Goal: Task Accomplishment & Management: Manage account settings

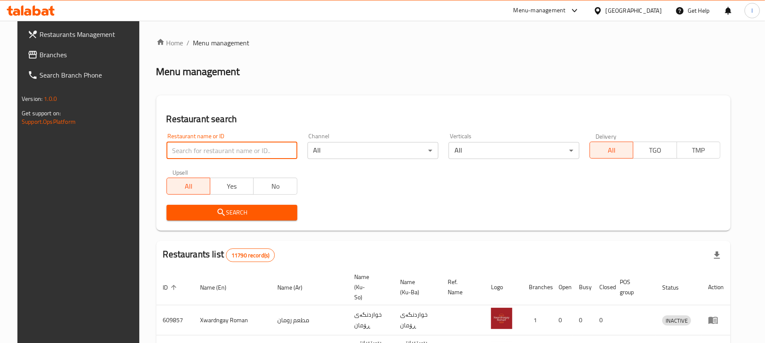
click at [195, 157] on input "search" at bounding box center [231, 150] width 131 height 17
paste input "[PERSON_NAME][GEOGRAPHIC_DATA]"
type input "[PERSON_NAME][GEOGRAPHIC_DATA]"
click button "Search" at bounding box center [231, 213] width 131 height 16
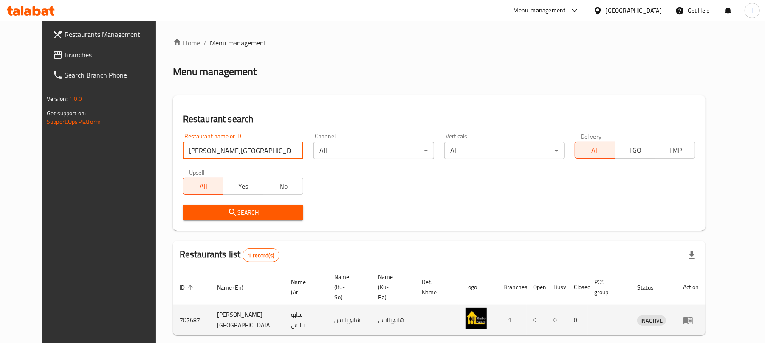
click at [705, 308] on td "enhanced table" at bounding box center [690, 321] width 29 height 30
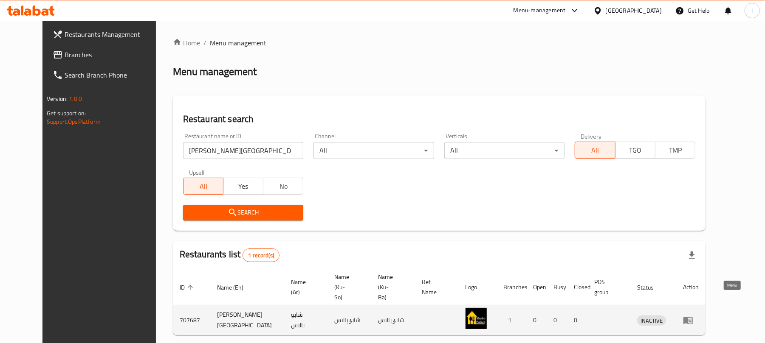
click at [693, 315] on icon "enhanced table" at bounding box center [688, 320] width 10 height 10
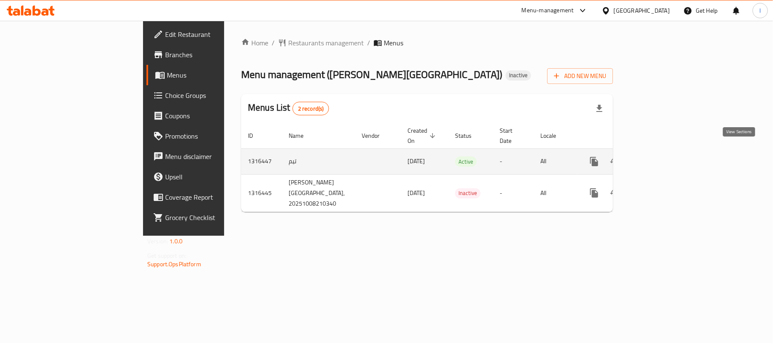
click at [659, 158] on icon "enhanced table" at bounding box center [656, 162] width 8 height 8
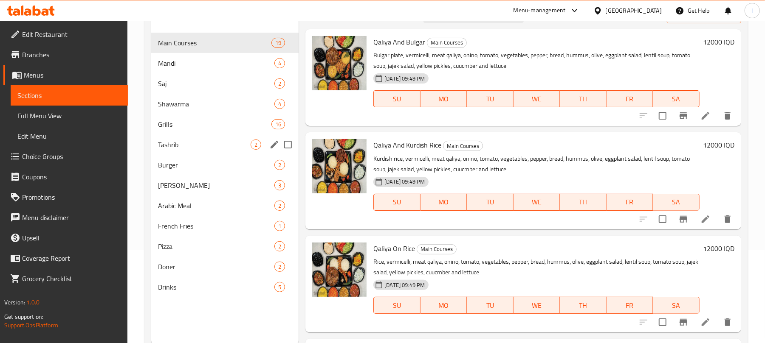
scroll to position [119, 0]
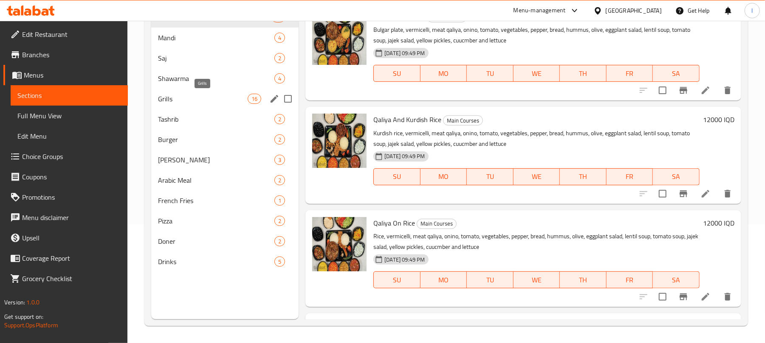
click at [237, 94] on span "Grills" at bounding box center [203, 99] width 90 height 10
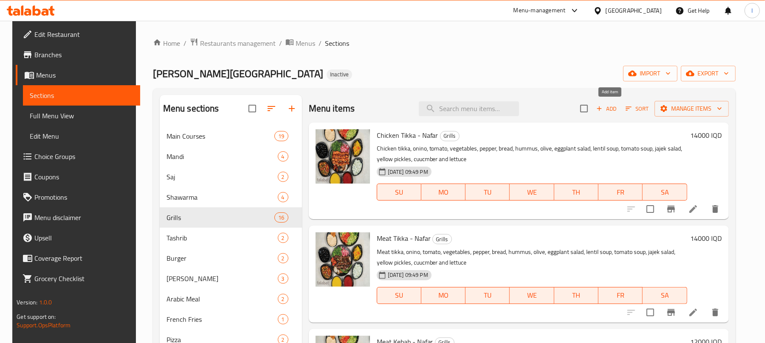
click at [603, 112] on icon "button" at bounding box center [599, 109] width 8 height 8
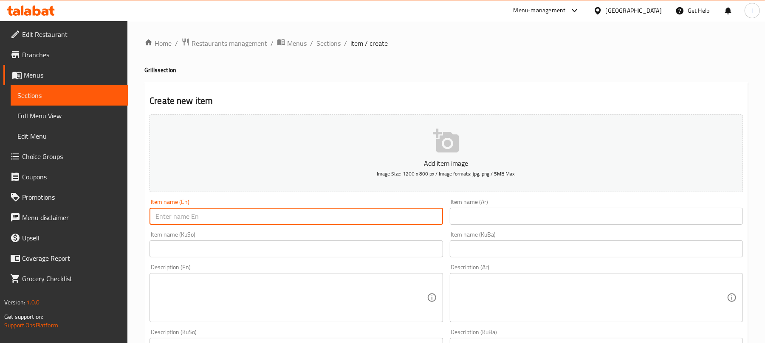
click at [199, 217] on input "text" at bounding box center [295, 216] width 293 height 17
paste input "Baklava Kebab - Nafar"
type input "Baklava Kebab - Nafar"
click at [503, 217] on input "text" at bounding box center [596, 216] width 293 height 17
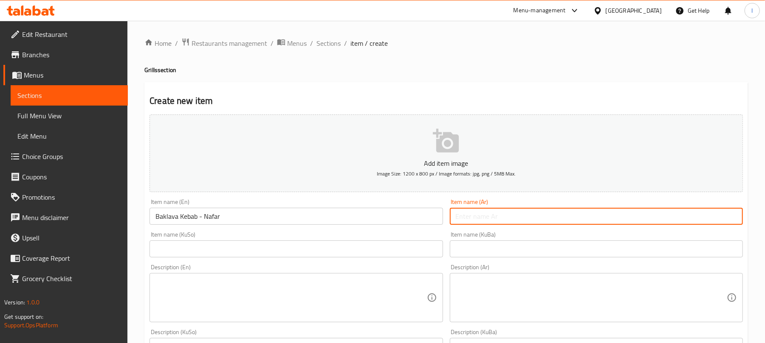
paste input "بقلاوة كباب - نفر"
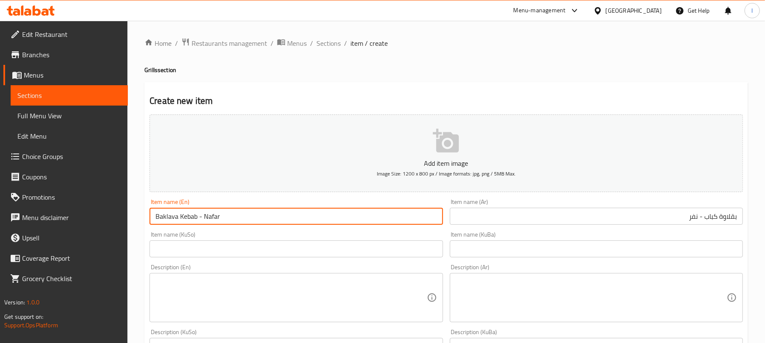
drag, startPoint x: 196, startPoint y: 223, endPoint x: 152, endPoint y: 220, distance: 44.7
click at [152, 220] on input "Baklava Kebab - Nafar" at bounding box center [295, 216] width 293 height 17
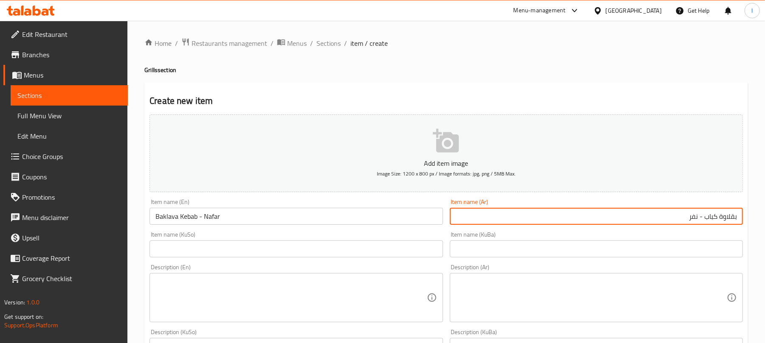
drag, startPoint x: 717, startPoint y: 219, endPoint x: 705, endPoint y: 220, distance: 11.9
click at [705, 220] on input "بقلاوة كباب - نفر" at bounding box center [596, 216] width 293 height 17
click at [736, 221] on input "بقلاوة - نفر" at bounding box center [596, 216] width 293 height 17
paste input "كباب"
type input "كباب بقلاوة - نفر"
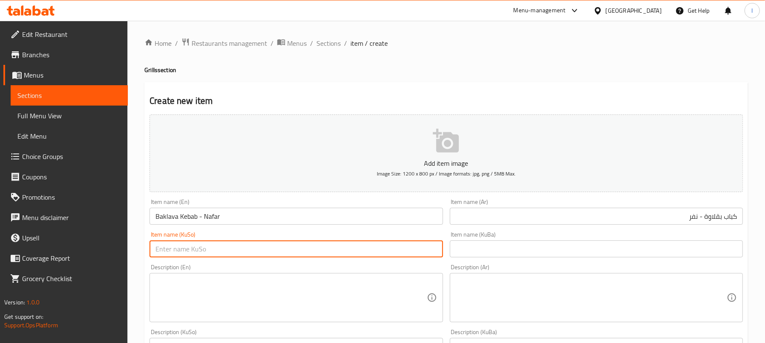
click at [378, 250] on input "text" at bounding box center [295, 249] width 293 height 17
type input "کەبابی پاقلاوە - نەفەرێک"
click at [230, 292] on textarea at bounding box center [290, 298] width 271 height 40
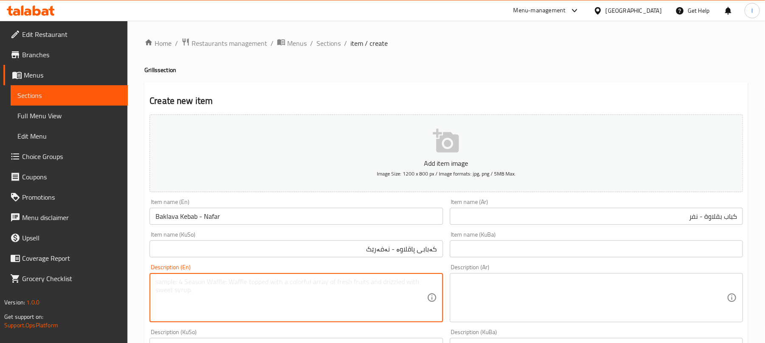
paste textarea "Baklava Kebab , onion, tomato, vegetables, pepper, bread, hummus, olive, eggpla…"
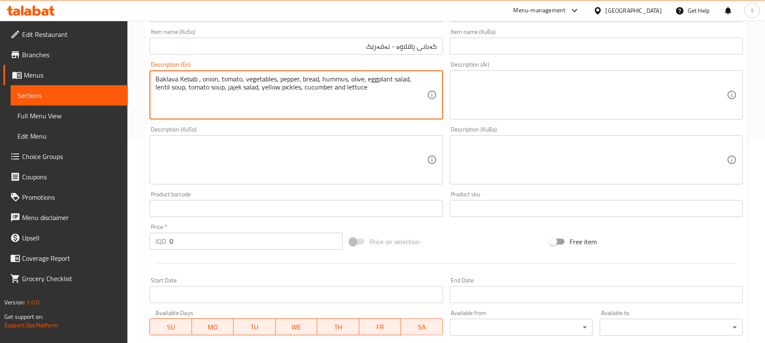
scroll to position [208, 0]
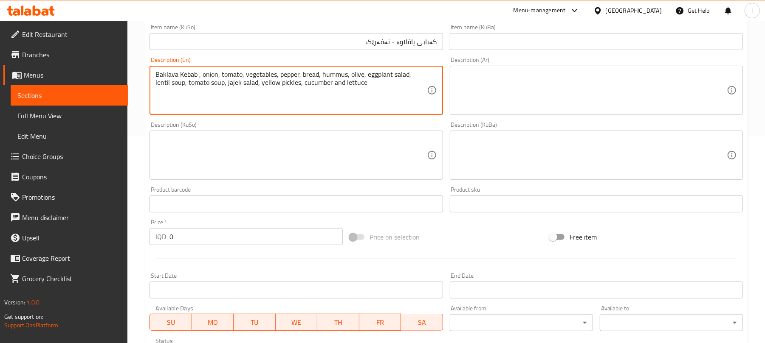
type textarea "Baklava Kebab , onion, tomato, vegetables, pepper, bread, hummus, olive, eggpla…"
click at [479, 89] on textarea at bounding box center [591, 90] width 271 height 40
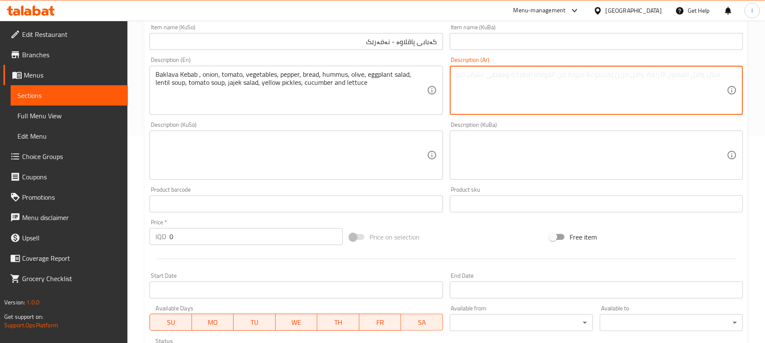
paste textarea "كباب بقلاوة، بصل، طماطم، خضار، فلفل، خبز، حمص، زيتون، سلطة باذنجان، شوربة عدس، …"
type textarea "كباب بقلاوة، بصل، طماطم، خضار، فلفل، خبز، حمص، زيتون، سلطة باذنجان، شوربة عدس، …"
click at [294, 148] on textarea at bounding box center [290, 155] width 271 height 40
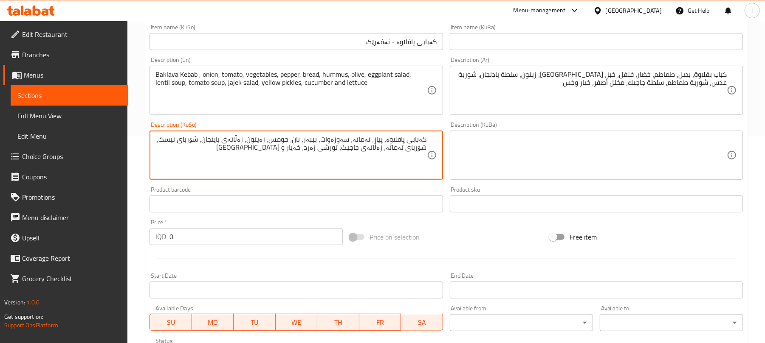
type textarea "کەبابی پاقلاوە، پیاز، تەماتە، سەوزەوات، بیبەر، نان، حومس، زەیتون، زەڵاتەی باینج…"
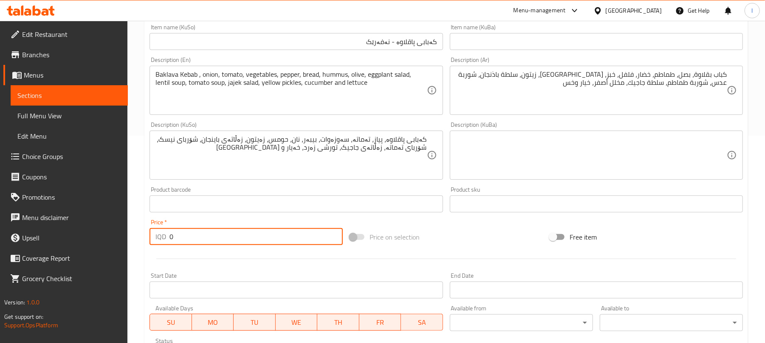
drag, startPoint x: 211, startPoint y: 240, endPoint x: 138, endPoint y: 241, distance: 72.6
click at [136, 245] on div "Home / Restaurants management / Menus / Sections / item / create Grills section…" at bounding box center [445, 151] width 637 height 677
paste input "1000"
type input "10000"
click at [403, 43] on input "کەبابی پاقلاوە - نەفەرێک" at bounding box center [295, 41] width 293 height 17
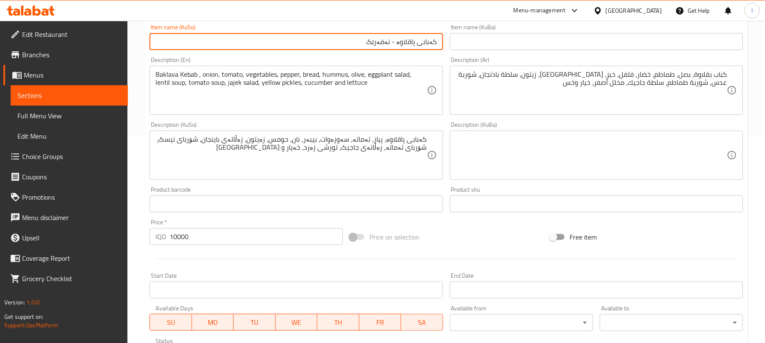
click at [405, 43] on input "کەبابی پاقلاوە - نەفەرێک" at bounding box center [295, 41] width 293 height 17
click at [405, 45] on input "کەبابی پاقلاوە - نەفەرێک" at bounding box center [295, 41] width 293 height 17
click at [456, 44] on input "text" at bounding box center [596, 41] width 293 height 17
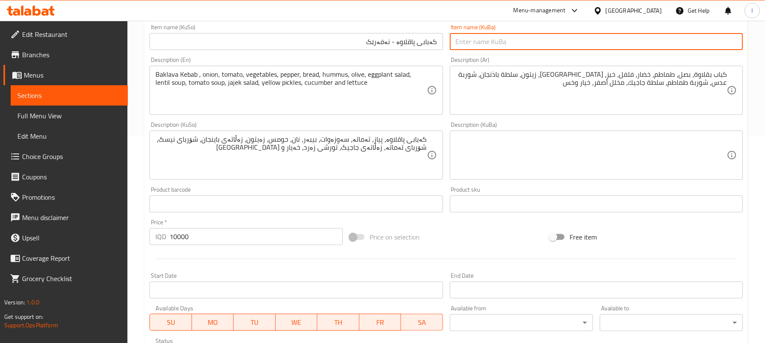
paste input "کەبابی پاقلاوە - نەفەرێک"
type input "کەبابی پاقلاوە - نەفەرێک"
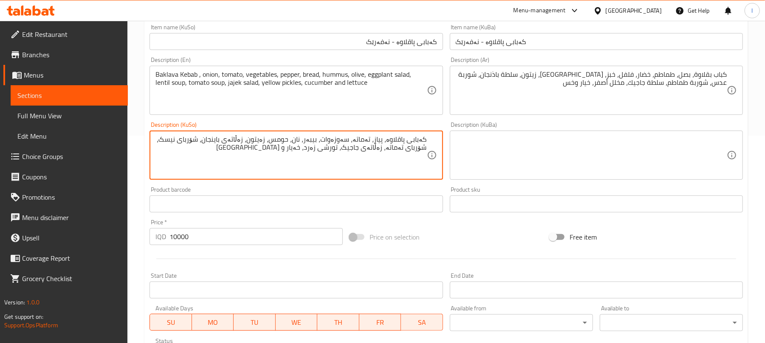
click at [341, 155] on textarea "کەبابی پاقلاوە، پیاز، تەماتە، سەوزەوات، بیبەر، نان، حومس، زەیتون، زەڵاتەی باینج…" at bounding box center [290, 155] width 271 height 40
click at [510, 148] on textarea at bounding box center [591, 155] width 271 height 40
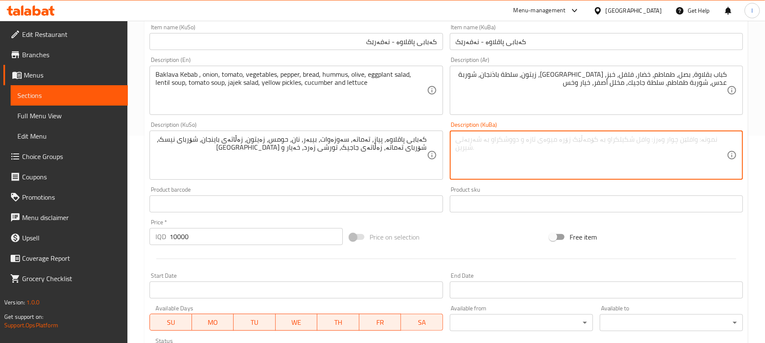
paste textarea "کەبابی پاقلاوە، پیاز، تەماتە، سەوزەوات، بیبەر، نان، حومس، زەیتون، زەڵاتەی باینج…"
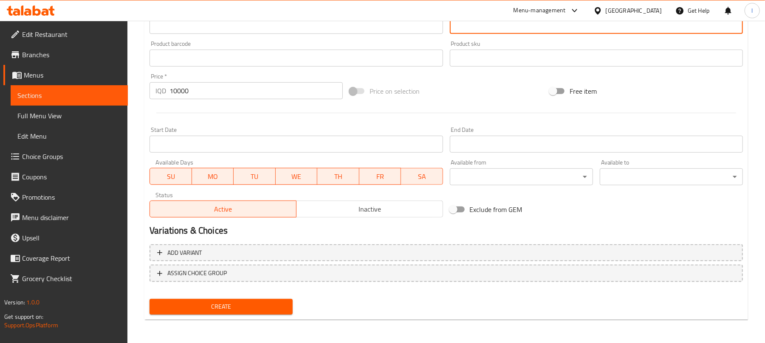
type textarea "کەبابی پاقلاوە، پیاز، تەماتە، سەوزەوات، بیبەر، نان، حومس، زەیتون، زەڵاتەی باینج…"
click at [226, 308] on span "Create" at bounding box center [221, 307] width 130 height 11
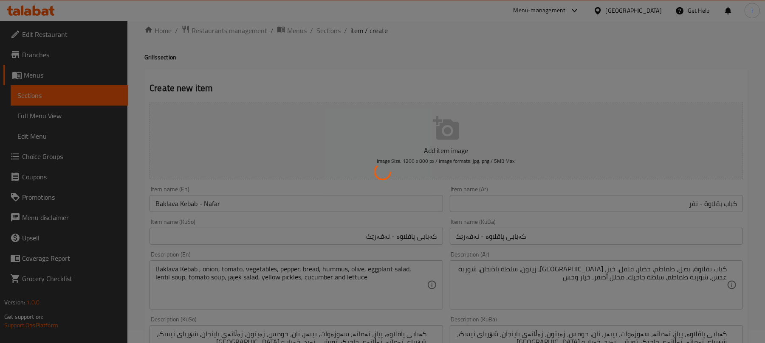
scroll to position [0, 0]
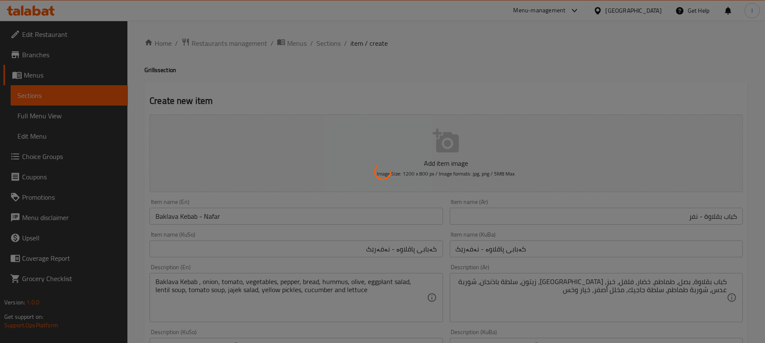
type input "0"
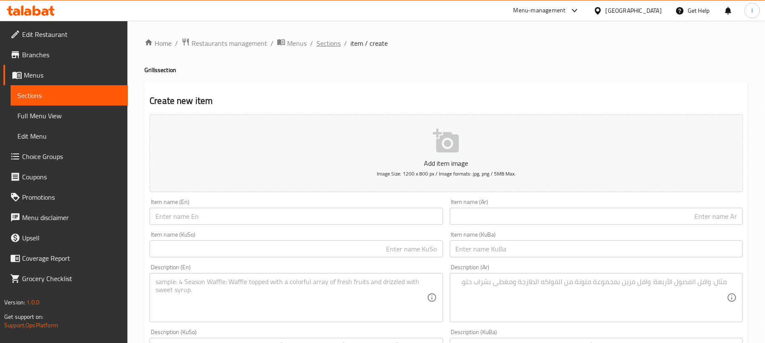
click at [326, 43] on span "Sections" at bounding box center [328, 43] width 24 height 10
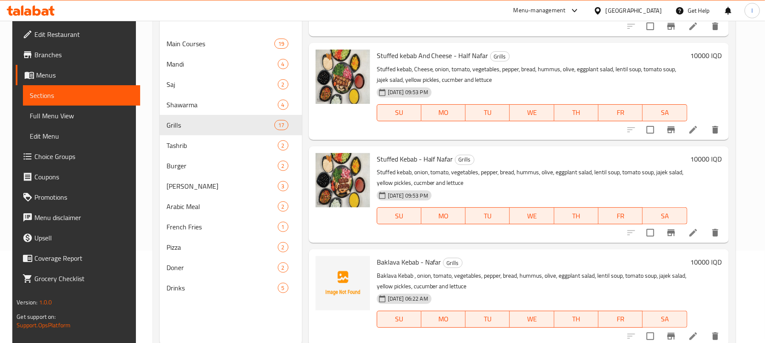
scroll to position [119, 0]
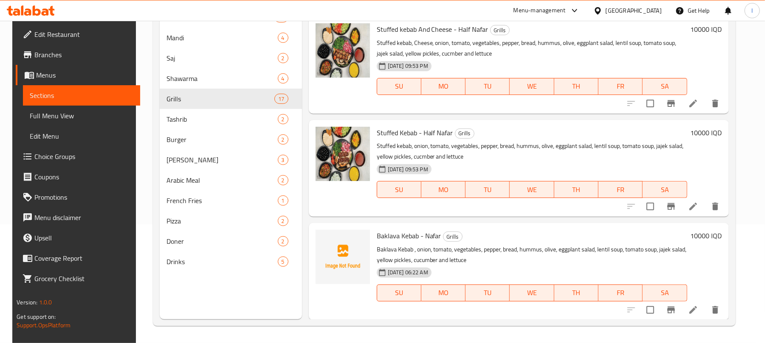
click at [706, 233] on h6 "10000 IQD" at bounding box center [705, 236] width 31 height 12
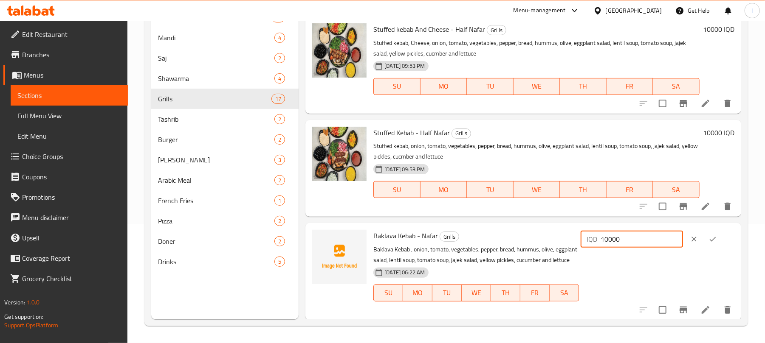
drag, startPoint x: 644, startPoint y: 237, endPoint x: 517, endPoint y: 231, distance: 127.1
click at [517, 231] on div "Baklava Kebab - Nafar Grills Baklava Kebab , onion, tomato, vegetables, pepper,…" at bounding box center [554, 272] width 368 height 90
type input "14000"
click at [708, 237] on icon "ok" at bounding box center [712, 239] width 8 height 8
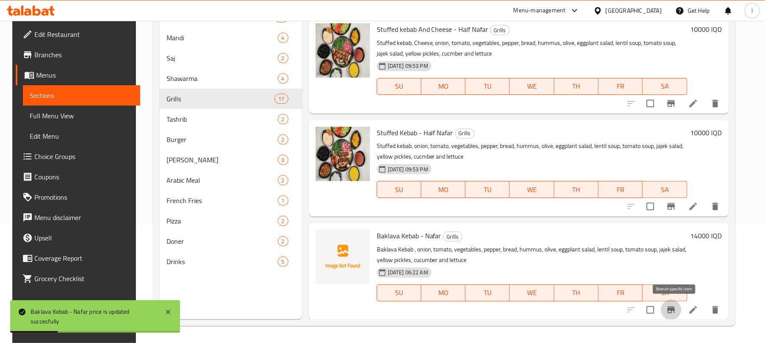
click at [670, 305] on icon "Branch-specific-item" at bounding box center [671, 310] width 10 height 10
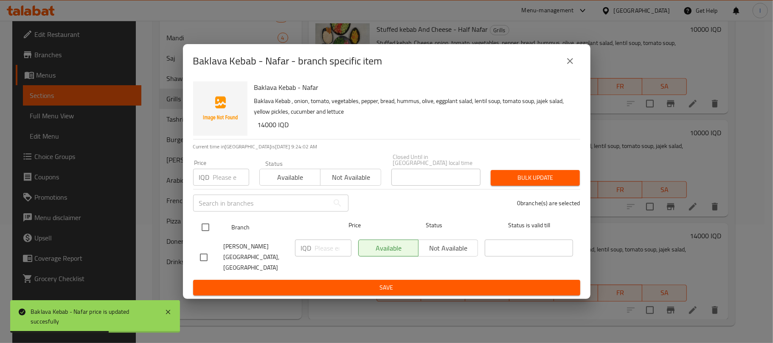
click at [206, 226] on input "checkbox" at bounding box center [206, 228] width 18 height 18
checkbox input "true"
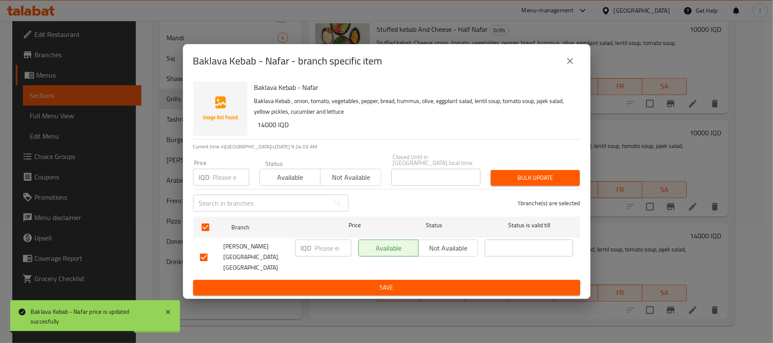
click at [331, 256] on input "number" at bounding box center [333, 248] width 37 height 17
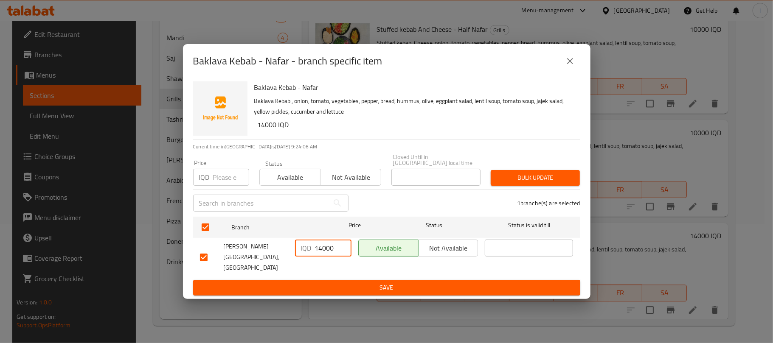
type input "14000"
click at [380, 283] on span "Save" at bounding box center [387, 288] width 374 height 11
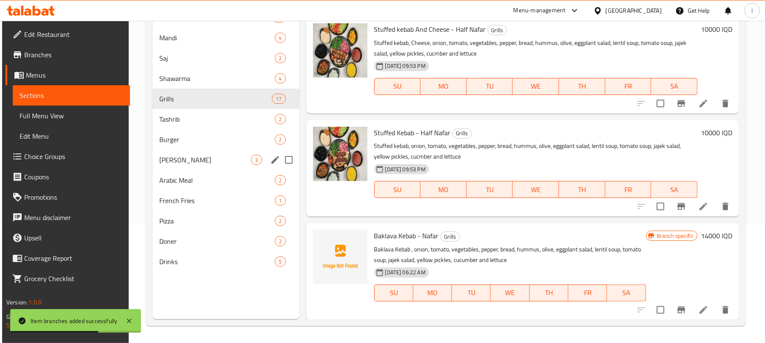
click at [206, 153] on div "Gus 3" at bounding box center [225, 160] width 146 height 20
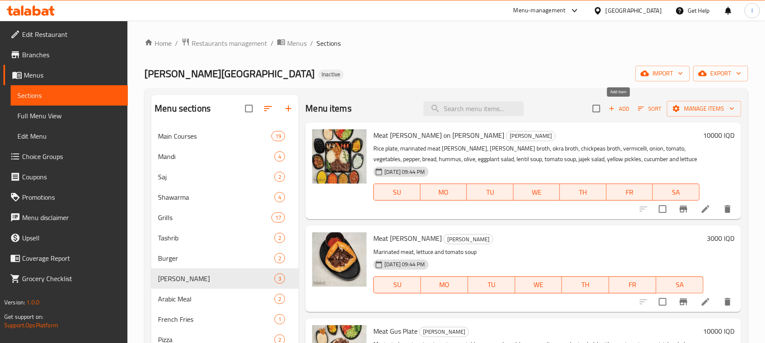
click at [614, 104] on span "Add" at bounding box center [618, 109] width 23 height 10
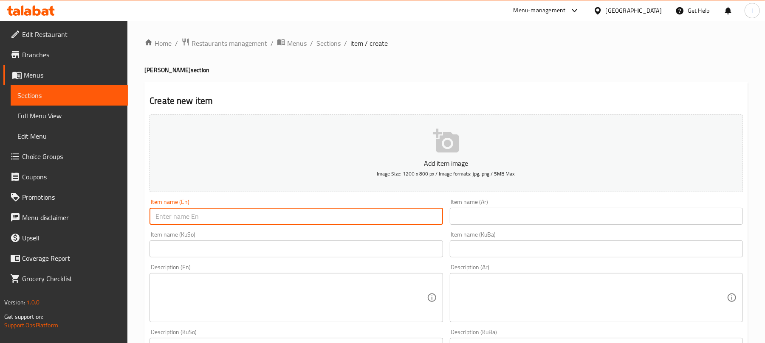
click at [198, 212] on input "text" at bounding box center [295, 216] width 293 height 17
paste input "Meat Gus on Rice - Fish Shape"
type input "Meat Gus on Rice - Fish Shape"
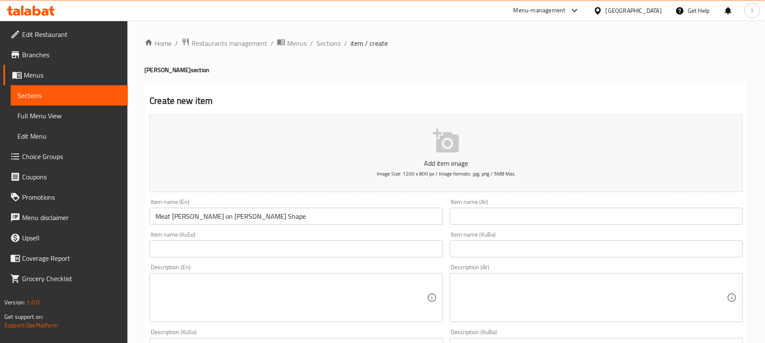
click at [529, 228] on div "Item name (Ar) Item name (Ar)" at bounding box center [596, 212] width 300 height 33
click at [532, 208] on div "Item name (Ar) Item name (Ar)" at bounding box center [596, 212] width 293 height 26
click at [541, 213] on input "text" at bounding box center [596, 216] width 293 height 17
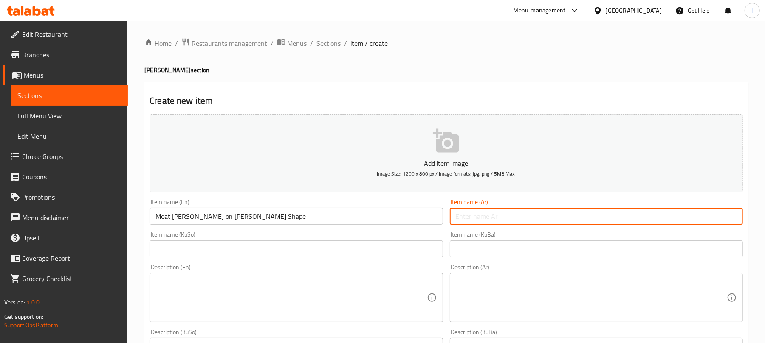
paste input "لحم غوس على الأرز - شكل سمكة"
click at [690, 218] on input "لحم غوس على الأرز - شكل سمكة" at bounding box center [596, 216] width 293 height 17
drag, startPoint x: 709, startPoint y: 218, endPoint x: 724, endPoint y: 216, distance: 14.5
click at [724, 216] on input "لحم غوس على أرز - شكل سمكة" at bounding box center [596, 216] width 293 height 17
click at [736, 220] on input "لحم على أرز - شكل سمكة" at bounding box center [596, 216] width 293 height 17
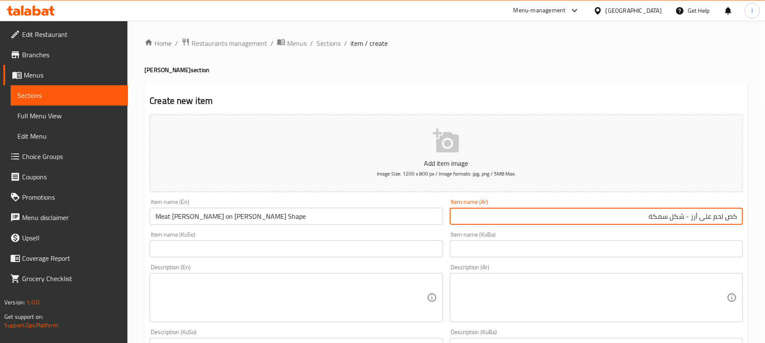
type input "كص لحم على أرز - شكل سمكة"
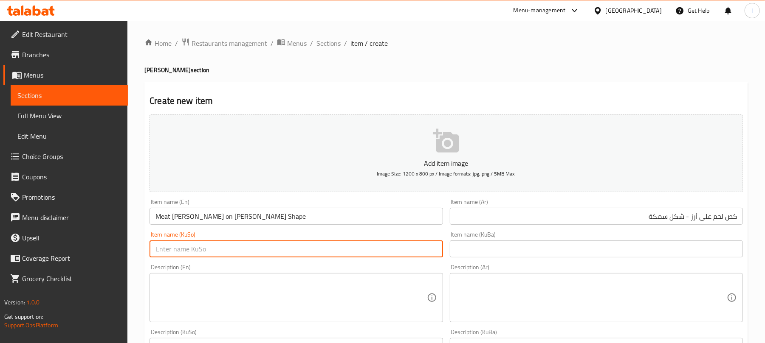
click at [318, 253] on input "text" at bounding box center [295, 249] width 293 height 17
drag, startPoint x: 296, startPoint y: 247, endPoint x: 485, endPoint y: 222, distance: 190.6
click at [485, 222] on div "Add item image Image Size: 1200 x 800 px / Image formats: jpg, png / 5MB Max. I…" at bounding box center [446, 343] width 600 height 464
type input "گەسی گۆشت لەسەر برنج - شێوەی ماسی"
click at [507, 257] on input "text" at bounding box center [596, 249] width 293 height 17
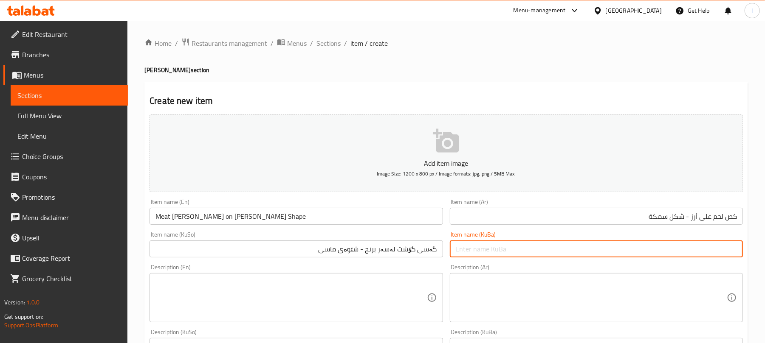
paste input "گەسی گۆشت لەسەر برنج - شێوەی ماسی"
type input "گەسی گۆشت لەسەر برنج - شێوەی ماسی"
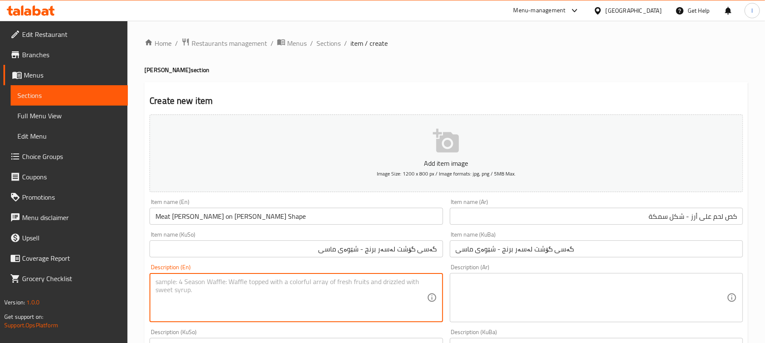
click at [248, 296] on textarea at bounding box center [290, 298] width 271 height 40
paste textarea "Rice plate, marinated meat gus , bean broth, okra broth, chickpea broth , vermi…"
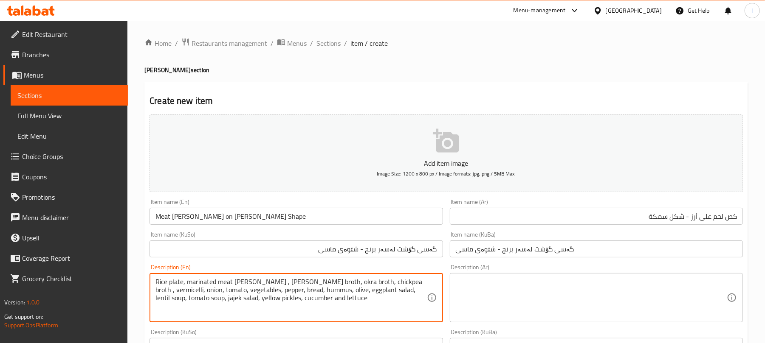
click at [161, 300] on textarea "Rice plate, marinated meat gus , bean broth, okra broth, chickpea broth , vermi…" at bounding box center [290, 298] width 271 height 40
type textarea "Rice plate, marinated meat gus , bean broth, okra broth, chickpea broth , vermi…"
drag, startPoint x: 161, startPoint y: 300, endPoint x: 490, endPoint y: 311, distance: 328.4
click at [488, 311] on textarea at bounding box center [591, 298] width 271 height 40
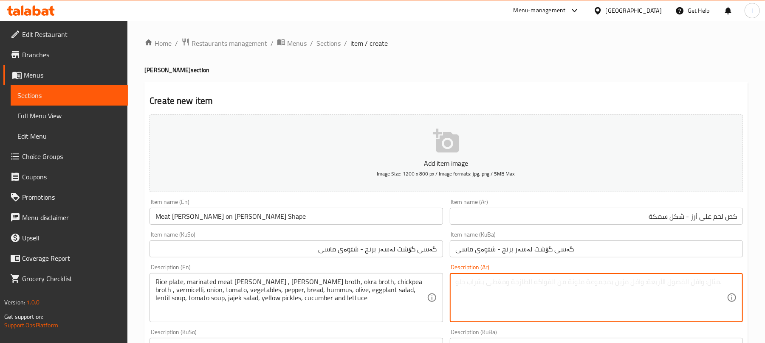
paste textarea "طبق أرز، لحم متبل، مرق الفاصوليا، مرق البامية، مرق الحمص، الشعيرية، البصل، الطم…"
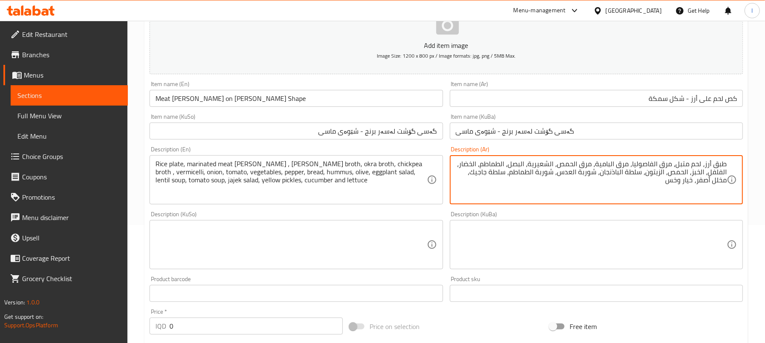
scroll to position [133, 0]
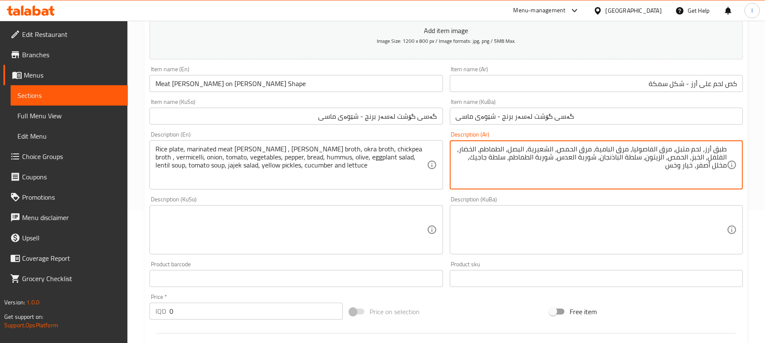
click at [702, 145] on textarea "طبق أرز، لحم متبل، مرق الفاصوليا، مرق البامية، مرق الحمص، الشعيرية، البصل، الطم…" at bounding box center [591, 165] width 271 height 40
click at [640, 149] on textarea "طبق أرز، كص لحم متبل، مرق الفاصوليا، مرق البامية، مرق الحمص، الشعيرية، البصل، ا…" at bounding box center [591, 165] width 271 height 40
click at [602, 150] on textarea "طبق أرز، كص لحم متبل، مرق فاصوليا، مرق البامية، مرق الحمص، الشعيرية، البصل، الط…" at bounding box center [591, 165] width 271 height 40
click at [568, 150] on textarea "طبق أرز، كص لحم متبل، مرق فاصوليا، مرق بامية، مرق الحمص، الشعيرية، البصل، الطما…" at bounding box center [591, 165] width 271 height 40
click at [568, 148] on textarea "طبق أرز، كص لحم متبل، مرق فاصوليا، مرق بامية، مرق الحمص، الشعيرية، البصل، الطما…" at bounding box center [591, 165] width 271 height 40
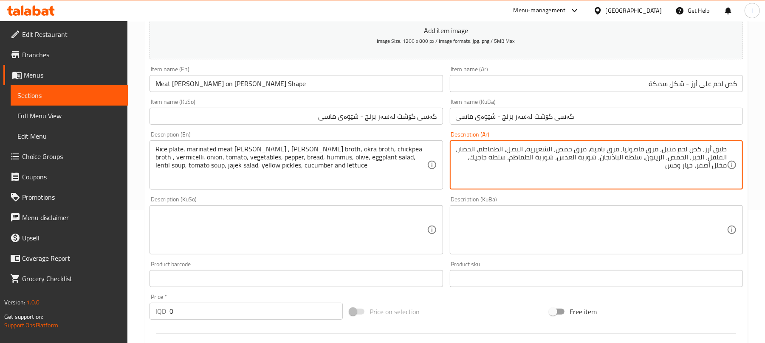
click at [551, 150] on textarea "طبق أرز، كص لحم متبل، مرق فاصوليا، مرق بامية، مرق حمص، الشعيرية، البصل، الطماطم…" at bounding box center [591, 165] width 271 height 40
click at [543, 147] on textarea "طبق أرز، كص لحم متبل، مرق فاصوليا، مرق بامية، مرق حمص، شعيرية، البصل، الطماطم، …" at bounding box center [591, 165] width 271 height 40
click at [527, 150] on textarea "طبق أرز، كص لحم متبل، مرق فاصوليا، مرق بامية، مرق حمص، شعيرية، البصل، الطماطم، …" at bounding box center [591, 165] width 271 height 40
click at [510, 146] on textarea "طبق أرز، كص لحم متبل، مرق فاصوليا، مرق بامية، مرق حمص، شعيرية، بصل، الطماطم، ال…" at bounding box center [591, 165] width 271 height 40
click at [487, 148] on textarea "طبق أرز، كص لحم متبل، مرق فاصوليا، مرق بامية، مرق حمص، شعيرية، بصل، طماطم، الخض…" at bounding box center [591, 165] width 271 height 40
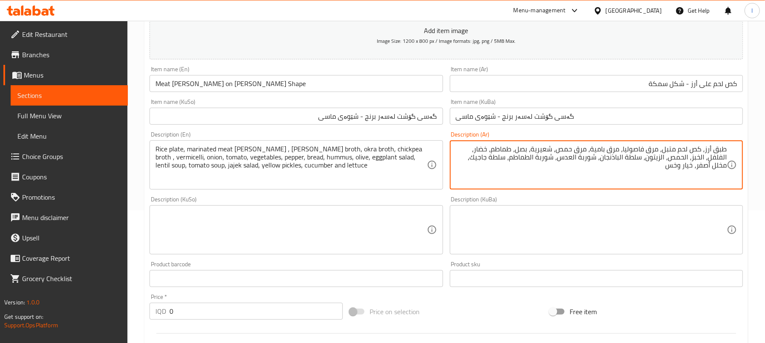
click at [722, 157] on textarea "طبق أرز، كص لحم متبل، مرق فاصوليا، مرق بامية، مرق حمص، شعيرية، بصل، طماطم، خضار…" at bounding box center [591, 165] width 271 height 40
click at [723, 158] on textarea "طبق أرز، كص لحم متبل، مرق فاصوليا، مرق بامية، مرق حمص، شعيرية، بصل، طماطم، خضار…" at bounding box center [591, 165] width 271 height 40
click at [712, 160] on textarea "طبق أرز، كص لحم متبل، مرق فاصوليا، مرق بامية، مرق حمص، شعيرية، بصل، طماطم، خضار…" at bounding box center [591, 165] width 271 height 40
click at [690, 160] on textarea "طبق أرز، كص لحم متبل، مرق فاصوليا، مرق بامية، مرق حمص، شعيرية، بصل، طماطم، خضار…" at bounding box center [591, 165] width 271 height 40
click at [655, 157] on textarea "طبق أرز، كص لحم متبل، مرق فاصوليا، مرق بامية، مرق حمص، شعيرية، بصل، طماطم، خضار…" at bounding box center [591, 165] width 271 height 40
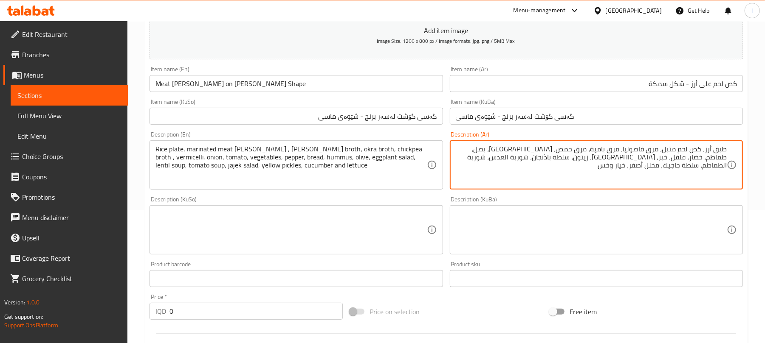
click at [611, 158] on textarea "طبق أرز، كص لحم متبل، مرق فاصوليا، مرق بامية، مرق حمص، شعيرية، بصل، طماطم، خضار…" at bounding box center [591, 165] width 271 height 40
click at [574, 155] on textarea "طبق أرز، كص لحم متبل، مرق فاصوليا، مرق بامية، مرق حمص، شعيرية، بصل، طماطم، خضار…" at bounding box center [591, 165] width 271 height 40
click at [575, 161] on textarea "طبق أرز، كص لحم متبل، مرق فاصوليا، مرق بامية، مرق حمص، شعيرية، بصل، طماطم، خضار…" at bounding box center [591, 165] width 271 height 40
type textarea "طبق أرز، كص لحم متبل، مرق فاصوليا، مرق بامية، مرق حمص، شعيرية، بصل، طماطم، خضار…"
click at [263, 242] on textarea at bounding box center [290, 230] width 271 height 40
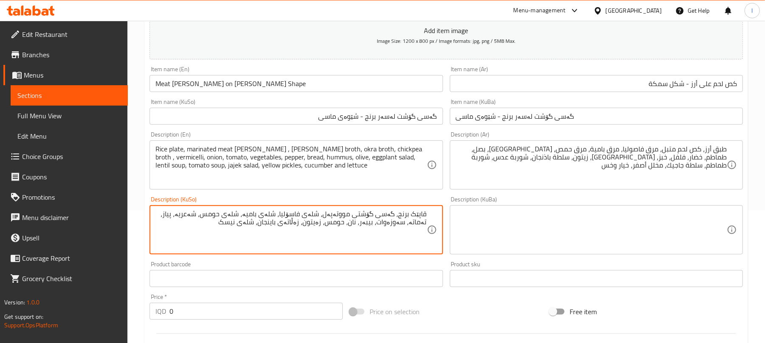
drag, startPoint x: 274, startPoint y: 226, endPoint x: 279, endPoint y: 223, distance: 6.3
click at [279, 223] on textarea "قاپێک برنج، گەسی گۆشتی مووتەپەل، شلەی فاسۆلیا، شلەی بامیە، شلەی حومس، شەعریە، پ…" at bounding box center [290, 230] width 271 height 40
click at [248, 221] on textarea "قاپێک برنج، گەسی گۆشتی مووتەپەل، شلەی فاسۆلیا، شلەی بامیە، شلەی حومس، شەعریە، پ…" at bounding box center [290, 230] width 271 height 40
drag, startPoint x: 339, startPoint y: 238, endPoint x: 431, endPoint y: 197, distance: 100.2
click at [431, 197] on div "Description (KuSo) قاپێک برنج، گەسی گۆشتی مووتەپەل، شلەی فاسۆلیا، شلەی بامیە، ش…" at bounding box center [295, 226] width 293 height 58
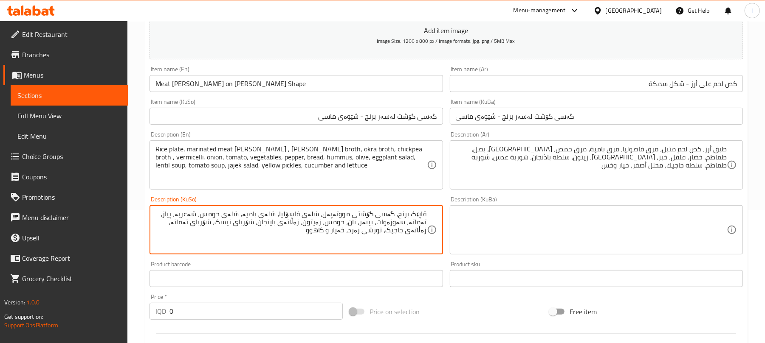
type textarea "قاپێک برنج، گەسی گۆشتی مووتەپەل، شلەی فاسۆلیا، شلەی بامیە، شلەی حومس، شەعریە، پ…"
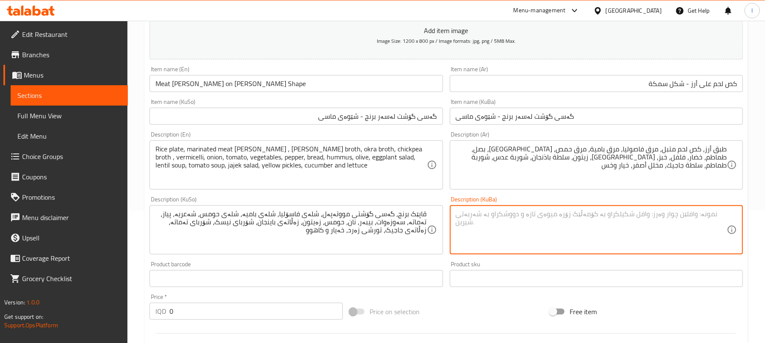
click at [508, 219] on textarea at bounding box center [591, 230] width 271 height 40
paste textarea "قاپێک برنج، گەسی گۆشتی مووتەپەل، شلەی فاسۆلیا، شلەی بامیە، شلەی حومس، شەعریە، پ…"
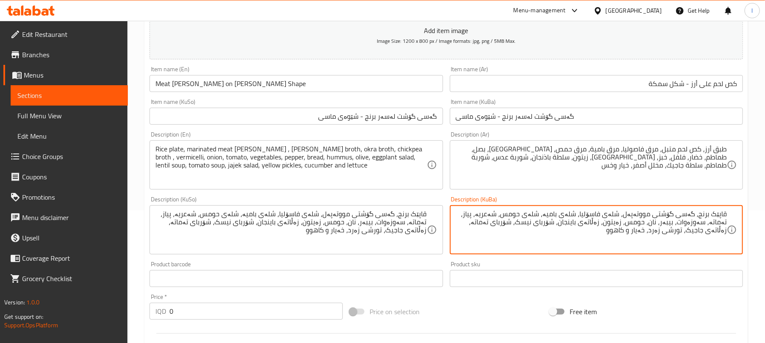
type textarea "قاپێک برنج، گەسی گۆشتی مووتەپەل، شلەی فاسۆلیا، شلەی بامیە، شلەی حومس، شەعریە، پ…"
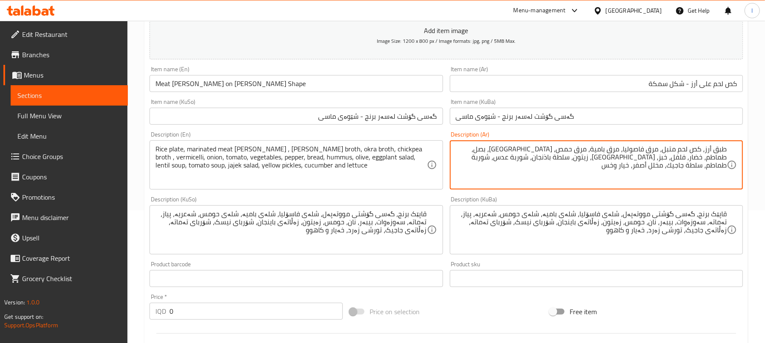
click at [709, 170] on textarea "طبق أرز، كص لحم متبل، مرق فاصوليا، مرق بامية، مرق حمص، شعيرية، بصل، طماطم، خضار…" at bounding box center [591, 165] width 271 height 40
drag, startPoint x: 186, startPoint y: 310, endPoint x: 106, endPoint y: 301, distance: 80.4
click at [106, 301] on div "Edit Restaurant Branches Menus Sections Full Menu View Edit Menu Choice Groups …" at bounding box center [382, 226] width 765 height 677
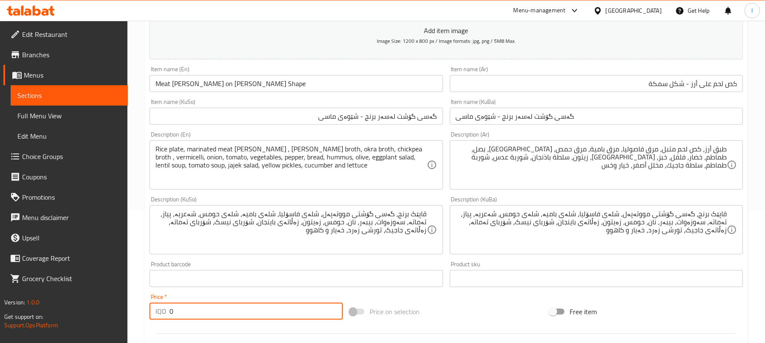
paste input "1000"
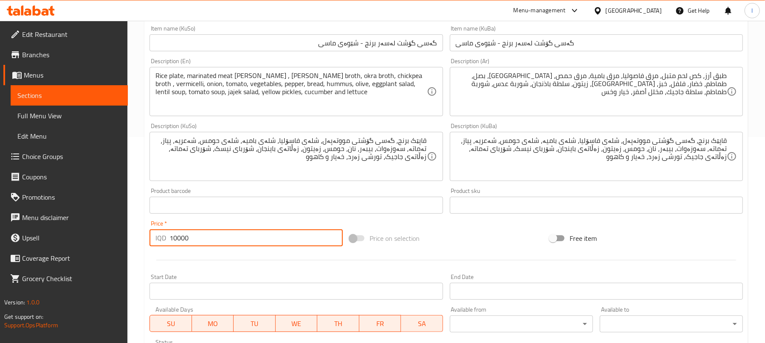
scroll to position [354, 0]
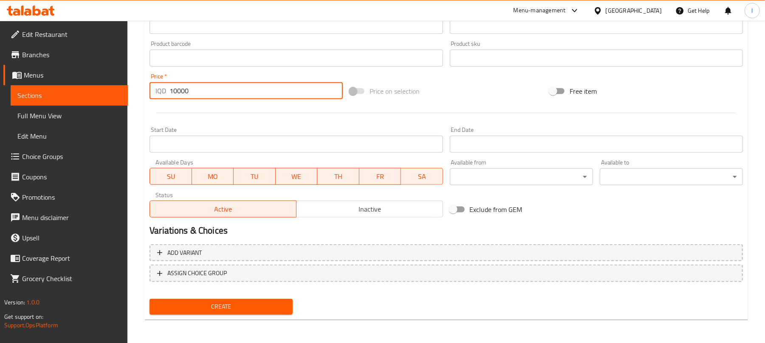
type input "10000"
click at [248, 303] on span "Create" at bounding box center [221, 307] width 130 height 11
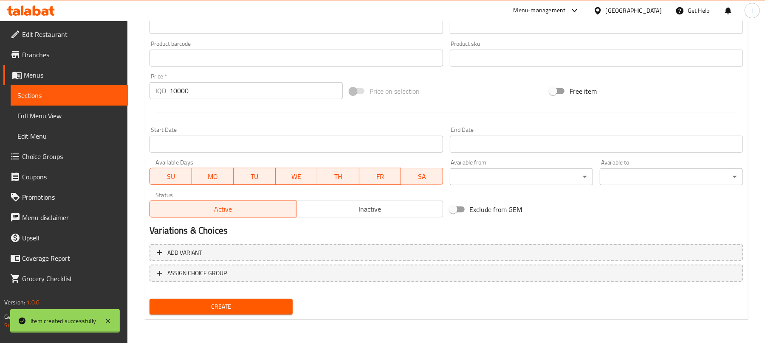
type input "0"
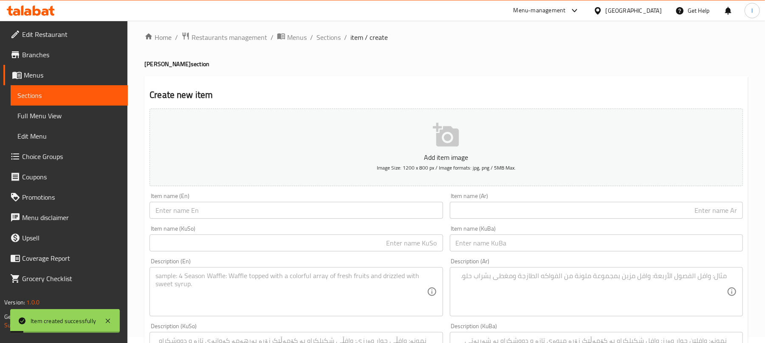
scroll to position [0, 0]
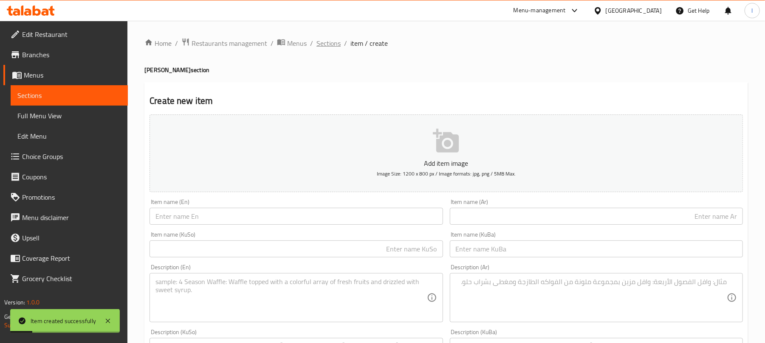
click at [325, 41] on span "Sections" at bounding box center [328, 43] width 24 height 10
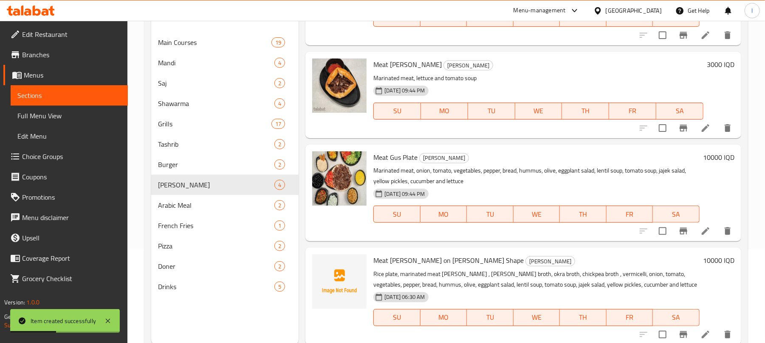
scroll to position [119, 0]
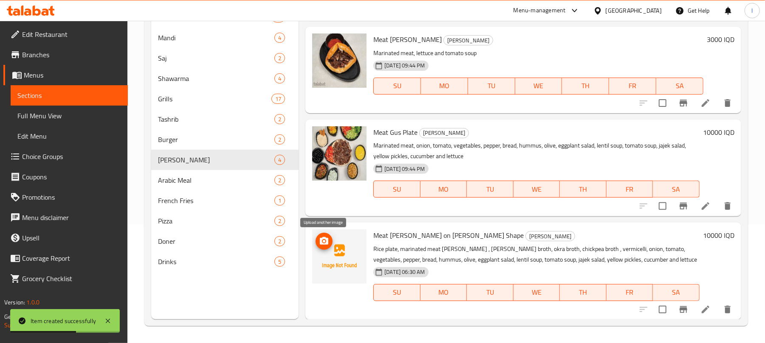
click at [332, 239] on span "upload picture" at bounding box center [323, 242] width 17 height 10
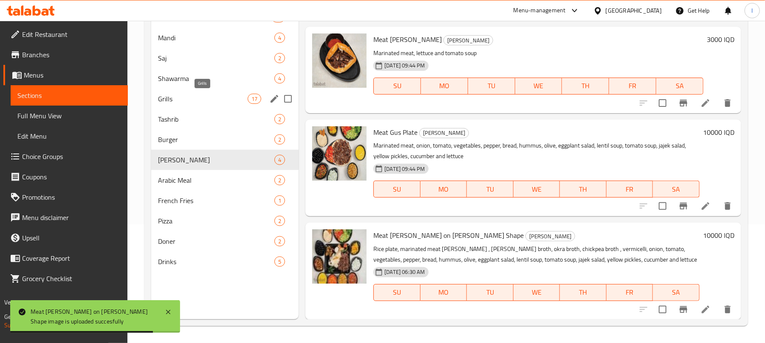
drag, startPoint x: 189, startPoint y: 96, endPoint x: 202, endPoint y: 103, distance: 14.4
click at [189, 96] on span "Grills" at bounding box center [203, 99] width 90 height 10
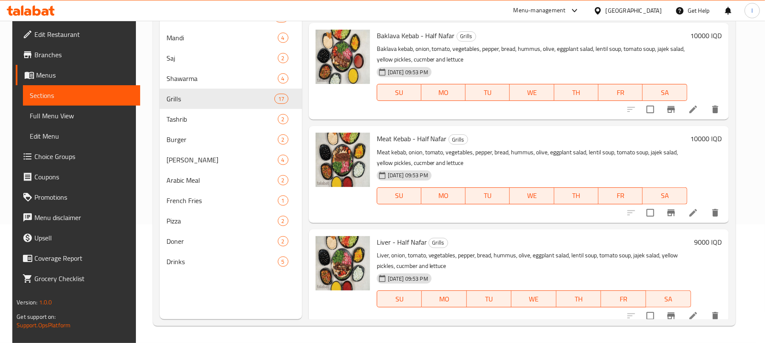
scroll to position [1434, 0]
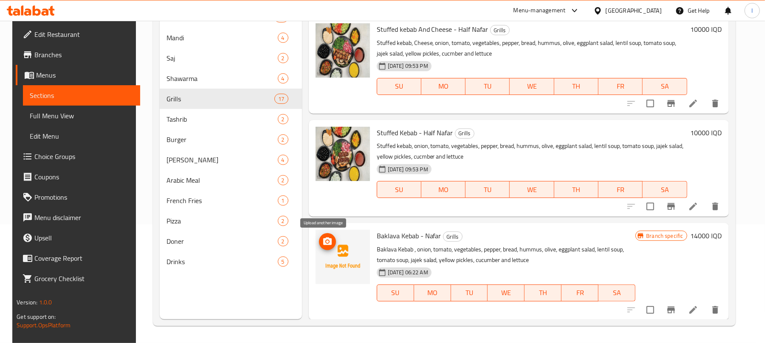
click at [330, 242] on span "upload picture" at bounding box center [327, 242] width 17 height 10
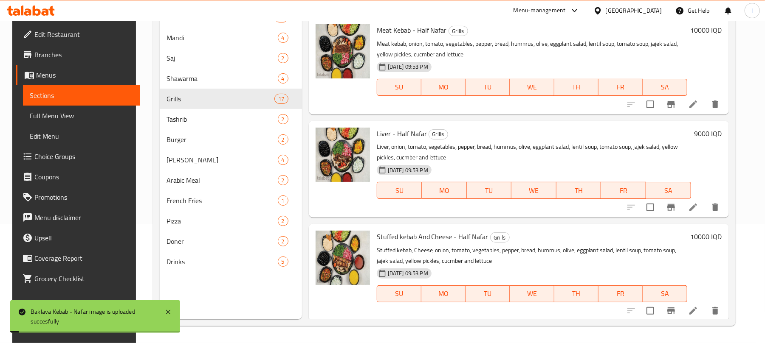
scroll to position [1019, 0]
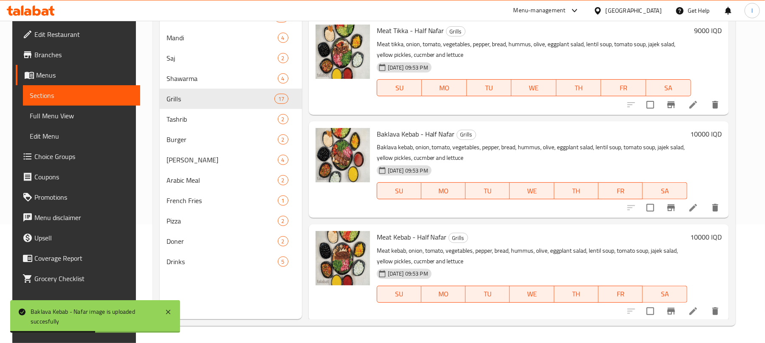
click at [691, 208] on icon at bounding box center [693, 208] width 10 height 10
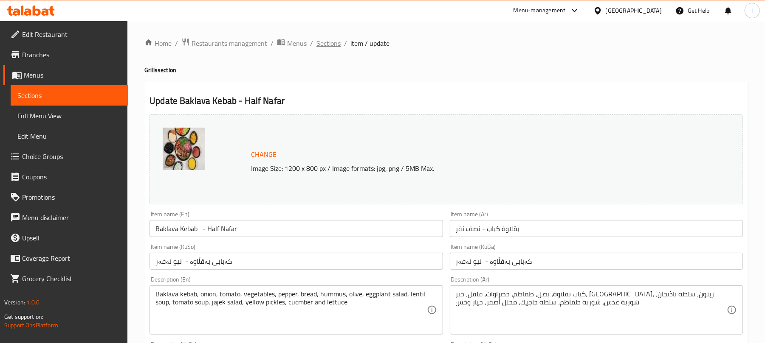
click at [319, 40] on span "Sections" at bounding box center [328, 43] width 24 height 10
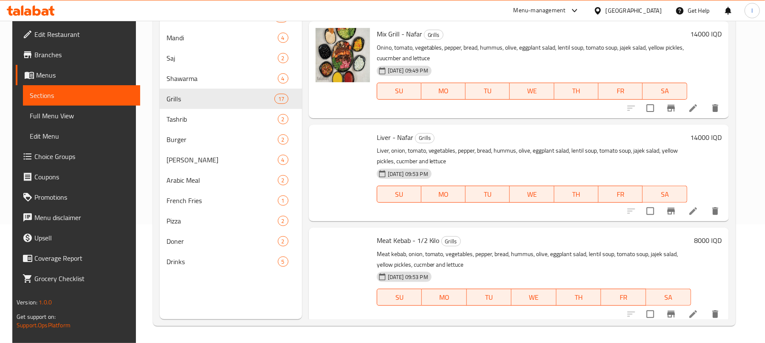
scroll to position [622, 0]
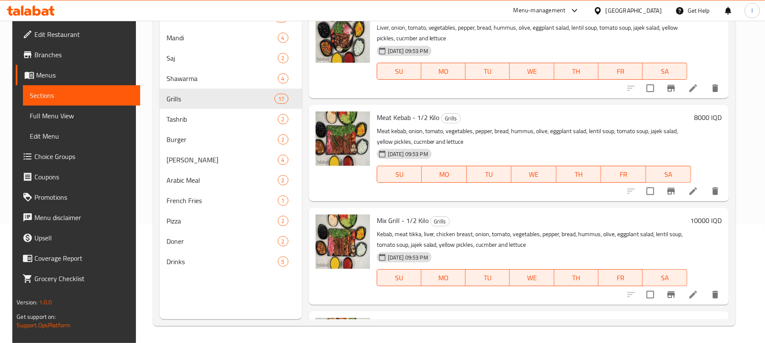
click at [62, 121] on link "Full Menu View" at bounding box center [81, 116] width 117 height 20
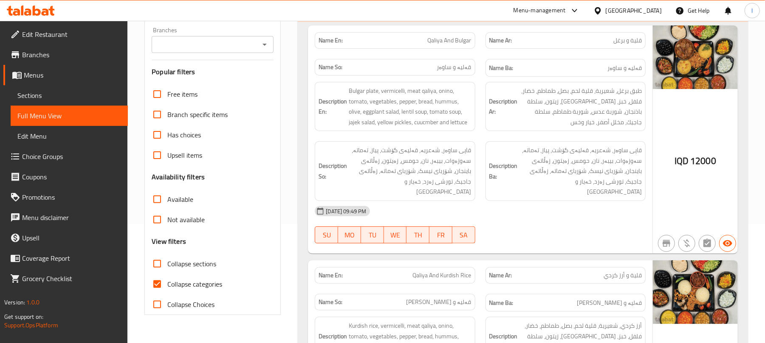
click at [267, 47] on icon "Open" at bounding box center [264, 44] width 10 height 10
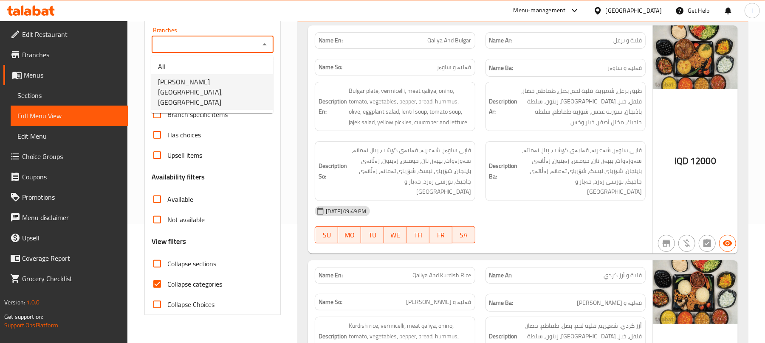
click at [222, 86] on span "Shabo Palace, Gre Base" at bounding box center [212, 92] width 108 height 31
type input "Shabo Palace, Gre Base"
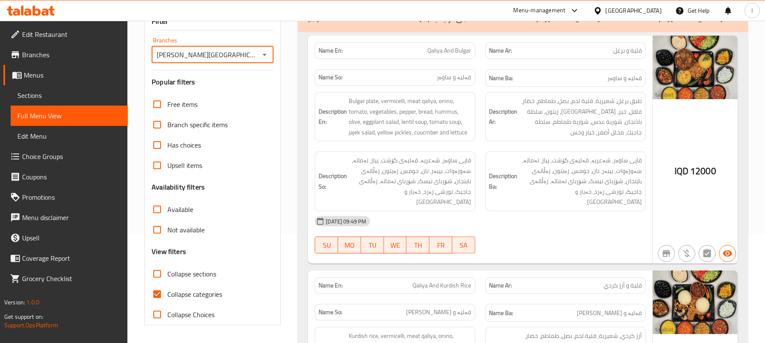
scroll to position [119, 0]
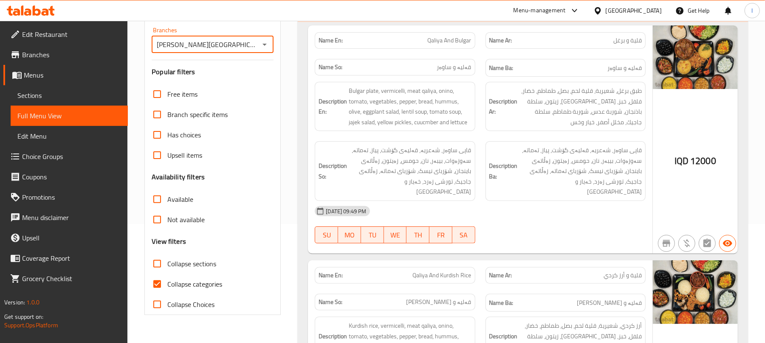
click at [160, 265] on input "Collapse sections" at bounding box center [157, 264] width 20 height 20
checkbox input "true"
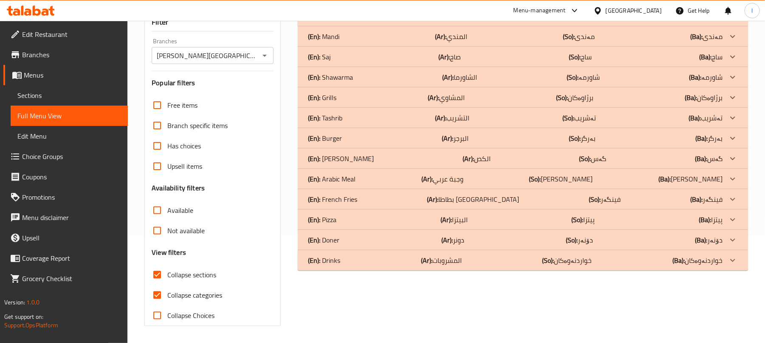
scroll to position [109, 0]
click at [355, 160] on div "(En): Gus (Ar): الكص (So): گەس (Ba): گەس" at bounding box center [515, 159] width 414 height 10
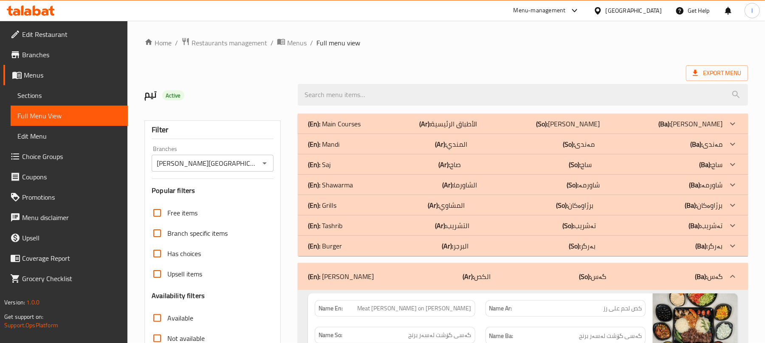
scroll to position [0, 0]
click at [408, 200] on div "(En): Grills (Ar): المشاوي (So): برژاوەکان (Ba): برژاوەکان" at bounding box center [523, 206] width 450 height 20
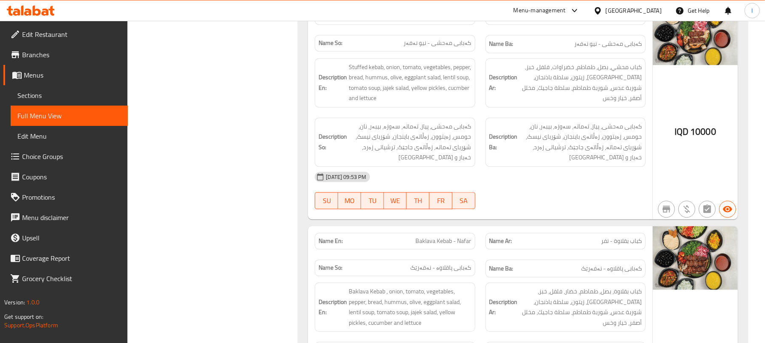
scroll to position [3647, 0]
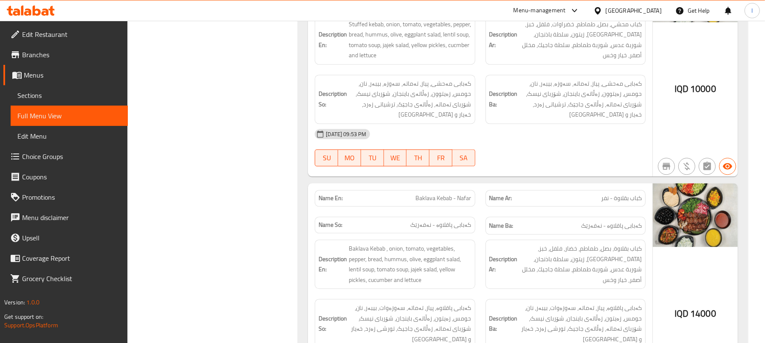
click at [429, 194] on span "Baklava Kebab - Nafar" at bounding box center [444, 198] width 56 height 9
copy span "Baklava Kebab - Nafar"
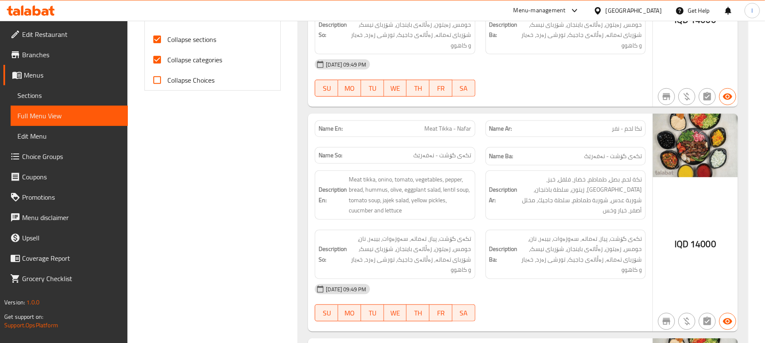
scroll to position [0, 0]
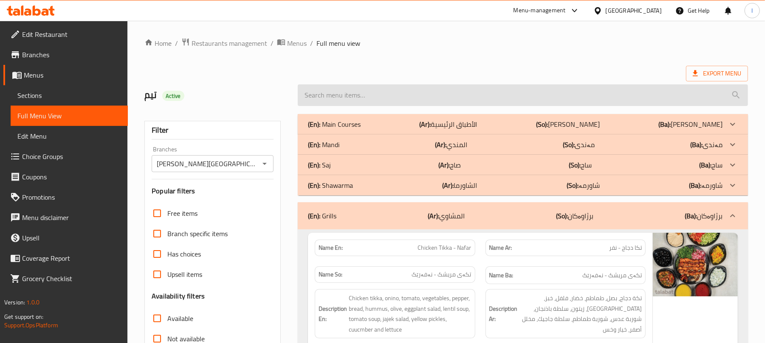
click at [373, 94] on input "search" at bounding box center [523, 95] width 450 height 22
paste input "Baklava Kebab - Nafar"
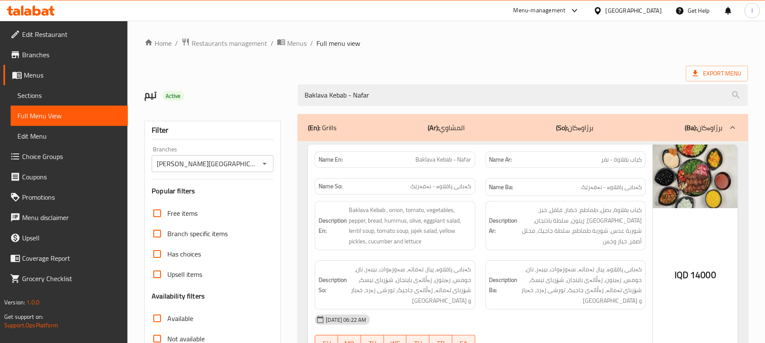
drag, startPoint x: 383, startPoint y: 92, endPoint x: 201, endPoint y: 75, distance: 182.5
click at [200, 72] on div "Home / Restaurants management / Menus / Full menu view Export Menu تیم Active B…" at bounding box center [445, 236] width 603 height 397
paste input "Meat Gus on Rice - Fish Shape"
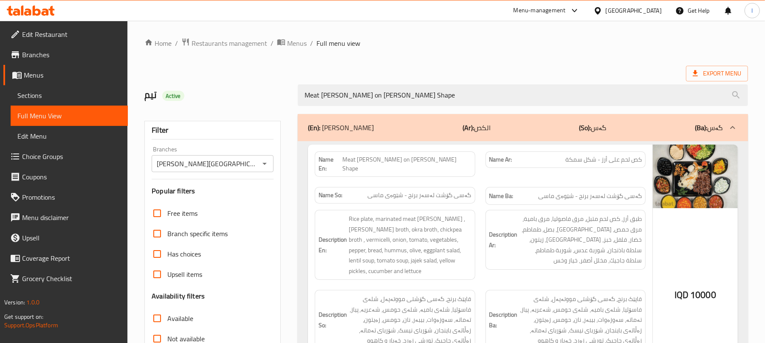
drag, startPoint x: 424, startPoint y: 104, endPoint x: 296, endPoint y: 102, distance: 127.8
click at [296, 102] on div "Meat Gus on Rice - Fish Shape" at bounding box center [523, 95] width 460 height 32
paste input "Baklava Kebab - Nafar"
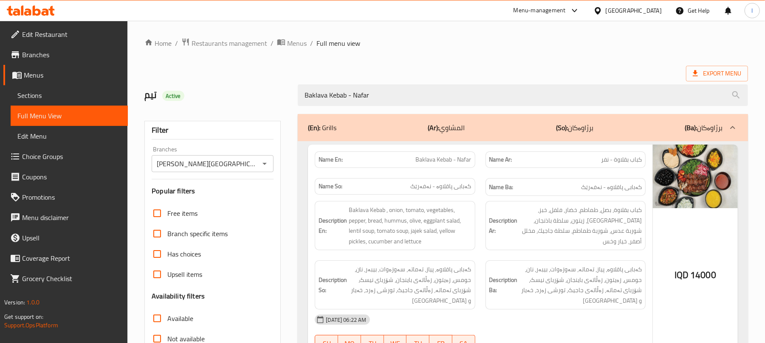
type input "Baklava Kebab - Nafar"
click at [41, 8] on icon at bounding box center [31, 11] width 48 height 10
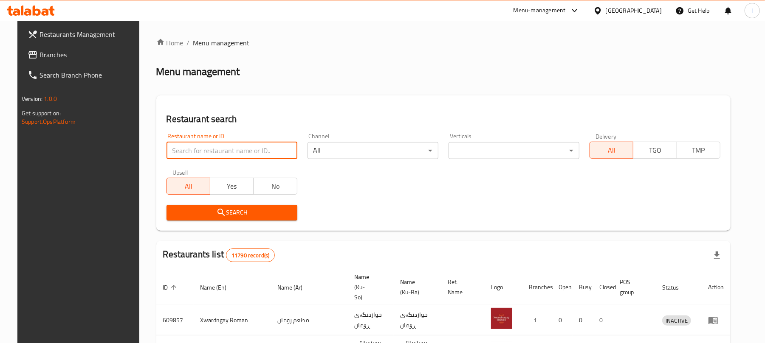
click at [210, 150] on input "search" at bounding box center [231, 150] width 131 height 17
paste input "Naz Restaurant"
type input "Naz Restaurant"
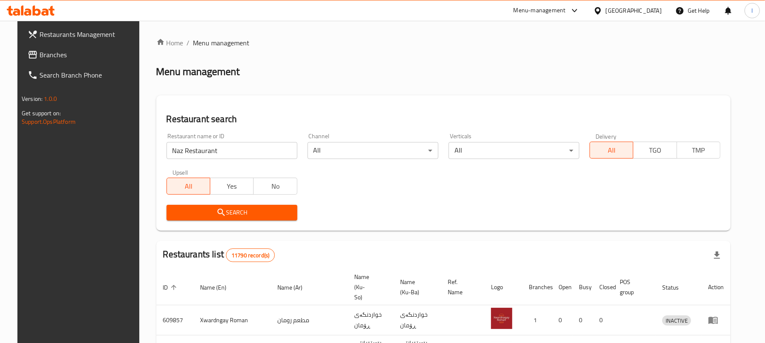
click at [229, 212] on span "Search" at bounding box center [231, 213] width 117 height 11
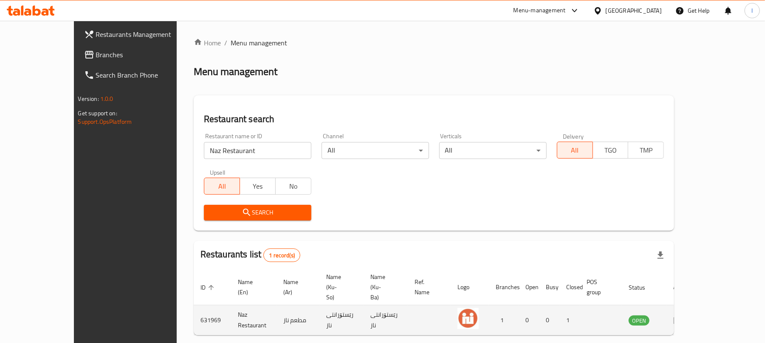
click at [683, 318] on icon "enhanced table" at bounding box center [677, 321] width 9 height 7
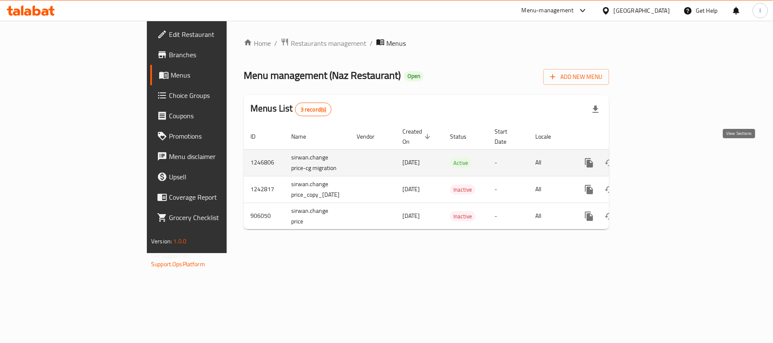
click at [654, 159] on icon "enhanced table" at bounding box center [651, 163] width 8 height 8
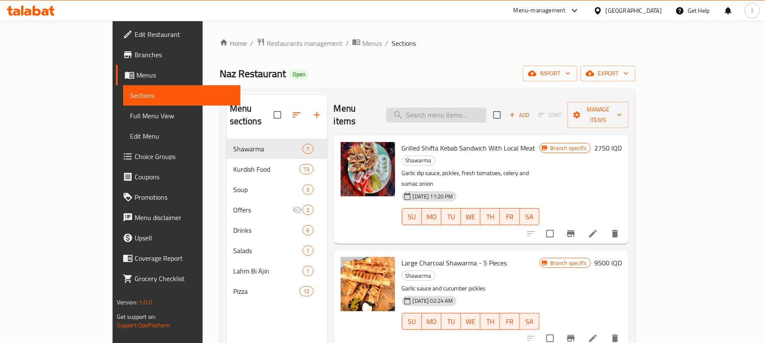
click at [476, 108] on input "search" at bounding box center [436, 115] width 100 height 15
paste input "Rice And Meat Shifta"
type input "Rice And Meat Shifta"
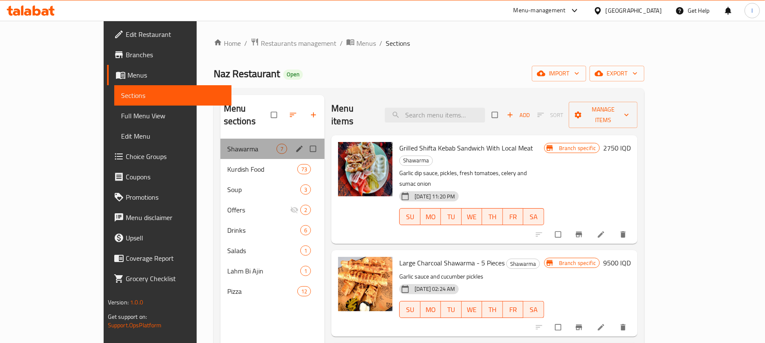
drag, startPoint x: 188, startPoint y: 145, endPoint x: 196, endPoint y: 149, distance: 9.3
click at [220, 146] on div "Shawarma 7" at bounding box center [272, 149] width 104 height 20
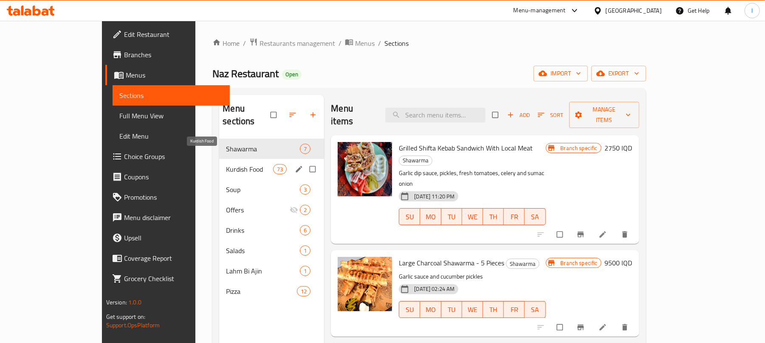
click at [226, 164] on span "Kurdish Food" at bounding box center [249, 169] width 47 height 10
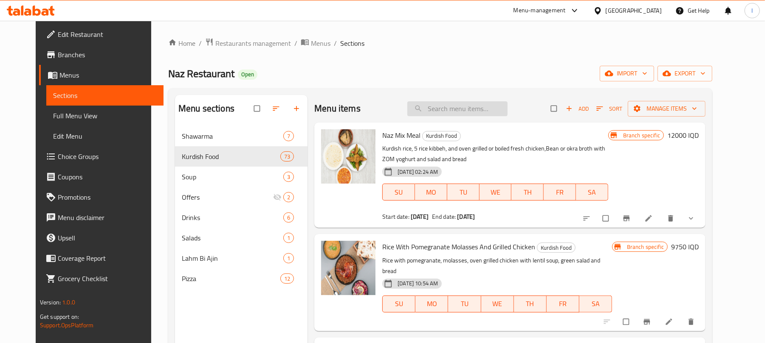
click at [460, 104] on input "search" at bounding box center [457, 108] width 100 height 15
paste input "Rice And Meat Shifta"
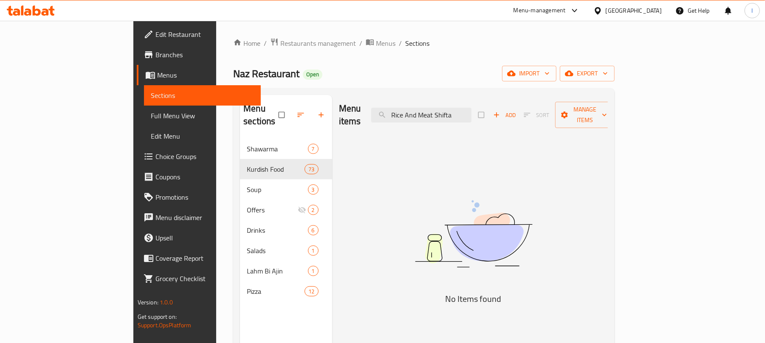
drag, startPoint x: 506, startPoint y: 116, endPoint x: 269, endPoint y: 122, distance: 237.0
click at [269, 122] on div "Menu sections Shawarma 7 Kurdish Food 73 Soup 3 Offers 2 Drinks 6 Salads 1 Lahm…" at bounding box center [424, 266] width 368 height 343
paste input "Naz Kasa Qalya And Rice"
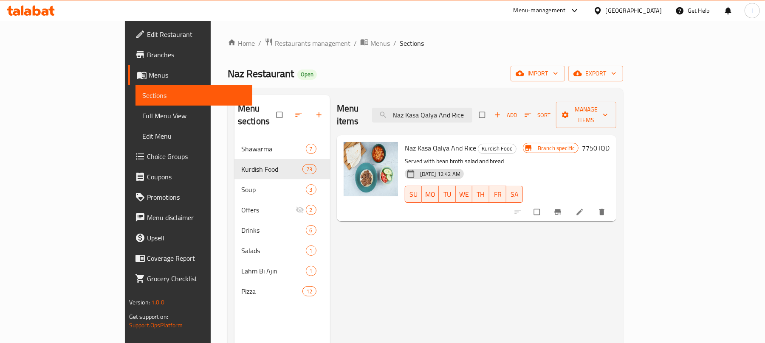
type input "Naz Kasa Qalya And Rice"
click at [142, 115] on span "Full Menu View" at bounding box center [194, 116] width 104 height 10
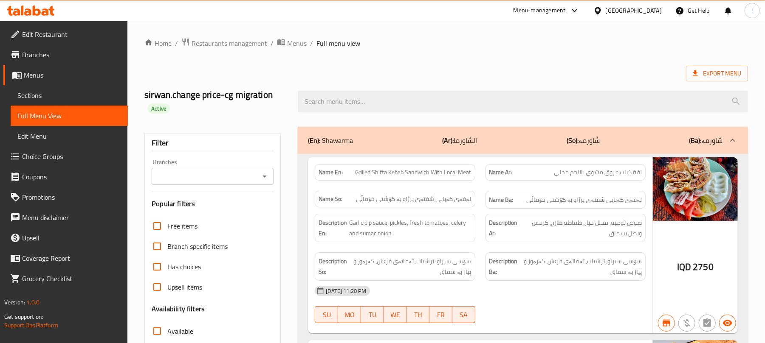
click at [264, 174] on icon "Open" at bounding box center [264, 177] width 10 height 10
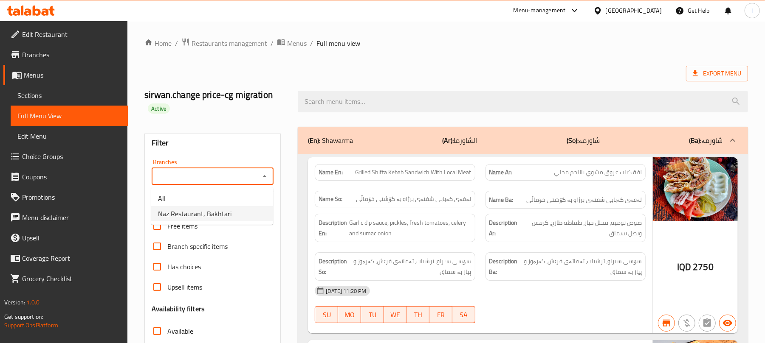
click at [215, 211] on span "Naz Restaurant, Bakhtari" at bounding box center [194, 214] width 73 height 10
type input "Naz Restaurant, Bakhtari"
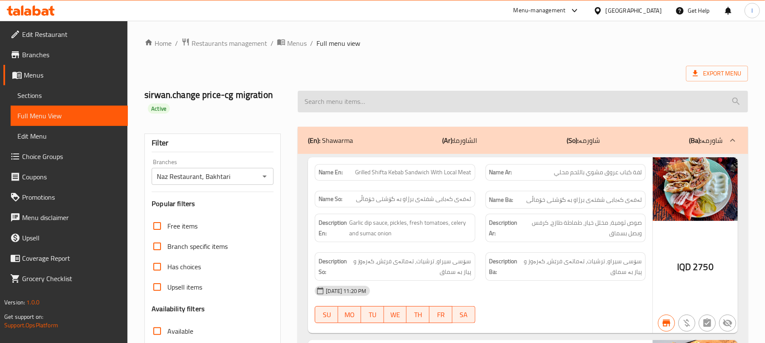
click at [333, 98] on input "search" at bounding box center [523, 102] width 450 height 22
paste input "Naz Kasa Qalya And Rice"
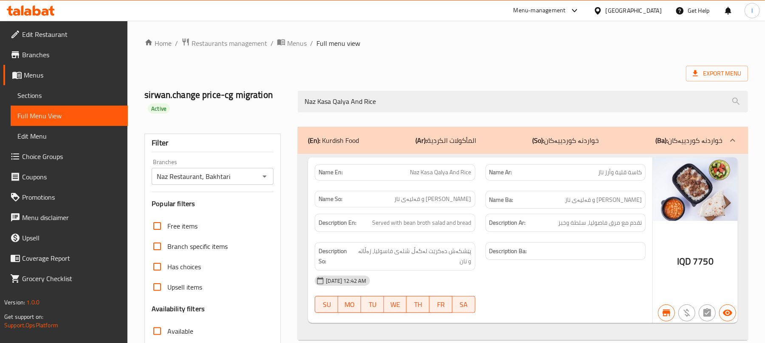
scroll to position [121, 0]
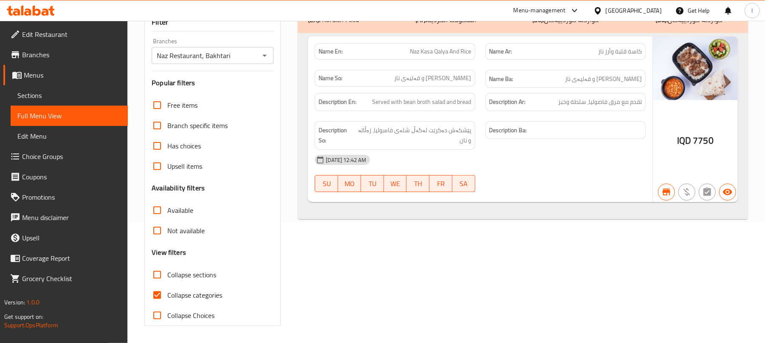
type input "Naz Kasa Qalya And Rice"
click at [149, 291] on input "Collapse categories" at bounding box center [157, 295] width 20 height 20
checkbox input "false"
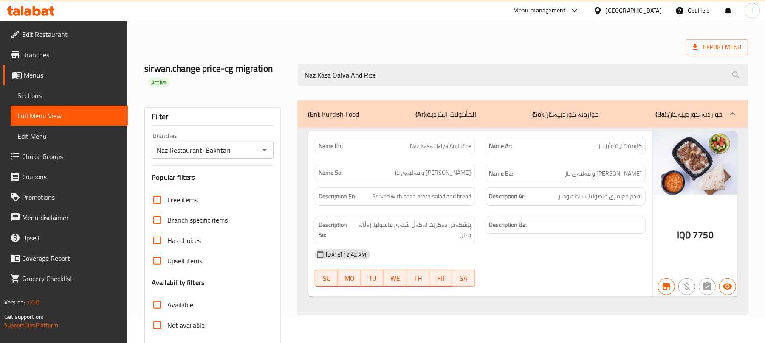
scroll to position [0, 0]
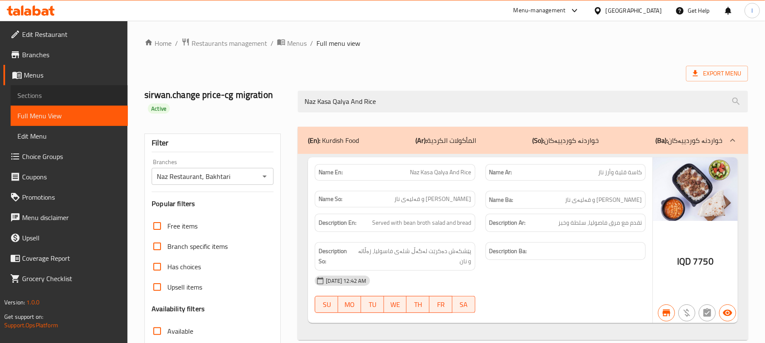
click at [31, 92] on span "Sections" at bounding box center [69, 95] width 104 height 10
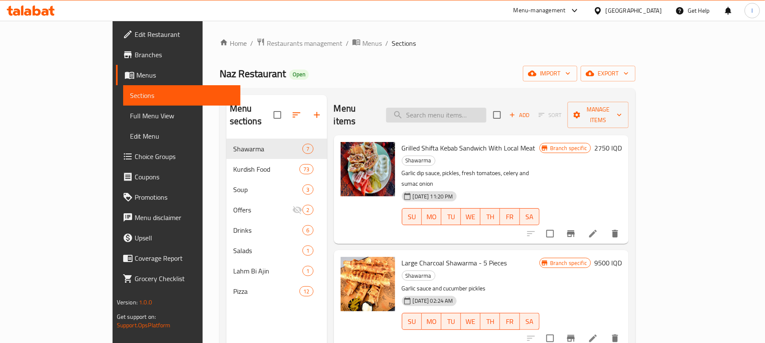
click at [467, 108] on input "search" at bounding box center [436, 115] width 100 height 15
paste input "Rice And Meat Shifta"
type input "Rice And Meat Shifta"
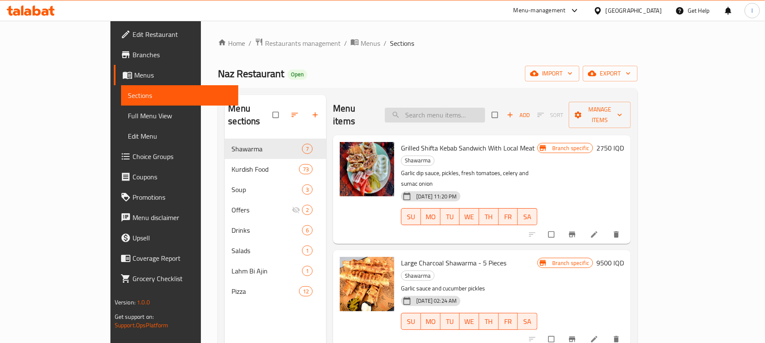
click at [461, 110] on input "search" at bounding box center [435, 115] width 100 height 15
paste input "Rice And Meat Shifta"
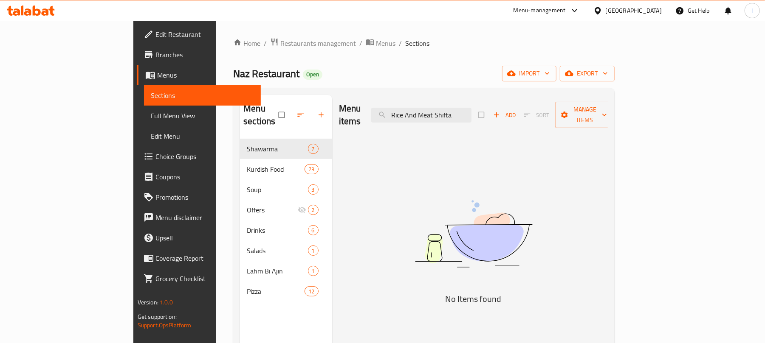
type input "Rice And Meat Shifta"
click at [38, 7] on icon at bounding box center [31, 11] width 48 height 10
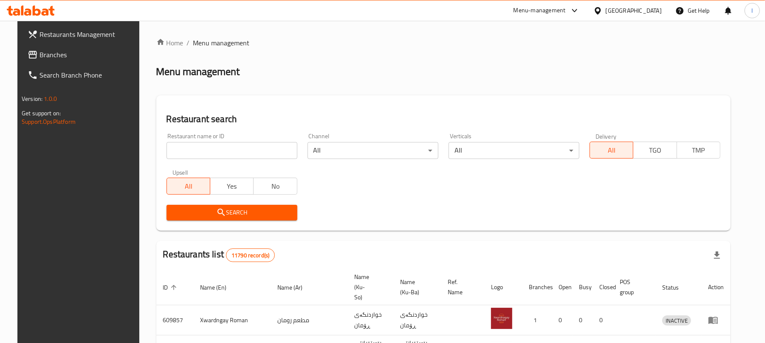
click at [183, 150] on input "search" at bounding box center [231, 150] width 131 height 17
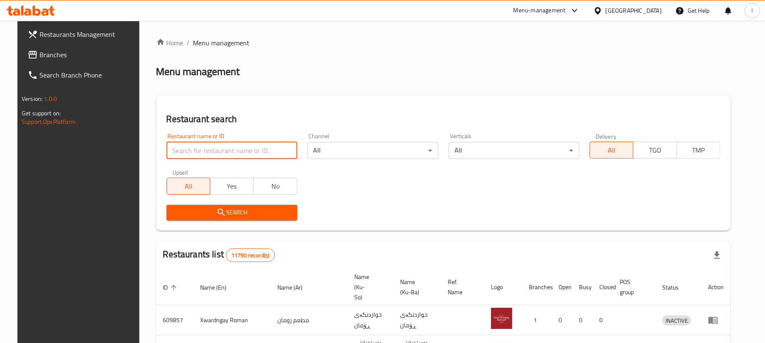
paste input "663025"
type input "663025"
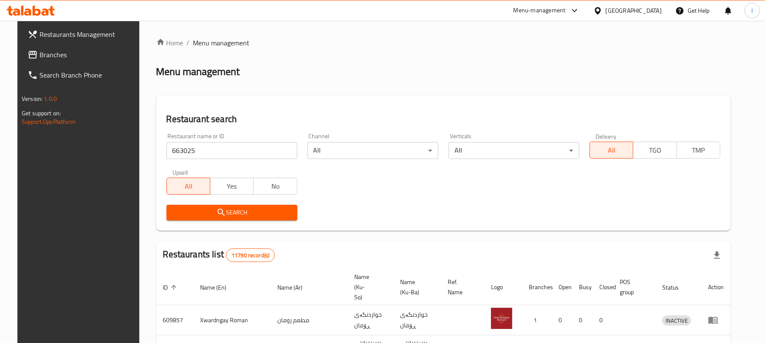
click at [216, 211] on icon "submit" at bounding box center [221, 213] width 10 height 10
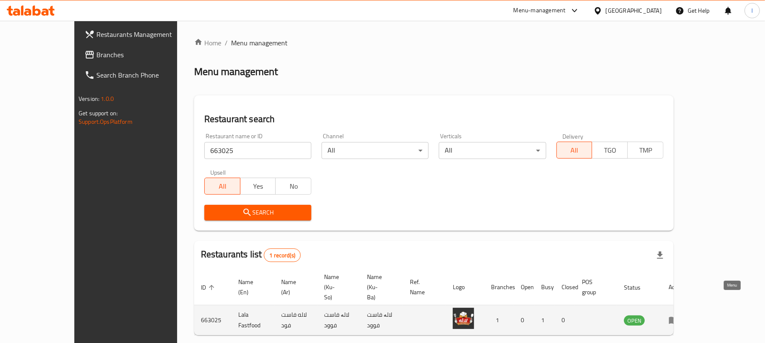
click at [678, 318] on icon "enhanced table" at bounding box center [673, 321] width 9 height 7
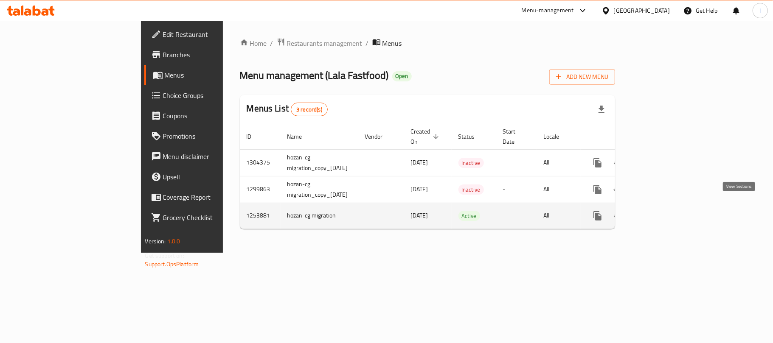
click at [664, 211] on icon "enhanced table" at bounding box center [659, 216] width 10 height 10
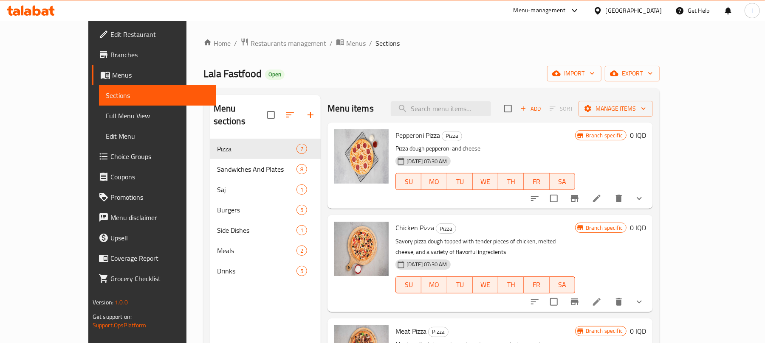
click at [106, 115] on span "Full Menu View" at bounding box center [158, 116] width 104 height 10
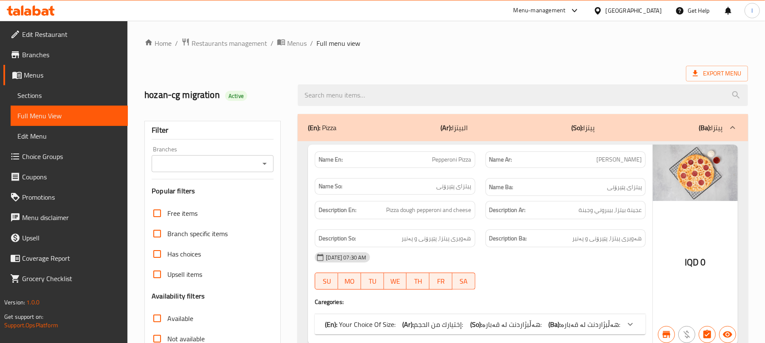
click at [261, 166] on icon "Open" at bounding box center [264, 164] width 10 height 10
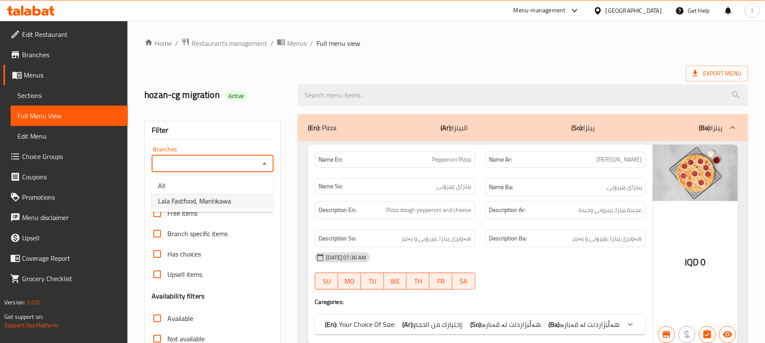
click at [211, 200] on span "Lala Fastfood, Mantikawa" at bounding box center [194, 201] width 73 height 10
type input "Lala Fastfood, Mantikawa"
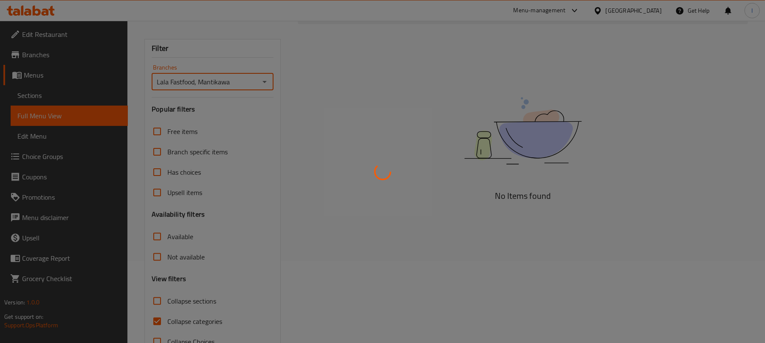
scroll to position [109, 0]
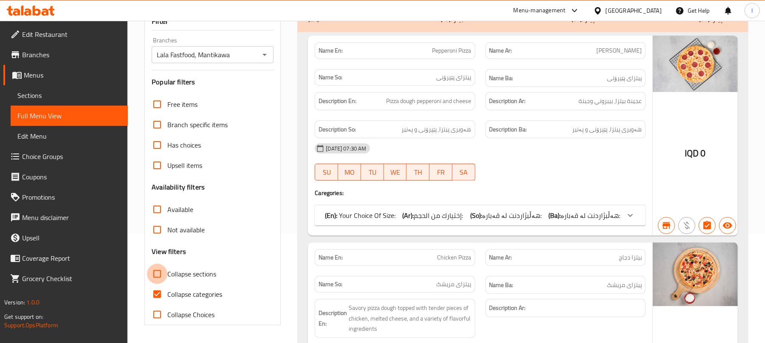
click at [160, 278] on input "Collapse sections" at bounding box center [157, 274] width 20 height 20
checkbox input "true"
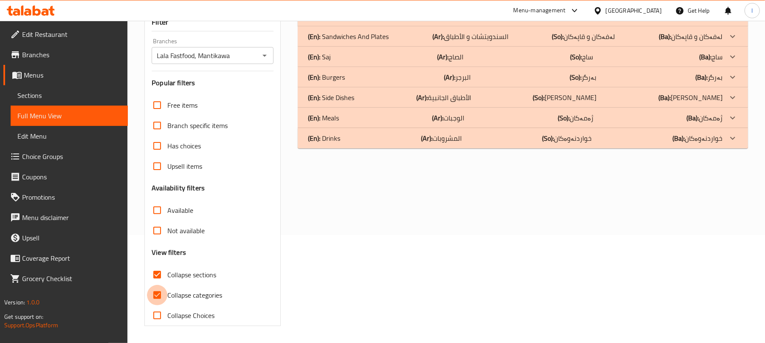
click at [160, 300] on input "Collapse categories" at bounding box center [157, 295] width 20 height 20
checkbox input "false"
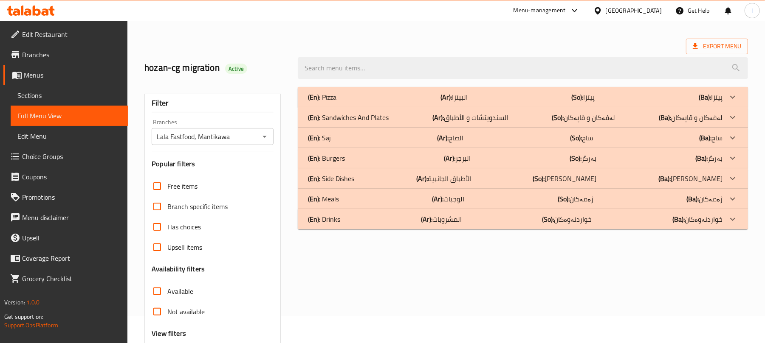
scroll to position [0, 0]
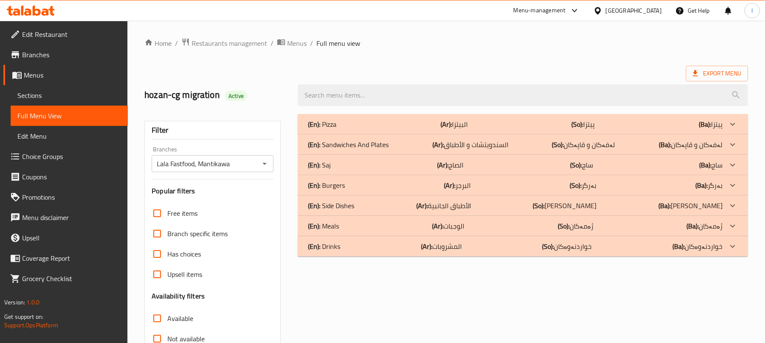
click at [344, 121] on div "(En): Pizza (Ar): البيتزا (So): پیتزا (Ba): پیتزا" at bounding box center [515, 124] width 414 height 10
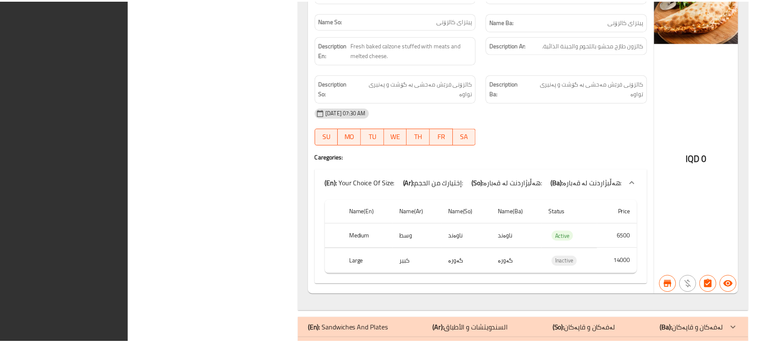
scroll to position [2182, 0]
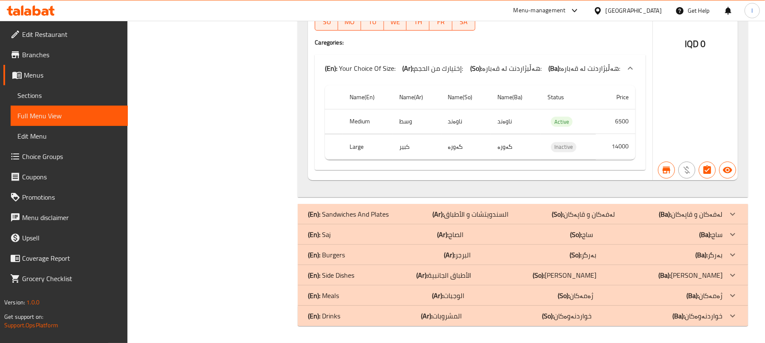
click at [27, 91] on span "Sections" at bounding box center [69, 95] width 104 height 10
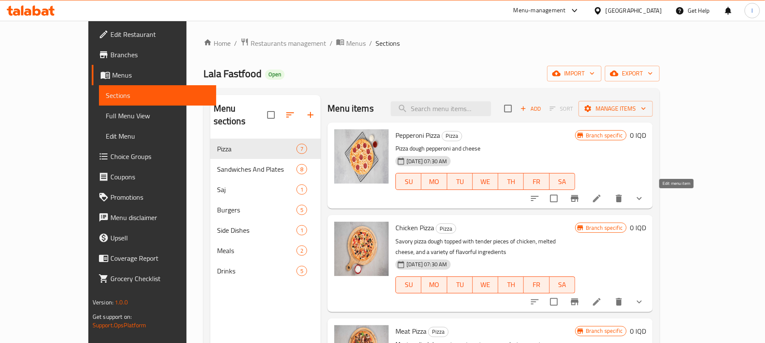
click at [600, 203] on icon at bounding box center [597, 199] width 8 height 8
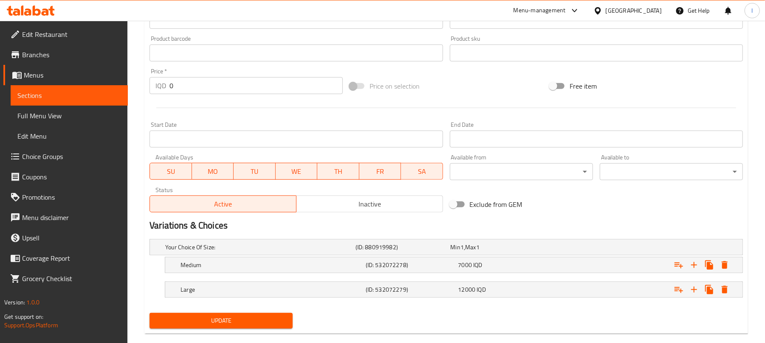
scroll to position [386, 0]
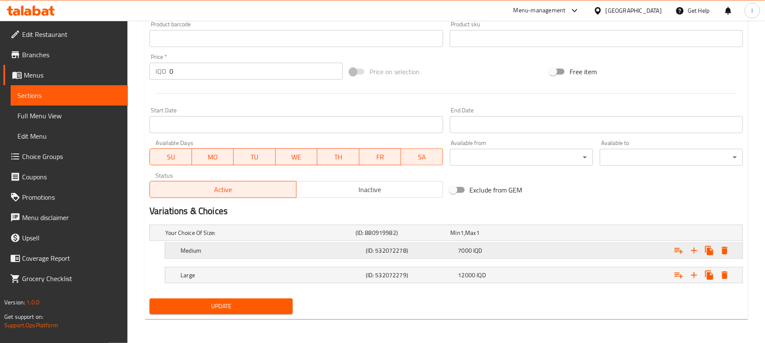
click at [435, 255] on h5 "(ID: 532072278)" at bounding box center [410, 251] width 89 height 8
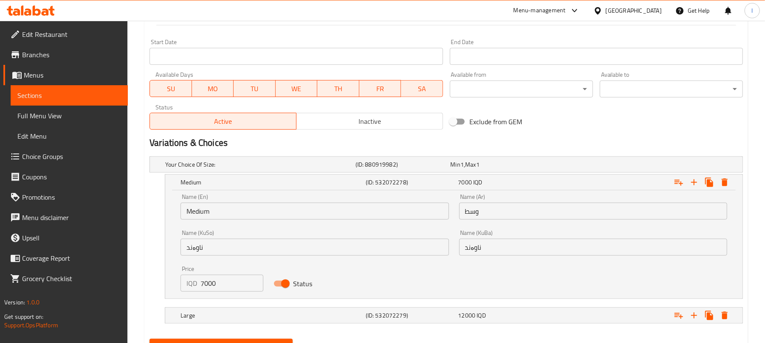
scroll to position [495, 0]
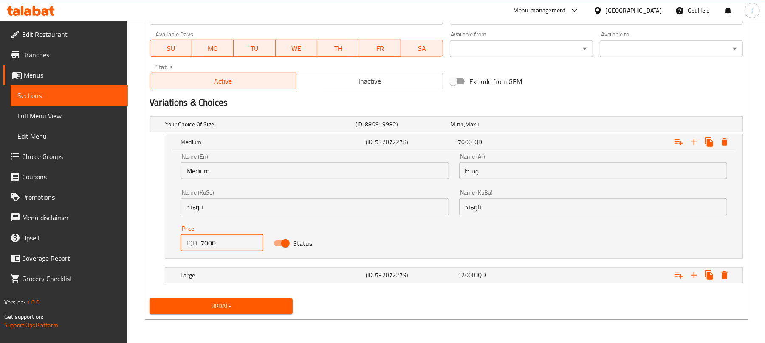
drag, startPoint x: 239, startPoint y: 239, endPoint x: 116, endPoint y: 230, distance: 123.9
type input "6500"
click at [315, 271] on div "Large" at bounding box center [271, 276] width 185 height 12
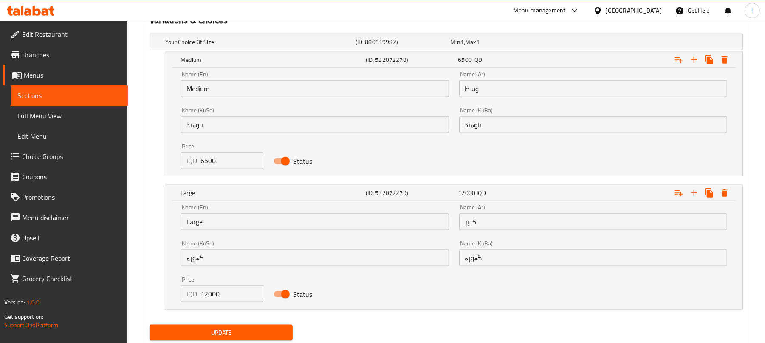
scroll to position [604, 0]
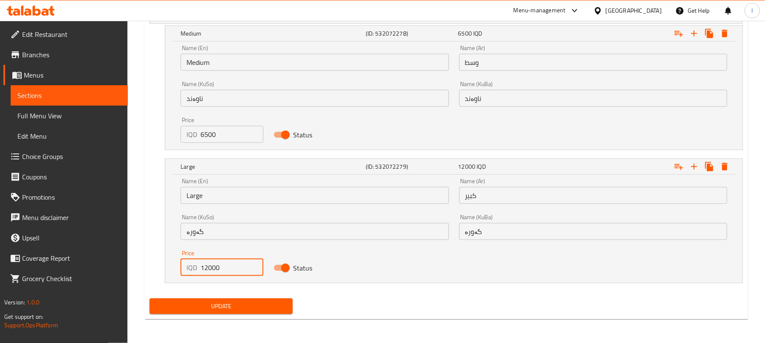
drag, startPoint x: 225, startPoint y: 274, endPoint x: 148, endPoint y: 276, distance: 76.9
click at [148, 276] on div "Your Choice Of Size: (ID: 880919982) Min 1 , Max 1 Name (En) Your Choice Of Siz…" at bounding box center [446, 149] width 600 height 291
type input "11500"
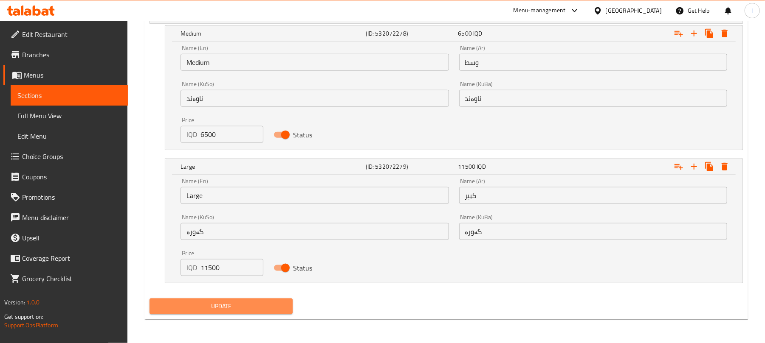
click at [239, 306] on span "Update" at bounding box center [221, 306] width 130 height 11
click at [50, 112] on span "Full Menu View" at bounding box center [69, 116] width 104 height 10
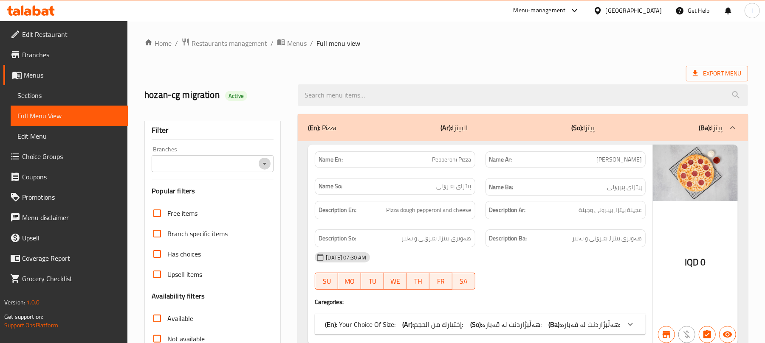
click at [267, 167] on icon "Open" at bounding box center [264, 164] width 10 height 10
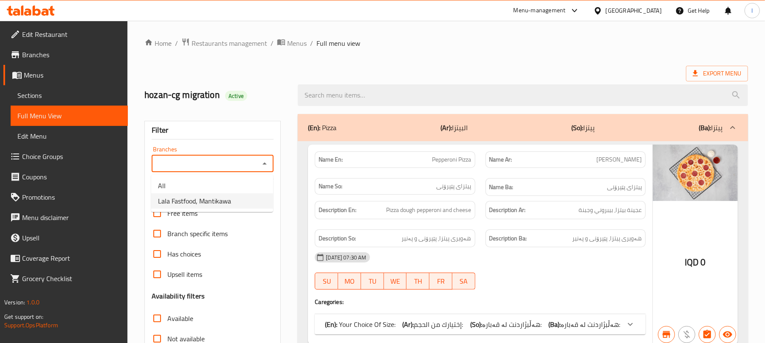
click at [235, 199] on li "Lala Fastfood, Mantikawa" at bounding box center [212, 201] width 122 height 15
type input "Lala Fastfood, Mantikawa"
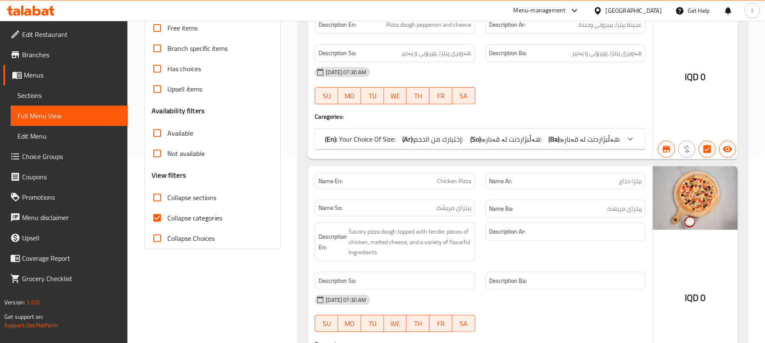
scroll to position [208, 0]
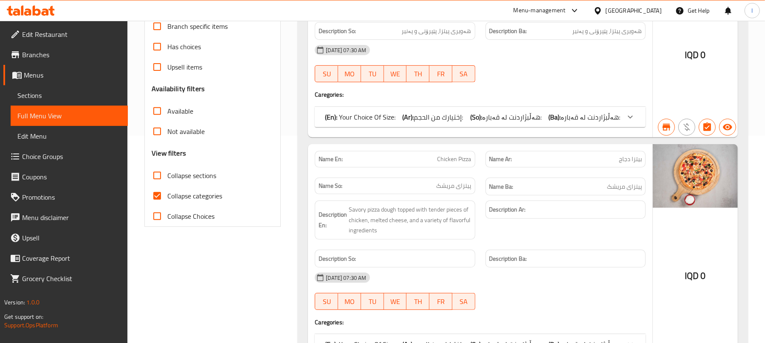
click at [163, 196] on input "Collapse categories" at bounding box center [157, 196] width 20 height 20
checkbox input "false"
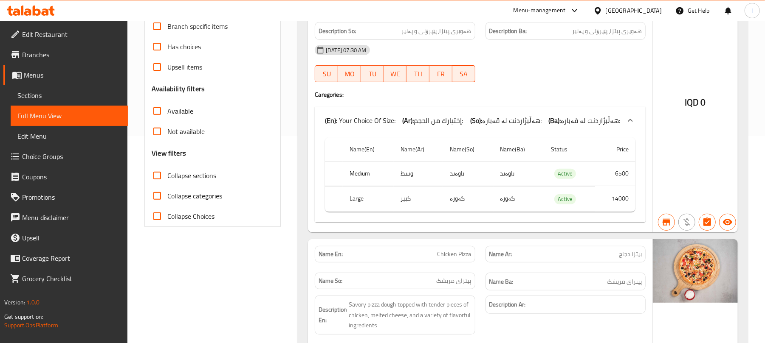
click at [50, 95] on span "Sections" at bounding box center [69, 95] width 104 height 10
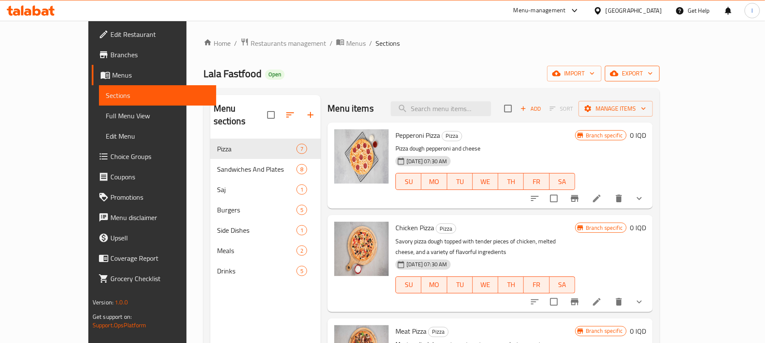
click at [659, 67] on button "export" at bounding box center [632, 74] width 55 height 16
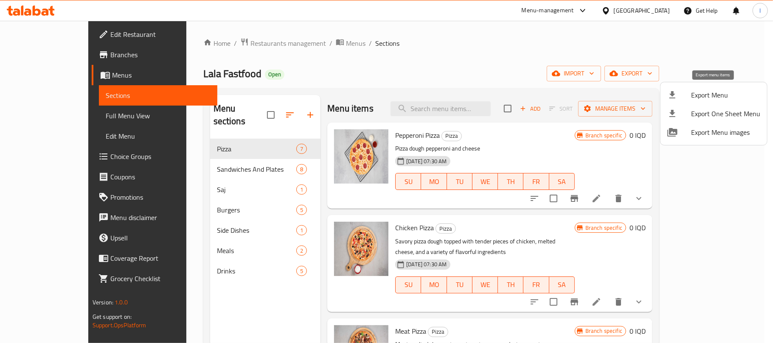
click at [733, 99] on span "Export Menu" at bounding box center [725, 95] width 69 height 10
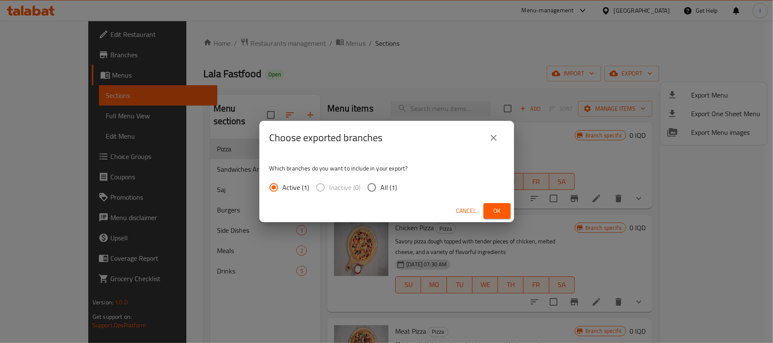
click at [513, 208] on div "Cancel Ok" at bounding box center [386, 211] width 255 height 23
click at [507, 211] on button "Ok" at bounding box center [497, 211] width 27 height 16
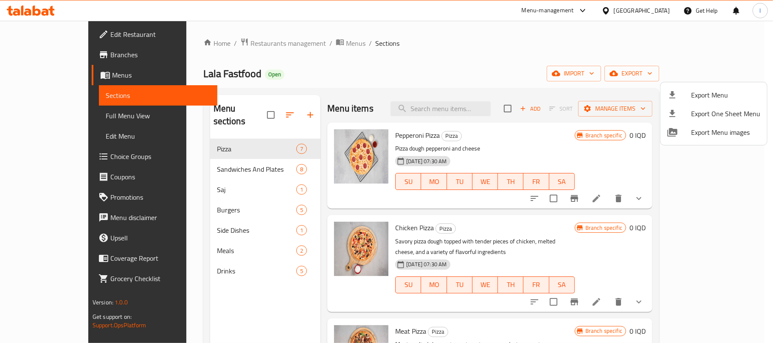
click at [221, 156] on div at bounding box center [386, 171] width 773 height 343
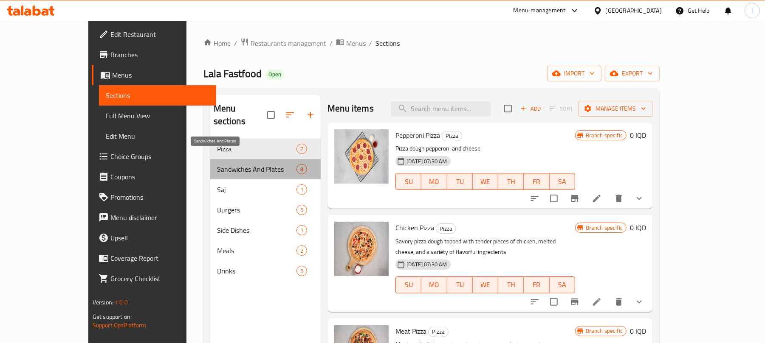
click at [221, 164] on span "Sandwiches And Plates" at bounding box center [256, 169] width 79 height 10
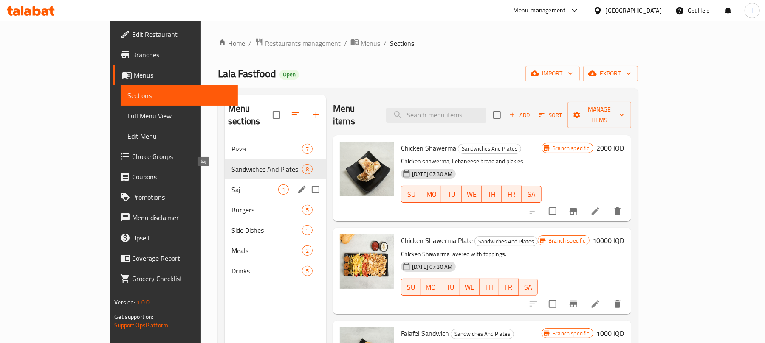
click at [231, 185] on span "Saj" at bounding box center [254, 190] width 47 height 10
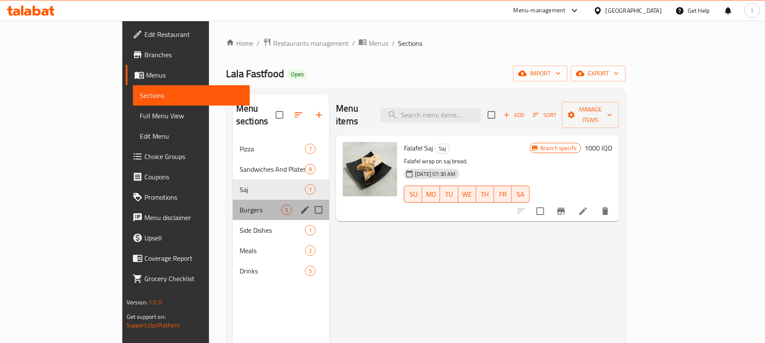
click at [233, 204] on div "Burgers 5" at bounding box center [281, 210] width 96 height 20
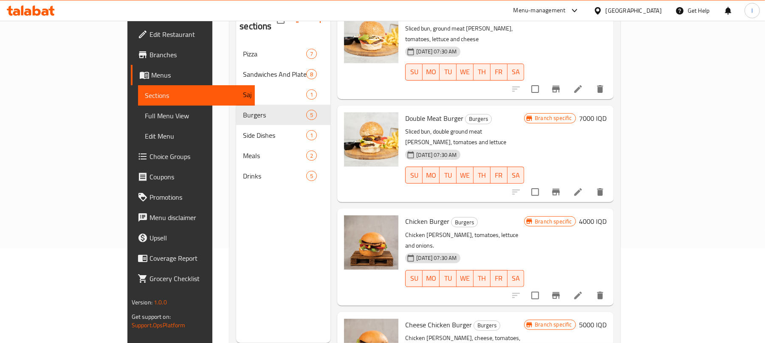
scroll to position [119, 0]
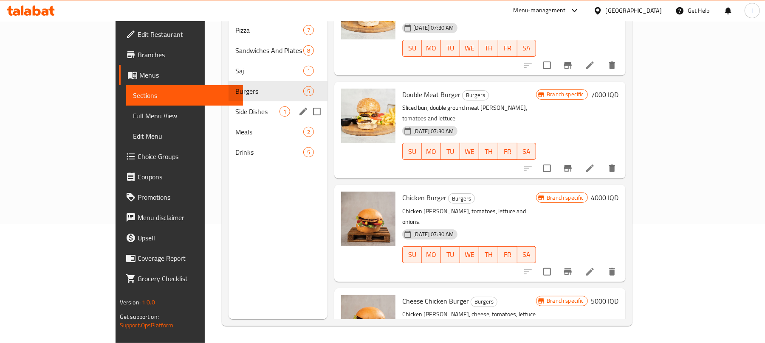
click at [228, 106] on div "Side Dishes 1" at bounding box center [277, 111] width 99 height 20
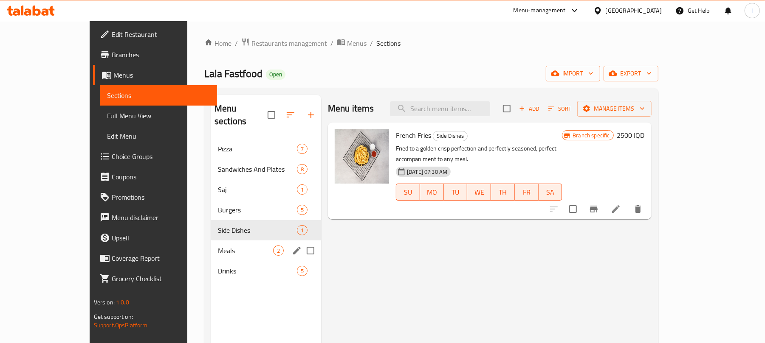
click at [211, 241] on div "Meals 2" at bounding box center [266, 251] width 110 height 20
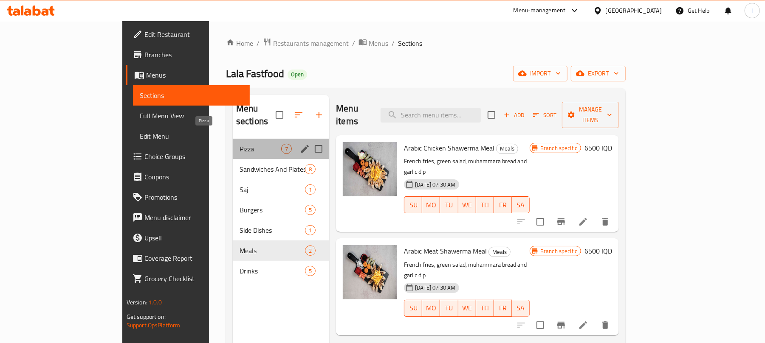
click at [239, 144] on span "Pizza" at bounding box center [260, 149] width 42 height 10
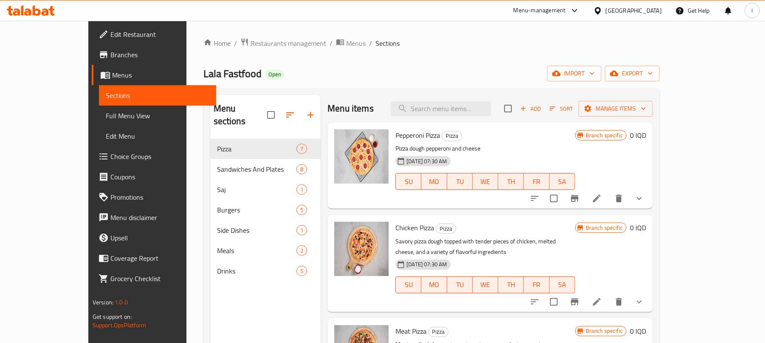
click at [602, 199] on icon at bounding box center [596, 199] width 10 height 10
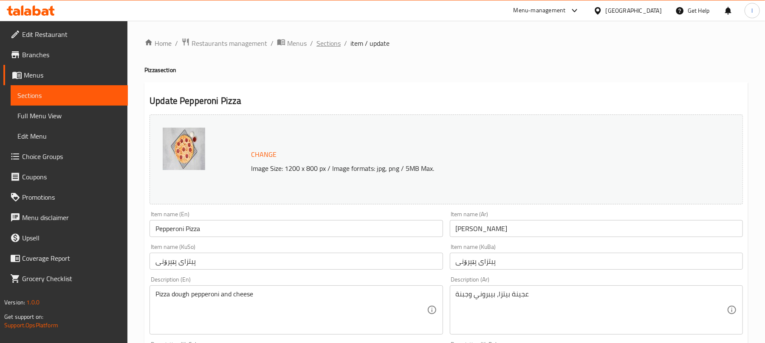
click at [328, 44] on span "Sections" at bounding box center [328, 43] width 24 height 10
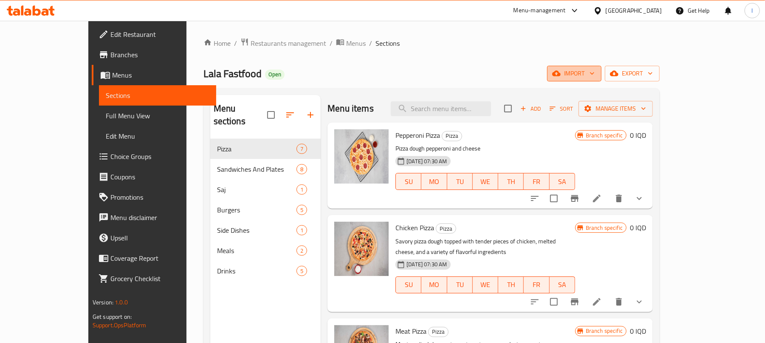
click at [594, 79] on span "import" at bounding box center [574, 73] width 41 height 11
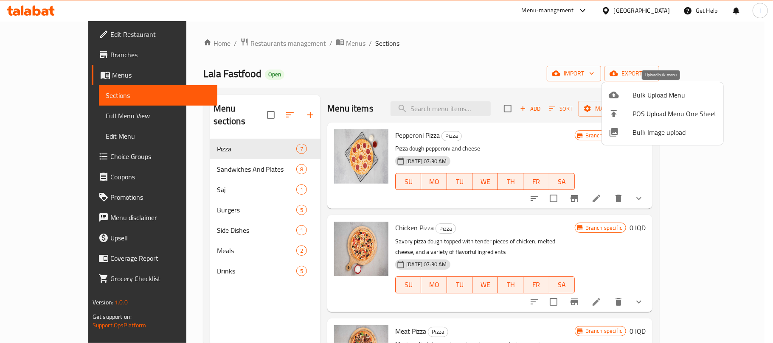
click at [654, 96] on span "Bulk Upload Menu" at bounding box center [675, 95] width 84 height 10
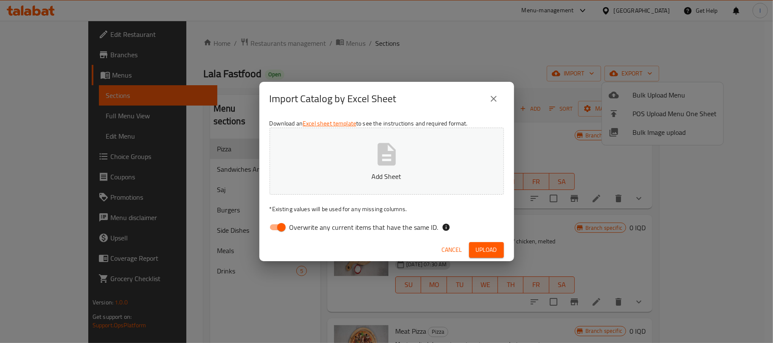
click at [280, 223] on input "Overwrite any current items that have the same ID." at bounding box center [281, 228] width 48 height 16
checkbox input "false"
click at [374, 166] on icon "button" at bounding box center [386, 154] width 27 height 27
click at [494, 253] on span "Upload" at bounding box center [486, 250] width 21 height 11
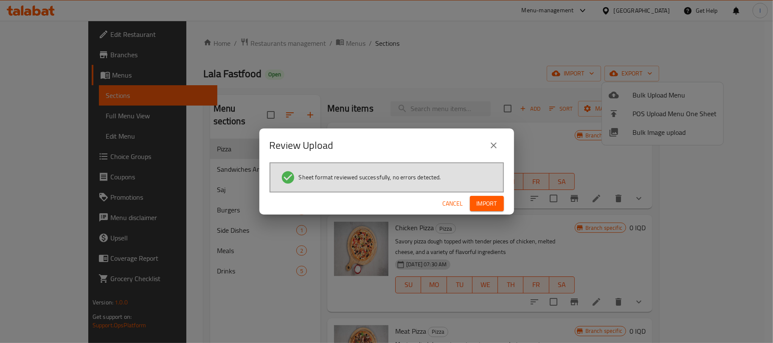
click at [496, 205] on span "Import" at bounding box center [487, 204] width 20 height 11
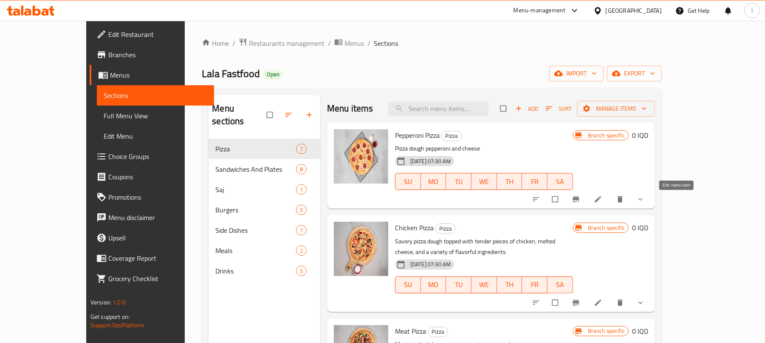
click at [602, 199] on icon at bounding box center [598, 199] width 8 height 8
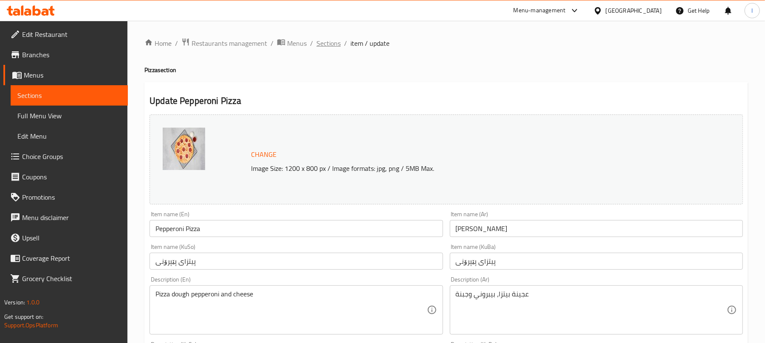
click at [326, 41] on span "Sections" at bounding box center [328, 43] width 24 height 10
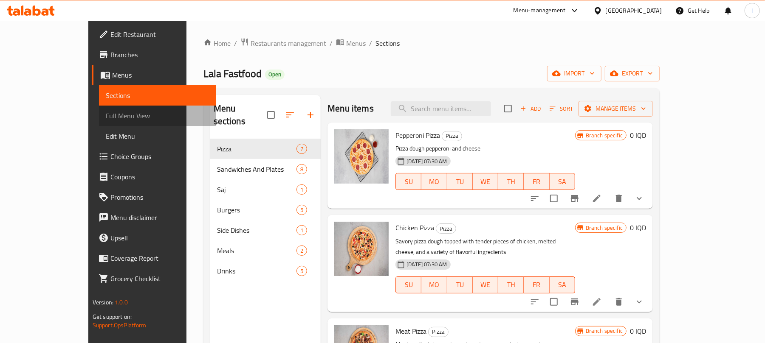
click at [106, 118] on span "Full Menu View" at bounding box center [158, 116] width 104 height 10
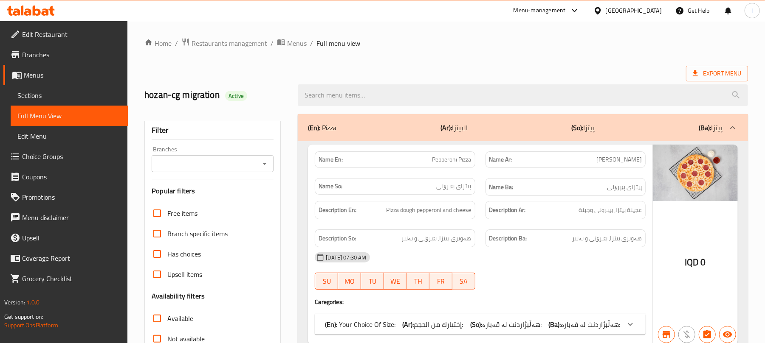
click at [264, 165] on icon "Open" at bounding box center [264, 164] width 10 height 10
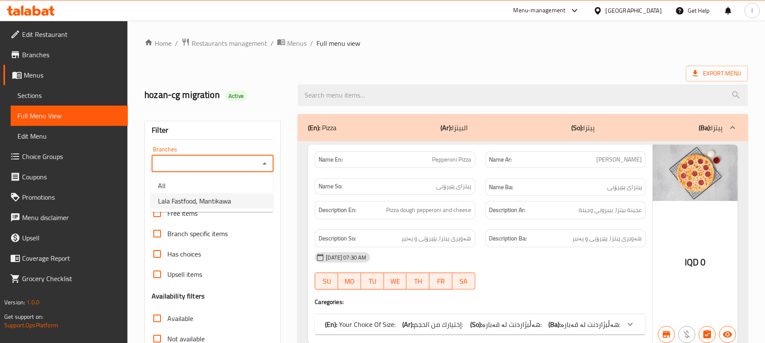
click at [223, 196] on span "Lala Fastfood, Mantikawa" at bounding box center [194, 201] width 73 height 10
type input "Lala Fastfood, Mantikawa"
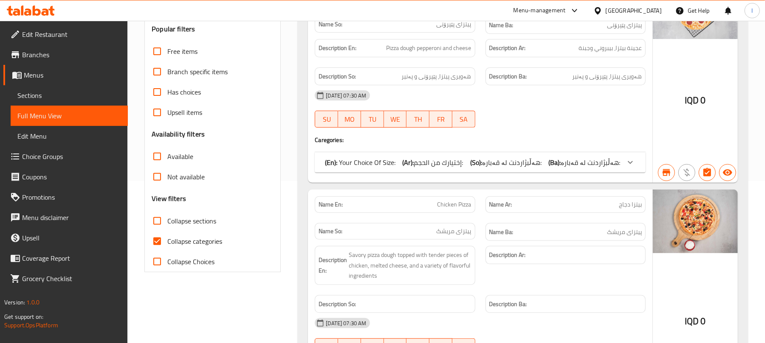
scroll to position [208, 0]
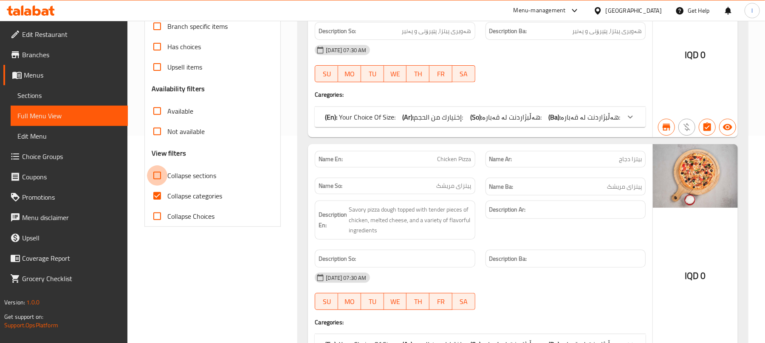
click at [162, 179] on input "Collapse sections" at bounding box center [157, 176] width 20 height 20
checkbox input "true"
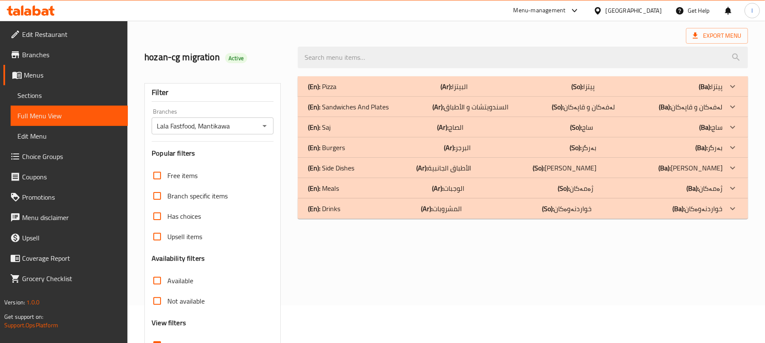
scroll to position [0, 0]
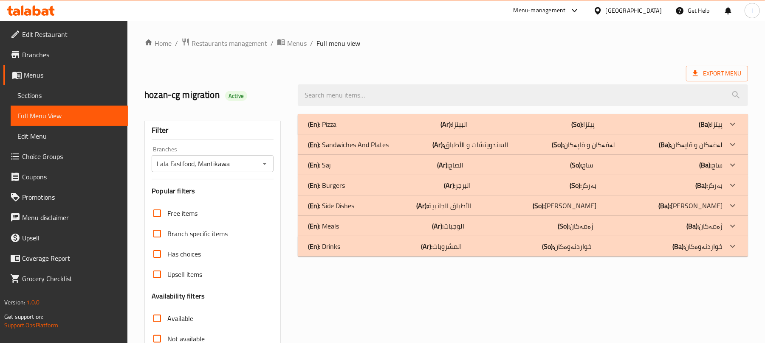
click at [348, 126] on div "(En): Pizza (Ar): البيتزا (So): پیتزا (Ba): پیتزا" at bounding box center [515, 124] width 414 height 10
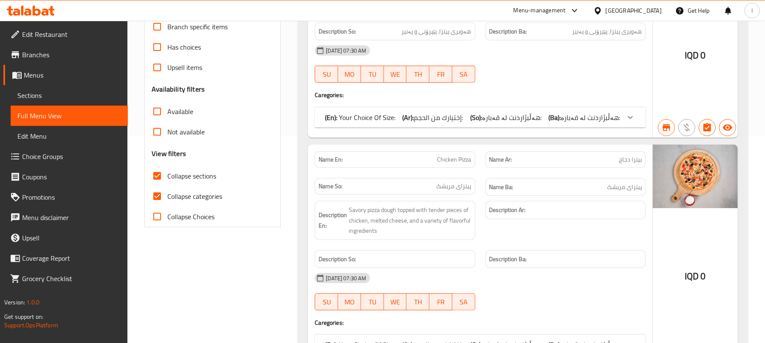
scroll to position [208, 0]
click at [448, 122] on span "إختيارك من الحجم:" at bounding box center [438, 117] width 49 height 13
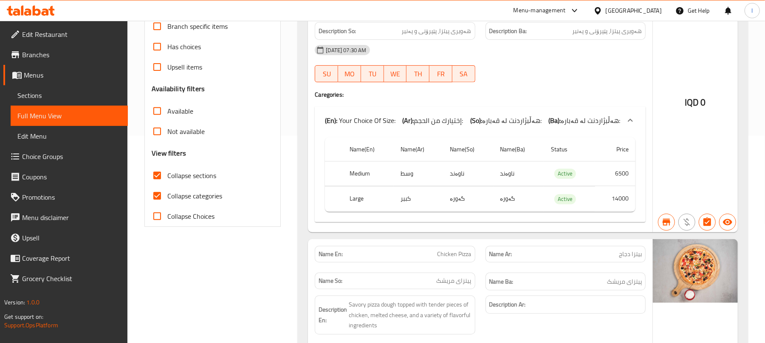
click at [44, 93] on span "Sections" at bounding box center [69, 95] width 104 height 10
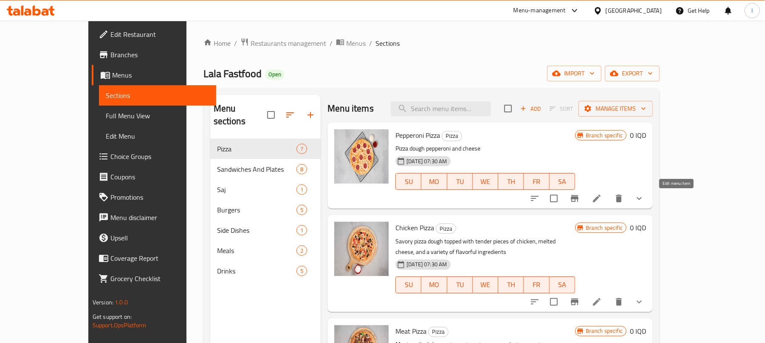
click at [600, 197] on icon at bounding box center [597, 199] width 8 height 8
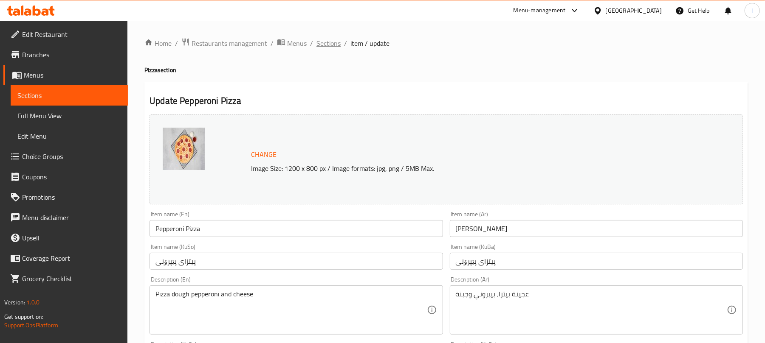
click at [330, 42] on span "Sections" at bounding box center [328, 43] width 24 height 10
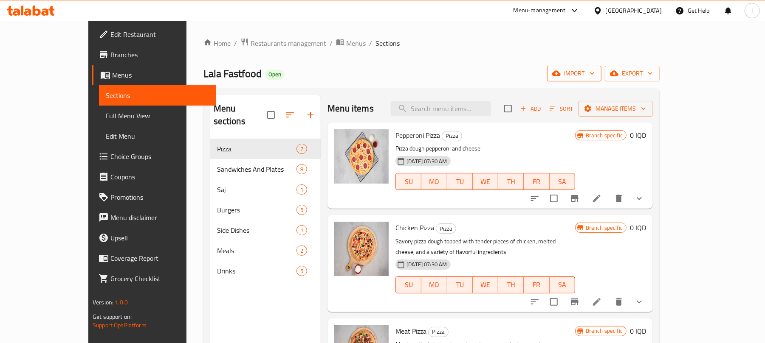
click at [594, 76] on span "import" at bounding box center [574, 73] width 41 height 11
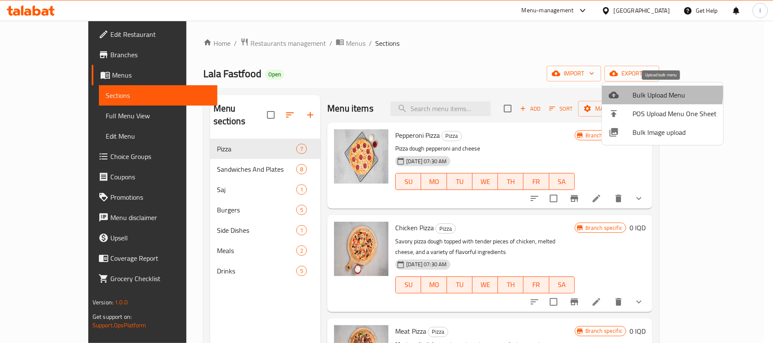
click at [637, 92] on span "Bulk Upload Menu" at bounding box center [675, 95] width 84 height 10
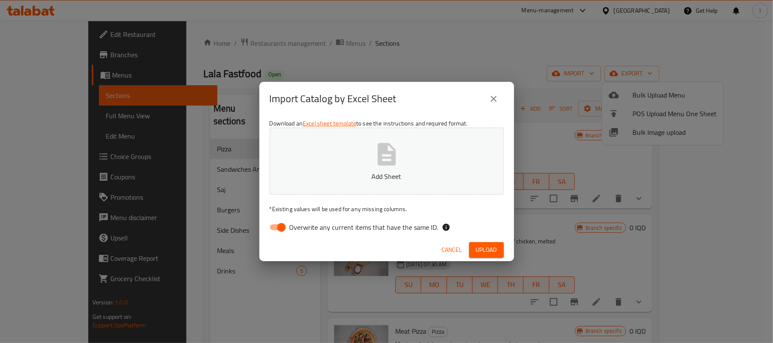
click at [286, 225] on input "Overwrite any current items that have the same ID." at bounding box center [281, 228] width 48 height 16
checkbox input "false"
click at [403, 155] on button "Add Sheet" at bounding box center [387, 161] width 234 height 67
click at [501, 250] on button "Upload" at bounding box center [486, 250] width 35 height 16
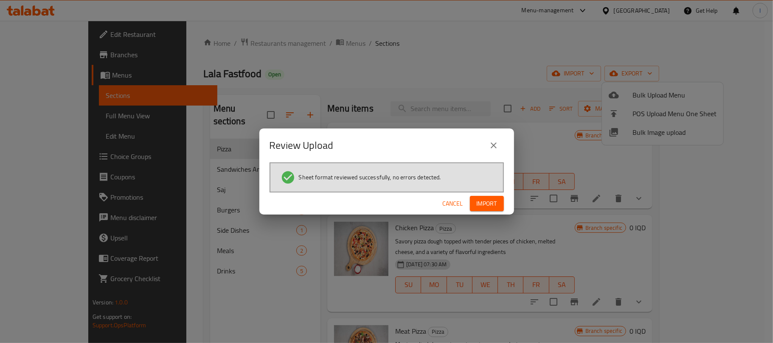
click at [474, 197] on button "Import" at bounding box center [487, 204] width 34 height 16
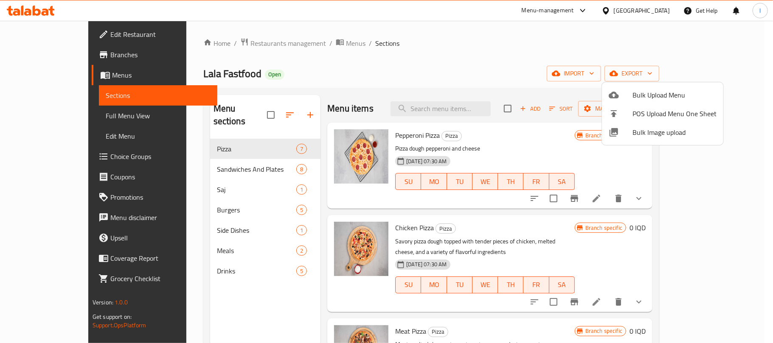
click at [468, 62] on div at bounding box center [386, 171] width 773 height 343
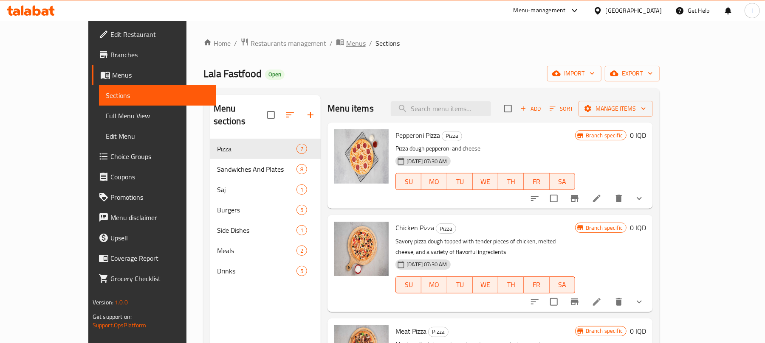
click at [346, 43] on span "Menus" at bounding box center [356, 43] width 20 height 10
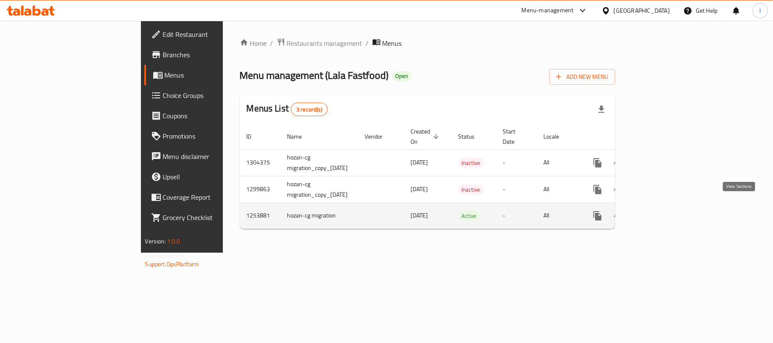
click at [669, 214] on link "enhanced table" at bounding box center [659, 216] width 20 height 20
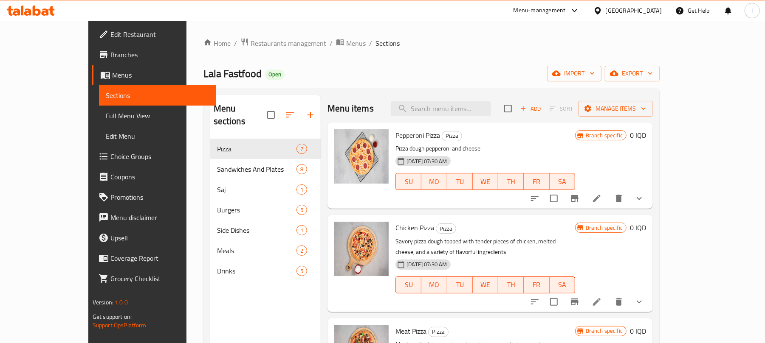
click at [106, 113] on span "Full Menu View" at bounding box center [158, 116] width 104 height 10
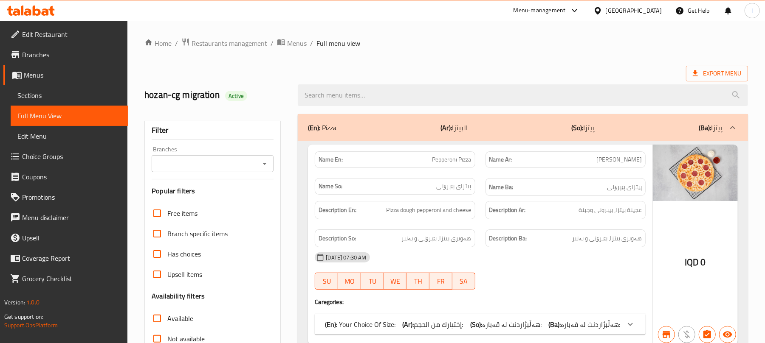
click at [56, 93] on span "Sections" at bounding box center [69, 95] width 104 height 10
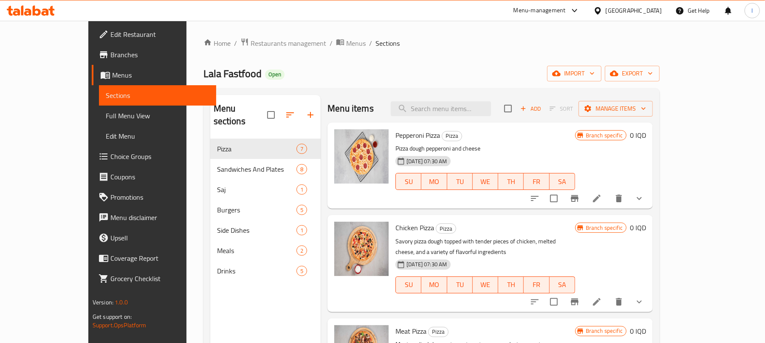
click at [110, 161] on span "Choice Groups" at bounding box center [159, 157] width 99 height 10
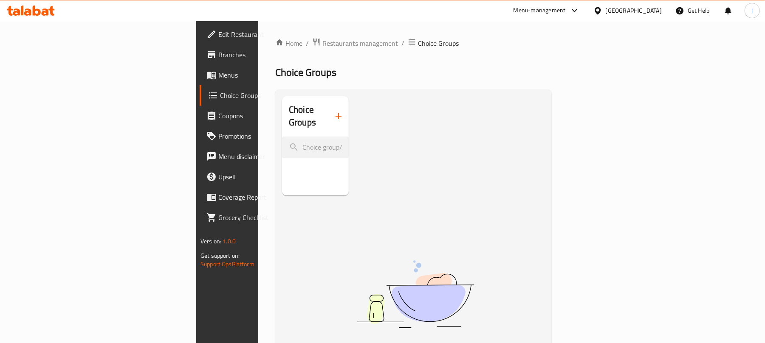
click at [333, 114] on icon "button" at bounding box center [338, 116] width 10 height 10
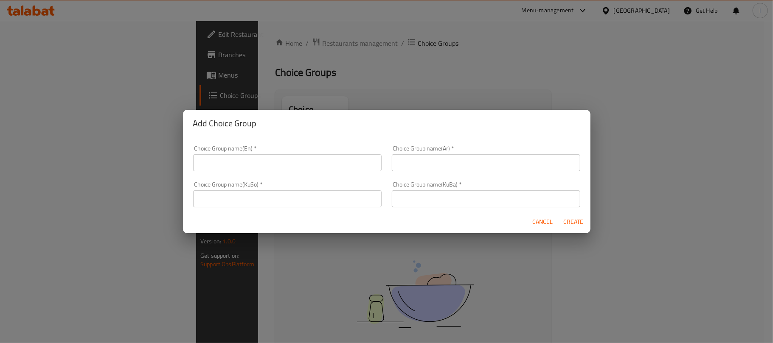
click at [228, 160] on input "text" at bounding box center [287, 163] width 189 height 17
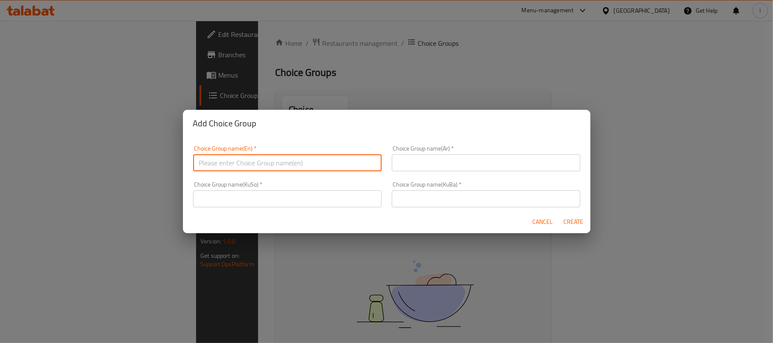
type input "Your Choice Of Size:"
click at [413, 165] on input "text" at bounding box center [486, 163] width 189 height 17
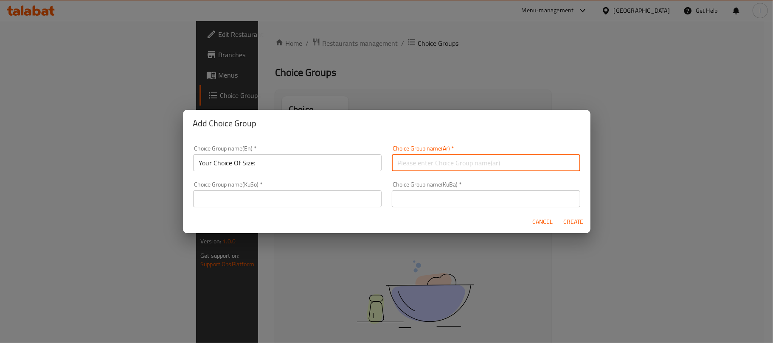
type input "إختيارك من الحجم:"
click at [206, 196] on input "text" at bounding box center [287, 199] width 189 height 17
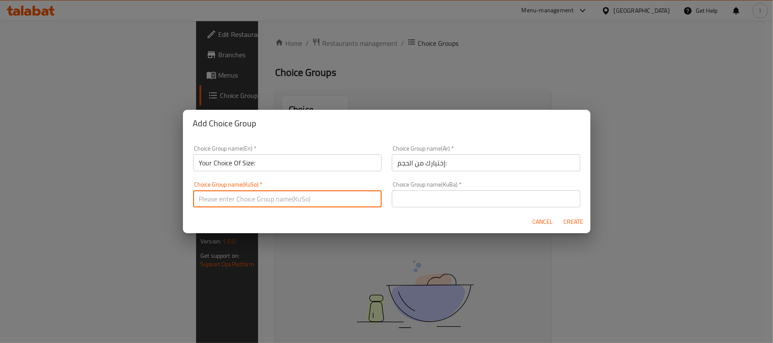
type input "هەڵبژاردنت لە قەبارە:"
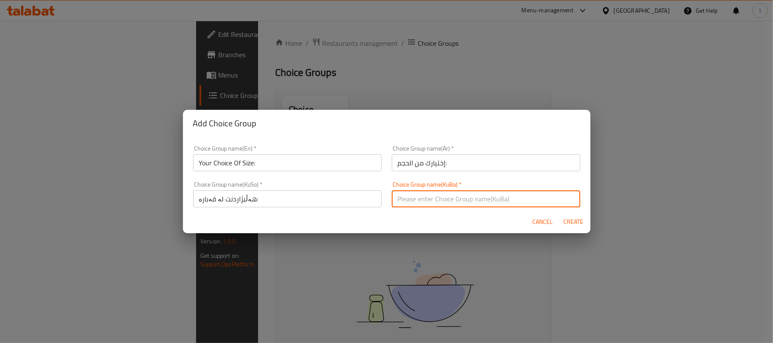
click at [429, 202] on input "text" at bounding box center [486, 199] width 189 height 17
type input "هەڵبژاردنت لە قەبارە:"
click at [570, 220] on span "Create" at bounding box center [573, 222] width 20 height 11
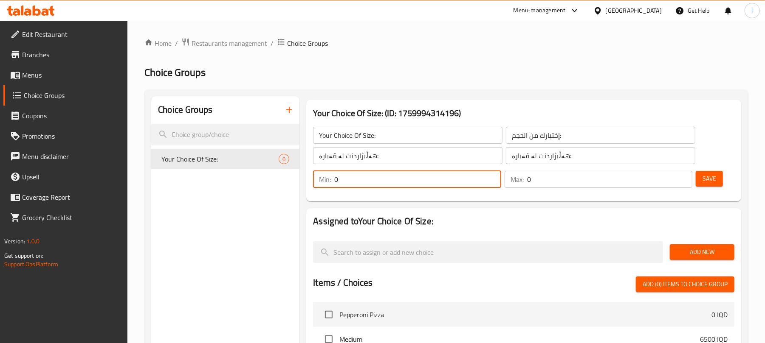
drag, startPoint x: 404, startPoint y: 183, endPoint x: 260, endPoint y: 186, distance: 144.0
click at [260, 186] on div "Choice Groups Your Choice Of Size: 0 Your Choice Of Size: (ID: 1759994314196) Y…" at bounding box center [447, 335] width 593 height 479
type input "1"
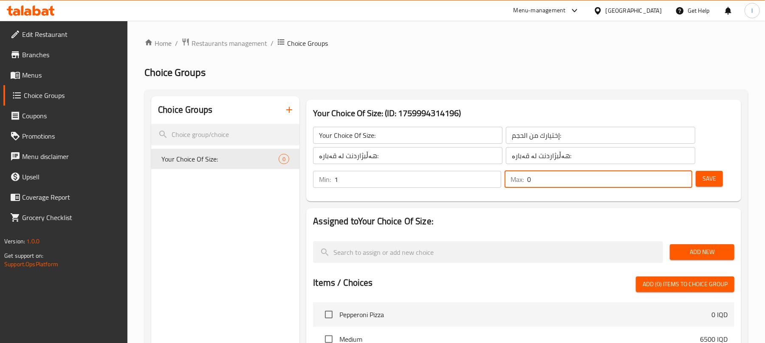
drag, startPoint x: 566, startPoint y: 187, endPoint x: 452, endPoint y: 186, distance: 114.2
click at [452, 186] on div "Min: 1 ​ Max: 0 ​" at bounding box center [503, 180] width 386 height 24
type input "1"
click at [707, 183] on span "Save" at bounding box center [709, 179] width 14 height 11
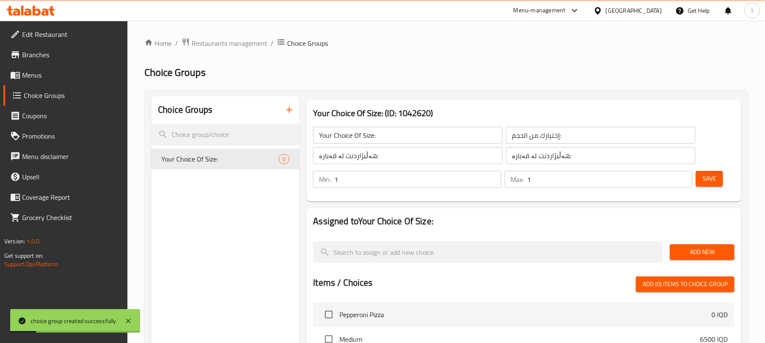
click at [710, 257] on span "Add New" at bounding box center [701, 252] width 51 height 11
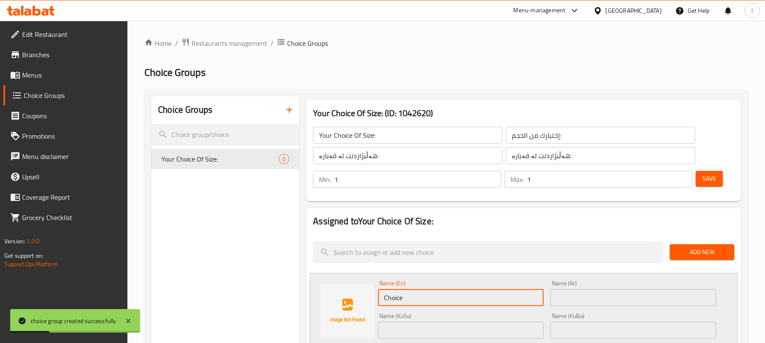
drag, startPoint x: 428, startPoint y: 301, endPoint x: 352, endPoint y: 297, distance: 76.5
click at [352, 297] on div "Name (En) Choice Name (En) Name (Ar) Name (Ar) Name (KuSo) Name (KuSo) Name (Ku…" at bounding box center [524, 337] width 428 height 129
click at [390, 296] on input "text" at bounding box center [461, 298] width 166 height 17
type input "Medium"
click at [582, 303] on input "text" at bounding box center [633, 298] width 166 height 17
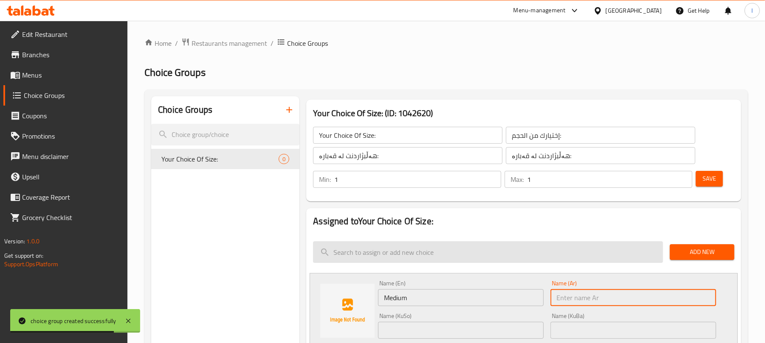
type input "وسط"
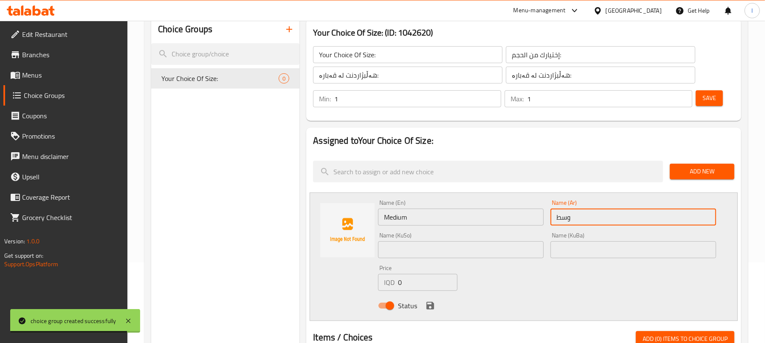
scroll to position [100, 0]
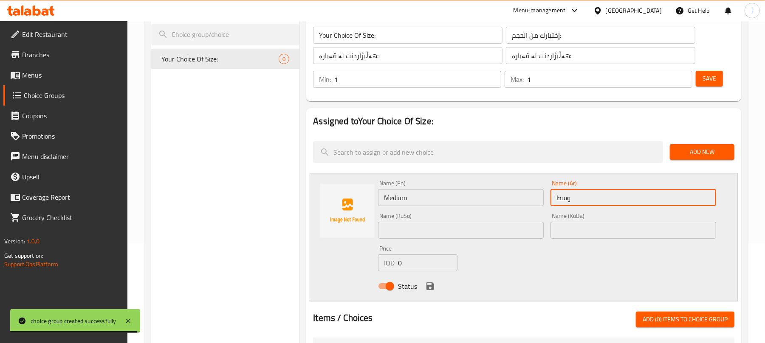
click at [452, 233] on input "text" at bounding box center [461, 230] width 166 height 17
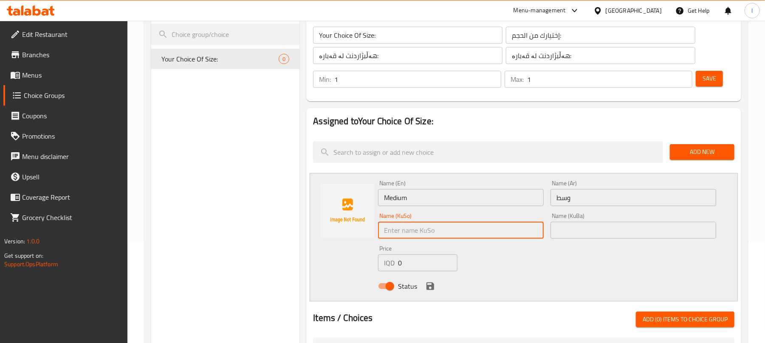
type input "پیتزای سەوزەوات"
drag, startPoint x: 449, startPoint y: 223, endPoint x: 349, endPoint y: 228, distance: 100.3
click at [349, 228] on div "Name (En) Medium Name (En) Name (Ar) وسط Name (Ar) Name (KuSo) پیتزای سەوزەوات …" at bounding box center [524, 237] width 428 height 129
click at [417, 232] on input "text" at bounding box center [461, 230] width 166 height 17
type input "ناوەند"
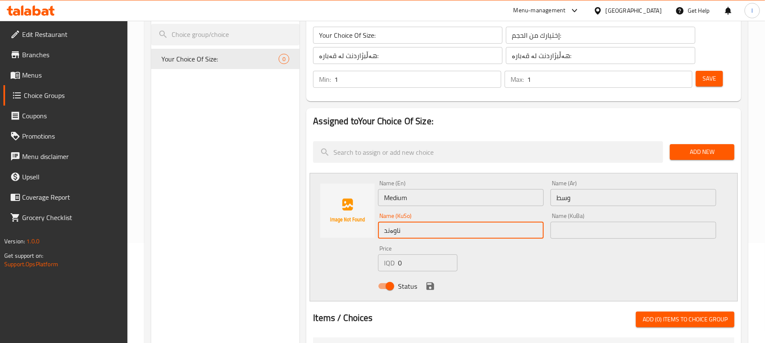
drag, startPoint x: 405, startPoint y: 234, endPoint x: 331, endPoint y: 232, distance: 73.5
click at [332, 233] on div "Name (En) Medium Name (En) Name (Ar) وسط Name (Ar) Name (KuSo) ناوەند Name (KuS…" at bounding box center [524, 237] width 428 height 129
click at [566, 230] on input "text" at bounding box center [633, 230] width 166 height 17
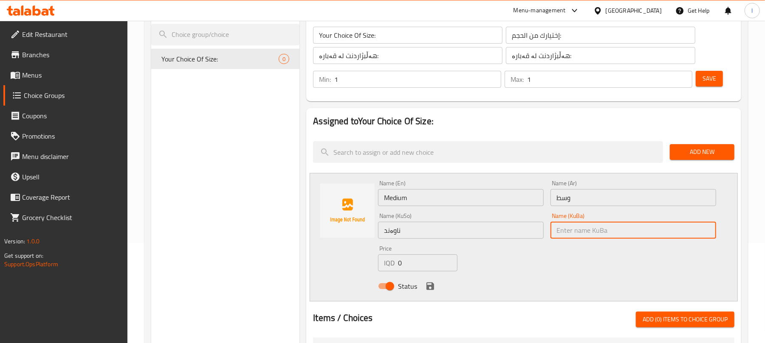
paste input "ناوەند"
type input "ناوەند"
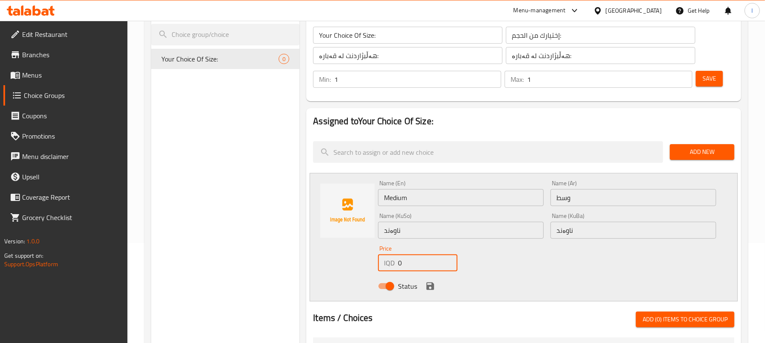
drag, startPoint x: 409, startPoint y: 258, endPoint x: 380, endPoint y: 256, distance: 28.9
click at [380, 256] on div "IQD 0 Price" at bounding box center [417, 263] width 79 height 17
type input "6000"
click at [431, 284] on icon "save" at bounding box center [430, 287] width 8 height 8
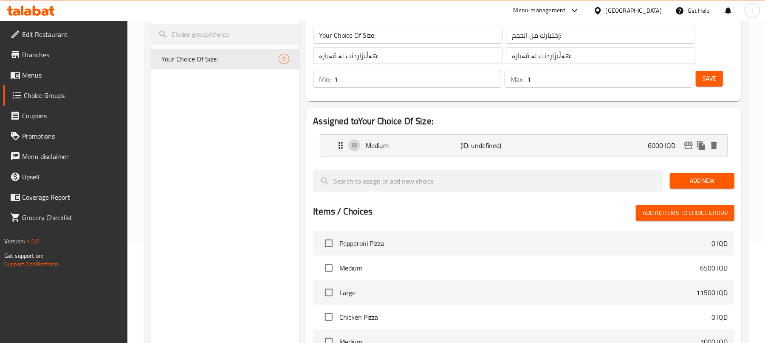
click at [712, 80] on span "Save" at bounding box center [709, 78] width 14 height 11
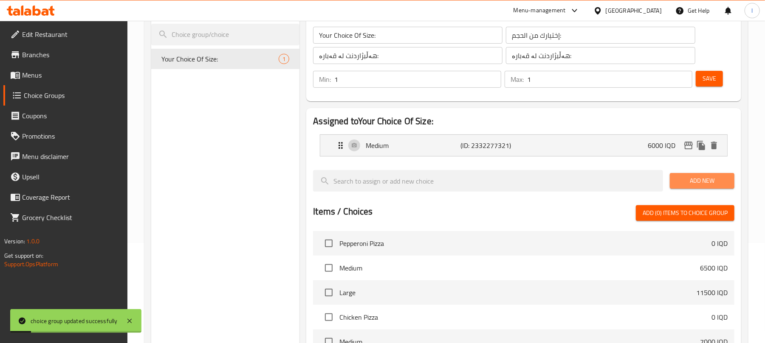
click at [676, 174] on button "Add New" at bounding box center [702, 181] width 65 height 16
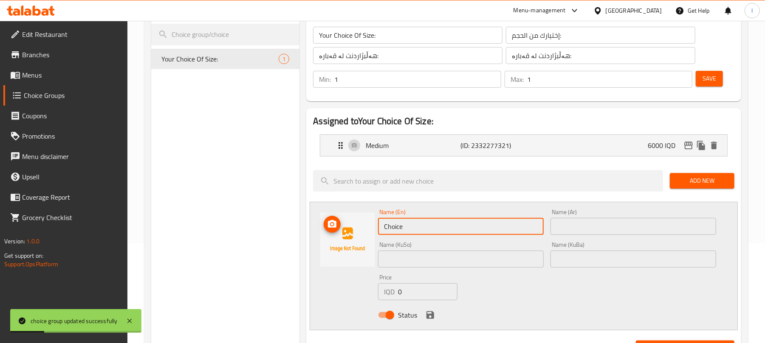
drag, startPoint x: 403, startPoint y: 223, endPoint x: 320, endPoint y: 224, distance: 83.7
click at [320, 224] on div "Name (En) Choice Name (En) Name (Ar) Name (Ar) Name (KuSo) Name (KuSo) Name (Ku…" at bounding box center [524, 266] width 428 height 129
click at [390, 226] on input "text" at bounding box center [461, 226] width 166 height 17
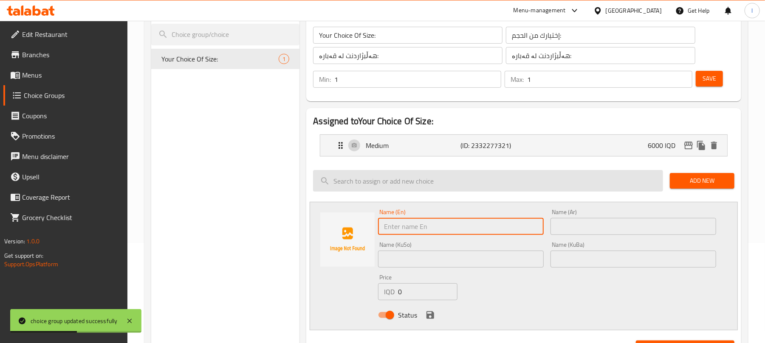
type input "Large"
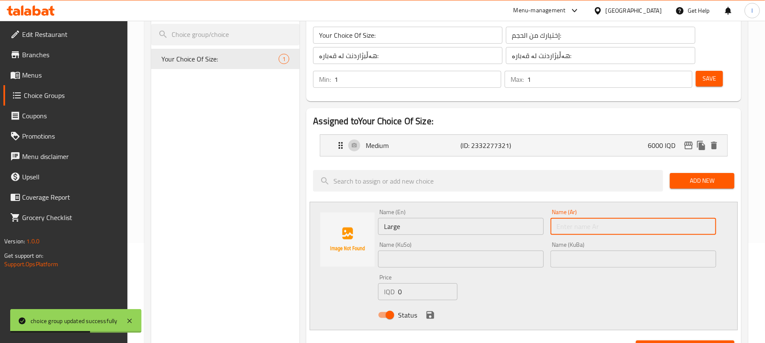
click at [557, 225] on input "text" at bounding box center [633, 226] width 166 height 17
type input "كبير"
click at [437, 264] on input "text" at bounding box center [461, 259] width 166 height 17
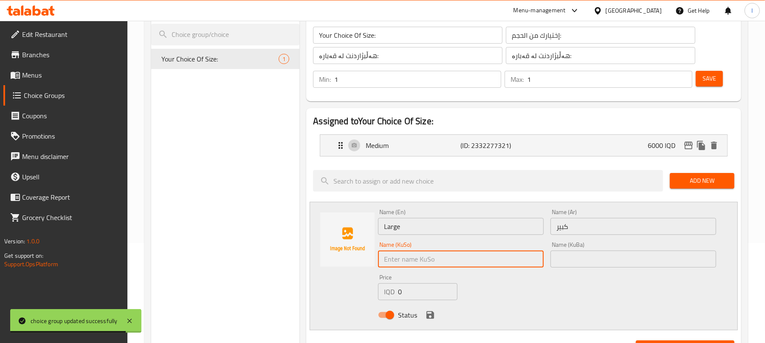
type input "گەورە"
click at [568, 256] on input "text" at bounding box center [633, 259] width 166 height 17
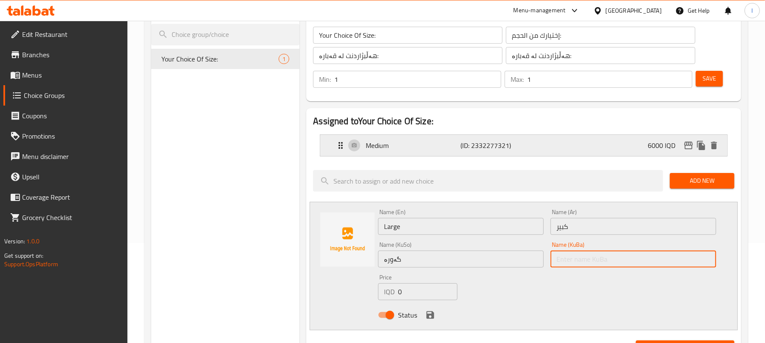
type input "گەورە"
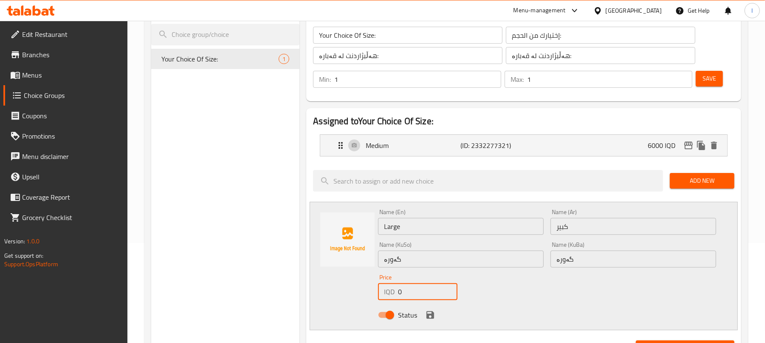
drag, startPoint x: 408, startPoint y: 294, endPoint x: 348, endPoint y: 294, distance: 59.4
click at [348, 294] on div "Name (En) Large Name (En) Name (Ar) كبير Name (Ar) Name (KuSo) گەورە Name (KuSo…" at bounding box center [524, 266] width 428 height 129
type input "13500"
click at [430, 310] on button "save" at bounding box center [430, 315] width 13 height 13
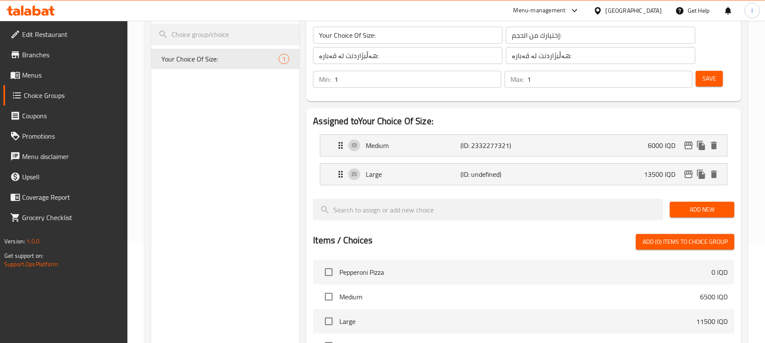
click at [717, 82] on button "Save" at bounding box center [708, 79] width 27 height 16
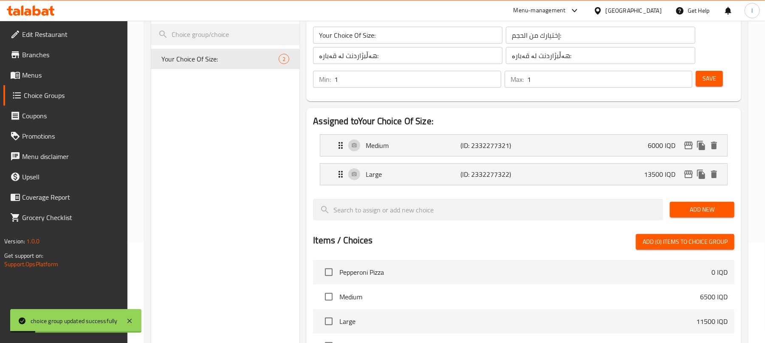
click at [36, 72] on span "Menus" at bounding box center [71, 75] width 99 height 10
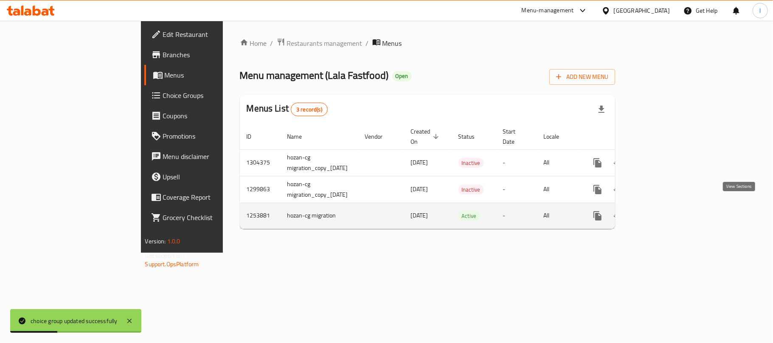
click at [663, 212] on icon "enhanced table" at bounding box center [659, 216] width 8 height 8
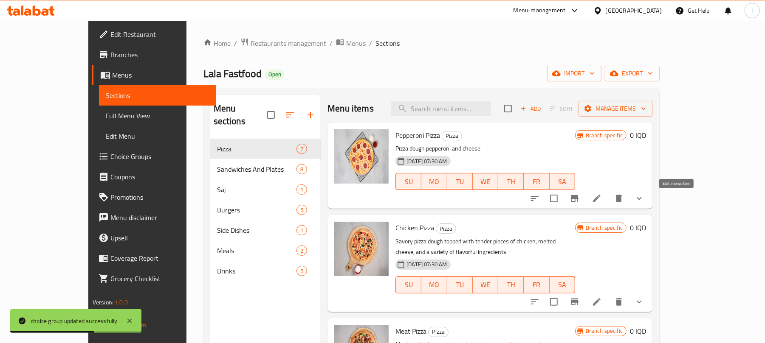
click at [602, 201] on icon at bounding box center [596, 199] width 10 height 10
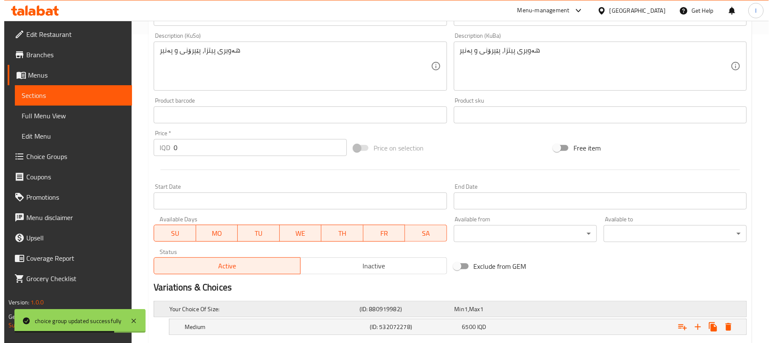
scroll to position [386, 0]
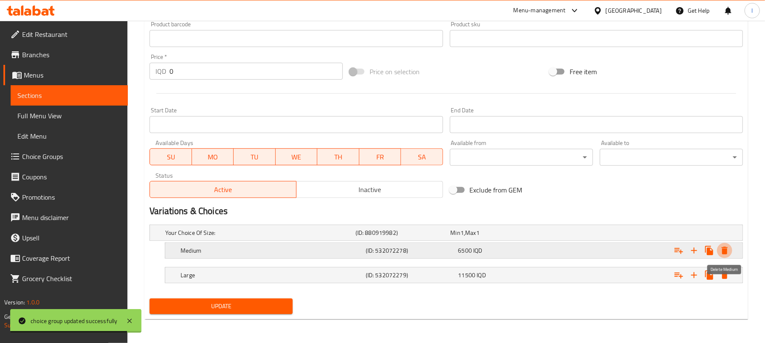
click at [723, 248] on icon "Expand" at bounding box center [724, 251] width 6 height 8
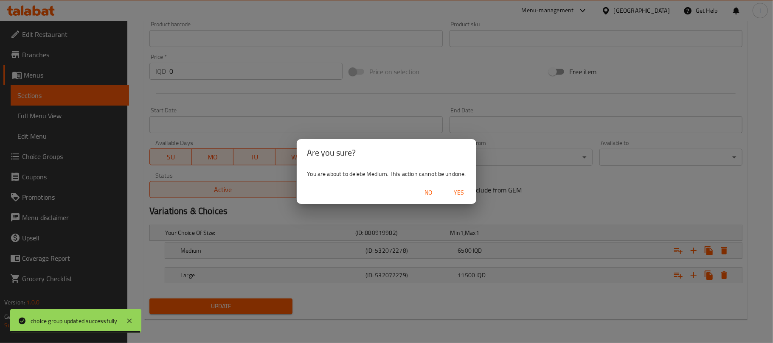
click at [462, 191] on span "Yes" at bounding box center [459, 193] width 20 height 11
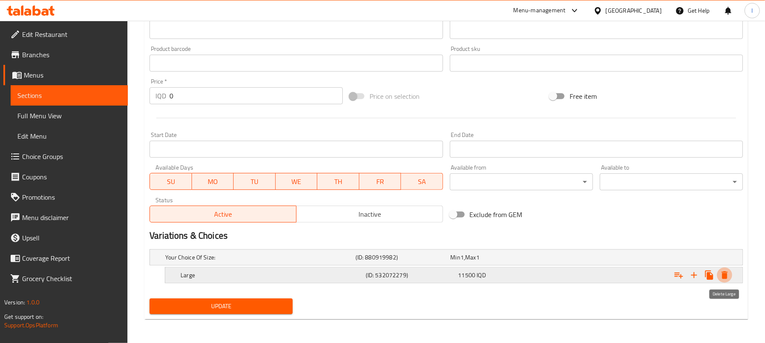
click at [726, 271] on icon "Expand" at bounding box center [724, 275] width 10 height 10
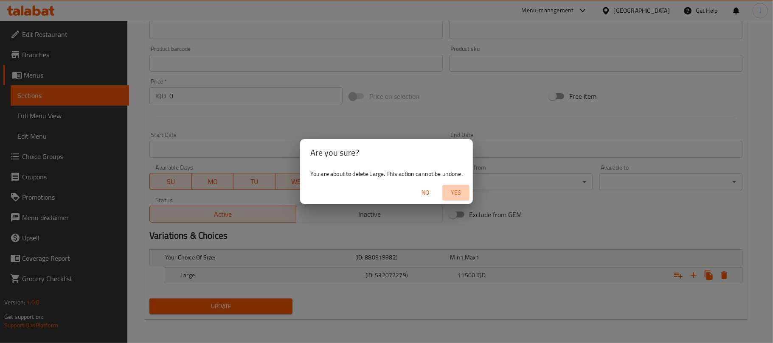
click at [455, 194] on span "Yes" at bounding box center [456, 193] width 20 height 11
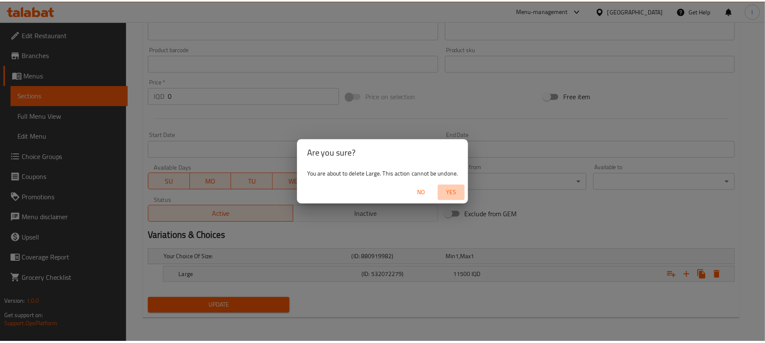
scroll to position [359, 0]
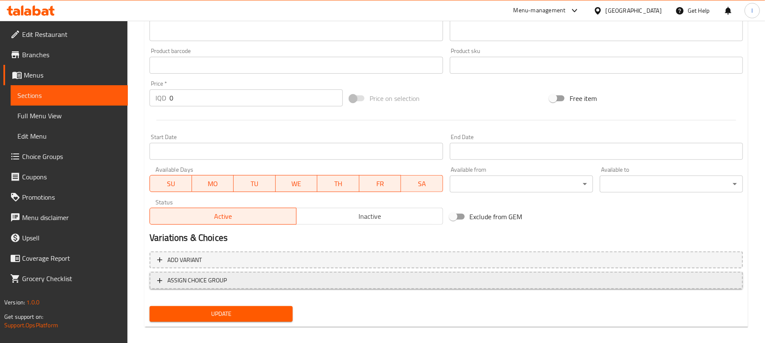
click at [313, 279] on span "ASSIGN CHOICE GROUP" at bounding box center [446, 281] width 578 height 11
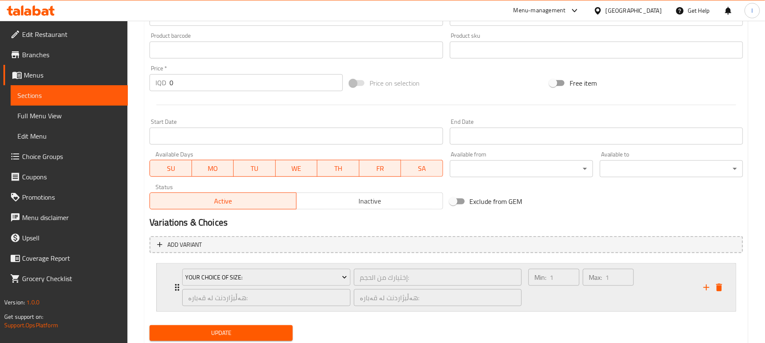
scroll to position [401, 0]
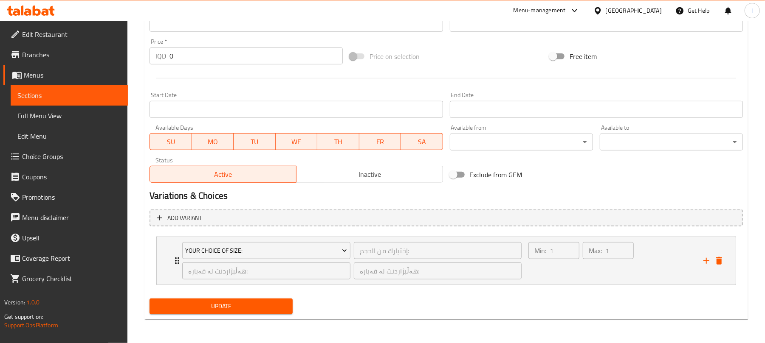
click at [274, 301] on span "Update" at bounding box center [221, 306] width 130 height 11
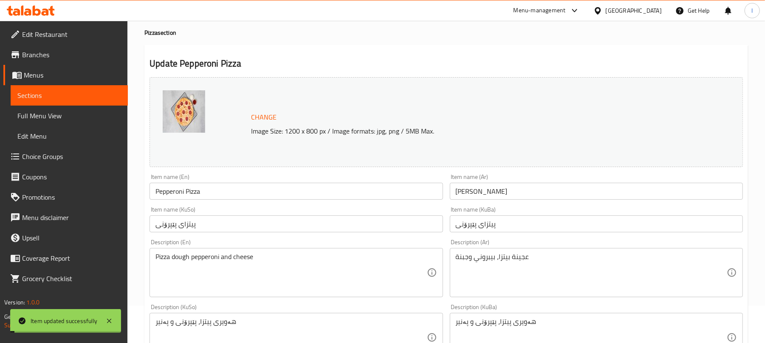
scroll to position [0, 0]
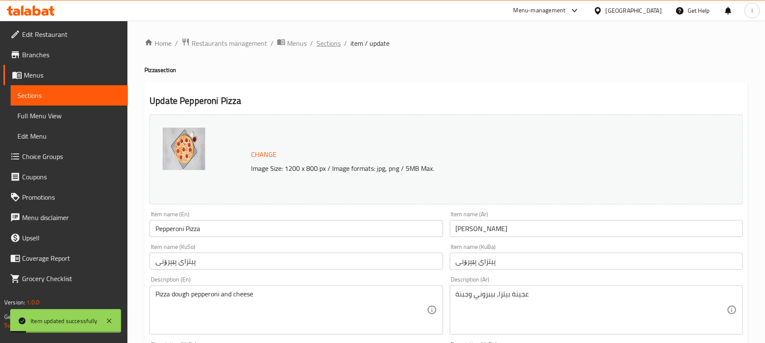
click at [334, 43] on span "Sections" at bounding box center [328, 43] width 24 height 10
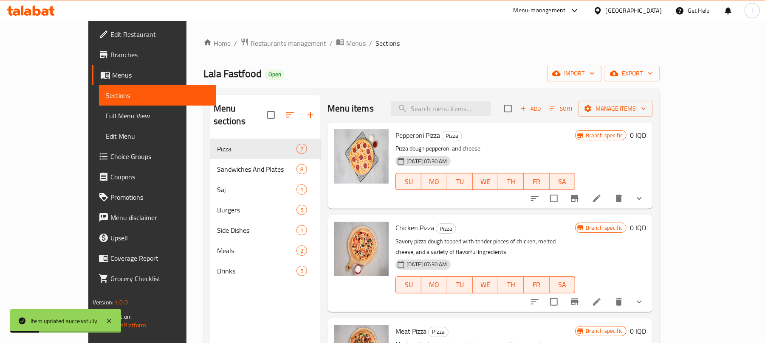
click at [600, 298] on icon at bounding box center [597, 302] width 8 height 8
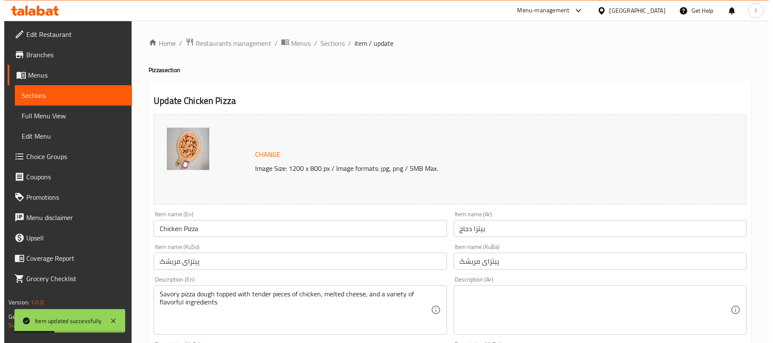
scroll to position [386, 0]
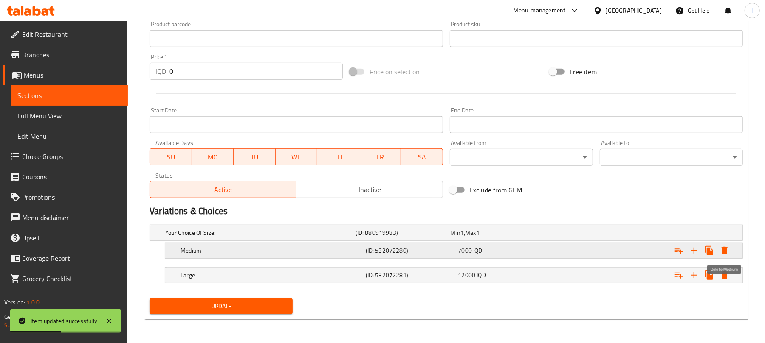
click at [724, 250] on icon "Expand" at bounding box center [724, 251] width 6 height 8
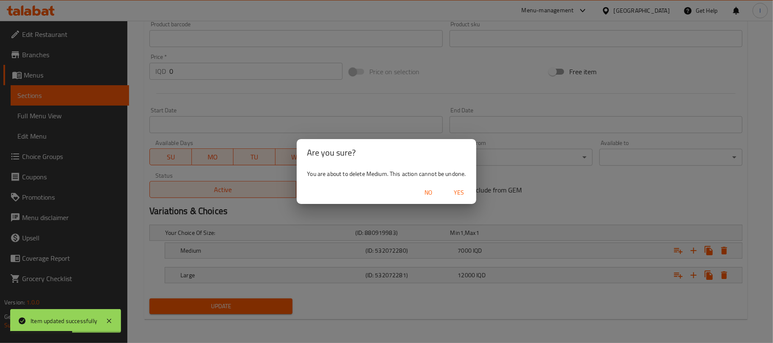
click at [466, 193] on span "Yes" at bounding box center [459, 193] width 20 height 11
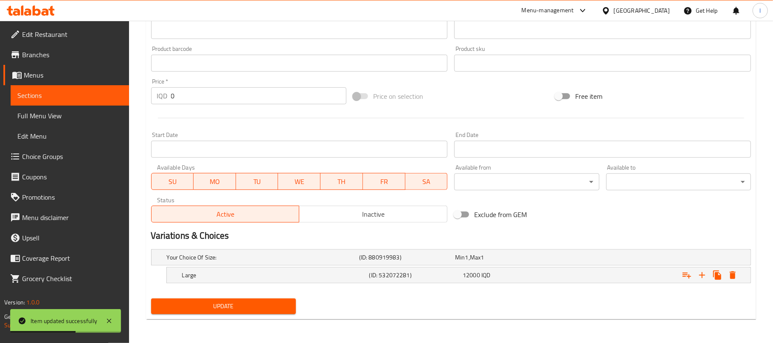
scroll to position [362, 0]
click at [726, 274] on icon "Expand" at bounding box center [724, 276] width 6 height 8
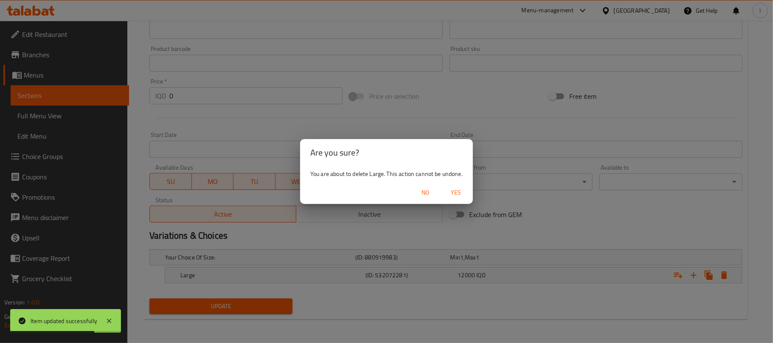
click at [462, 195] on span "Yes" at bounding box center [456, 193] width 20 height 11
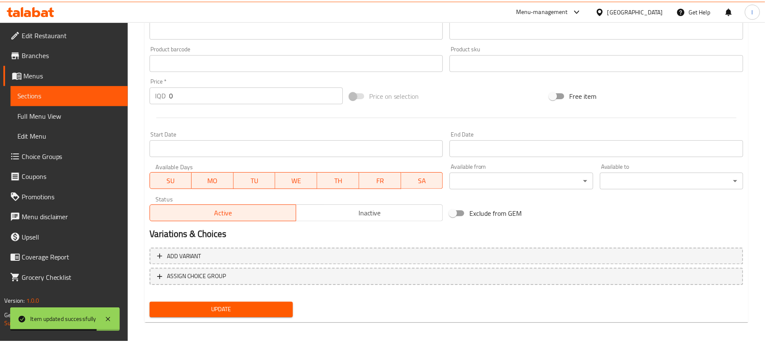
scroll to position [359, 0]
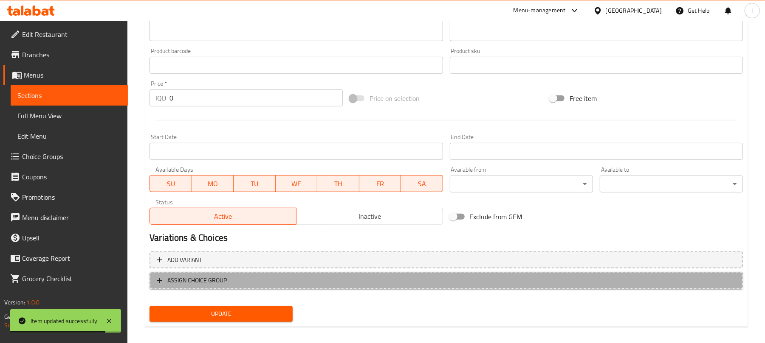
click at [310, 281] on span "ASSIGN CHOICE GROUP" at bounding box center [446, 281] width 578 height 11
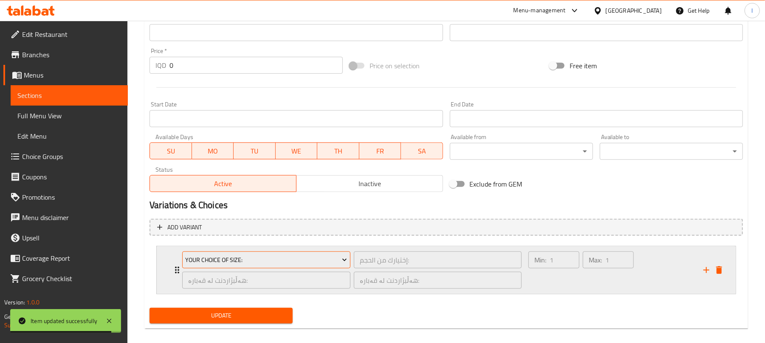
scroll to position [401, 0]
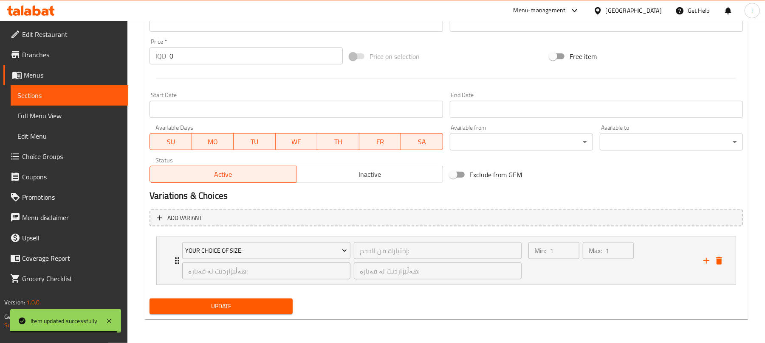
click at [260, 308] on span "Update" at bounding box center [221, 306] width 130 height 11
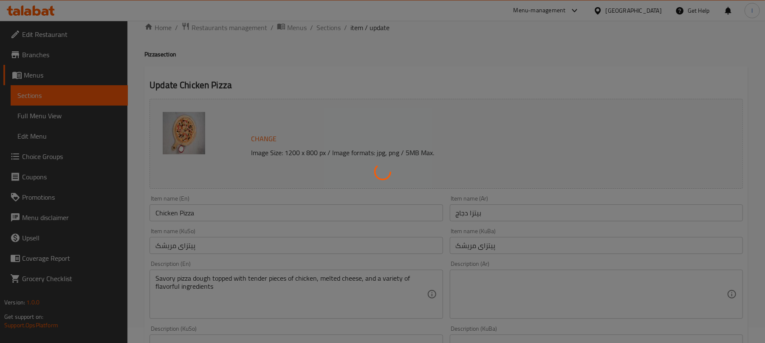
scroll to position [0, 0]
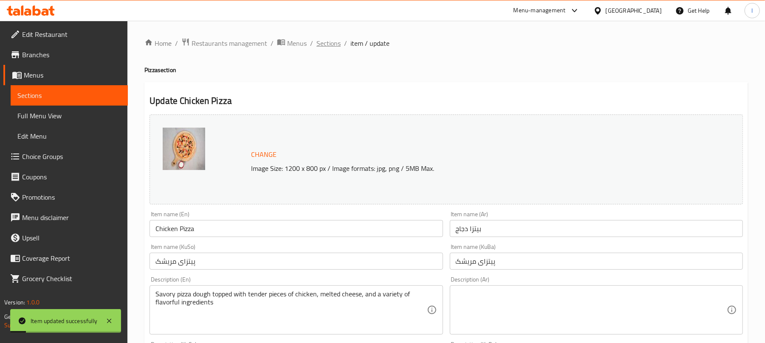
click at [332, 38] on span "Sections" at bounding box center [328, 43] width 24 height 10
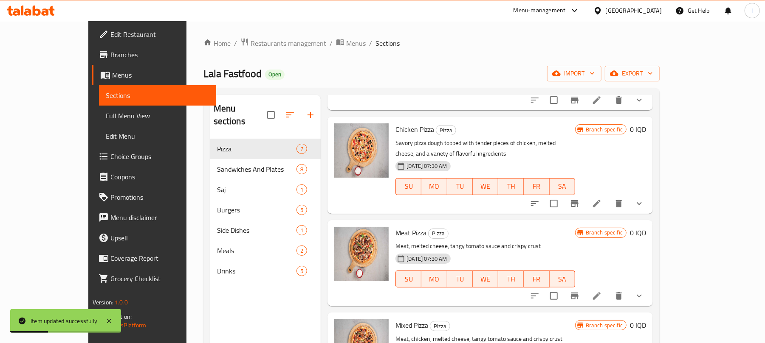
scroll to position [138, 0]
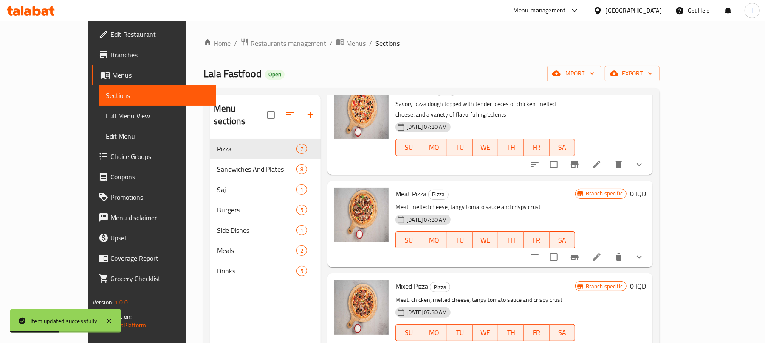
click at [608, 250] on li at bounding box center [597, 257] width 24 height 15
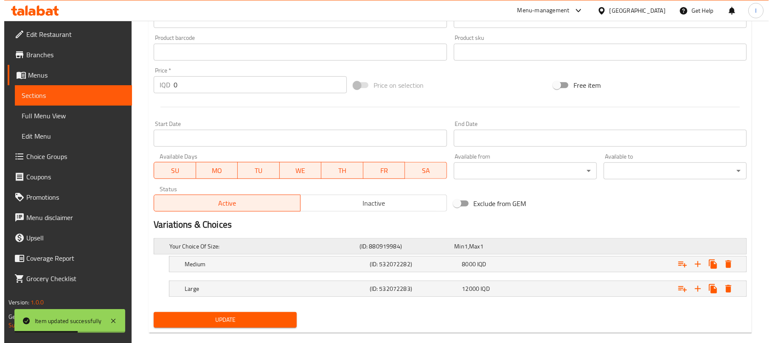
scroll to position [386, 0]
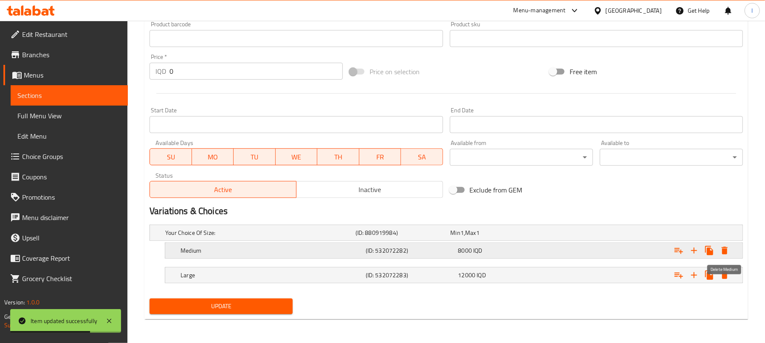
click at [726, 246] on icon "Expand" at bounding box center [724, 251] width 10 height 10
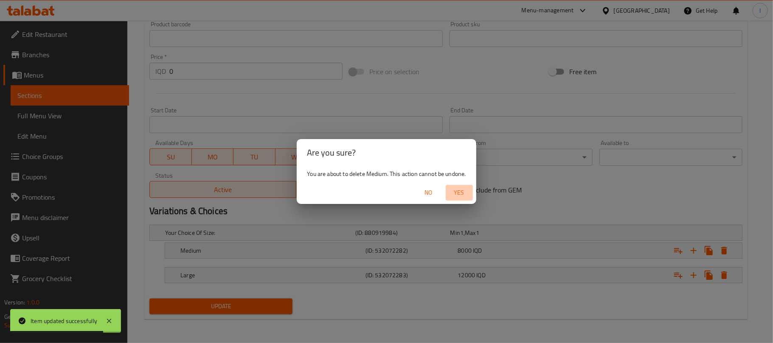
click at [455, 194] on span "Yes" at bounding box center [459, 193] width 20 height 11
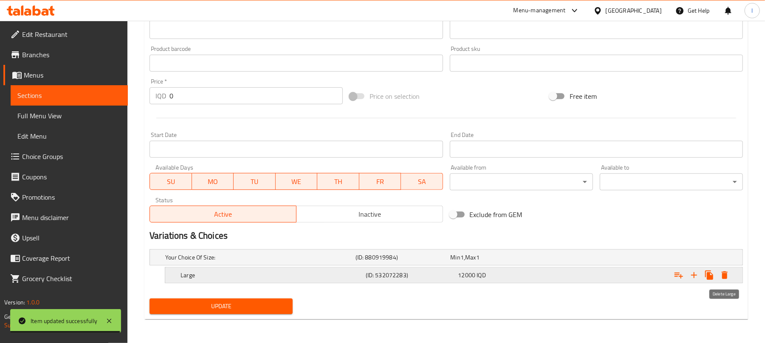
click at [720, 272] on icon "Expand" at bounding box center [724, 275] width 10 height 10
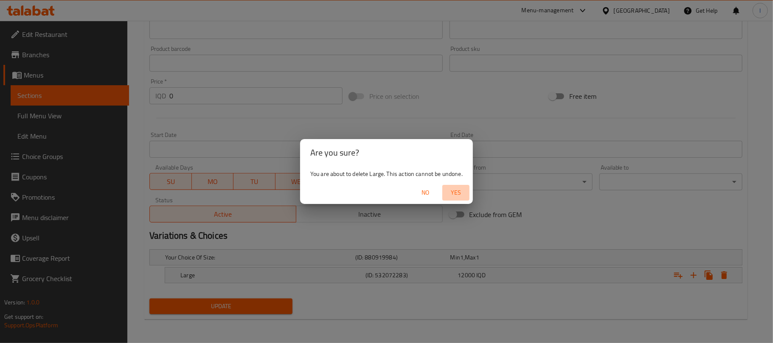
drag, startPoint x: 453, startPoint y: 191, endPoint x: 457, endPoint y: 213, distance: 22.1
click at [454, 192] on span "Yes" at bounding box center [456, 193] width 20 height 11
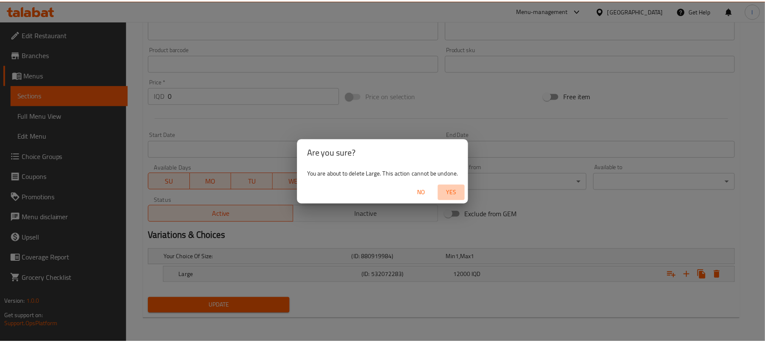
scroll to position [359, 0]
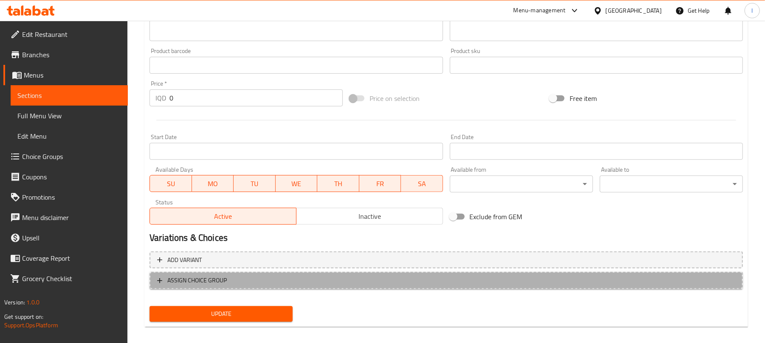
click at [401, 284] on span "ASSIGN CHOICE GROUP" at bounding box center [446, 281] width 578 height 11
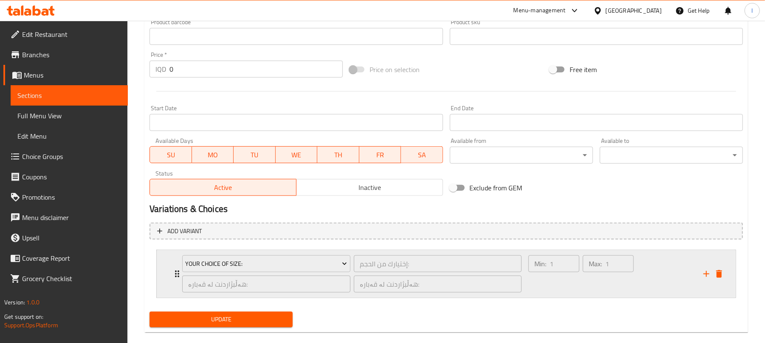
scroll to position [401, 0]
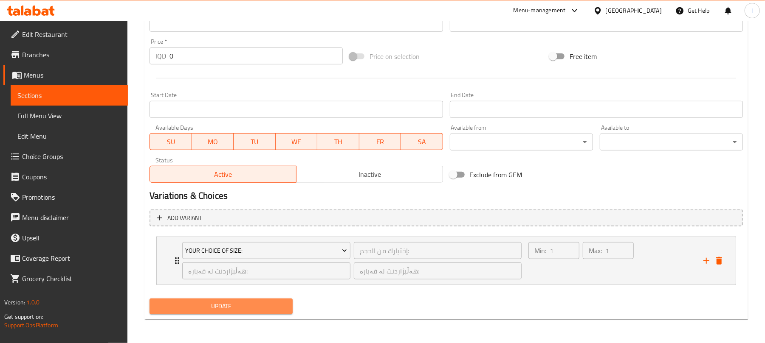
click at [280, 305] on span "Update" at bounding box center [221, 306] width 130 height 11
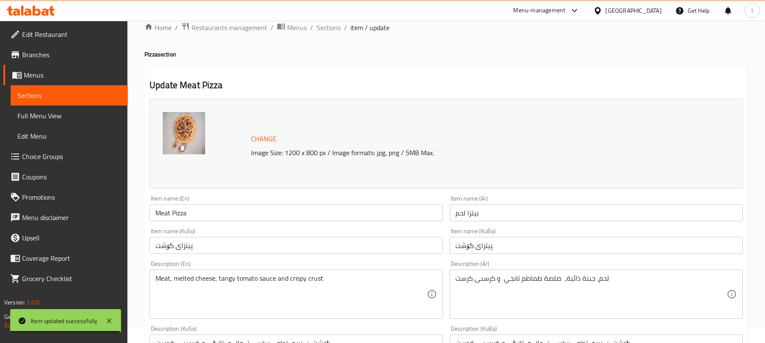
scroll to position [0, 0]
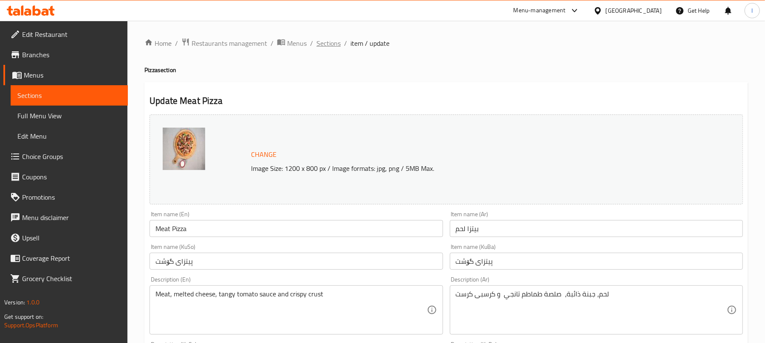
click at [330, 43] on span "Sections" at bounding box center [328, 43] width 24 height 10
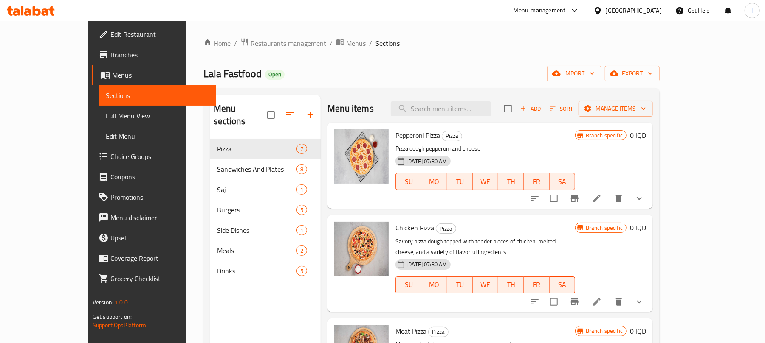
click at [110, 53] on span "Branches" at bounding box center [159, 55] width 99 height 10
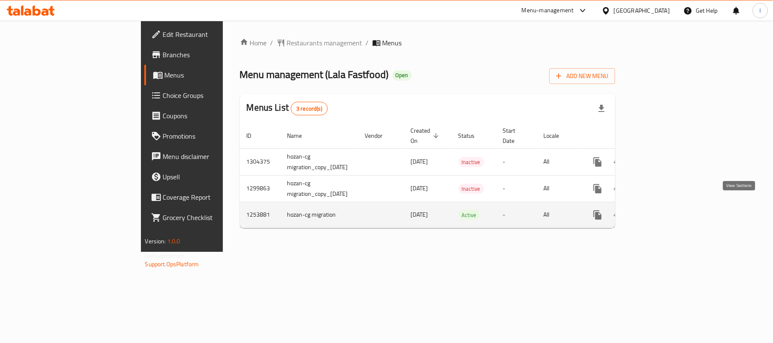
click at [664, 210] on icon "enhanced table" at bounding box center [659, 215] width 10 height 10
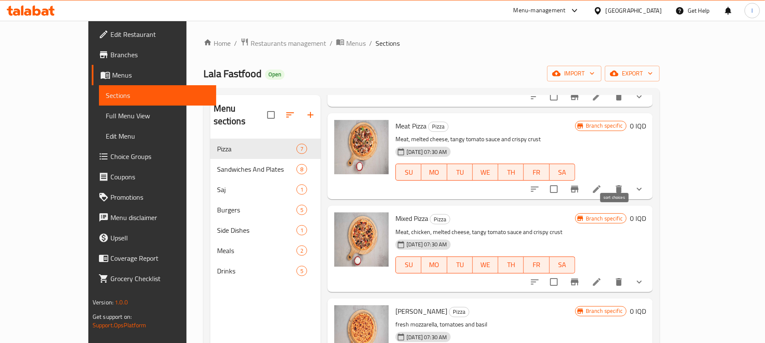
scroll to position [208, 0]
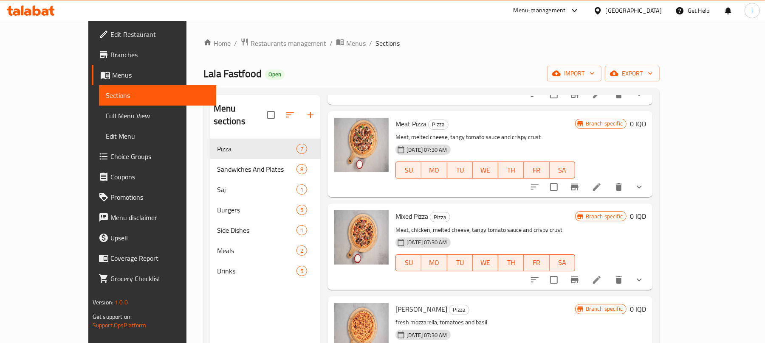
click at [608, 273] on li at bounding box center [597, 280] width 24 height 15
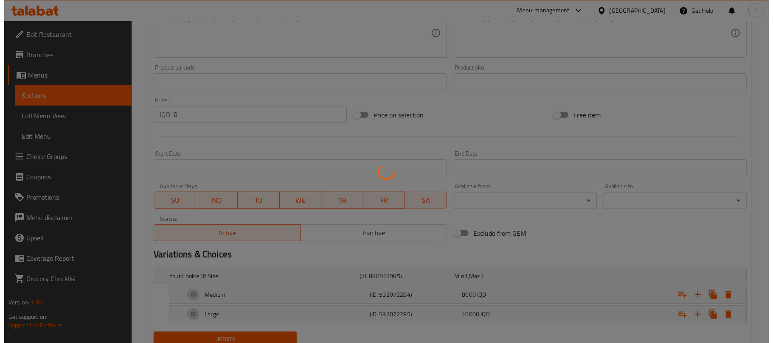
scroll to position [376, 0]
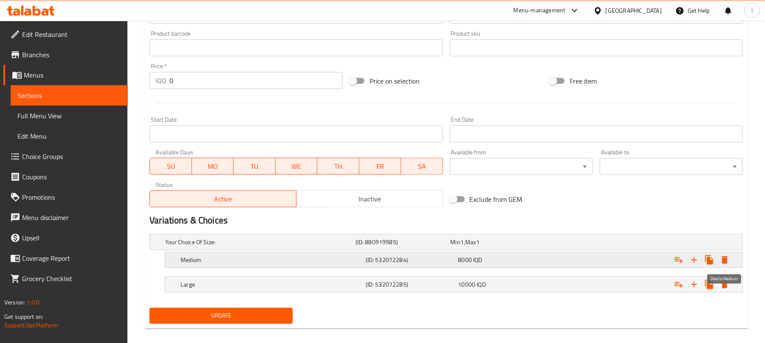
click at [728, 259] on icon "Expand" at bounding box center [724, 260] width 10 height 10
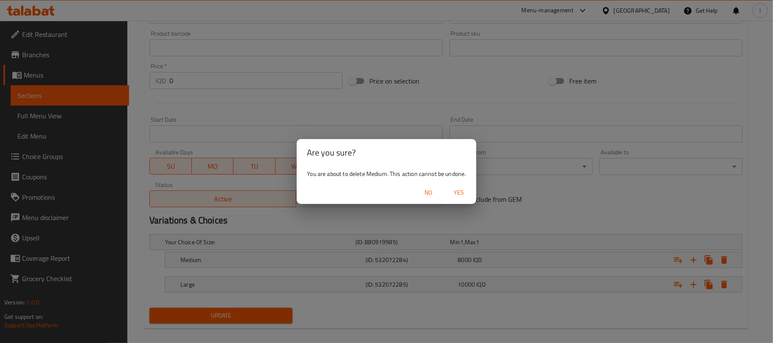
click at [463, 195] on span "Yes" at bounding box center [459, 193] width 20 height 11
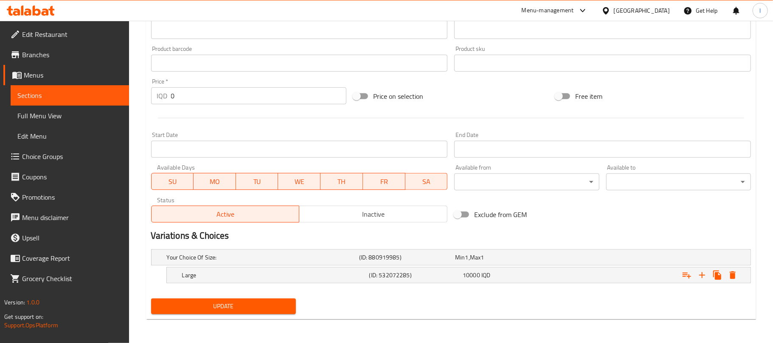
scroll to position [362, 0]
click at [720, 274] on icon "Expand" at bounding box center [724, 275] width 10 height 10
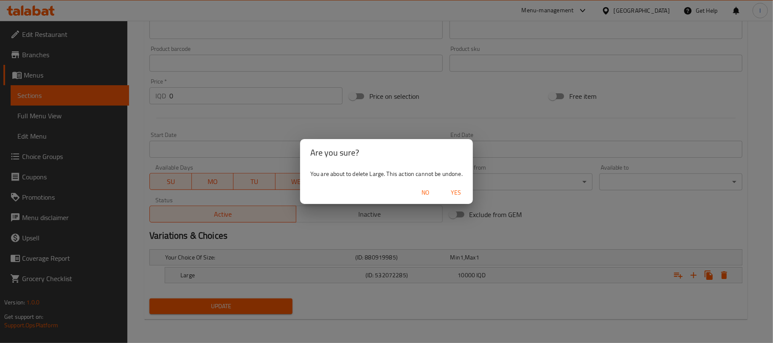
click at [461, 191] on span "Yes" at bounding box center [456, 193] width 20 height 11
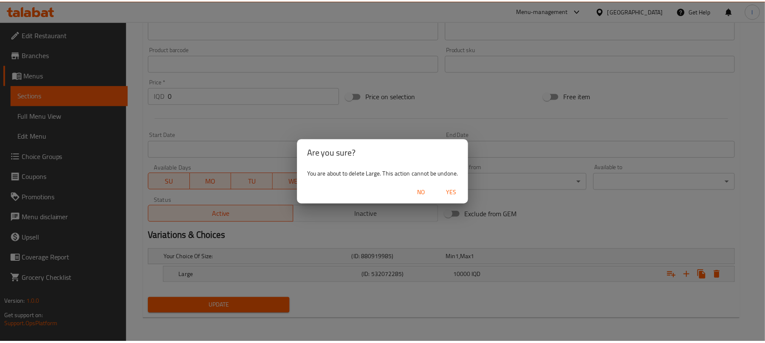
scroll to position [359, 0]
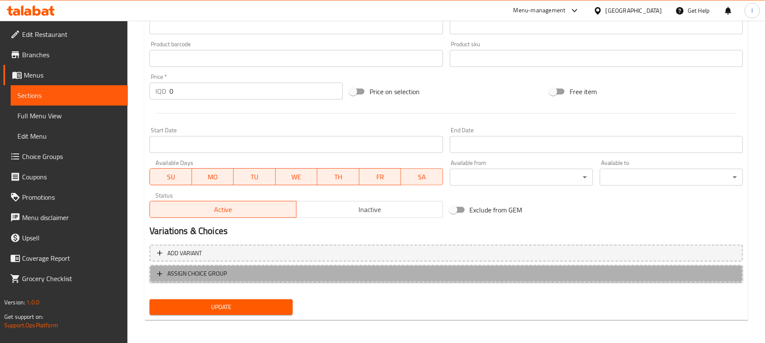
click at [400, 279] on button "ASSIGN CHOICE GROUP" at bounding box center [445, 273] width 593 height 17
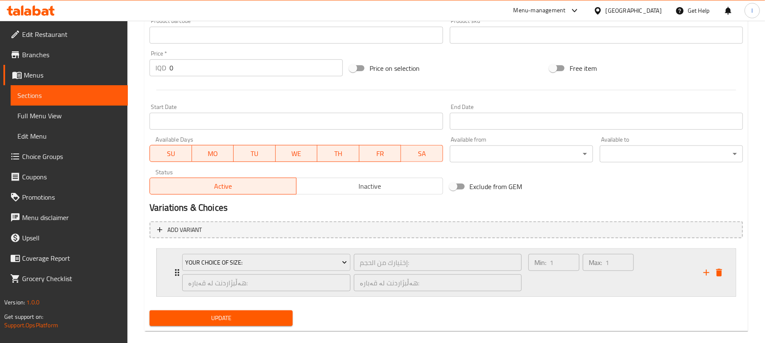
scroll to position [401, 0]
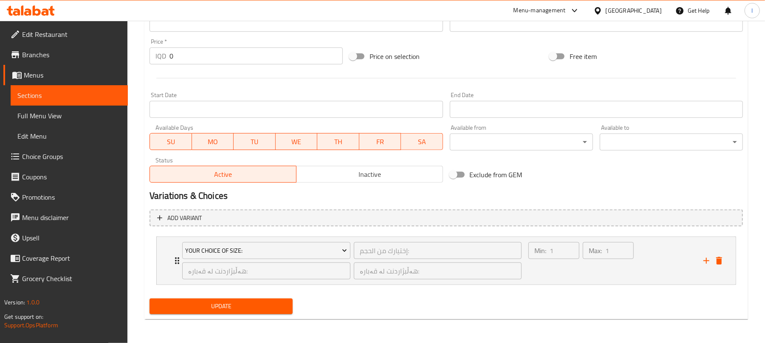
click at [267, 307] on span "Update" at bounding box center [221, 306] width 130 height 11
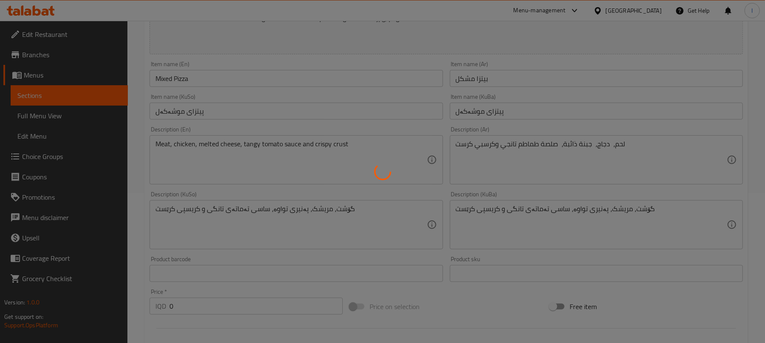
scroll to position [0, 0]
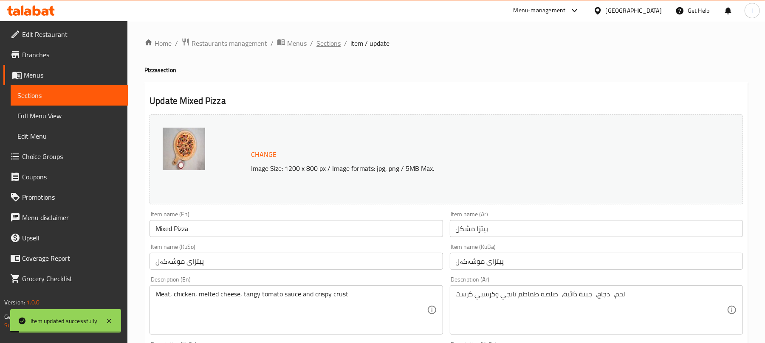
click at [327, 45] on span "Sections" at bounding box center [328, 43] width 24 height 10
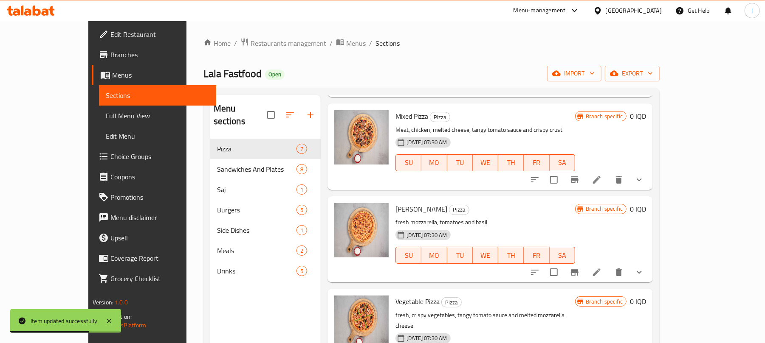
scroll to position [314, 0]
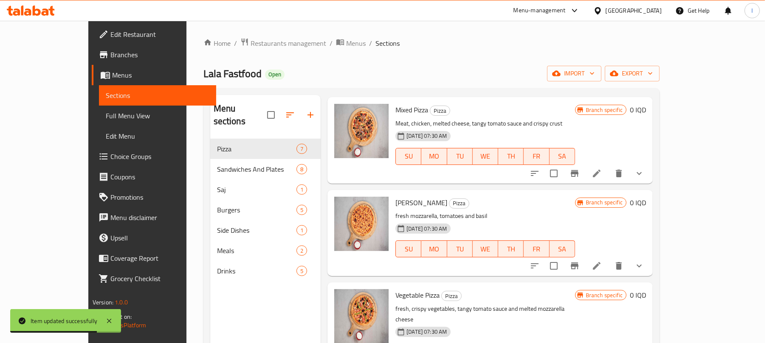
click at [602, 261] on icon at bounding box center [596, 266] width 10 height 10
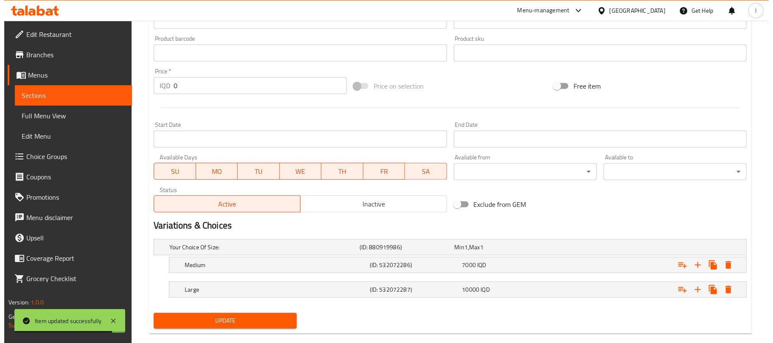
scroll to position [386, 0]
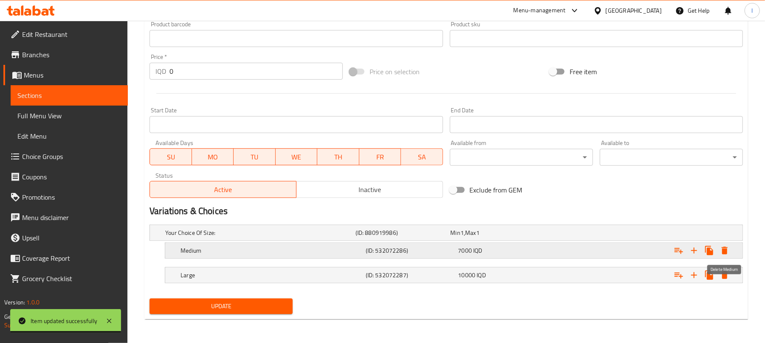
click at [726, 252] on icon "Expand" at bounding box center [724, 251] width 6 height 8
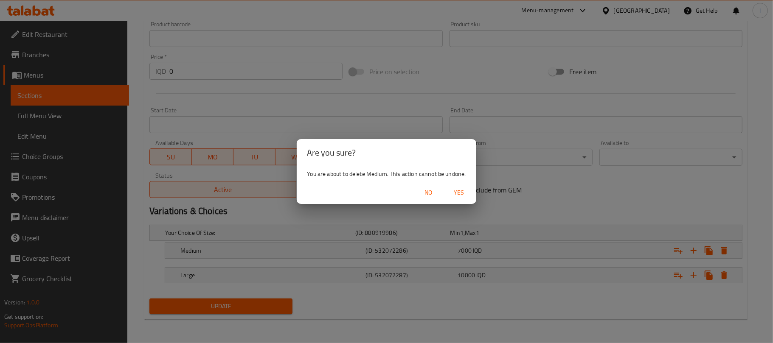
click at [461, 193] on span "Yes" at bounding box center [459, 193] width 20 height 11
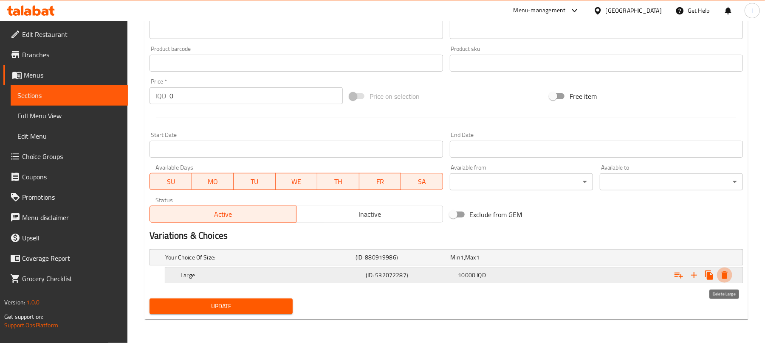
click at [726, 274] on icon "Expand" at bounding box center [724, 276] width 6 height 8
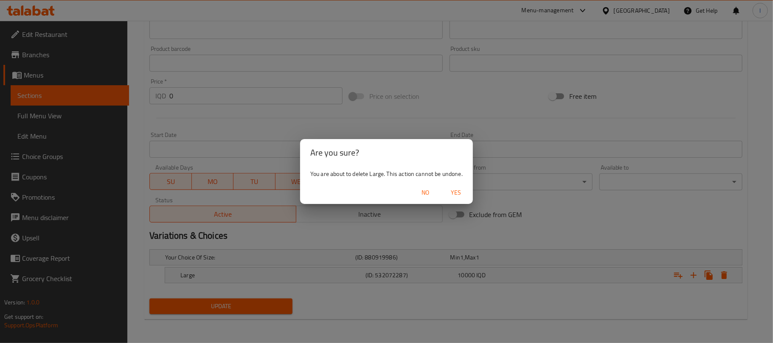
click at [459, 189] on span "Yes" at bounding box center [456, 193] width 20 height 11
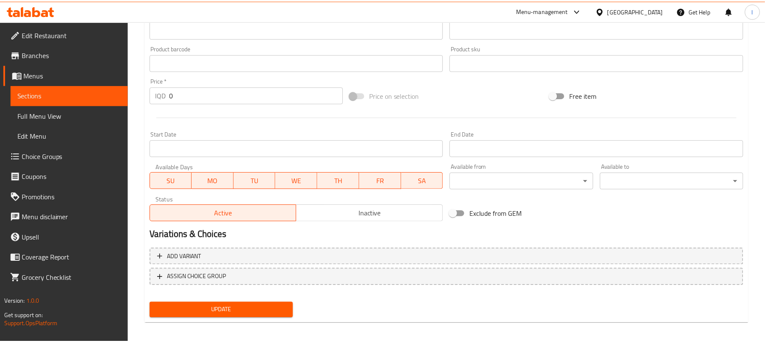
scroll to position [359, 0]
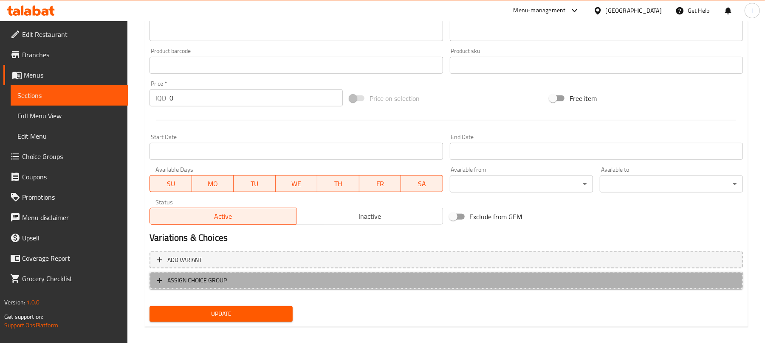
click at [298, 281] on span "ASSIGN CHOICE GROUP" at bounding box center [446, 281] width 578 height 11
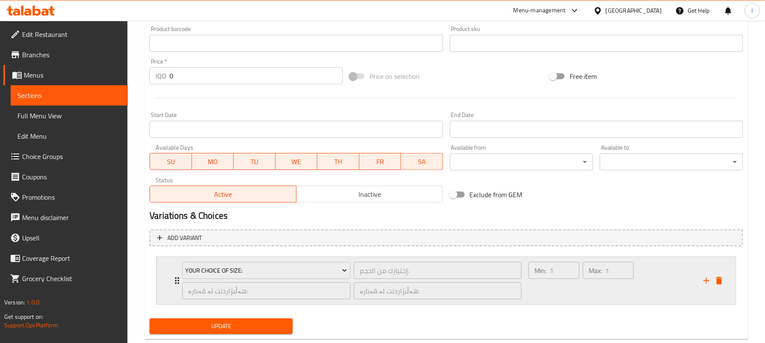
scroll to position [401, 0]
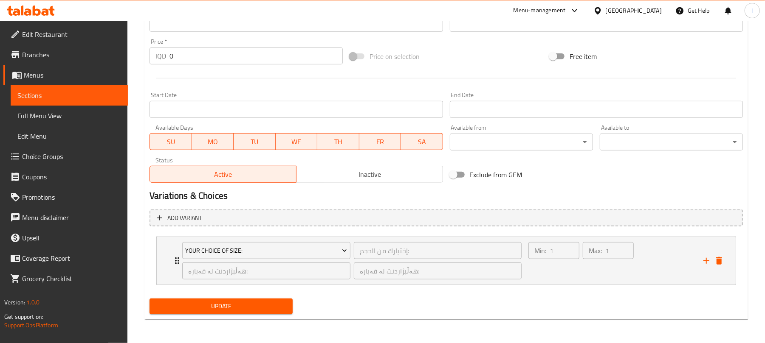
click at [259, 311] on span "Update" at bounding box center [221, 306] width 130 height 11
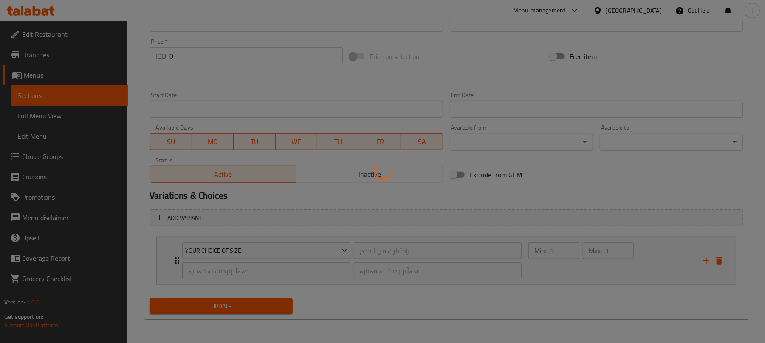
scroll to position [0, 0]
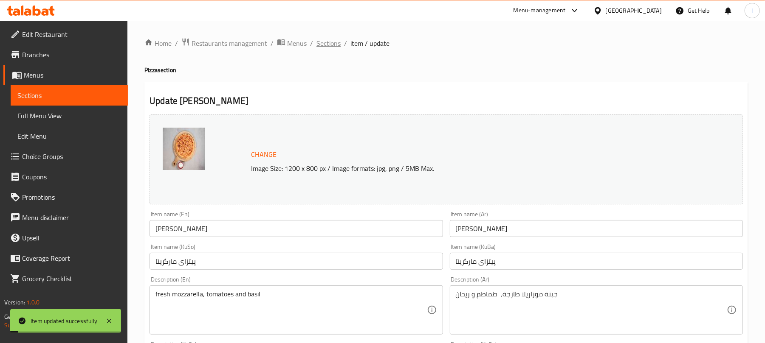
click at [330, 45] on span "Sections" at bounding box center [328, 43] width 24 height 10
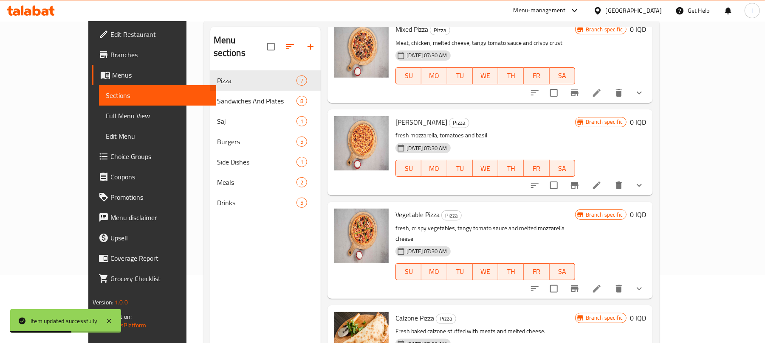
scroll to position [119, 0]
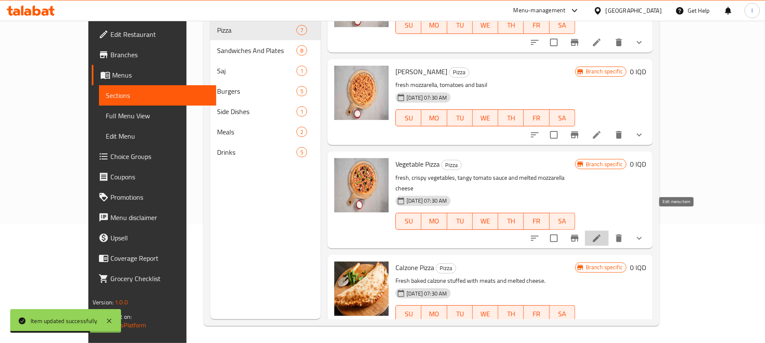
click at [602, 234] on icon at bounding box center [596, 239] width 10 height 10
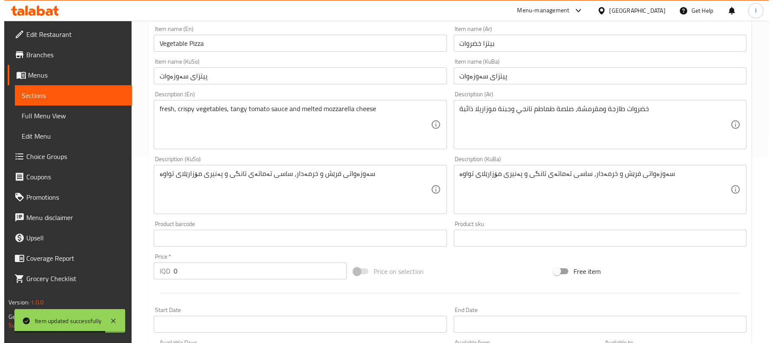
scroll to position [386, 0]
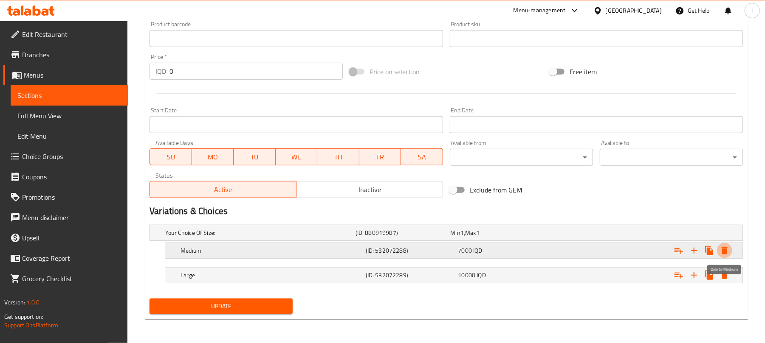
click at [725, 248] on icon "Expand" at bounding box center [724, 251] width 6 height 8
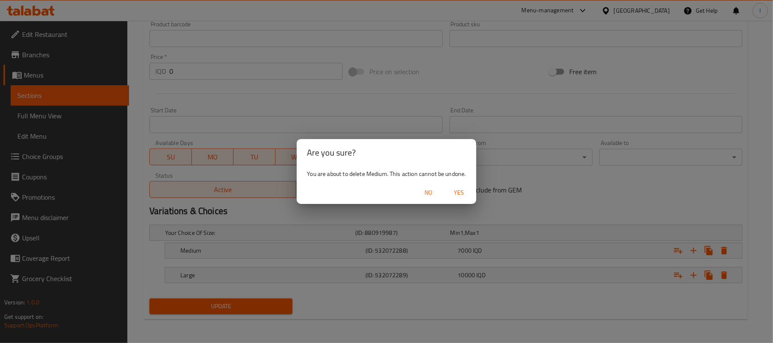
click at [464, 192] on span "Yes" at bounding box center [459, 193] width 20 height 11
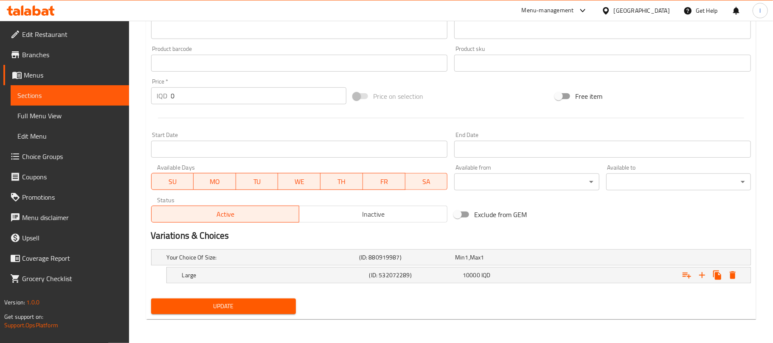
scroll to position [362, 0]
click at [722, 273] on icon "Expand" at bounding box center [724, 276] width 6 height 8
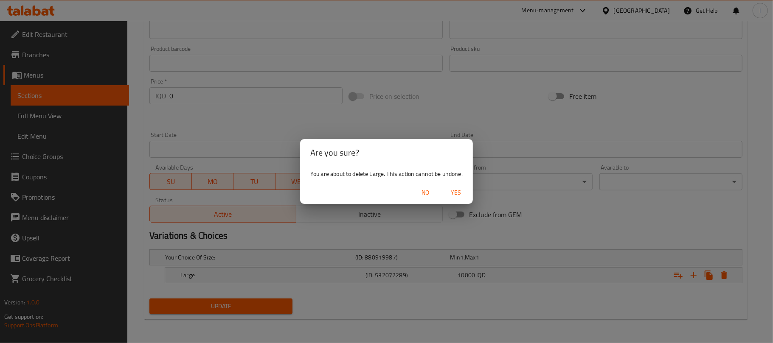
click at [459, 194] on span "Yes" at bounding box center [456, 193] width 20 height 11
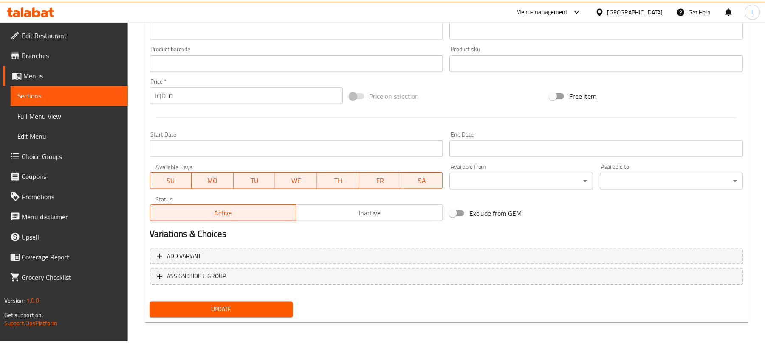
scroll to position [359, 0]
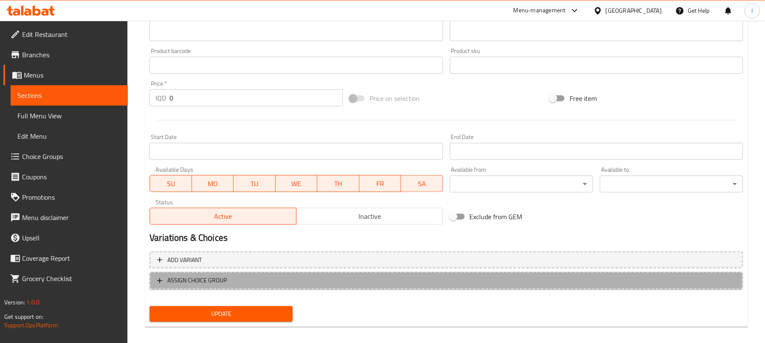
click at [317, 280] on span "ASSIGN CHOICE GROUP" at bounding box center [446, 281] width 578 height 11
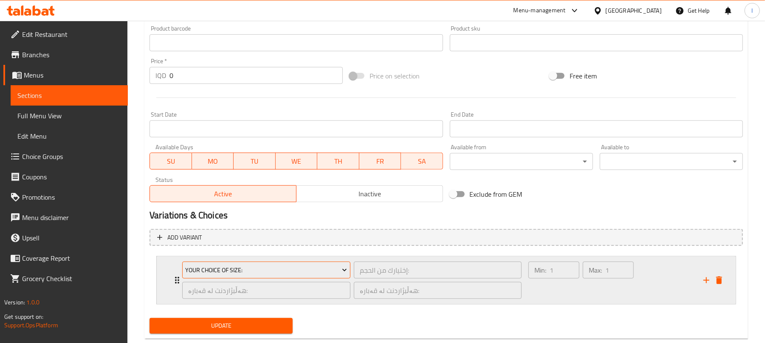
scroll to position [401, 0]
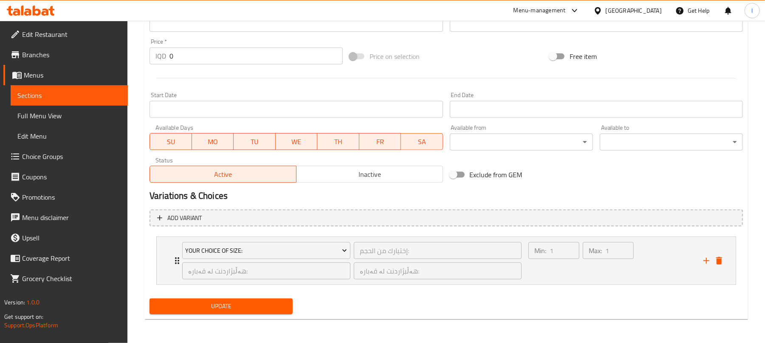
click at [266, 308] on span "Update" at bounding box center [221, 306] width 130 height 11
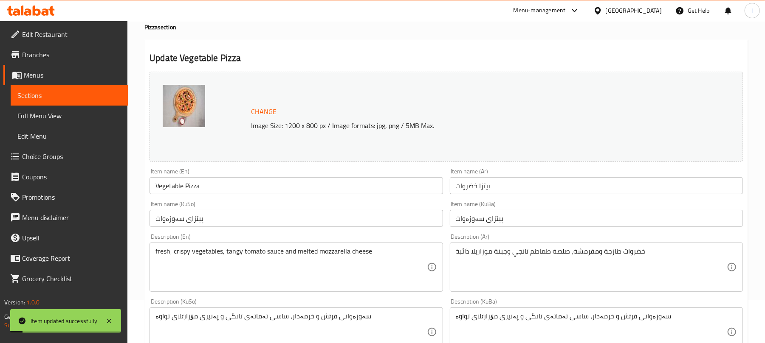
scroll to position [0, 0]
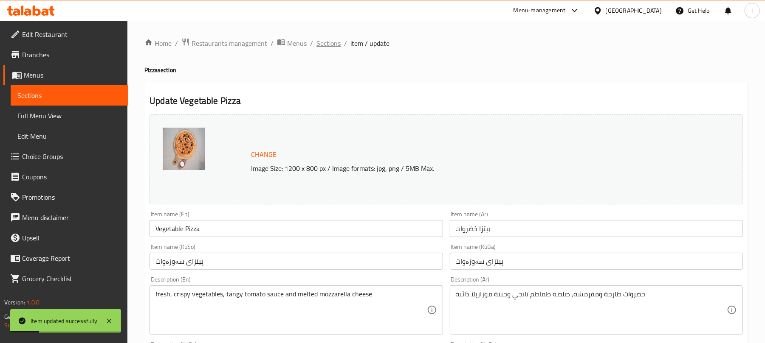
click at [330, 38] on span "Sections" at bounding box center [328, 43] width 24 height 10
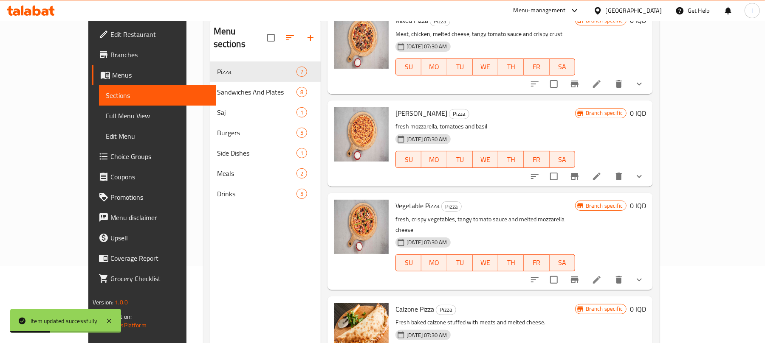
scroll to position [119, 0]
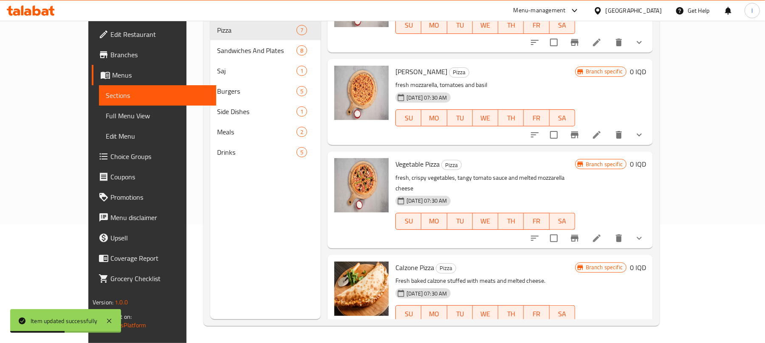
click at [600, 327] on icon at bounding box center [597, 331] width 8 height 8
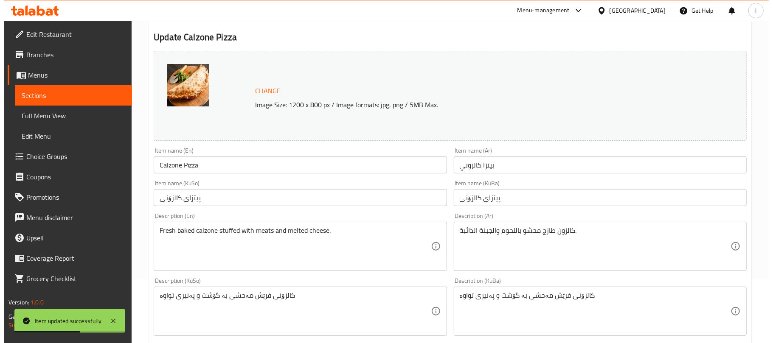
scroll to position [386, 0]
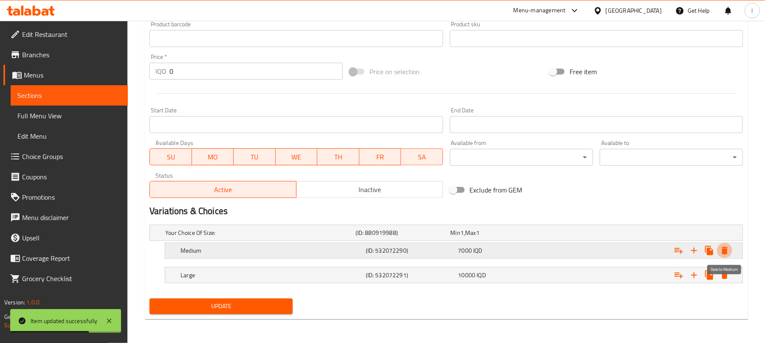
click at [724, 247] on icon "Expand" at bounding box center [724, 251] width 6 height 8
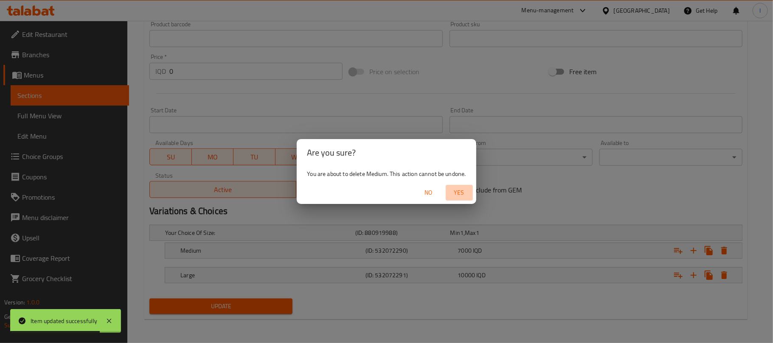
click at [462, 191] on span "Yes" at bounding box center [459, 193] width 20 height 11
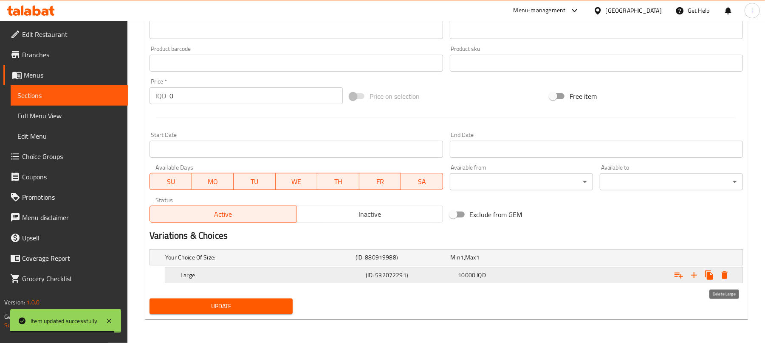
click at [719, 276] on icon "Expand" at bounding box center [724, 275] width 10 height 10
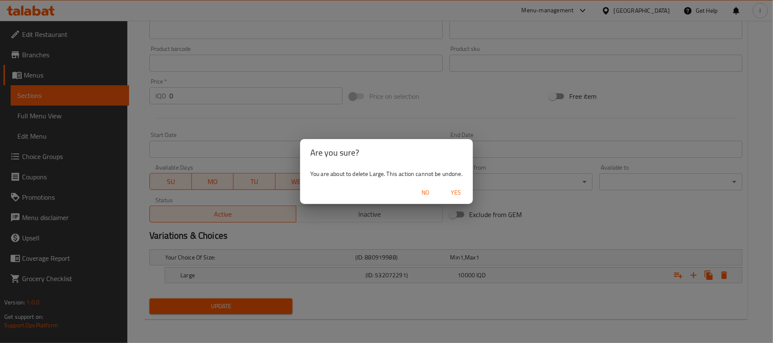
click at [461, 194] on span "Yes" at bounding box center [456, 193] width 20 height 11
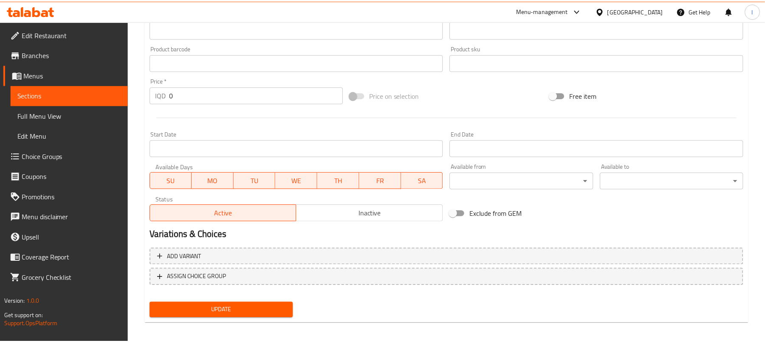
scroll to position [359, 0]
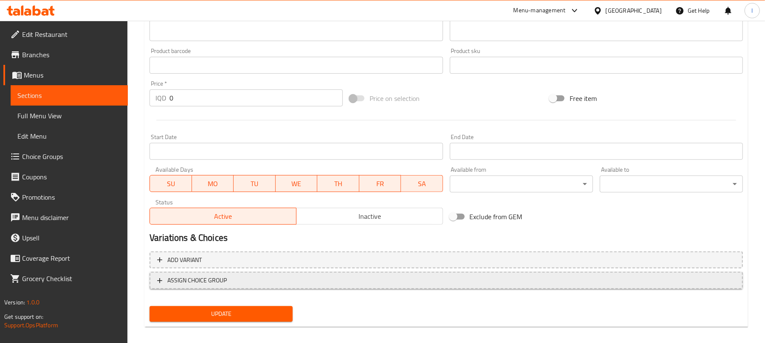
click at [338, 282] on span "ASSIGN CHOICE GROUP" at bounding box center [446, 281] width 578 height 11
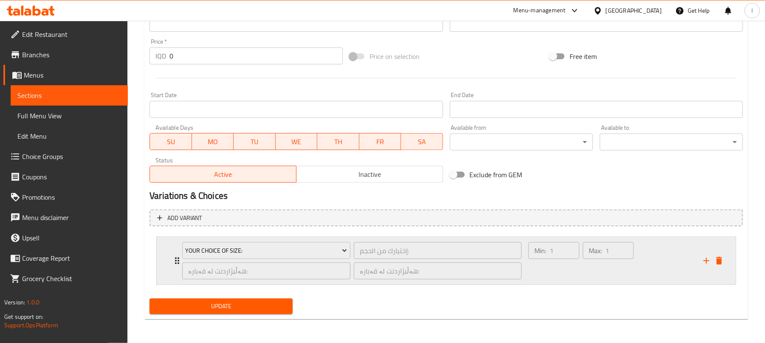
scroll to position [401, 0]
click at [277, 309] on span "Update" at bounding box center [221, 306] width 130 height 11
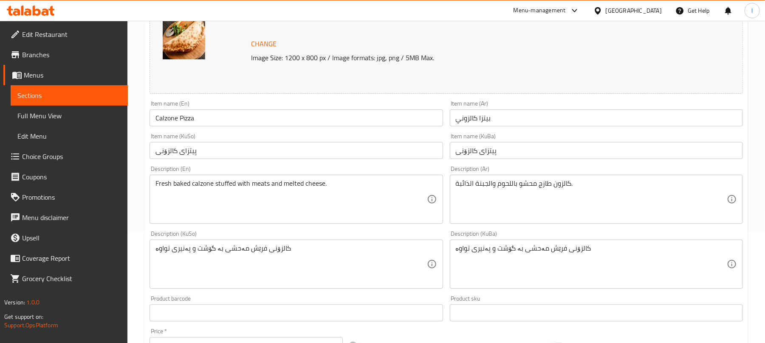
scroll to position [0, 0]
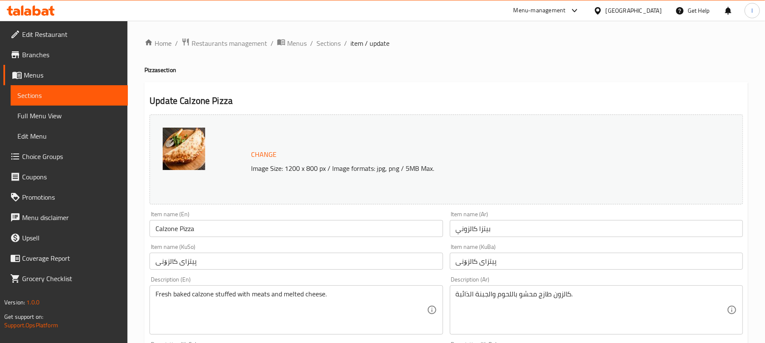
click at [71, 113] on span "Full Menu View" at bounding box center [69, 116] width 104 height 10
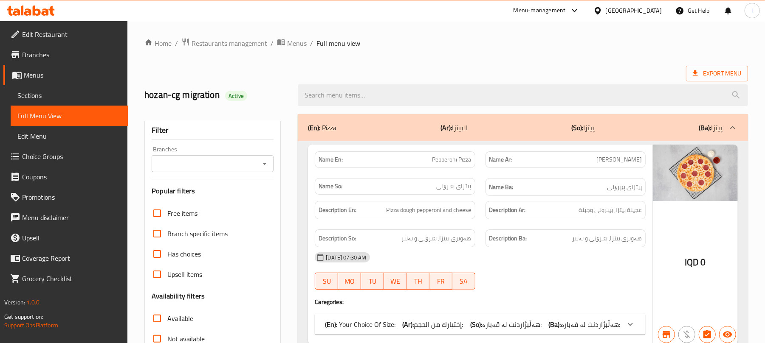
click at [263, 161] on icon "Open" at bounding box center [264, 164] width 10 height 10
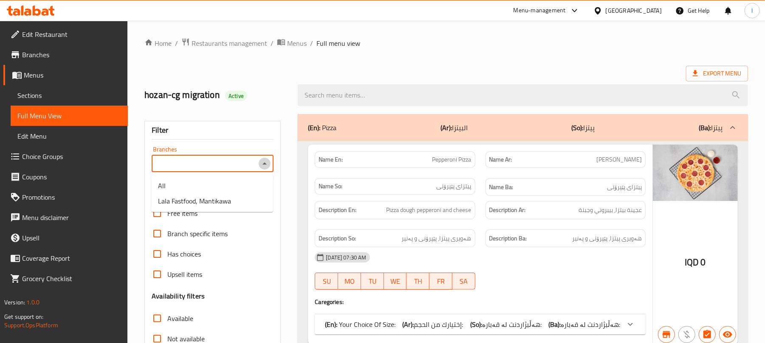
click at [263, 166] on icon "Close" at bounding box center [264, 164] width 10 height 10
click at [263, 166] on icon "Open" at bounding box center [264, 164] width 10 height 10
click at [209, 199] on span "Lala Fastfood, Mantikawa" at bounding box center [194, 201] width 73 height 10
type input "Lala Fastfood, Mantikawa"
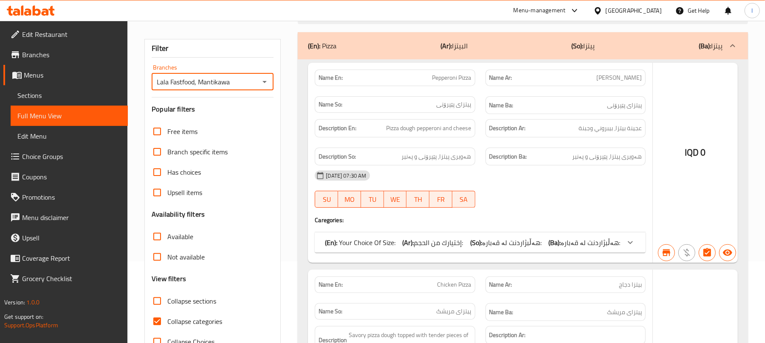
scroll to position [109, 0]
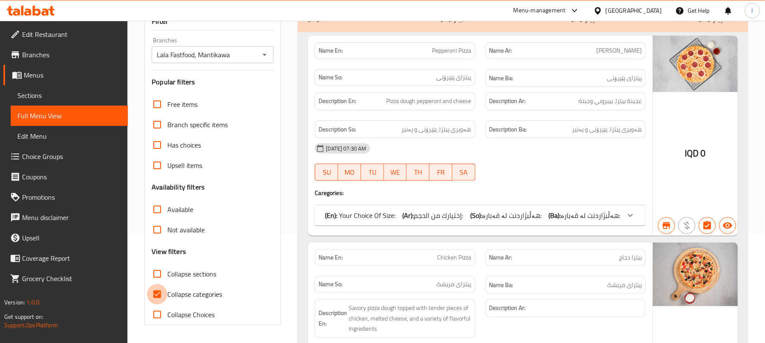
click at [163, 290] on input "Collapse categories" at bounding box center [157, 294] width 20 height 20
checkbox input "false"
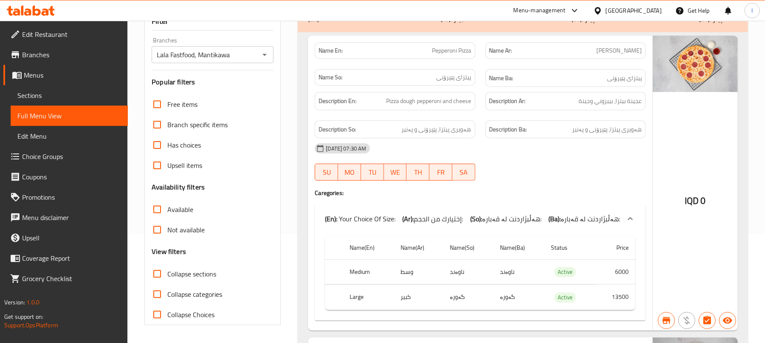
click at [160, 271] on input "Collapse sections" at bounding box center [157, 274] width 20 height 20
checkbox input "true"
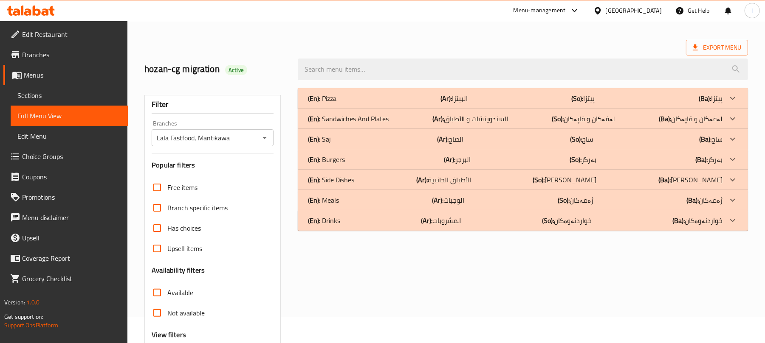
scroll to position [0, 0]
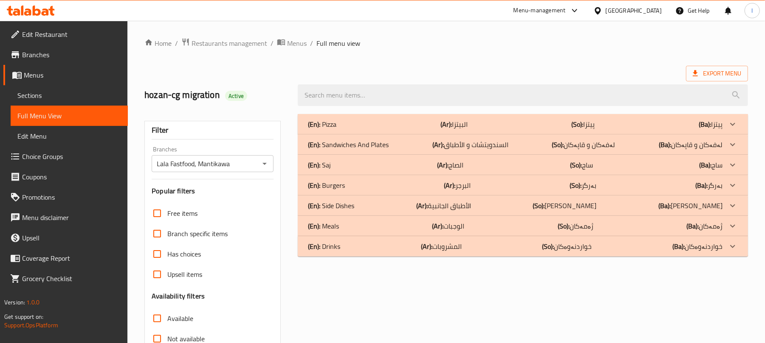
click at [343, 126] on div "(En): Pizza (Ar): البيتزا (So): پیتزا (Ba): پیتزا" at bounding box center [515, 124] width 414 height 10
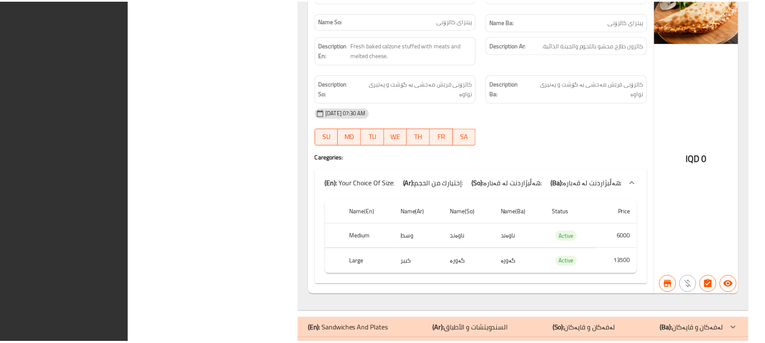
scroll to position [2182, 0]
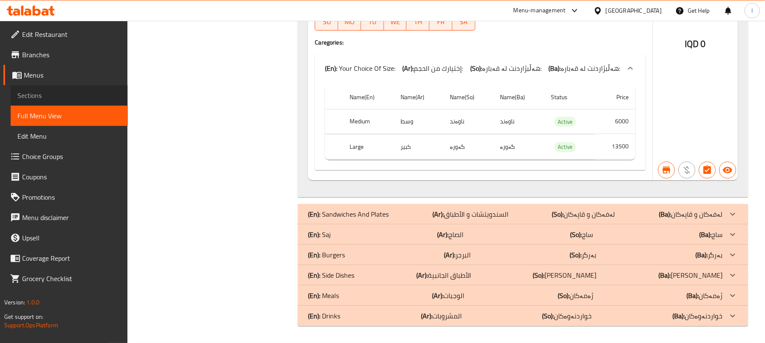
click at [72, 97] on span "Sections" at bounding box center [69, 95] width 104 height 10
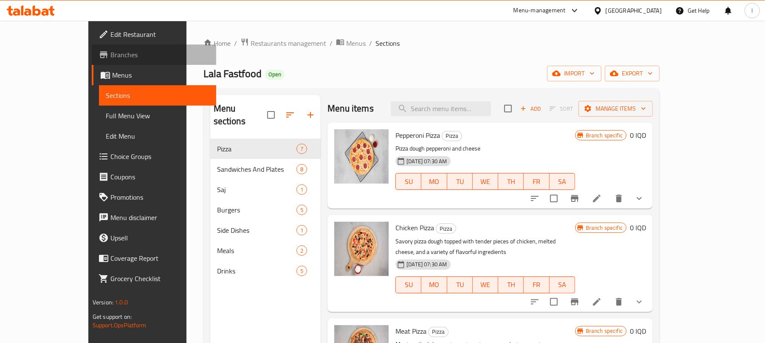
click at [92, 48] on link "Branches" at bounding box center [154, 55] width 124 height 20
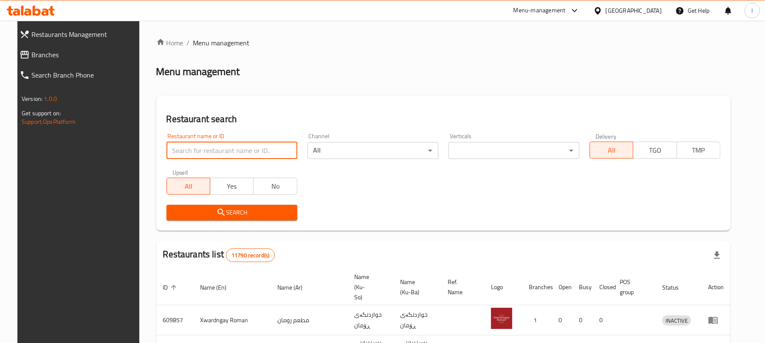
click at [201, 149] on input "search" at bounding box center [231, 150] width 131 height 17
paste input "Naz Restaurant"
type input "Naz Restaurant"
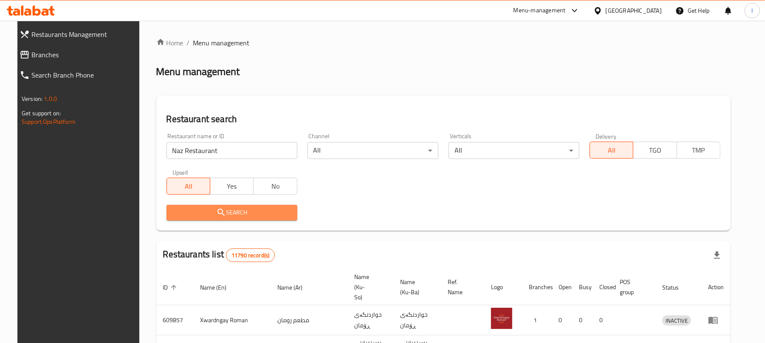
click at [214, 206] on button "Search" at bounding box center [231, 213] width 131 height 16
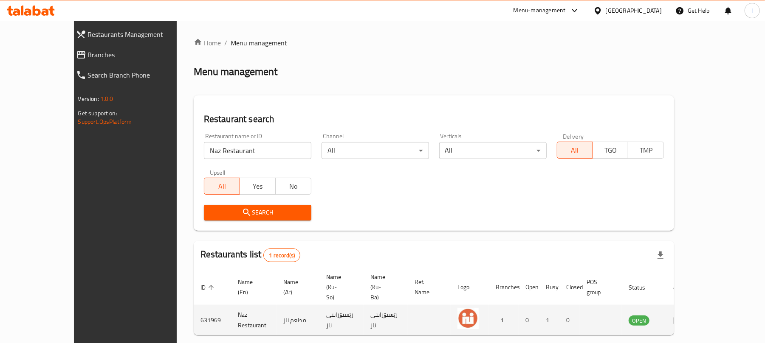
click at [681, 319] on icon "enhanced table" at bounding box center [680, 320] width 3 height 3
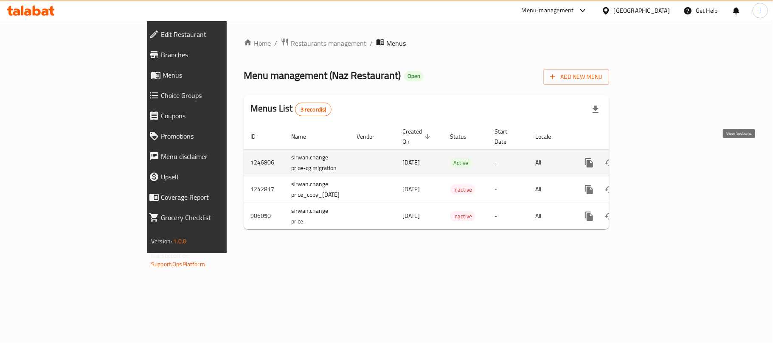
click at [656, 158] on icon "enhanced table" at bounding box center [650, 163] width 10 height 10
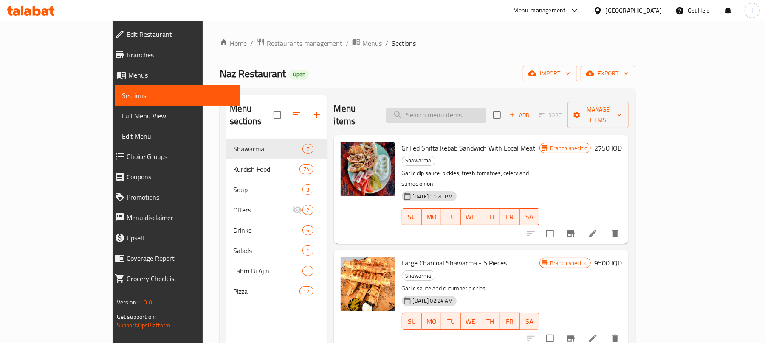
click at [465, 108] on input "search" at bounding box center [436, 115] width 100 height 15
click at [122, 116] on span "Full Menu View" at bounding box center [178, 116] width 112 height 10
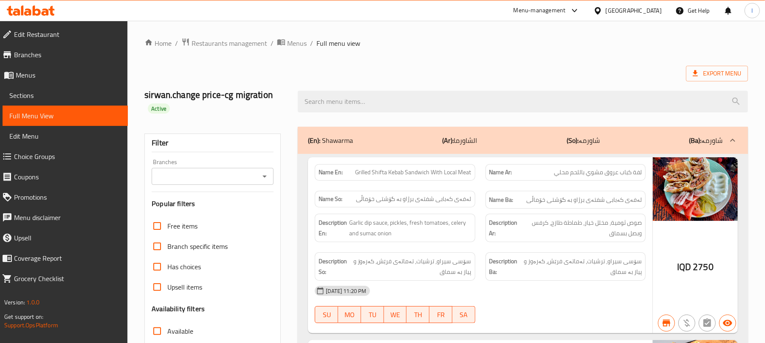
click at [266, 175] on icon "Open" at bounding box center [264, 177] width 10 height 10
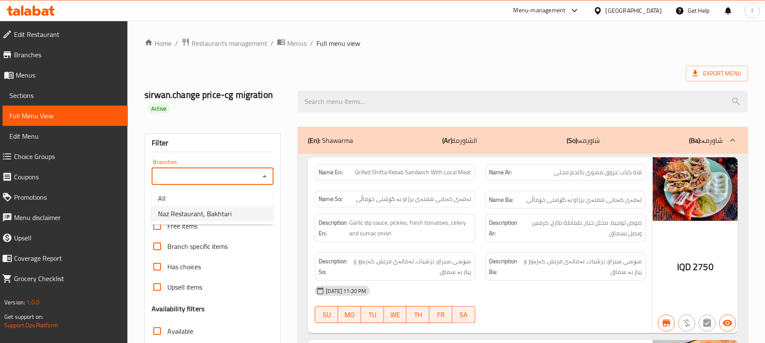
drag, startPoint x: 238, startPoint y: 214, endPoint x: 243, endPoint y: 204, distance: 10.8
click at [238, 215] on li "Naz Restaurant, Bakhtari" at bounding box center [212, 213] width 122 height 15
type input "Naz Restaurant, Bakhtari"
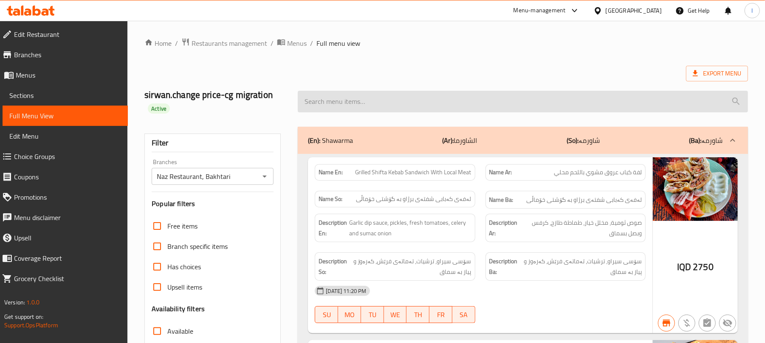
click at [328, 101] on input "search" at bounding box center [523, 102] width 450 height 22
paste input "Fried Rice Kibbeh Aleppo"
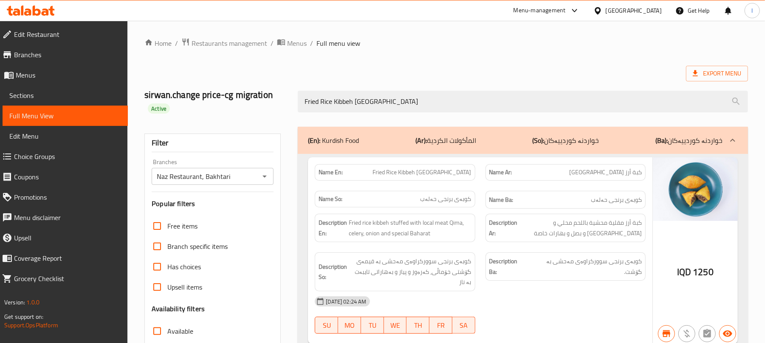
type input "Fried Rice Kibbeh Aleppo"
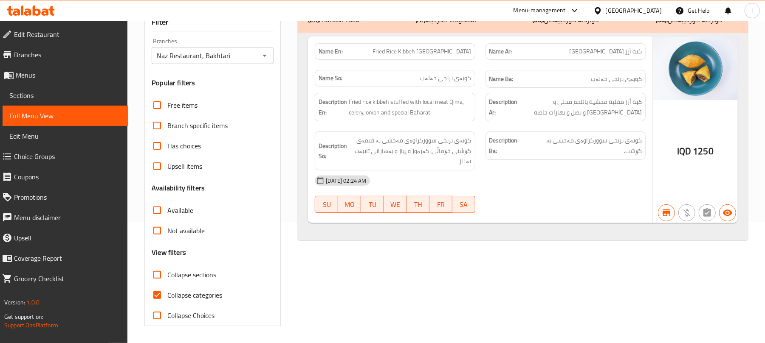
click at [36, 8] on icon at bounding box center [31, 11] width 48 height 10
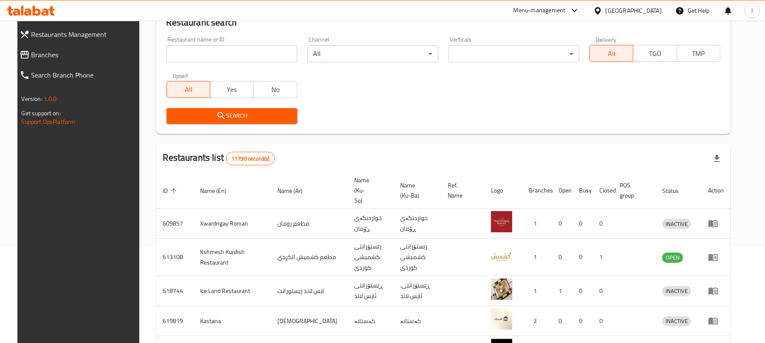
scroll to position [97, 0]
click at [166, 53] on input "search" at bounding box center [231, 53] width 131 height 17
paste input "706134"
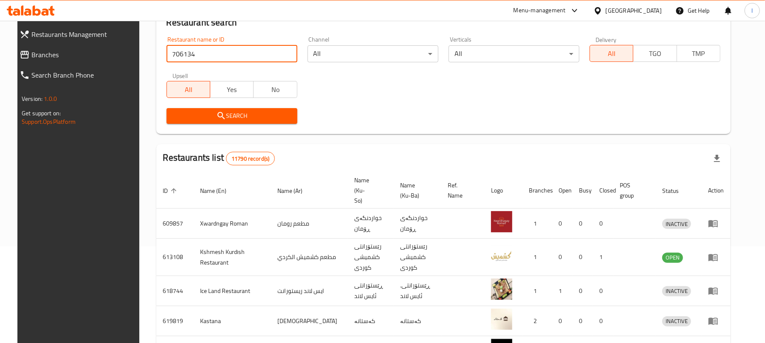
type input "706134"
click at [204, 116] on span "Search" at bounding box center [231, 116] width 117 height 11
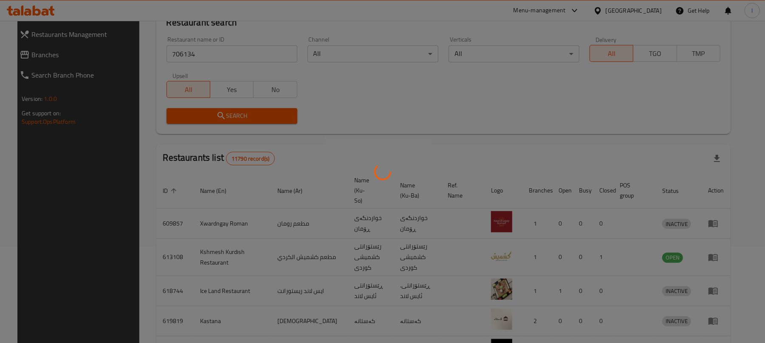
scroll to position [19, 0]
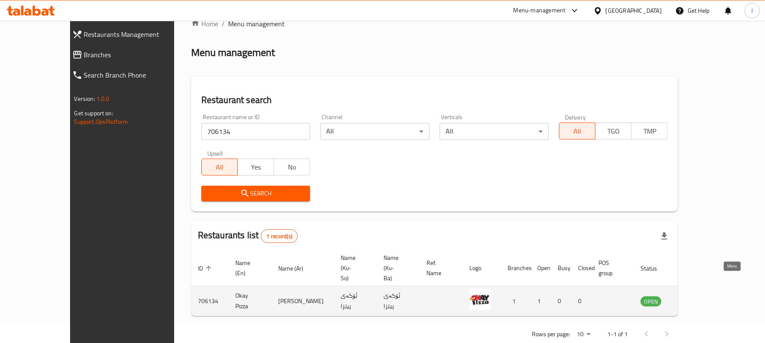
click at [695, 296] on icon "enhanced table" at bounding box center [690, 301] width 10 height 10
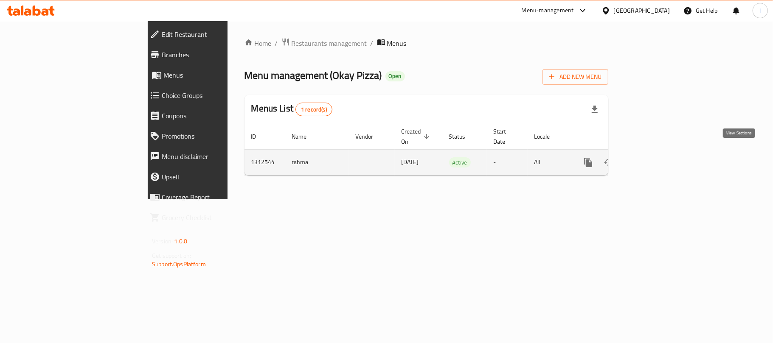
click at [660, 160] on link "enhanced table" at bounding box center [649, 162] width 20 height 20
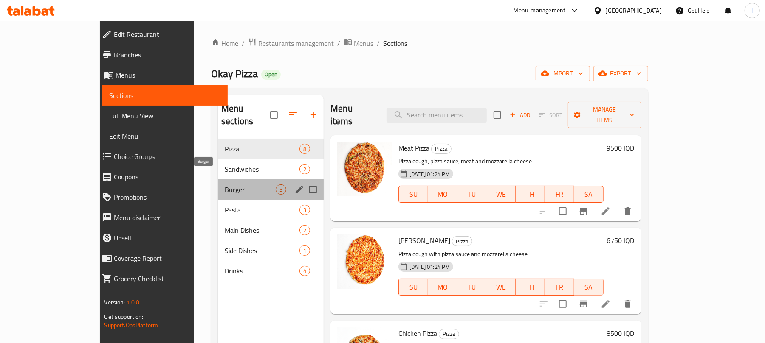
click at [225, 185] on span "Burger" at bounding box center [250, 190] width 51 height 10
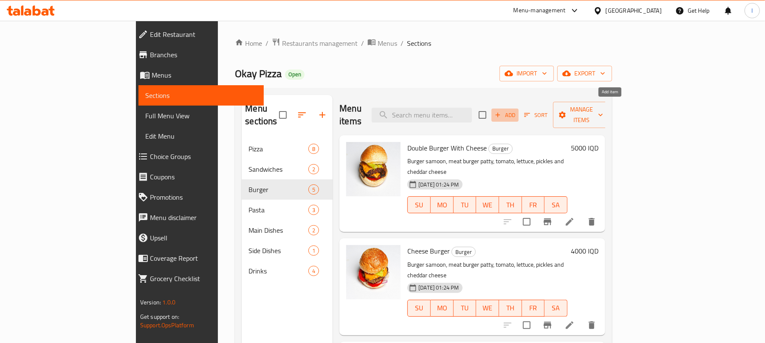
click at [516, 110] on span "Add" at bounding box center [504, 115] width 23 height 10
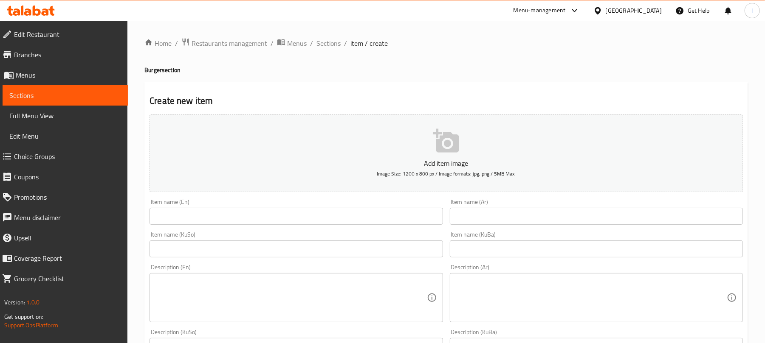
click at [191, 226] on div "Item name (En) Item name (En)" at bounding box center [296, 212] width 300 height 33
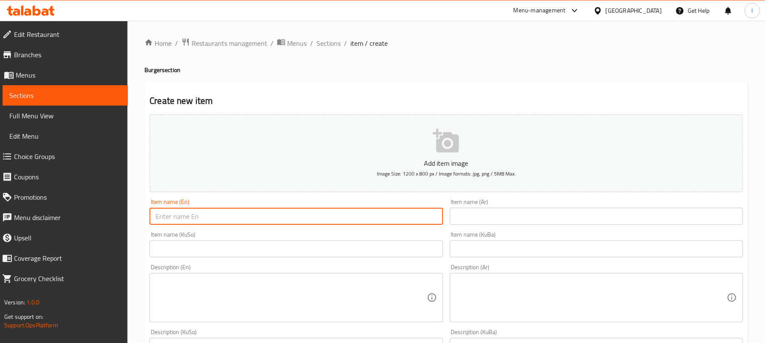
click at [201, 214] on input "text" at bounding box center [295, 216] width 293 height 17
paste input "Mini Burger"
type input "Mini Burger"
click at [508, 218] on input "text" at bounding box center [596, 216] width 293 height 17
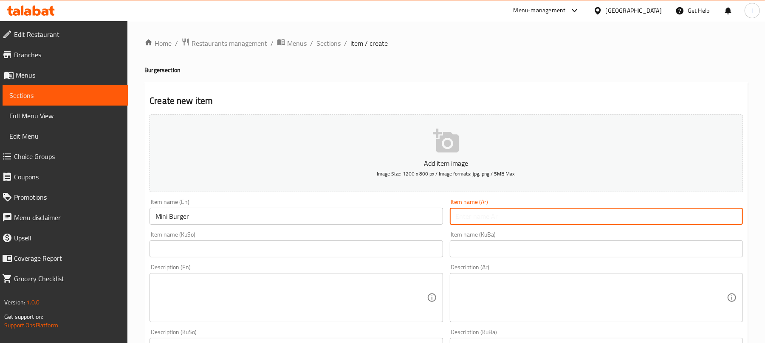
paste input "ميني برجر"
type input "ميني برجر"
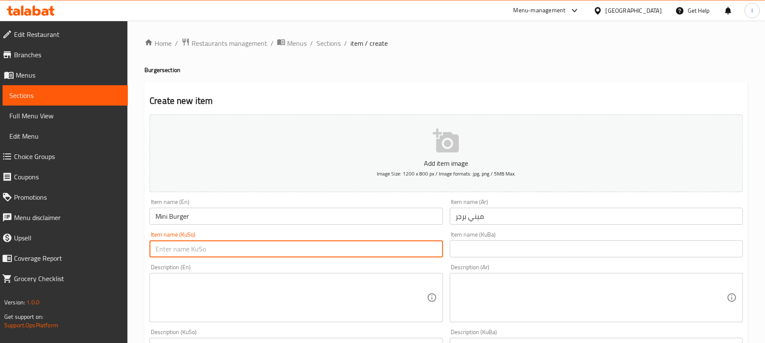
click at [350, 246] on input "text" at bounding box center [295, 249] width 293 height 17
paste input "مینی بەرگر"
type input "مینی بەرگر"
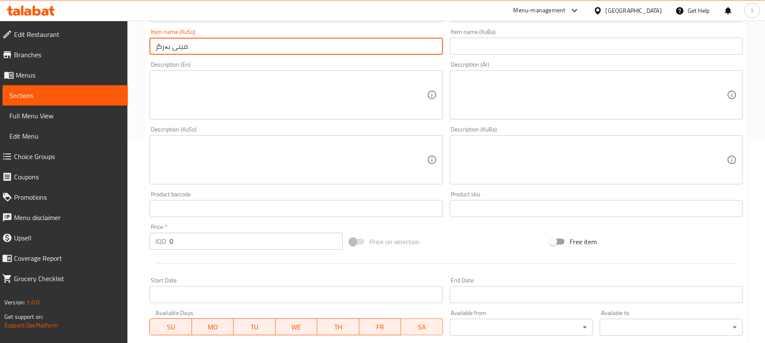
scroll to position [208, 0]
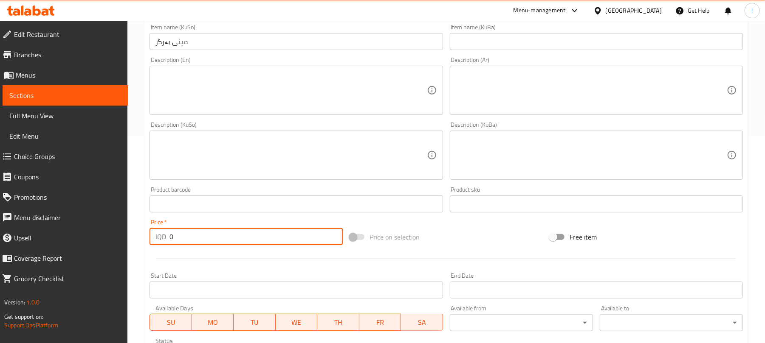
drag, startPoint x: 177, startPoint y: 240, endPoint x: 121, endPoint y: 234, distance: 57.2
click at [121, 234] on div "Edit Restaurant Branches Menus Sections Full Menu View Edit Menu Choice Groups …" at bounding box center [382, 151] width 765 height 677
type input "8500"
click at [231, 97] on textarea at bounding box center [290, 90] width 271 height 40
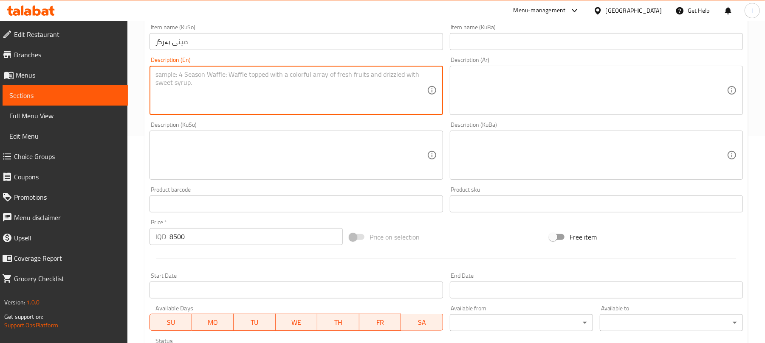
paste textarea "mini burger bun , mini [PERSON_NAME] , lettuce , tomatoes, and onion with frenc…"
drag, startPoint x: 201, startPoint y: 73, endPoint x: 133, endPoint y: 73, distance: 67.5
click at [133, 73] on div "Home / Restaurants management / Menus / Sections / item / create Burger section…" at bounding box center [445, 151] width 637 height 677
paste textarea "mini meat [PERSON_NAME]"
click at [248, 80] on textarea "mini meat [PERSON_NAME] , mini [PERSON_NAME] , lettuce , tomatoes, and onion wi…" at bounding box center [290, 90] width 271 height 40
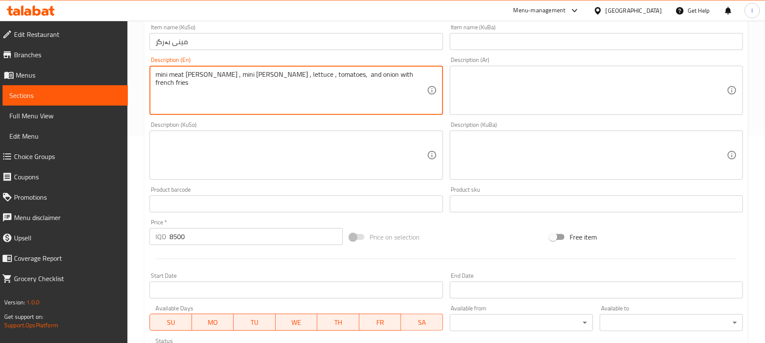
click at [248, 80] on textarea "mini meat [PERSON_NAME] , mini [PERSON_NAME] , lettuce , tomatoes, and onion wi…" at bounding box center [290, 90] width 271 height 40
paste textarea "mini burger bun"
drag, startPoint x: 234, startPoint y: 76, endPoint x: 205, endPoint y: 81, distance: 30.0
click at [205, 81] on textarea "mini burger bun , mini [PERSON_NAME] , lettuce , tomatoes, and onion with frenc…" at bounding box center [290, 90] width 271 height 40
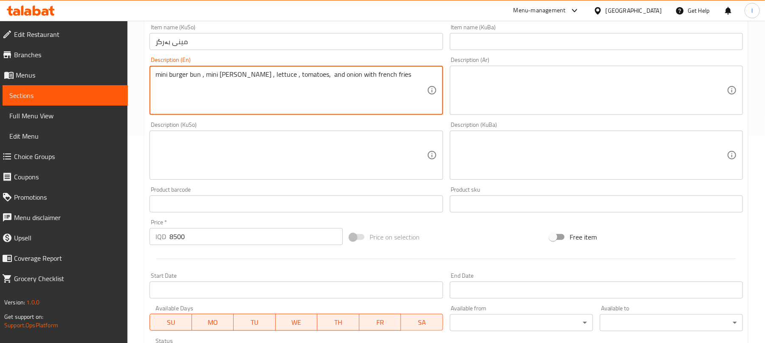
paste textarea "mini meat"
click at [203, 76] on textarea "mini burger bun ,mini meat [PERSON_NAME] , lettuce , tomatoes, and onion with f…" at bounding box center [290, 90] width 271 height 40
click at [206, 75] on textarea "mini burger bun ,mini meat [PERSON_NAME] , lettuce , tomatoes, and onion with f…" at bounding box center [290, 90] width 271 height 40
click at [202, 77] on textarea "mini burger bun , mini meat [PERSON_NAME] , lettuce , tomatoes, and onion with …" at bounding box center [290, 90] width 271 height 40
click at [203, 77] on textarea "mini burger bun , mini meat [PERSON_NAME] , lettuce , tomatoes, and onion with …" at bounding box center [290, 90] width 271 height 40
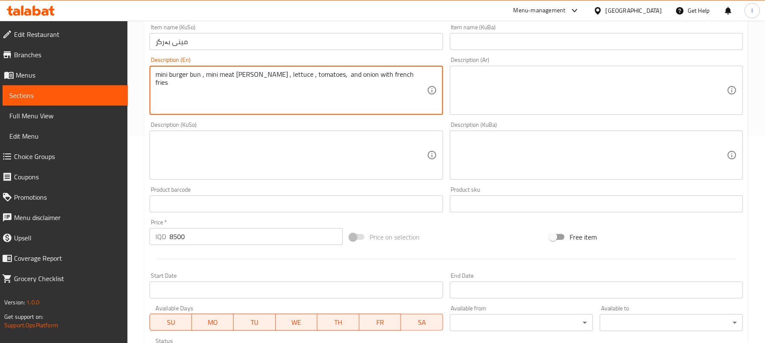
click at [203, 77] on textarea "mini burger bun , mini meat [PERSON_NAME] , lettuce , tomatoes, and onion with …" at bounding box center [290, 90] width 271 height 40
click at [358, 77] on textarea "mini burger bun, mini meat [PERSON_NAME] , lettuce , tomatoes, and onion with f…" at bounding box center [290, 90] width 271 height 40
paste textarea "F"
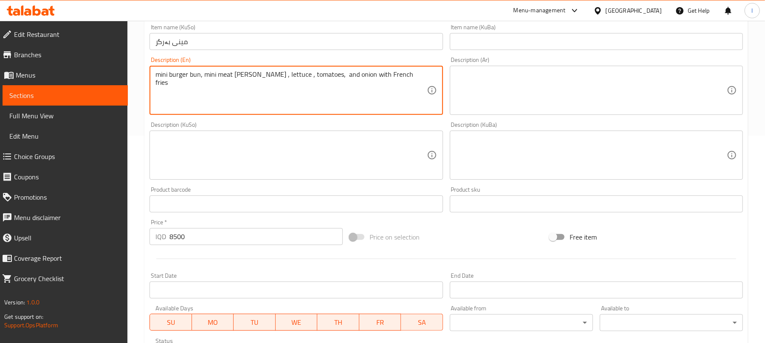
type textarea "mini burger bun, mini meat [PERSON_NAME] , lettuce , tomatoes, and onion with F…"
click at [491, 101] on textarea at bounding box center [591, 90] width 271 height 40
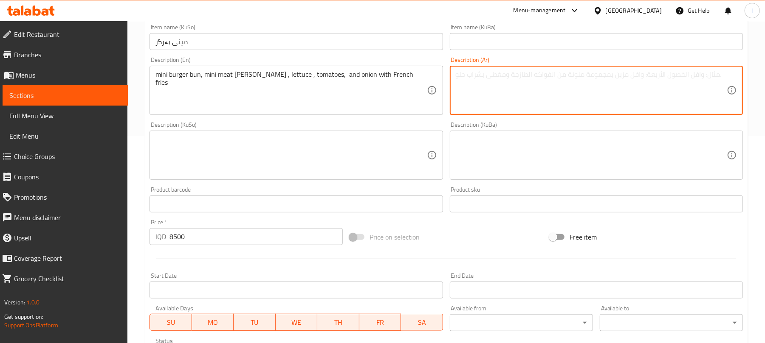
paste textarea "خبز برجر صغير، قطعة لحم صغيرة، خس، طماطم، وبصل مع بطاطس مقلية"
drag, startPoint x: 718, startPoint y: 80, endPoint x: 756, endPoint y: 70, distance: 39.0
click at [756, 70] on div "Home / Restaurants management / Menus / Sections / item / create Burger section…" at bounding box center [445, 151] width 637 height 677
type textarea "صمون برجر صغير، قطعة لحم صغيرة، خس، طماطم، وبصل مع بطاطس مقلية"
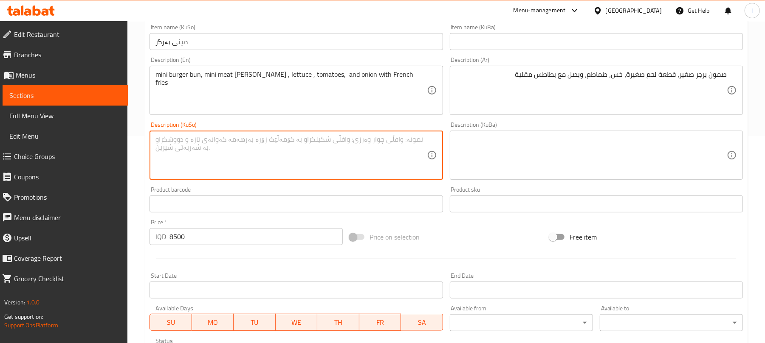
click at [368, 158] on textarea at bounding box center [290, 155] width 271 height 40
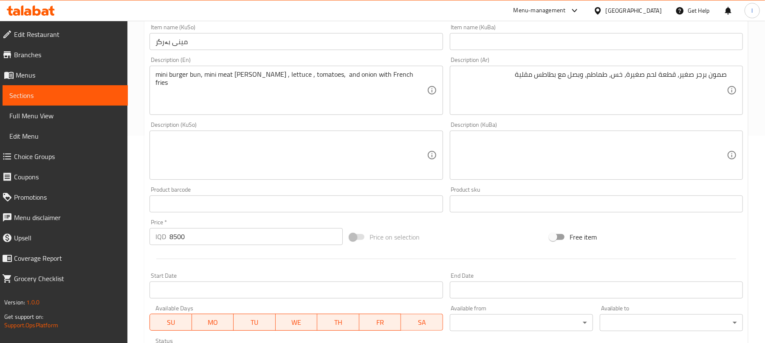
click at [322, 170] on textarea at bounding box center [290, 155] width 271 height 40
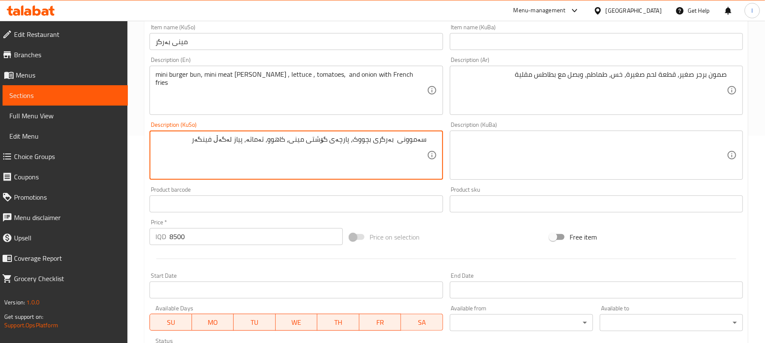
type textarea "سەموونی بەرگری بچووک، پارچەی گۆشتی مینی، کاهوو، تەماتە، پیاز لەگەڵ فینگەر"
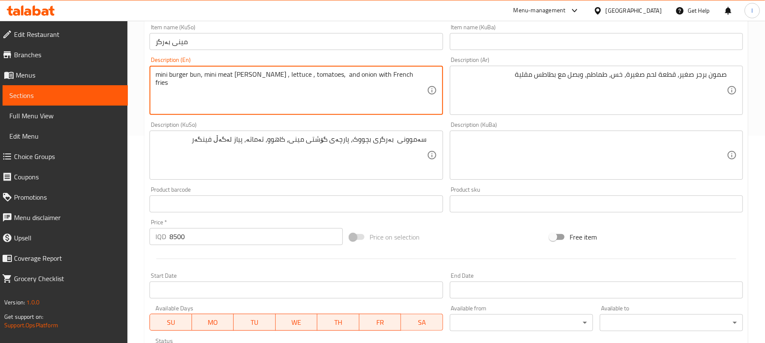
click at [322, 73] on textarea "mini burger bun, mini meat [PERSON_NAME] , lettuce , tomatoes, and onion with F…" at bounding box center [290, 90] width 271 height 40
click at [311, 77] on textarea "mini burger bun, mini meat [PERSON_NAME] , lettuce , tomatoes, onion with Frenc…" at bounding box center [290, 90] width 271 height 40
type textarea "mini burger bun, mini meat [PERSON_NAME] , lettuce , tomatoes, onion with Frenc…"
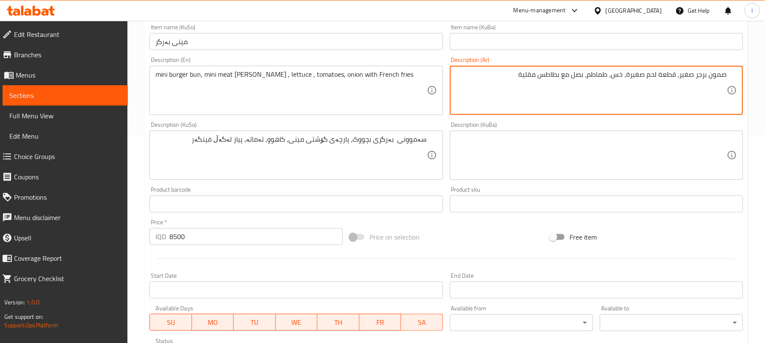
scroll to position [354, 0]
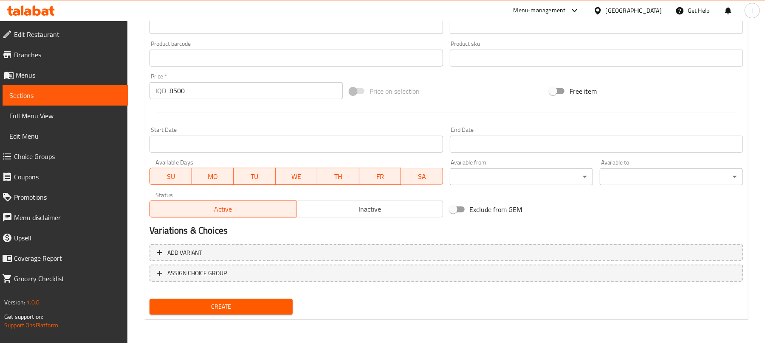
type textarea "صمون برجر صغير، قطعة لحم صغيرة، خس، طماطم، بصل مع بطاطس مقلية"
click at [244, 304] on span "Create" at bounding box center [221, 307] width 130 height 11
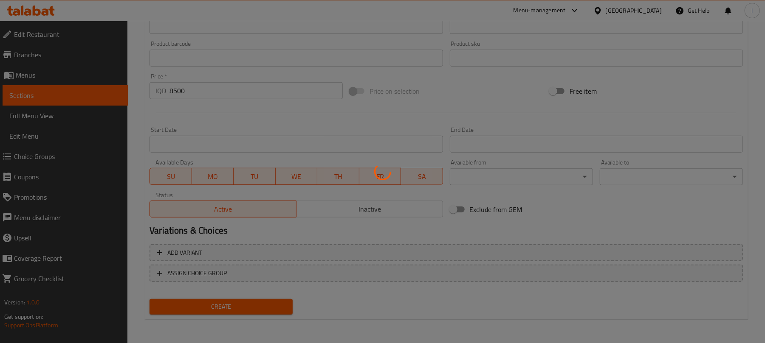
scroll to position [44, 0]
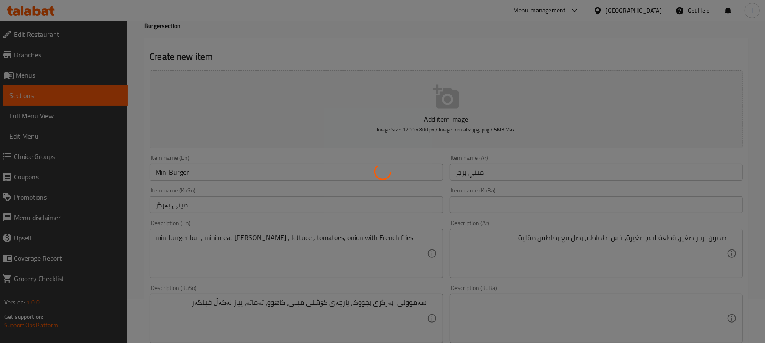
type input "0"
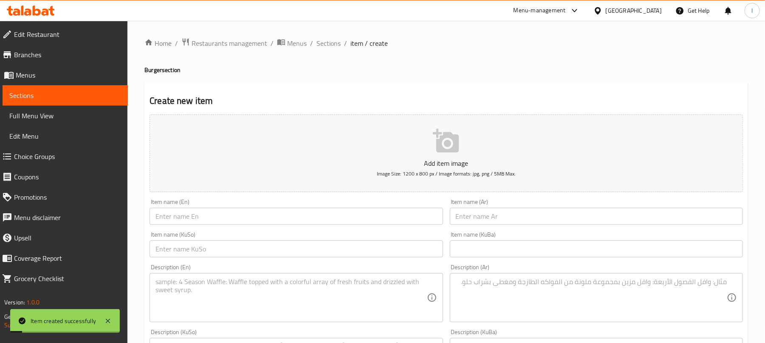
click at [51, 120] on span "Full Menu View" at bounding box center [65, 116] width 112 height 10
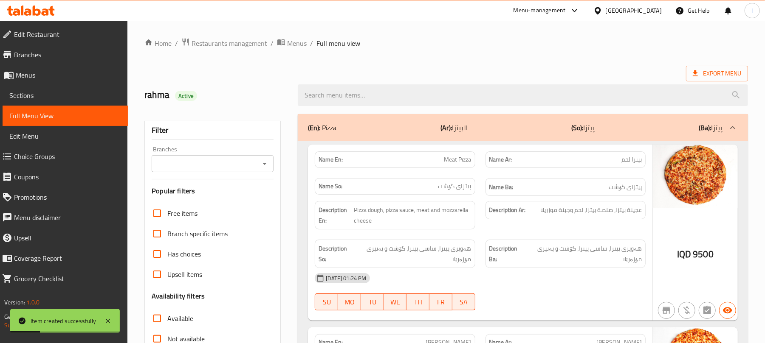
click at [262, 162] on icon "Open" at bounding box center [264, 164] width 10 height 10
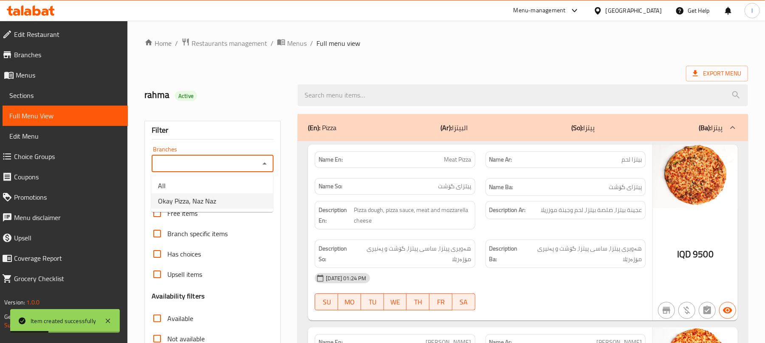
click at [190, 198] on span "Okay Pizza, Naz Naz" at bounding box center [187, 201] width 58 height 10
type input "Okay Pizza, Naz Naz"
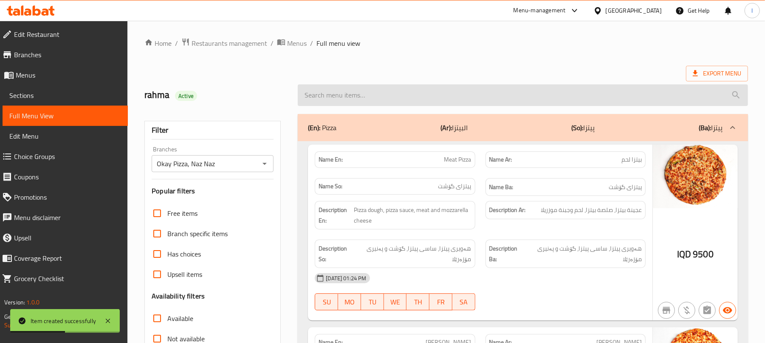
click at [349, 97] on input "search" at bounding box center [523, 95] width 450 height 22
paste input "Mini Burger"
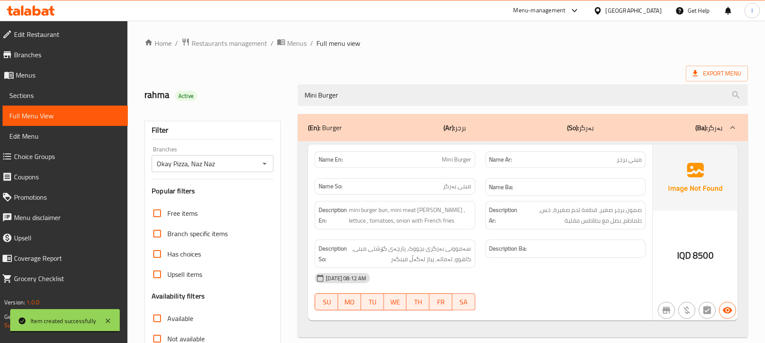
scroll to position [109, 0]
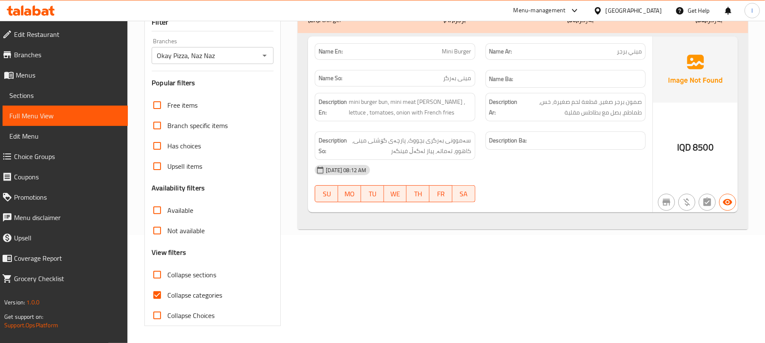
type input "Mini Burger"
click at [155, 292] on input "Collapse categories" at bounding box center [157, 295] width 20 height 20
checkbox input "false"
click at [48, 6] on icon at bounding box center [31, 11] width 48 height 10
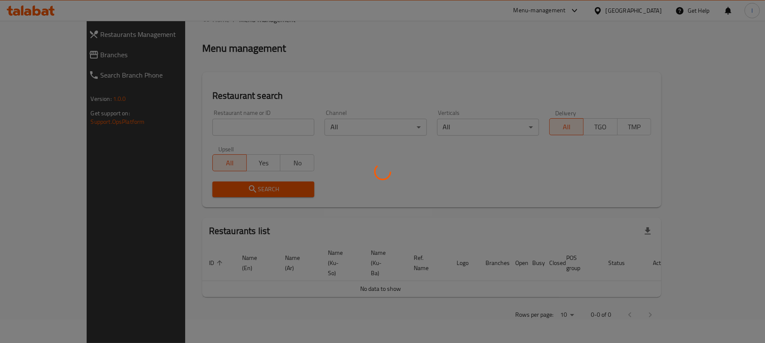
scroll to position [97, 0]
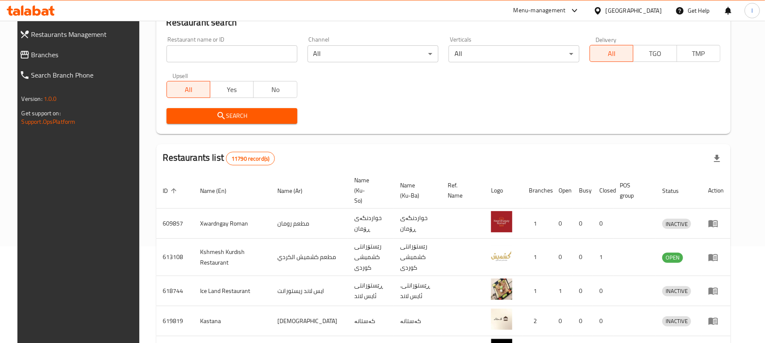
click at [201, 55] on input "search" at bounding box center [231, 53] width 131 height 17
paste input "693045"
type input "693045"
click at [201, 112] on span "Search" at bounding box center [231, 116] width 117 height 11
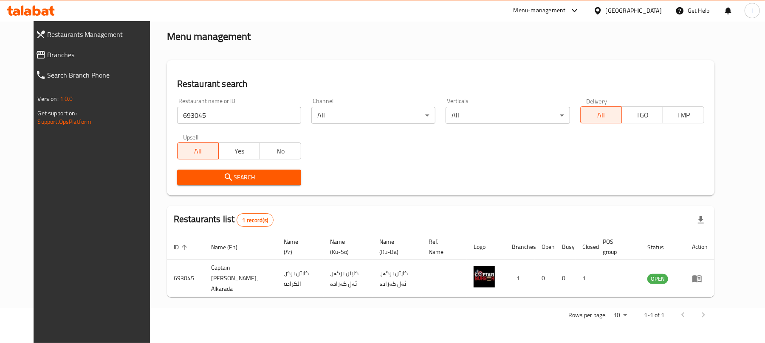
scroll to position [28, 0]
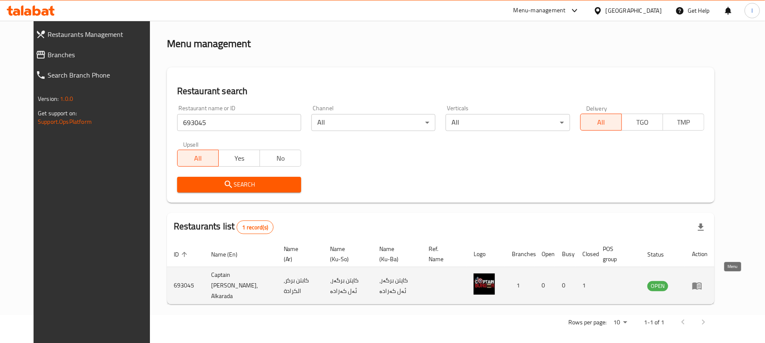
click at [701, 284] on icon "enhanced table" at bounding box center [696, 286] width 9 height 7
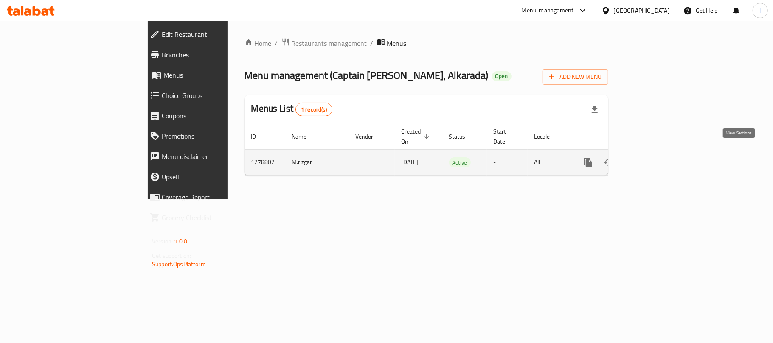
click at [655, 158] on icon "enhanced table" at bounding box center [650, 163] width 10 height 10
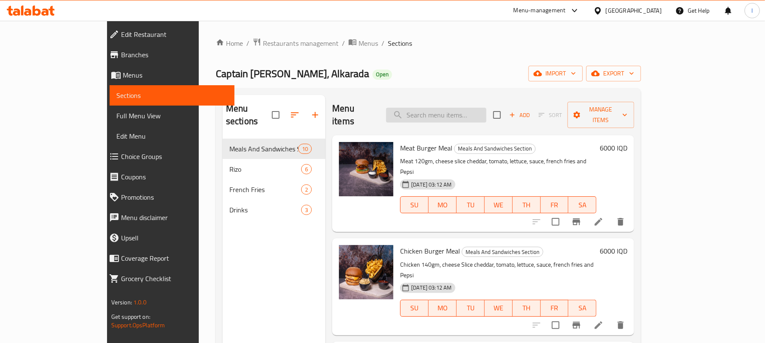
click at [454, 114] on input "search" at bounding box center [436, 115] width 100 height 15
paste input "Meat Burger Meal"
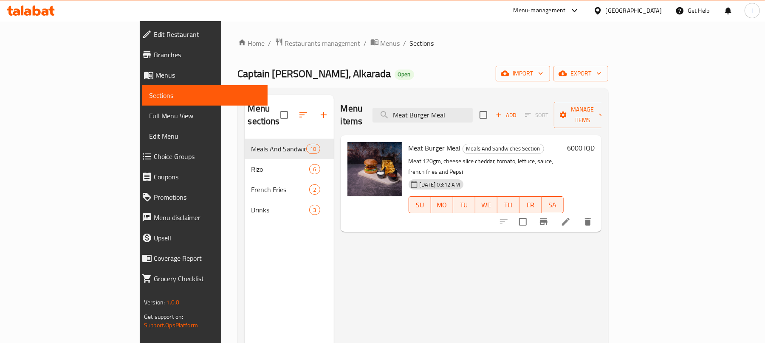
type input "Meat Burger Meal"
click at [577, 214] on li at bounding box center [566, 221] width 24 height 15
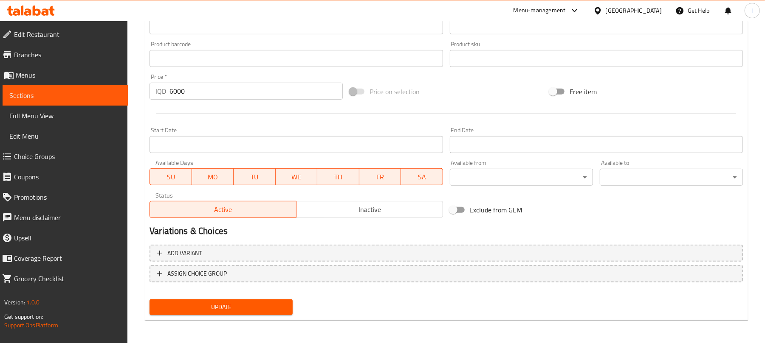
scroll to position [158, 0]
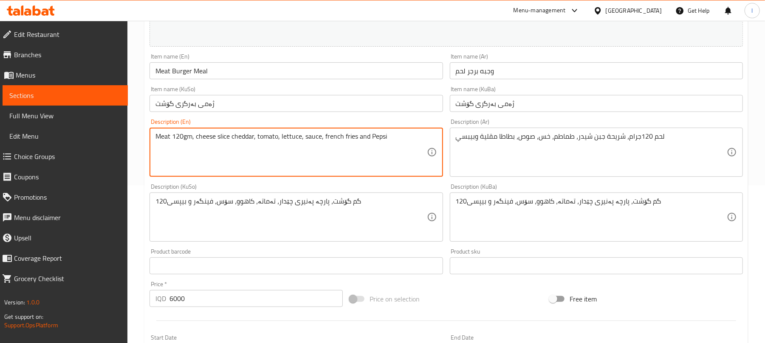
drag, startPoint x: 356, startPoint y: 138, endPoint x: 390, endPoint y: 141, distance: 34.1
click at [321, 140] on textarea "Meat 120gm, cheese slice cheddar, tomato, lettuce, sauce, french fries" at bounding box center [290, 152] width 271 height 40
type textarea "Meat 120gm, cheese slice cheddar, tomato, lettuce, sauce and french fries"
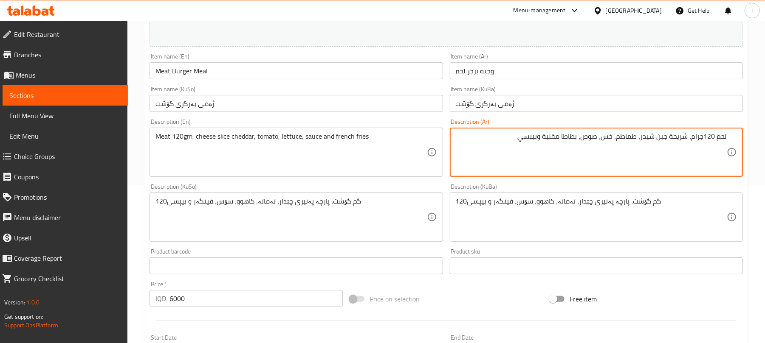
drag, startPoint x: 543, startPoint y: 140, endPoint x: 422, endPoint y: 138, distance: 121.5
click at [422, 138] on div "Change Image Size: 1200 x 800 px / Image formats: jpg, png / 5MB Max. Item name…" at bounding box center [446, 191] width 600 height 476
click at [578, 140] on textarea "لحم 120جرام، شريحة جبن شيدر، طماطم، خس، صوص، بطاطا مقلية" at bounding box center [591, 152] width 271 height 40
type textarea "لحم 120جرام، شريحة جبن شيدر، طماطم، خس، صوص وبطاطا مقلية"
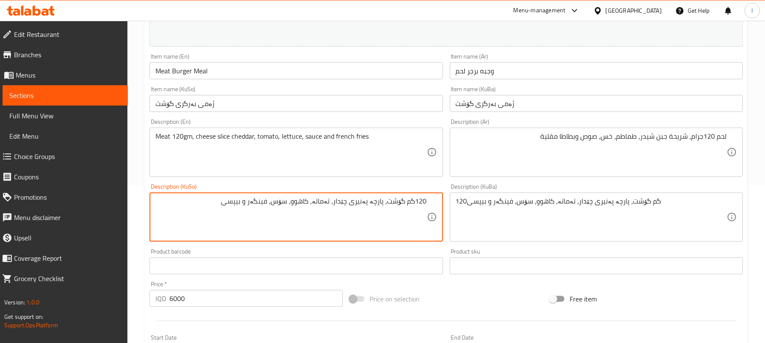
drag, startPoint x: 256, startPoint y: 200, endPoint x: 153, endPoint y: 196, distance: 103.2
click at [153, 196] on div "120گم گۆشت، پارچە پەنیری چێدار، تەماتە، کاهوو، سۆس، فینگەر و بیپسی Description …" at bounding box center [295, 217] width 293 height 49
click at [277, 206] on textarea "120گم گۆشت، پارچە پەنیری چێدار، تەماتە، کاهوو، سۆس، فینگەر" at bounding box center [290, 217] width 271 height 40
click at [277, 204] on textarea "120گم گۆشت، پارچە پەنیری چێدار، تەماتە، کاهوو، سۆس و فینگەر" at bounding box center [290, 217] width 271 height 40
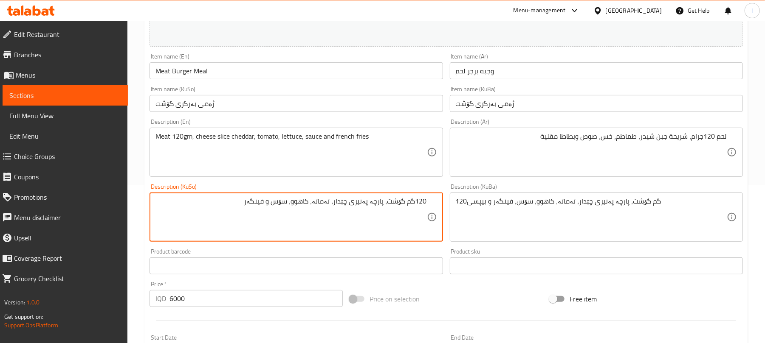
click at [277, 204] on textarea "120گم گۆشت، پارچە پەنیری چێدار، تەماتە، کاهوو، سۆس و فینگەر" at bounding box center [290, 217] width 271 height 40
type textarea "120گم گۆشت، پارچە پەنیری چێدار، تەماتە، کاهوو، سۆس و فینگەر"
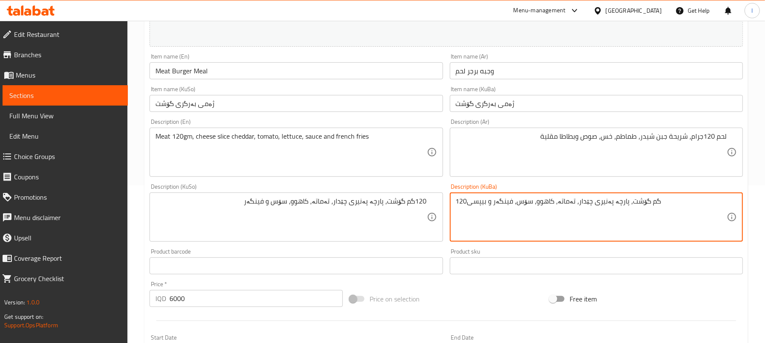
click at [489, 206] on textarea "120گم گۆشت، پارچە پەنیری چێدار، تەماتە، کاهوو، سۆس، فینگەر و بیپسی" at bounding box center [591, 217] width 271 height 40
paste textarea "و فینگەر"
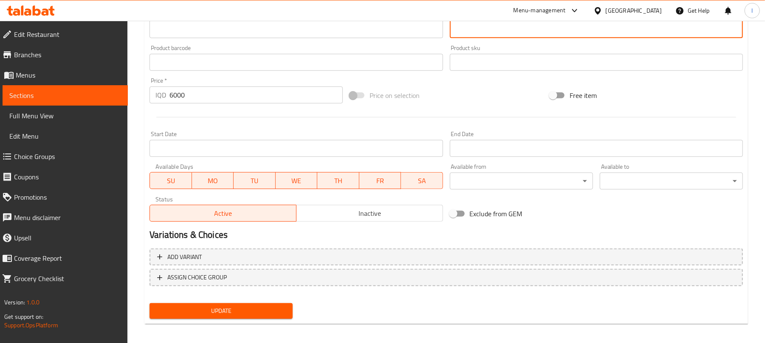
scroll to position [366, 0]
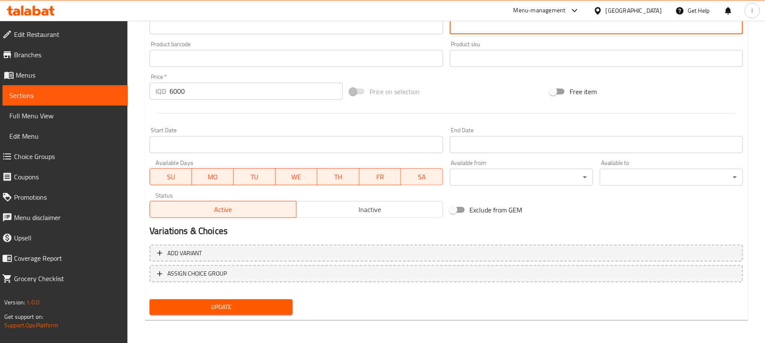
type textarea "120گم گۆشت، پارچە پەنیری چێدار، تەماتە، کاهوو، سۆس و فینگەر"
click at [260, 302] on span "Update" at bounding box center [221, 307] width 130 height 11
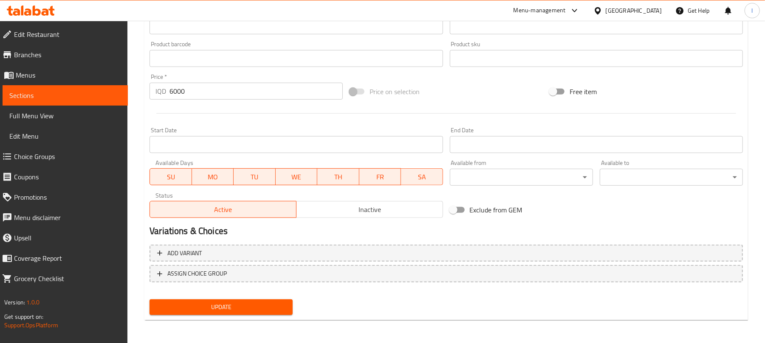
click at [245, 311] on span "Update" at bounding box center [221, 307] width 130 height 11
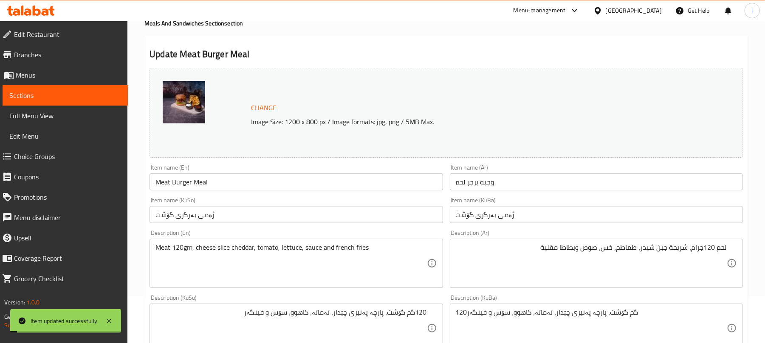
scroll to position [0, 0]
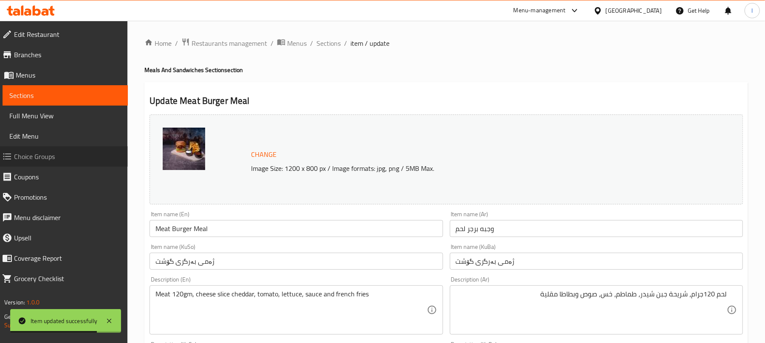
click at [39, 159] on span "Choice Groups" at bounding box center [67, 157] width 107 height 10
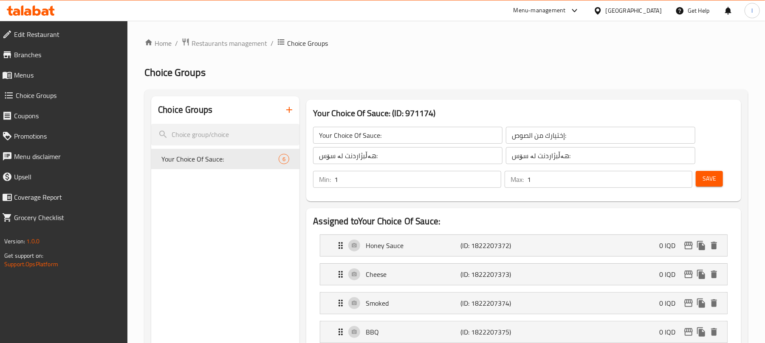
click at [288, 109] on icon "button" at bounding box center [289, 110] width 10 height 10
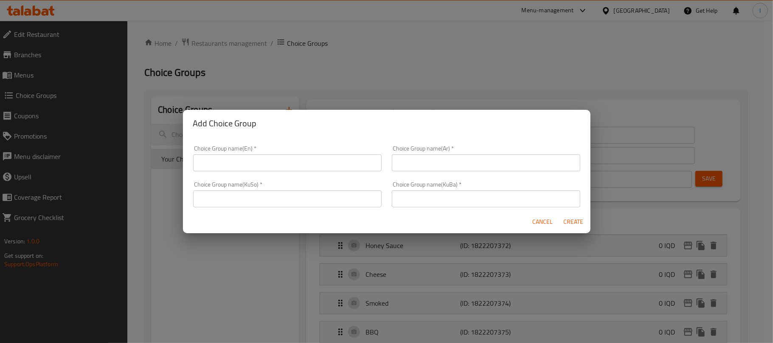
click at [252, 166] on input "text" at bounding box center [287, 163] width 189 height 17
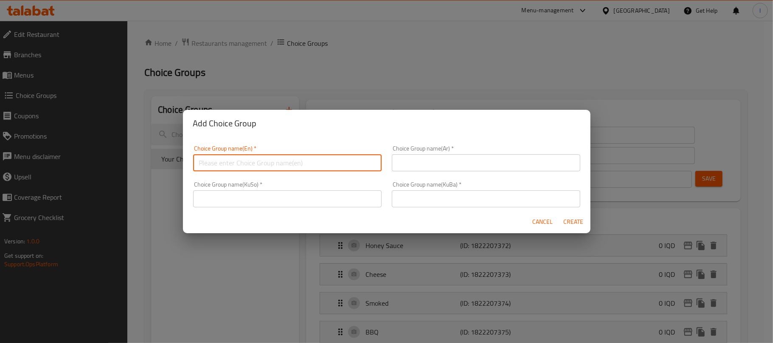
type input "Add On's:"
drag, startPoint x: 420, startPoint y: 144, endPoint x: 425, endPoint y: 160, distance: 17.6
click at [420, 144] on div "Choice Group name(Ar)   * Choice Group name(Ar) *" at bounding box center [486, 159] width 199 height 36
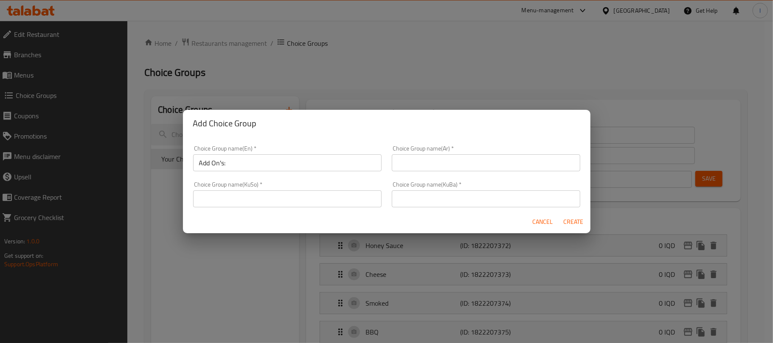
click at [427, 168] on input "text" at bounding box center [486, 163] width 189 height 17
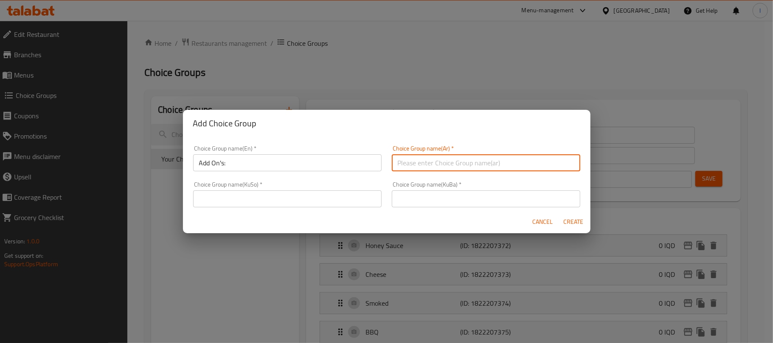
type input "الإضافات:"
click at [289, 206] on input "text" at bounding box center [287, 199] width 189 height 17
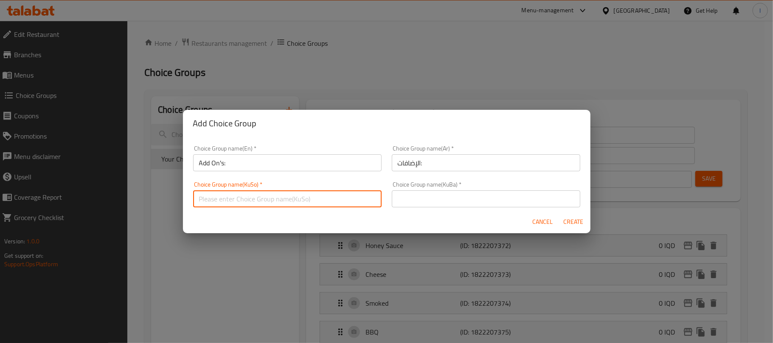
type input "زیادە:"
click at [425, 201] on input "text" at bounding box center [486, 199] width 189 height 17
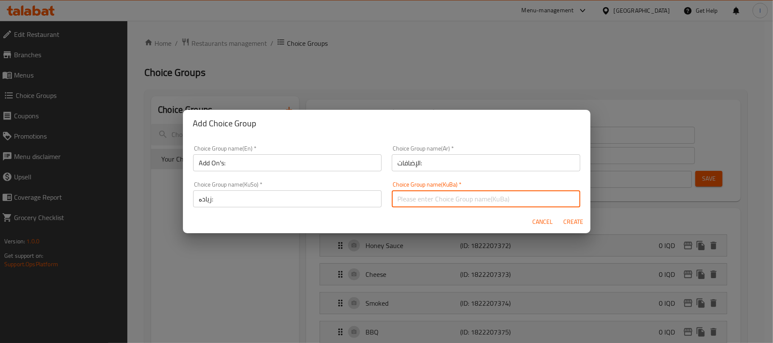
type input "زیادە:"
click at [566, 221] on span "Create" at bounding box center [573, 222] width 20 height 11
type input "Add On's:"
type input "الإضافات:"
type input "زیادە:"
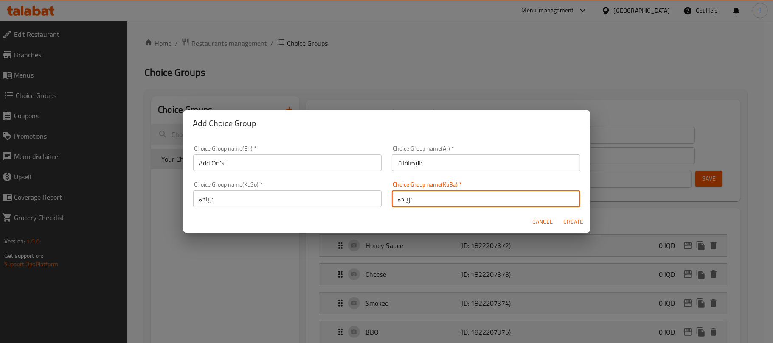
type input "زیادە:"
type input "0"
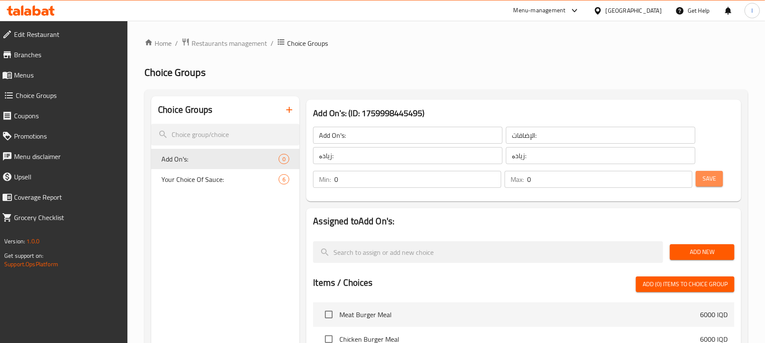
click at [705, 180] on span "Save" at bounding box center [709, 179] width 14 height 11
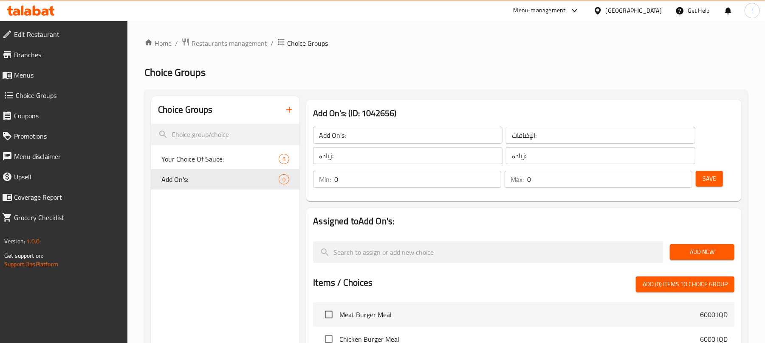
click at [690, 251] on span "Add New" at bounding box center [701, 252] width 51 height 11
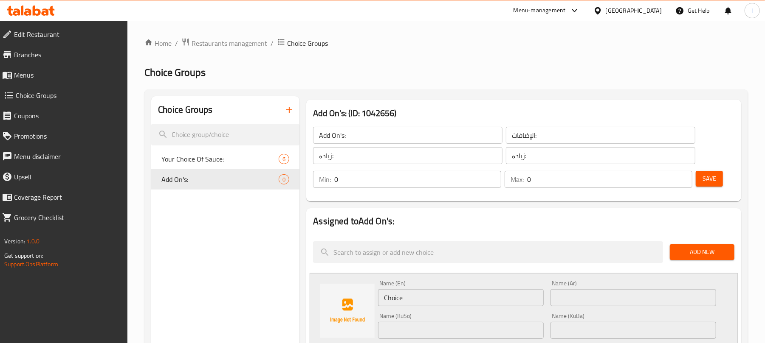
drag, startPoint x: 407, startPoint y: 294, endPoint x: 232, endPoint y: 294, distance: 174.9
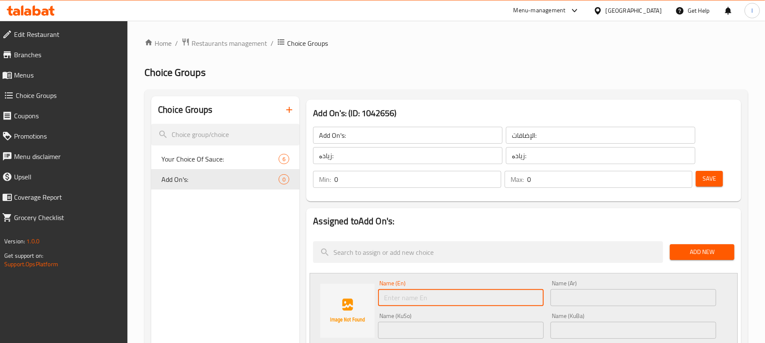
paste input "smoked cheddar cheese"
click at [385, 300] on input "smoked cheddar cheese" at bounding box center [461, 298] width 166 height 17
click at [389, 300] on input "smoked cheddar cheese" at bounding box center [461, 298] width 166 height 17
click at [413, 299] on input "Smoked cheddar cheese" at bounding box center [461, 298] width 166 height 17
click at [437, 303] on input "Smoked Cheddar cheese" at bounding box center [461, 298] width 166 height 17
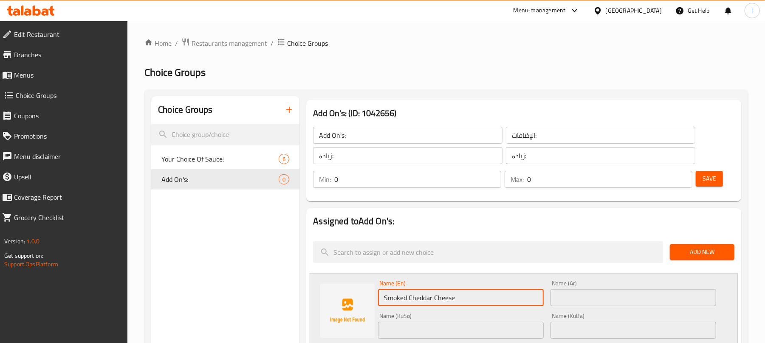
type input "Smoked Cheddar Cheese"
click at [585, 298] on input "text" at bounding box center [633, 298] width 166 height 17
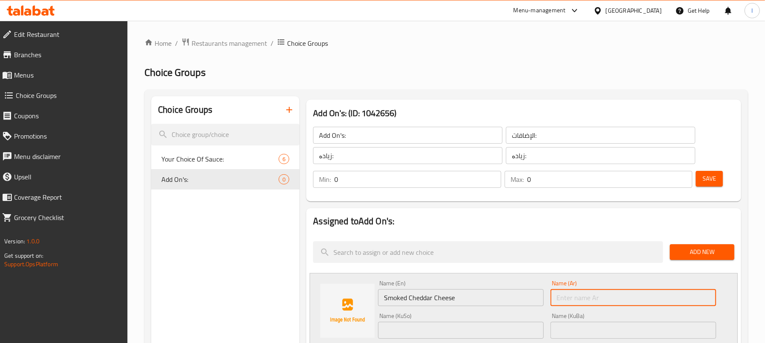
paste input "جبن شيدر مدخن"
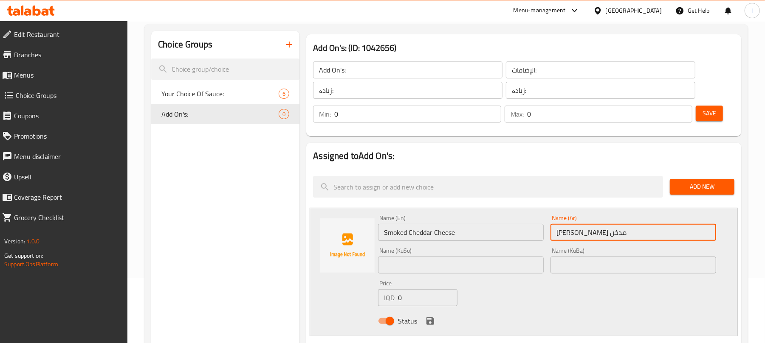
scroll to position [109, 0]
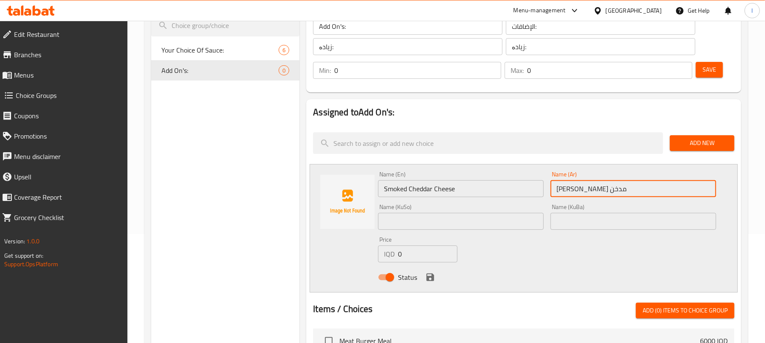
type input "جبن شيدر مدخن"
click at [483, 230] on input "text" at bounding box center [461, 221] width 166 height 17
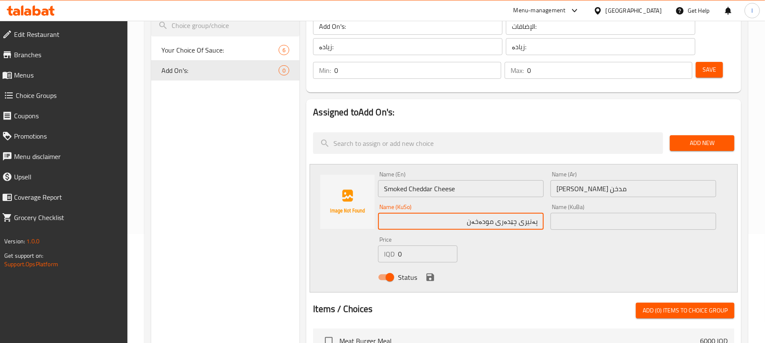
click at [485, 225] on input "پەنیری چێدەری مودەخەن" at bounding box center [461, 221] width 166 height 17
type input "پەنیری چێدەری مودەخەن"
click at [586, 223] on input "text" at bounding box center [633, 221] width 166 height 17
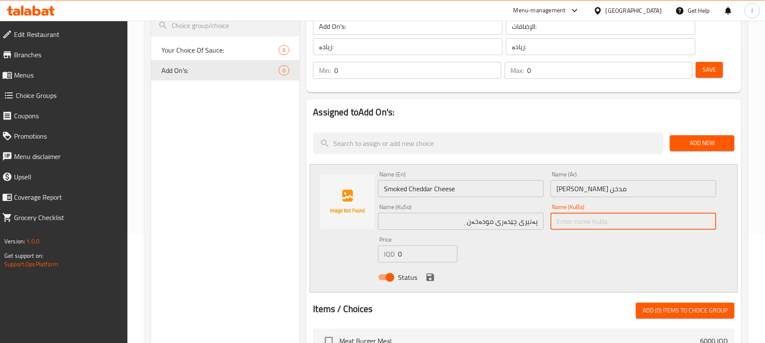
paste input "پەنیری چێدەری مودەخەن"
type input "پەنیری چێدەری مودەخەن"
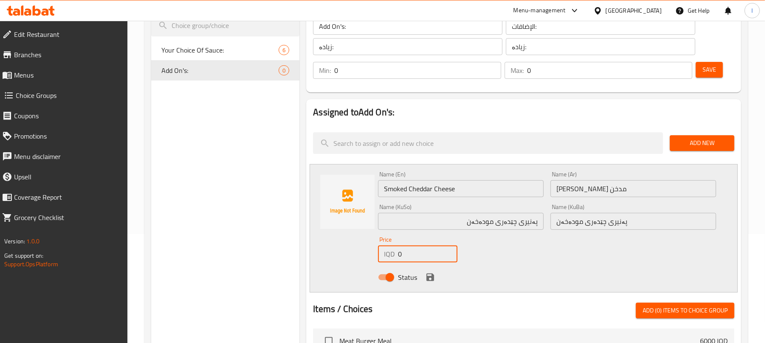
drag, startPoint x: 421, startPoint y: 246, endPoint x: 266, endPoint y: 245, distance: 155.4
click at [266, 245] on div "Choice Groups Your Choice Of Sauce: 6 Add On's: 0 Add On's: (ID: 1042656) Add O…" at bounding box center [447, 294] width 593 height 614
type input "1000"
click at [427, 279] on icon "save" at bounding box center [430, 278] width 8 height 8
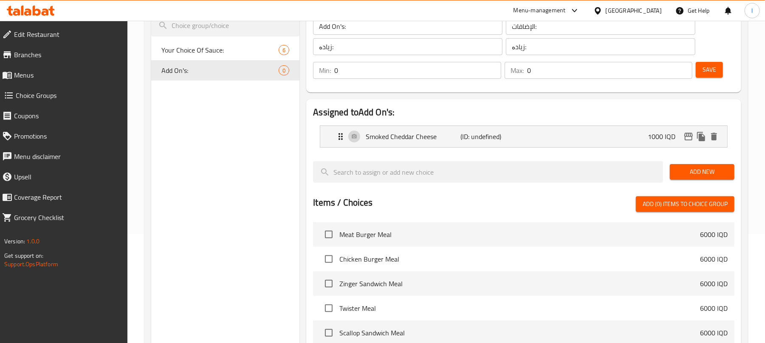
click at [707, 65] on span "Save" at bounding box center [709, 70] width 14 height 11
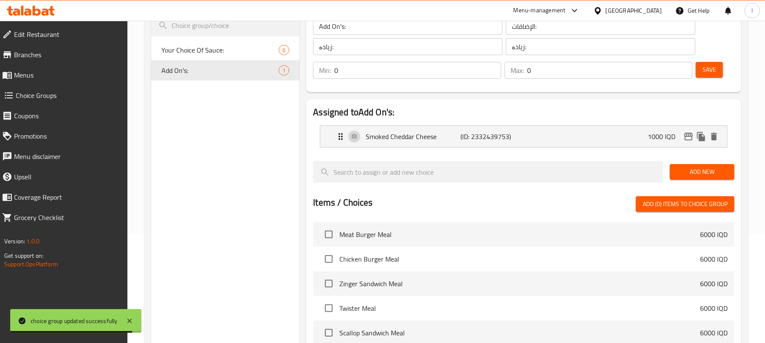
click at [698, 173] on span "Add New" at bounding box center [701, 172] width 51 height 11
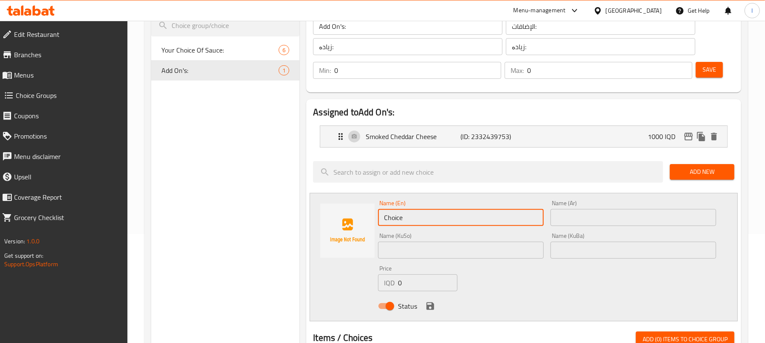
drag, startPoint x: 453, startPoint y: 220, endPoint x: 274, endPoint y: 214, distance: 179.7
click at [274, 214] on div "Choice Groups Your Choice Of Sauce: 6 Add On's: 1 Add On's: (ID: 1042656) Add O…" at bounding box center [447, 308] width 593 height 643
paste input "Regular Pepsi"
type input "Regular Pepsi"
click at [583, 225] on input "text" at bounding box center [633, 217] width 166 height 17
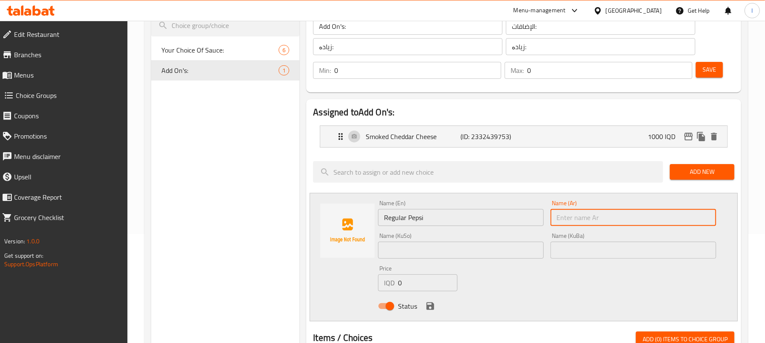
paste input "بيبسي عادي"
type input "بيبسي عادي"
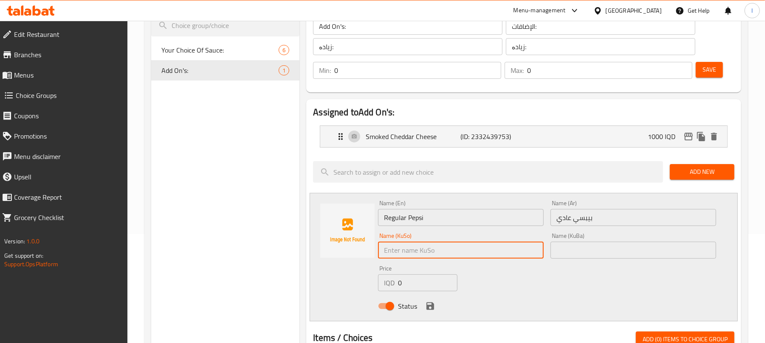
click at [431, 245] on input "text" at bounding box center [461, 250] width 166 height 17
type input "بیپسی ئاسایی"
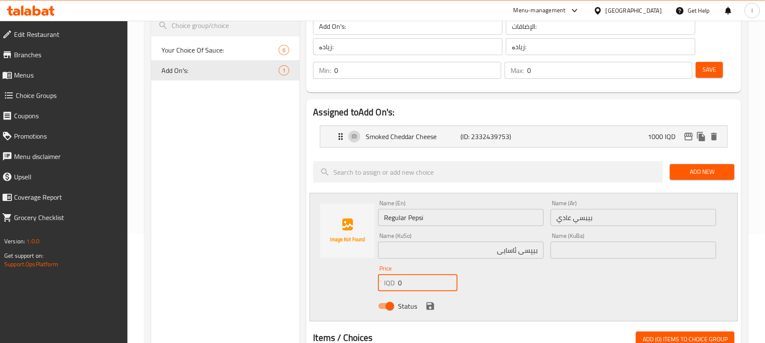
drag, startPoint x: 408, startPoint y: 285, endPoint x: 293, endPoint y: 268, distance: 116.7
click at [293, 268] on div "Choice Groups Your Choice Of Sauce: 6 Add On's: 1 Add On's: (ID: 1042656) Add O…" at bounding box center [447, 308] width 593 height 643
type input "750"
click at [427, 301] on icon "save" at bounding box center [430, 306] width 10 height 10
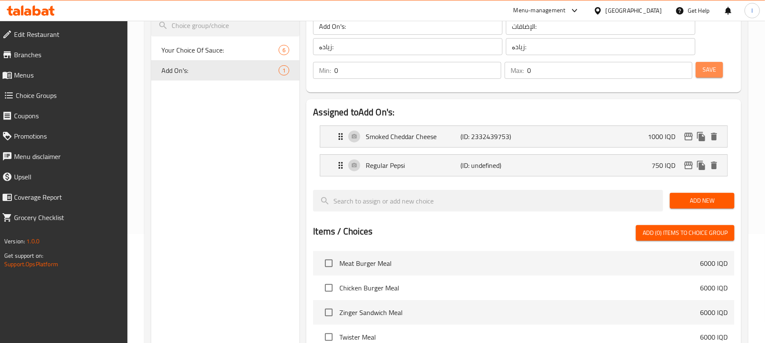
click at [705, 72] on span "Save" at bounding box center [709, 70] width 14 height 11
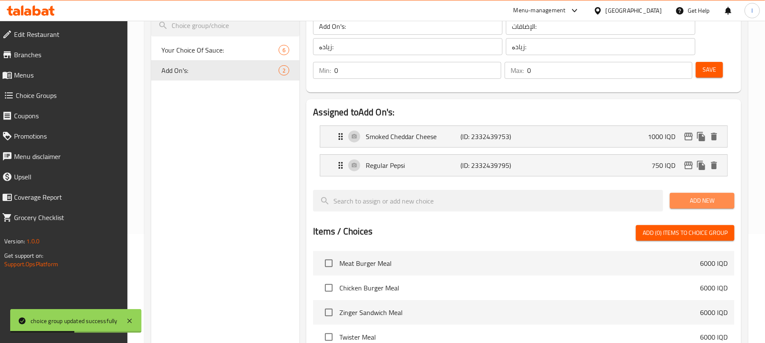
click at [690, 196] on span "Add New" at bounding box center [701, 201] width 51 height 11
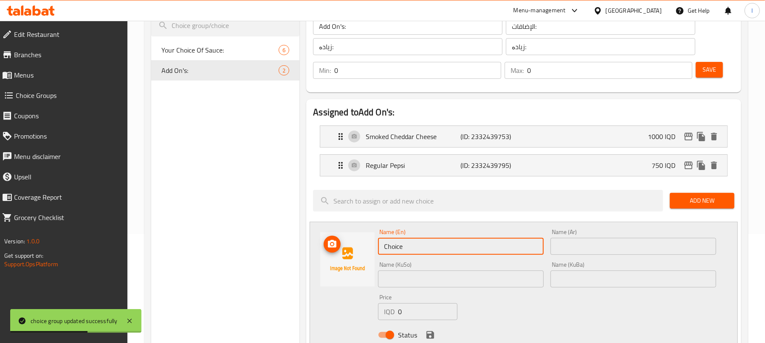
drag, startPoint x: 415, startPoint y: 242, endPoint x: 273, endPoint y: 243, distance: 141.8
click at [273, 243] on div "Choice Groups Your Choice Of Sauce: 6 Add On's: 2 Add On's: (ID: 1042656) Add O…" at bounding box center [447, 323] width 593 height 672
paste input "Diet Pepsi"
type input "Diet Pepsi"
click at [564, 252] on input "text" at bounding box center [633, 246] width 166 height 17
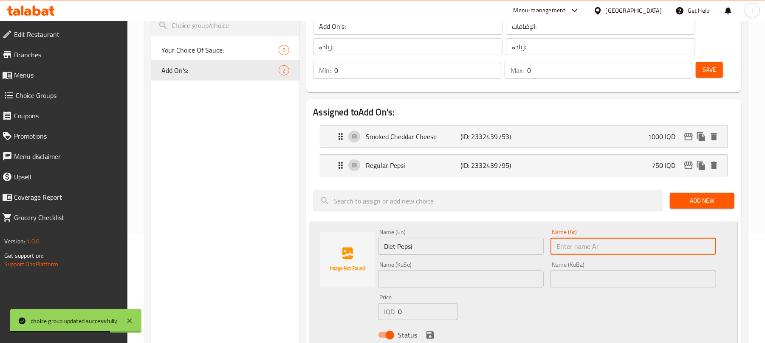
paste input "بيبسي دايت"
type input "بيبسي دايت"
click at [397, 283] on input "text" at bounding box center [461, 279] width 166 height 17
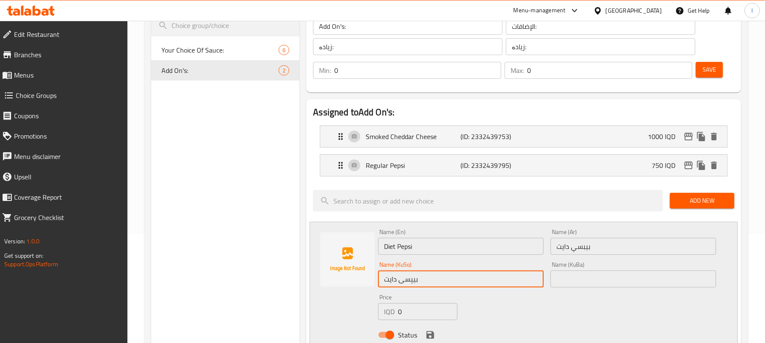
type input "بیپسی دایت"
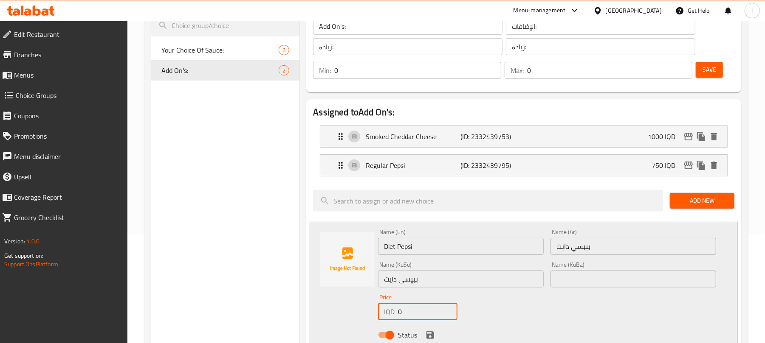
drag, startPoint x: 415, startPoint y: 311, endPoint x: 268, endPoint y: 307, distance: 146.6
click at [268, 307] on div "Choice Groups Your Choice Of Sauce: 6 Add On's: 2 Add On's: (ID: 1042656) Add O…" at bounding box center [447, 323] width 593 height 672
type input "750"
click at [431, 332] on icon "save" at bounding box center [430, 335] width 10 height 10
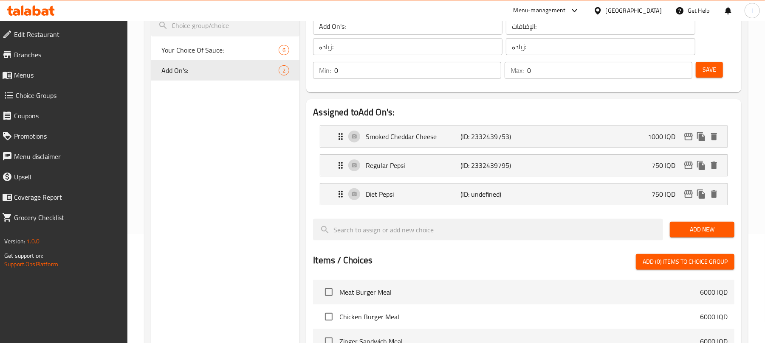
click at [716, 70] on button "Save" at bounding box center [708, 70] width 27 height 16
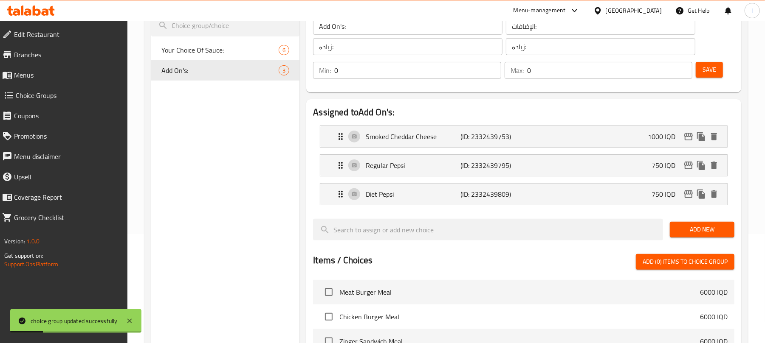
click at [685, 225] on span "Add New" at bounding box center [701, 230] width 51 height 11
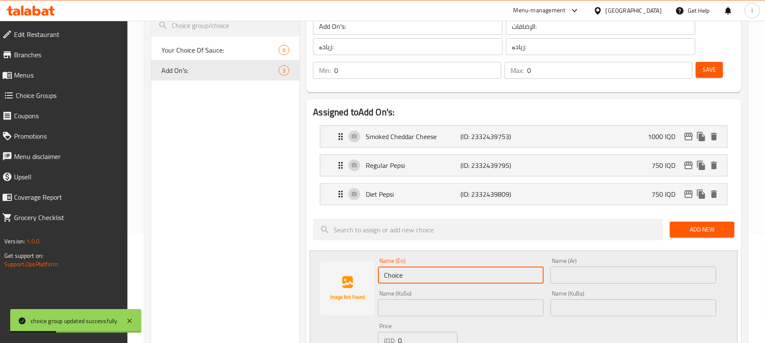
drag, startPoint x: 416, startPoint y: 274, endPoint x: 282, endPoint y: 269, distance: 134.3
click at [282, 269] on div "Choice Groups Your Choice Of Sauce: 6 Add On's: 3 Add On's: (ID: 1042656) Add O…" at bounding box center [447, 337] width 593 height 701
paste input "7 Up"
type input "7 Up"
click at [582, 274] on input "text" at bounding box center [633, 275] width 166 height 17
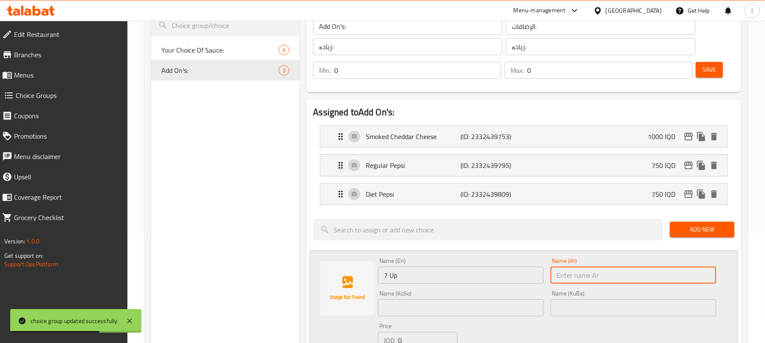
paste input "سفن أب"
type input "سفن أب"
click at [404, 308] on input "text" at bounding box center [461, 308] width 166 height 17
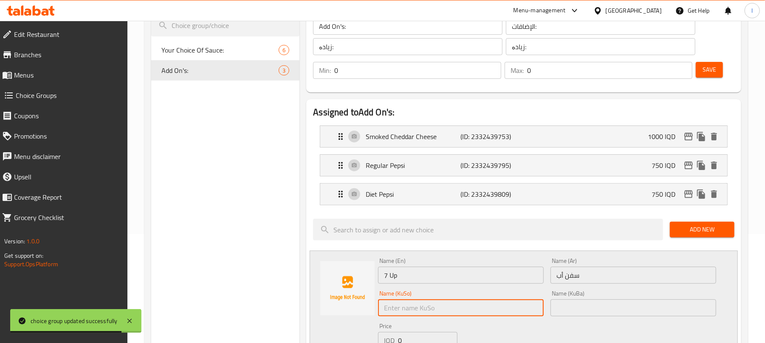
paste input "سێڤن ئاپ"
type input "سێڤن ئاپ"
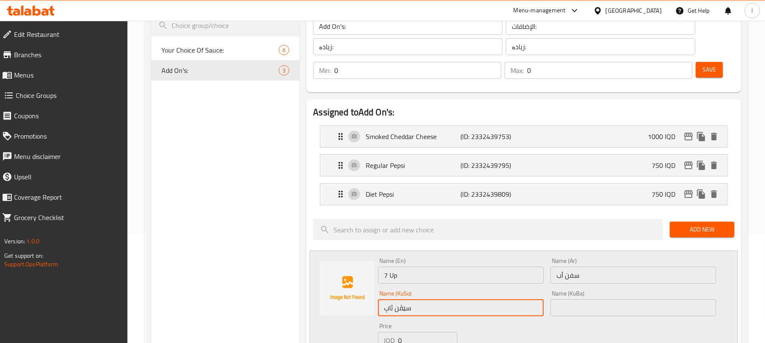
click at [601, 304] on input "text" at bounding box center [633, 308] width 166 height 17
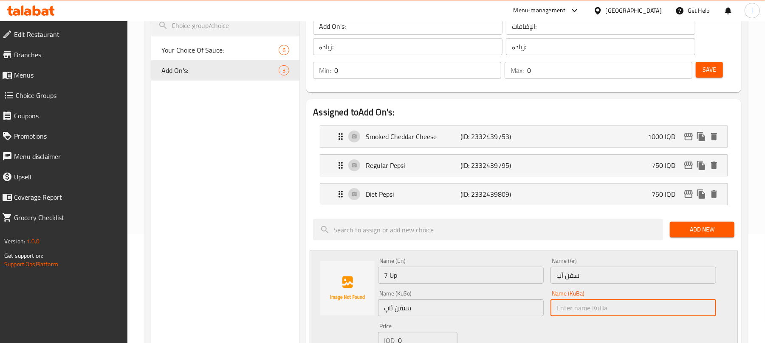
paste input "سێڤن ئاپ"
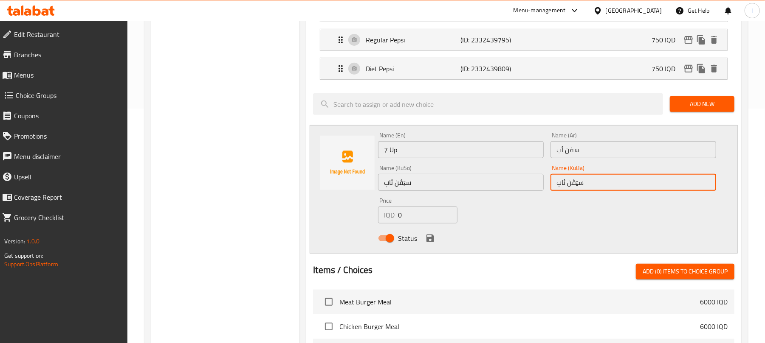
scroll to position [238, 0]
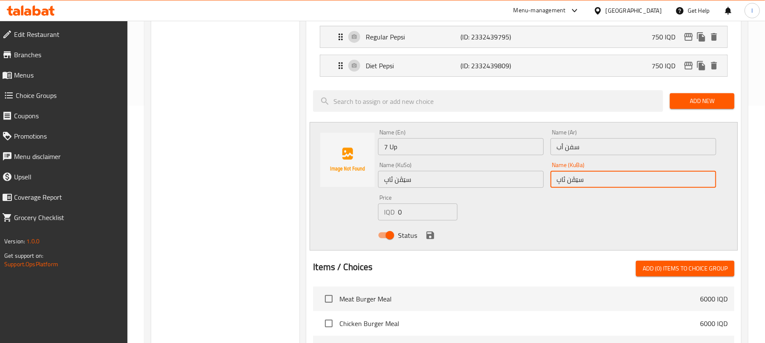
type input "سێڤن ئاپ"
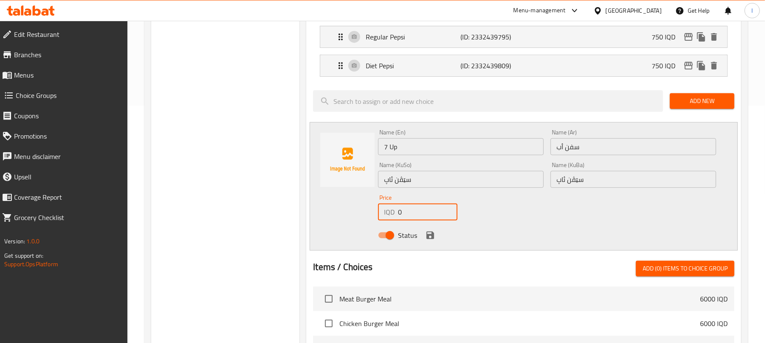
drag, startPoint x: 411, startPoint y: 211, endPoint x: 279, endPoint y: 200, distance: 132.6
click at [279, 200] on div "Choice Groups Your Choice Of Sauce: 6 Add On's: 3 Add On's: (ID: 1042656) Add O…" at bounding box center [447, 209] width 593 height 701
type input "750"
click at [432, 238] on icon "save" at bounding box center [430, 236] width 8 height 8
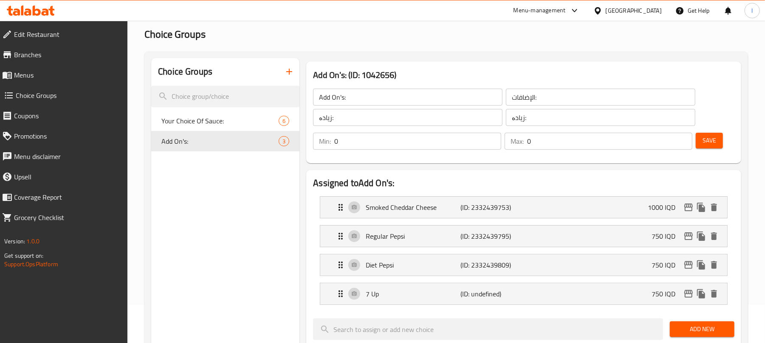
scroll to position [0, 0]
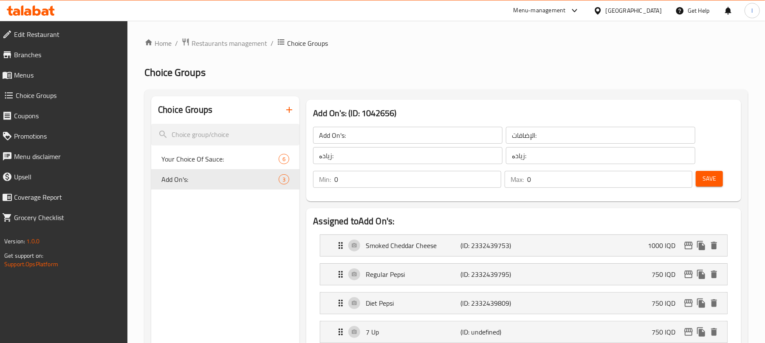
click at [709, 174] on span "Save" at bounding box center [709, 179] width 14 height 11
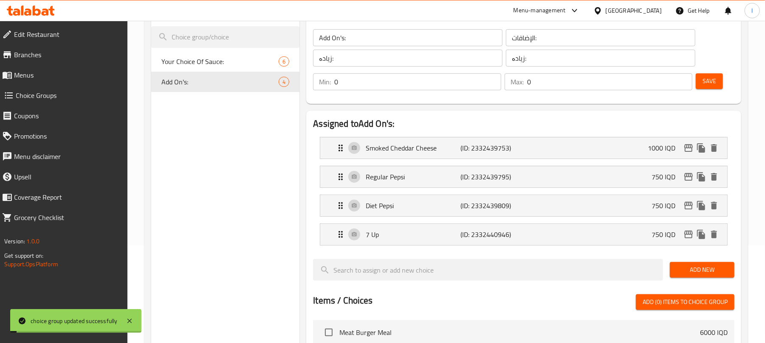
scroll to position [139, 0]
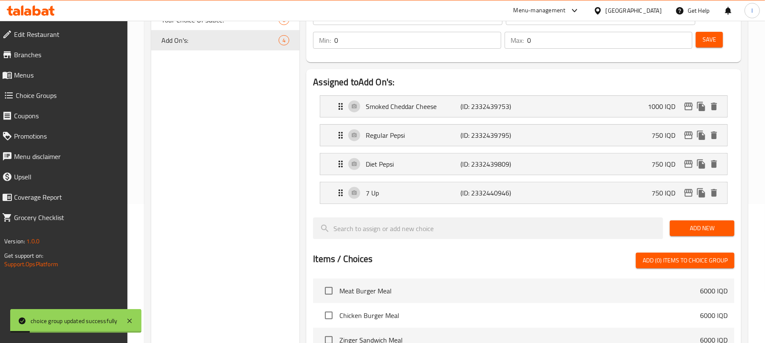
click at [688, 233] on span "Add New" at bounding box center [701, 228] width 51 height 11
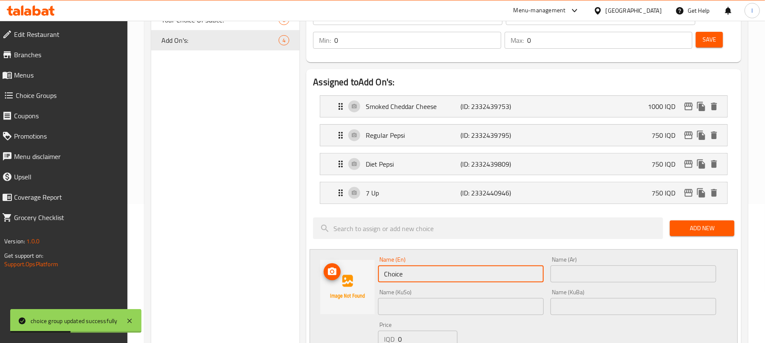
drag, startPoint x: 420, startPoint y: 280, endPoint x: 276, endPoint y: 270, distance: 144.3
click at [276, 270] on div "Choice Groups Your Choice Of Sauce: 6 Add On's: 4 Add On's: (ID: 1042656) Add O…" at bounding box center [447, 321] width 593 height 729
paste input "Mirinda Orang"
type input "Mirinda Orange"
click at [580, 267] on input "text" at bounding box center [633, 274] width 166 height 17
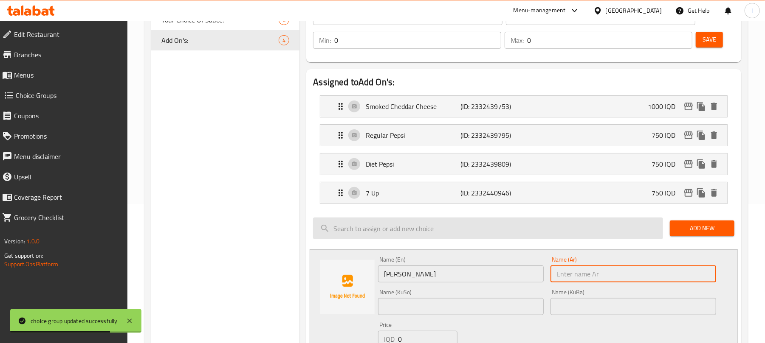
paste input "ميرندا برتقال"
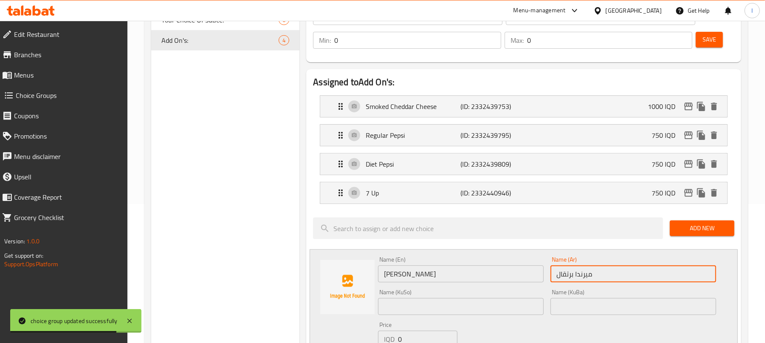
type input "ميرندا برتقال"
click at [422, 305] on input "text" at bounding box center [461, 306] width 166 height 17
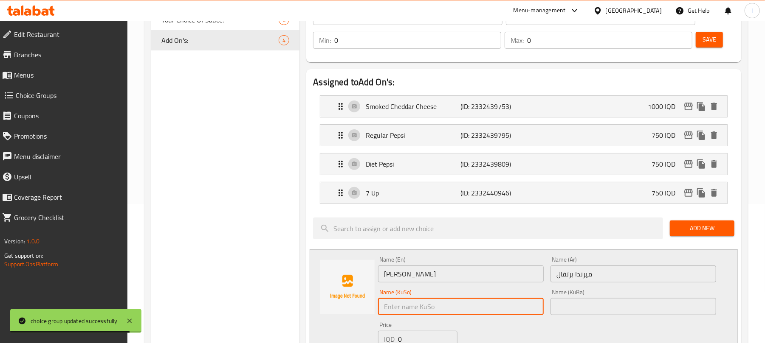
paste input "میرندا پرتەقاڵ"
type input "میرندا پرتەقاڵ"
click at [598, 306] on input "text" at bounding box center [633, 306] width 166 height 17
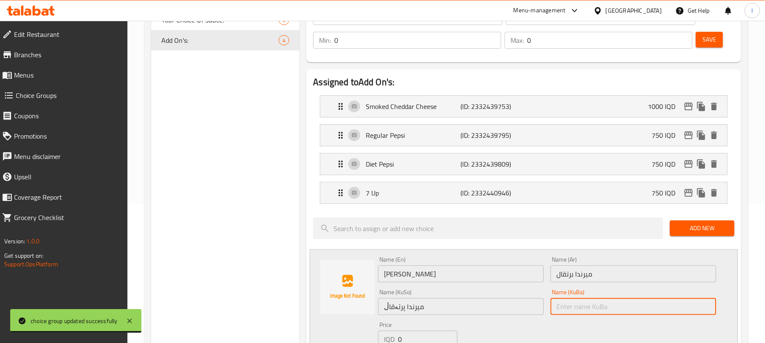
paste input "میرندا پرتەقاڵ"
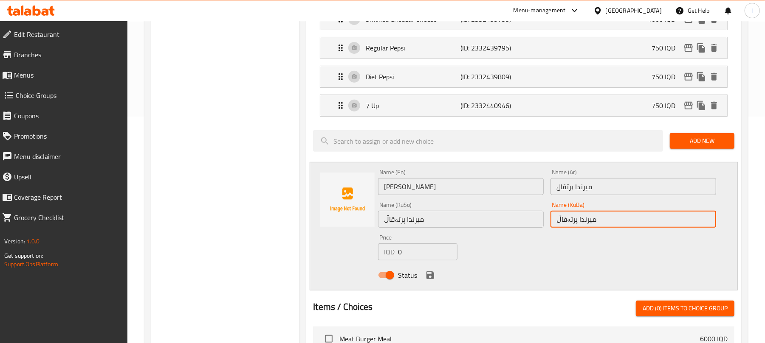
scroll to position [258, 0]
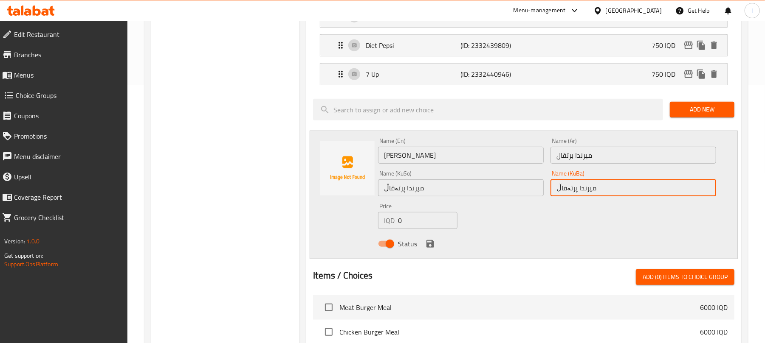
type input "میرندا پرتەقاڵ"
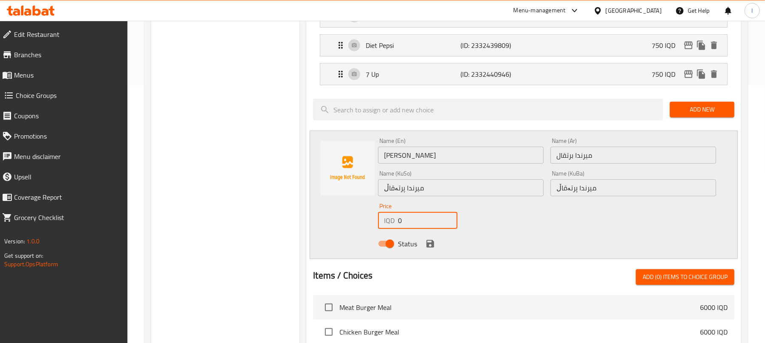
drag, startPoint x: 417, startPoint y: 216, endPoint x: 354, endPoint y: 217, distance: 63.3
click at [354, 217] on div "Name (En) Mirinda Orange Name (En) Name (Ar) ميرندا برتقال Name (Ar) Name (KuSo…" at bounding box center [524, 195] width 428 height 129
type input "750"
click at [434, 249] on icon "save" at bounding box center [430, 244] width 10 height 10
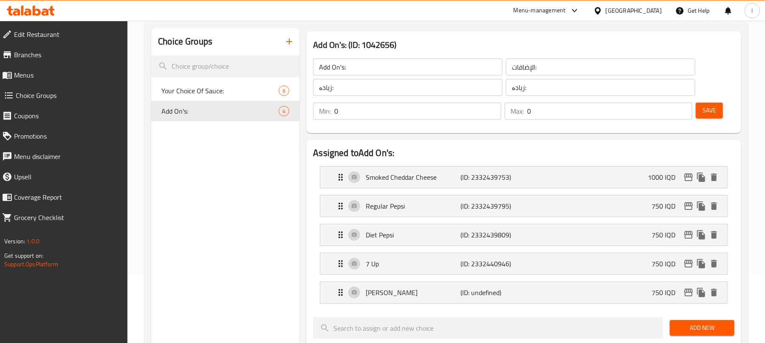
scroll to position [50, 0]
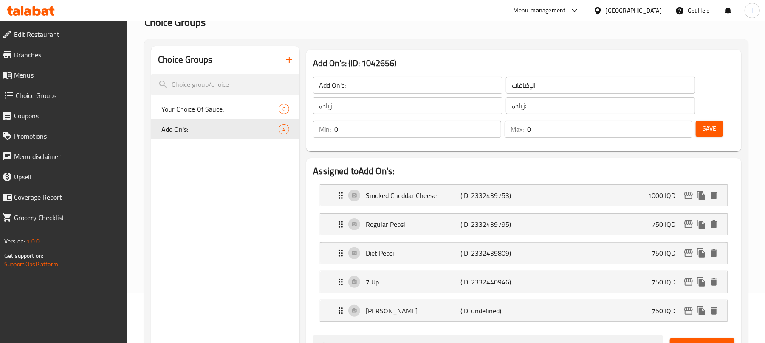
click at [710, 124] on span "Save" at bounding box center [709, 129] width 14 height 11
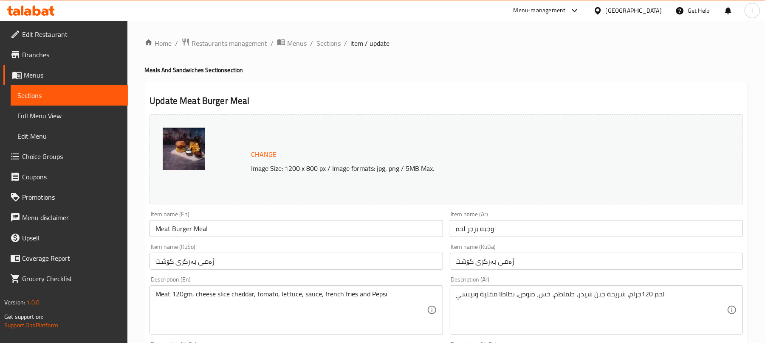
click at [53, 53] on span "Branches" at bounding box center [71, 55] width 99 height 10
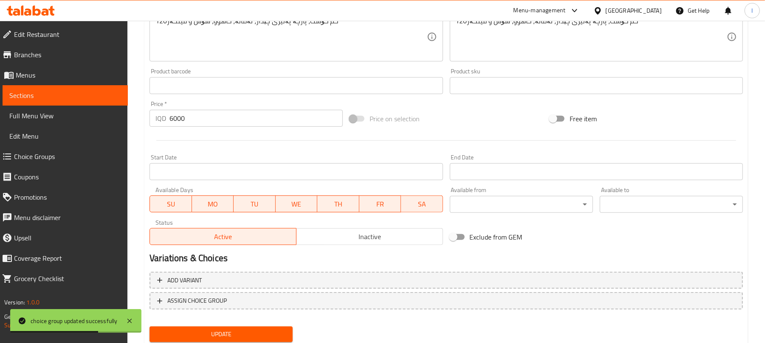
scroll to position [366, 0]
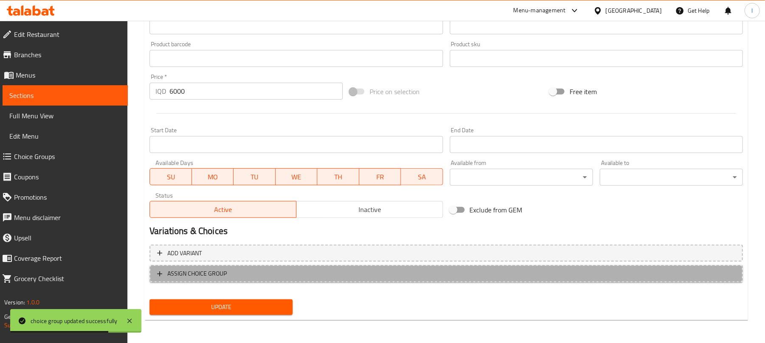
click at [320, 270] on span "ASSIGN CHOICE GROUP" at bounding box center [446, 274] width 578 height 11
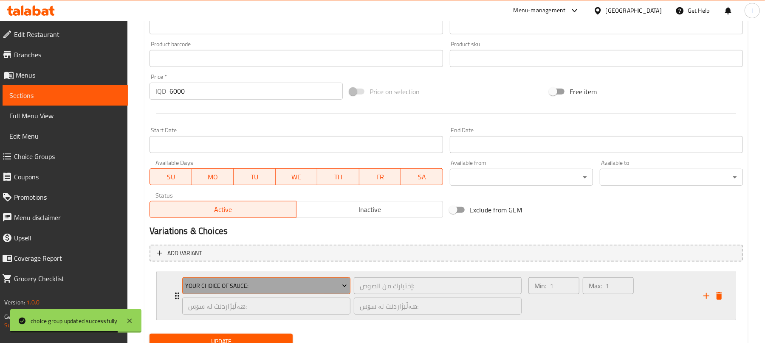
click at [244, 281] on span "Your Choice Of Sauce:" at bounding box center [267, 286] width 162 height 11
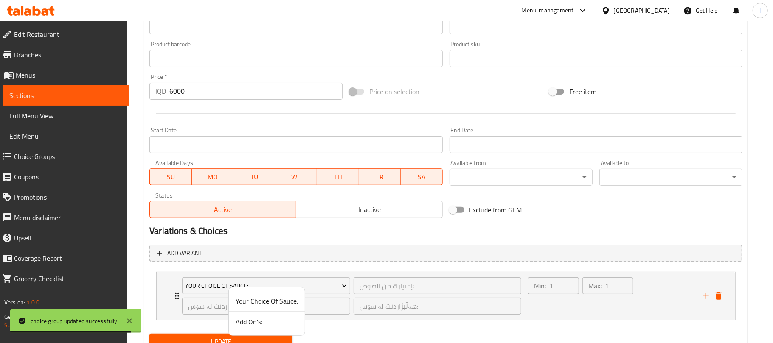
click at [271, 326] on span "Add On's:" at bounding box center [267, 322] width 62 height 10
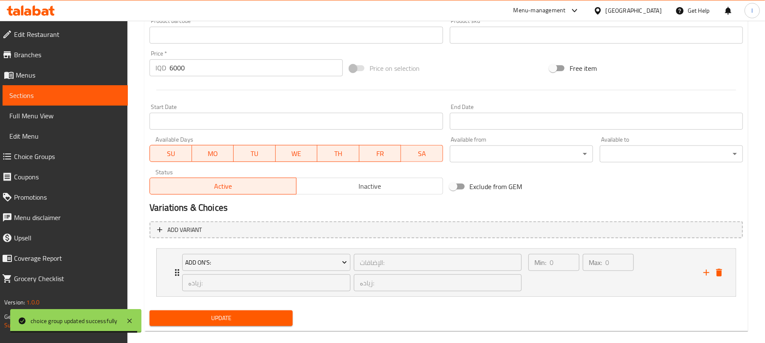
scroll to position [401, 0]
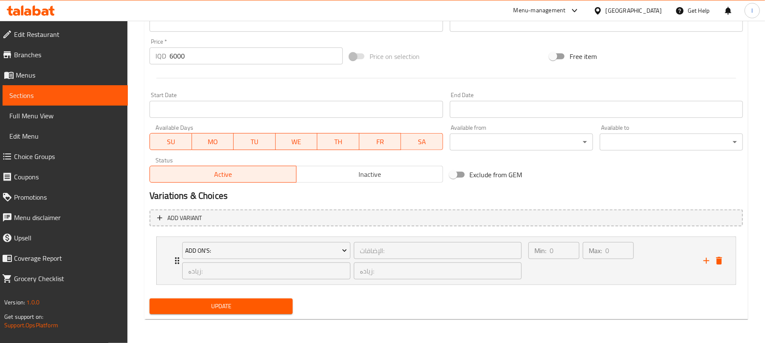
click at [270, 308] on span "Update" at bounding box center [221, 306] width 130 height 11
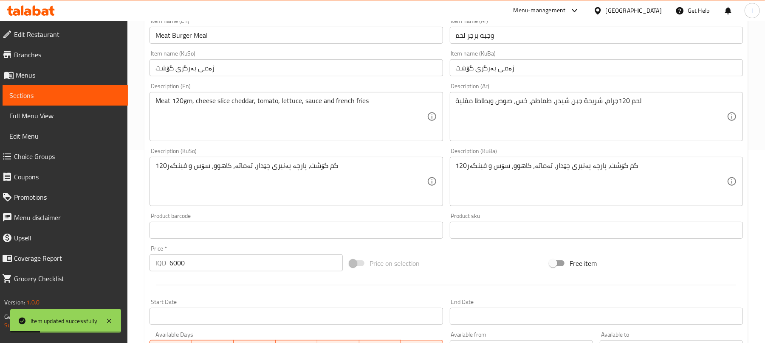
scroll to position [0, 0]
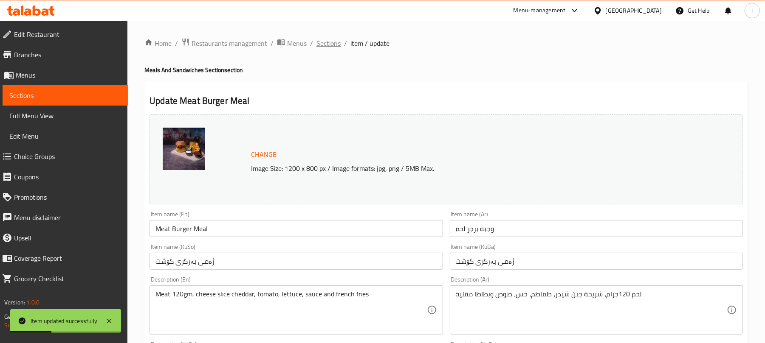
click at [336, 48] on span "Sections" at bounding box center [328, 43] width 24 height 10
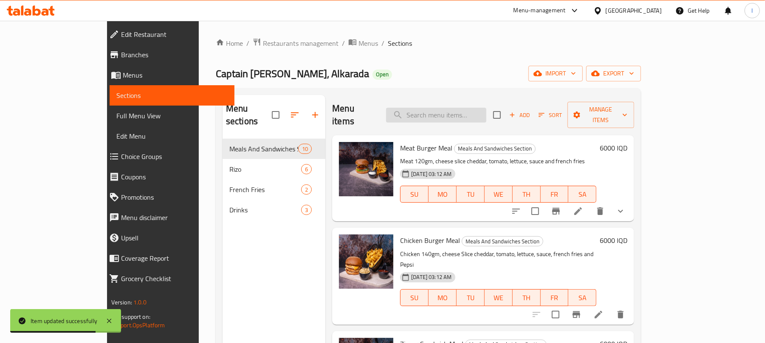
click at [468, 114] on input "search" at bounding box center [436, 115] width 100 height 15
paste input "Chicken Burger Meal"
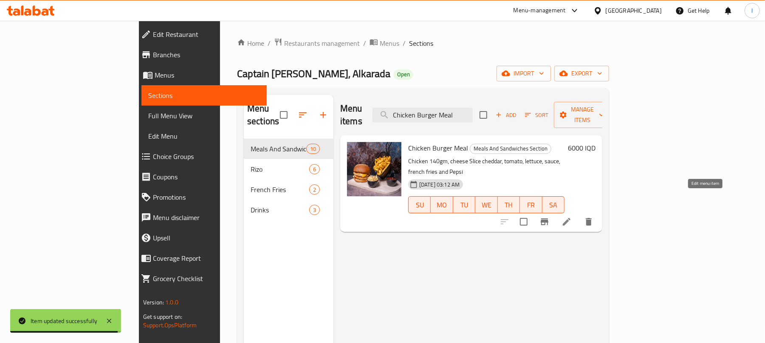
type input "Chicken Burger Meal"
click at [572, 217] on icon at bounding box center [566, 222] width 10 height 10
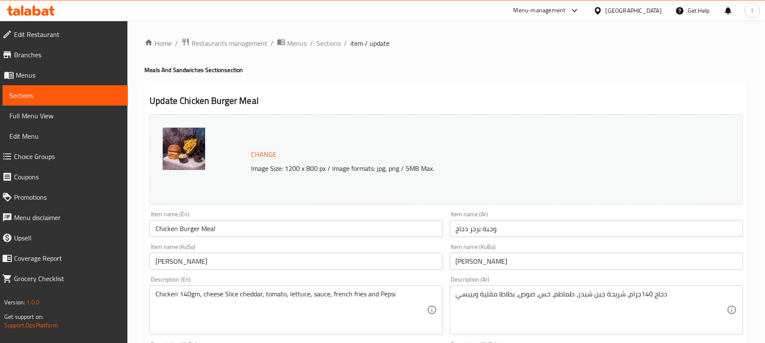
scroll to position [366, 0]
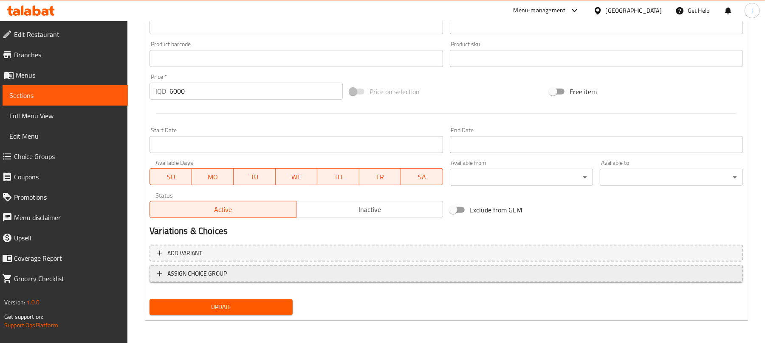
click at [427, 271] on span "ASSIGN CHOICE GROUP" at bounding box center [446, 274] width 578 height 11
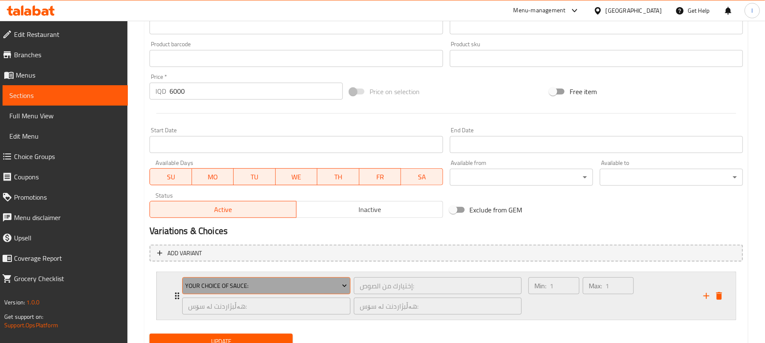
click at [274, 284] on span "Your Choice Of Sauce:" at bounding box center [267, 286] width 162 height 11
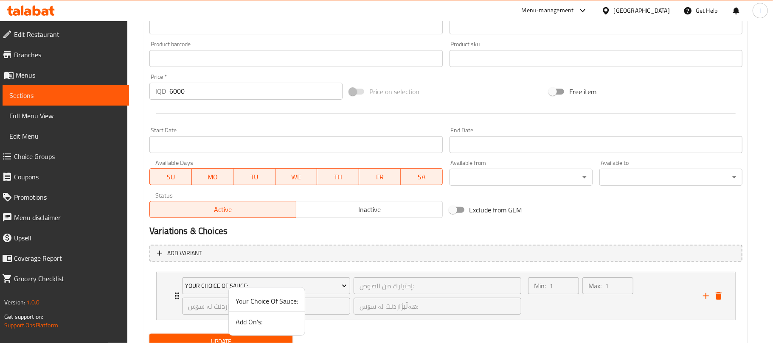
click at [268, 324] on span "Add On's:" at bounding box center [267, 322] width 62 height 10
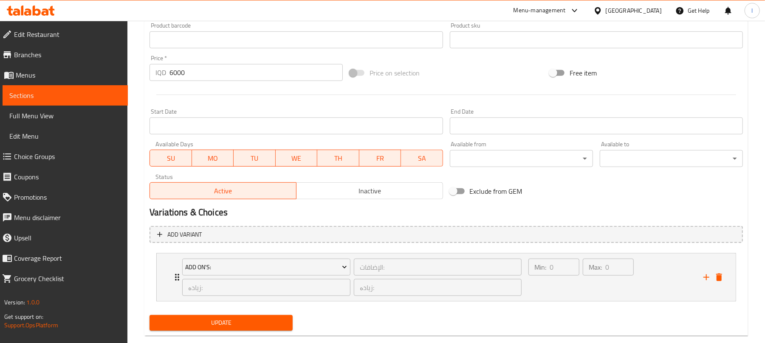
scroll to position [401, 0]
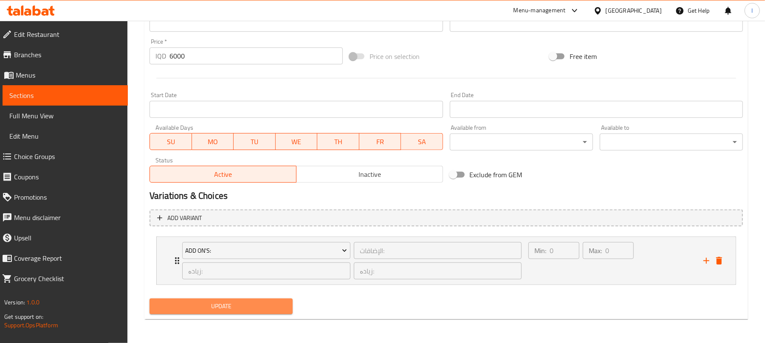
click at [272, 310] on span "Update" at bounding box center [221, 306] width 130 height 11
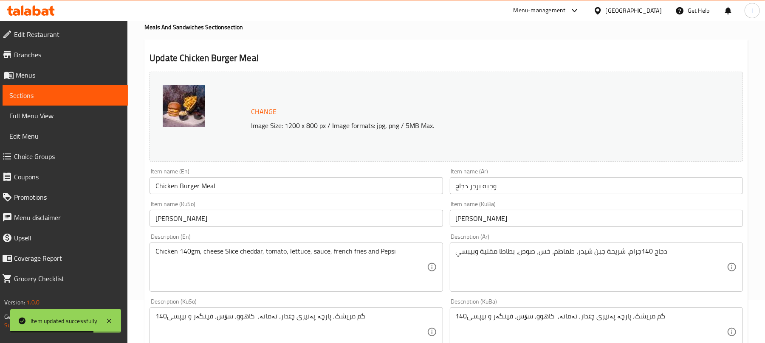
scroll to position [0, 0]
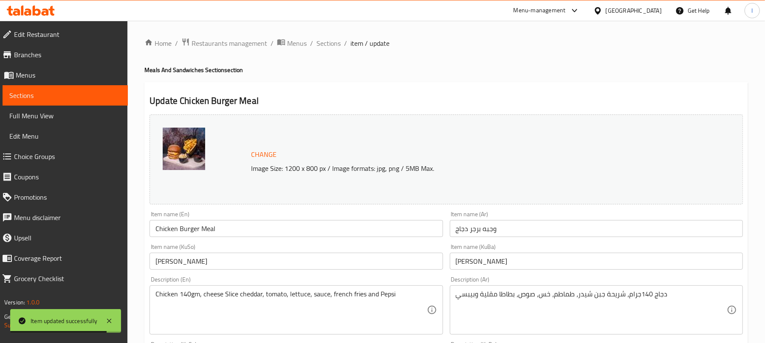
click at [334, 38] on span "Sections" at bounding box center [328, 43] width 24 height 10
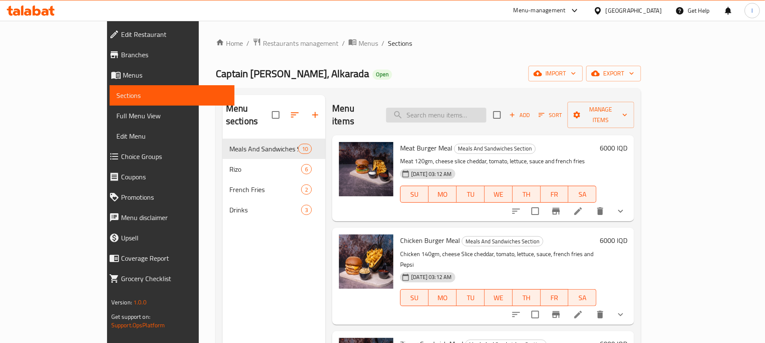
click at [464, 109] on input "search" at bounding box center [436, 115] width 100 height 15
paste input "Zinger Sandwich Meal"
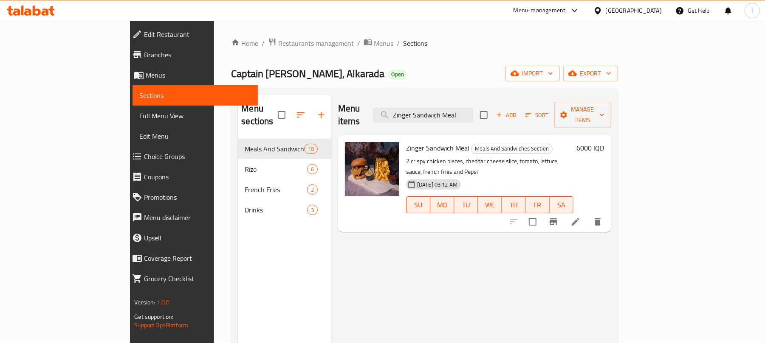
type input "Zinger Sandwich Meal"
click at [587, 214] on li at bounding box center [575, 221] width 24 height 15
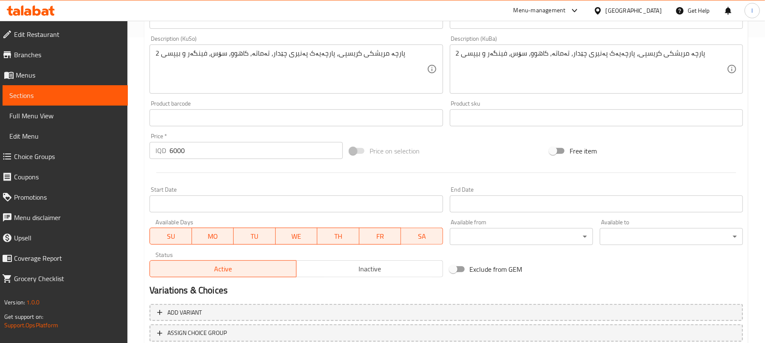
scroll to position [366, 0]
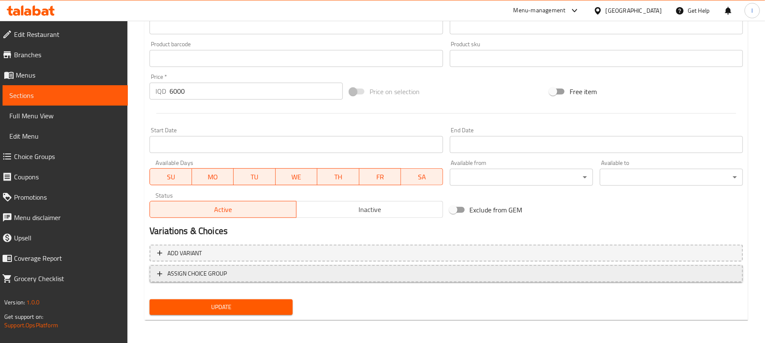
click at [277, 274] on span "ASSIGN CHOICE GROUP" at bounding box center [446, 274] width 578 height 11
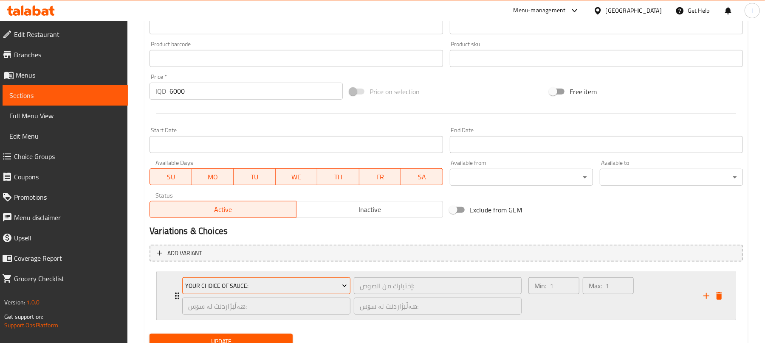
click at [277, 282] on span "Your Choice Of Sauce:" at bounding box center [267, 286] width 162 height 11
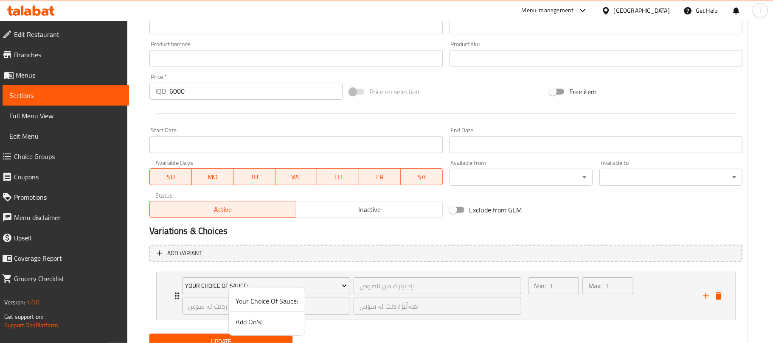
click at [270, 325] on span "Add On's:" at bounding box center [267, 322] width 62 height 10
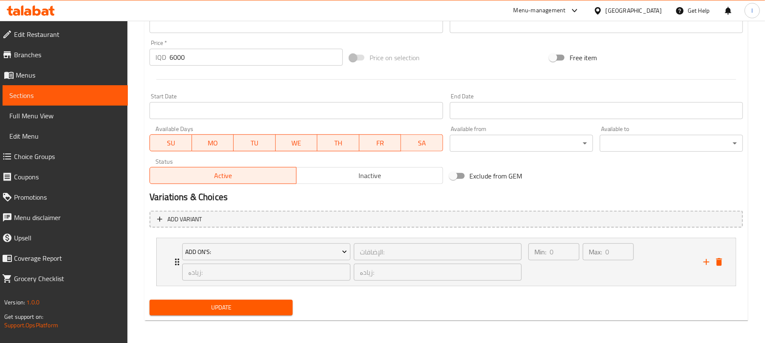
scroll to position [401, 0]
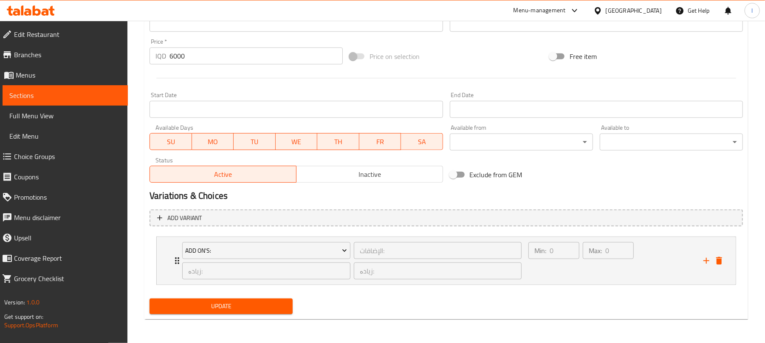
click at [274, 301] on button "Update" at bounding box center [220, 307] width 143 height 16
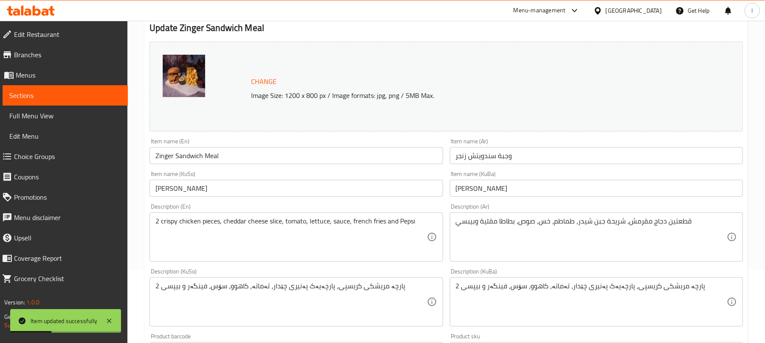
scroll to position [0, 0]
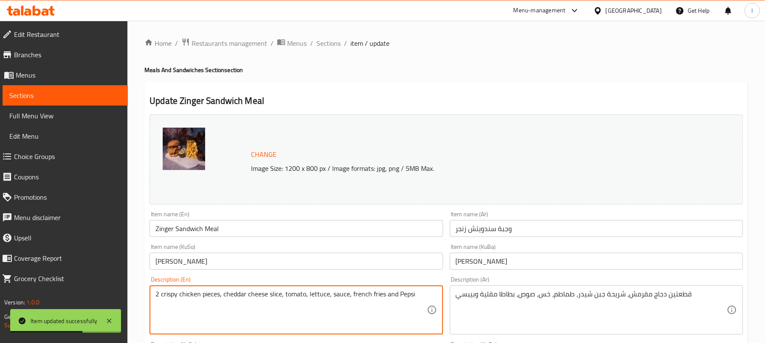
drag, startPoint x: 384, startPoint y: 297, endPoint x: 425, endPoint y: 298, distance: 41.2
type textarea "2 crispy chicken pieces, cheddar cheese slice, tomato, lettuce, sauce, french f…"
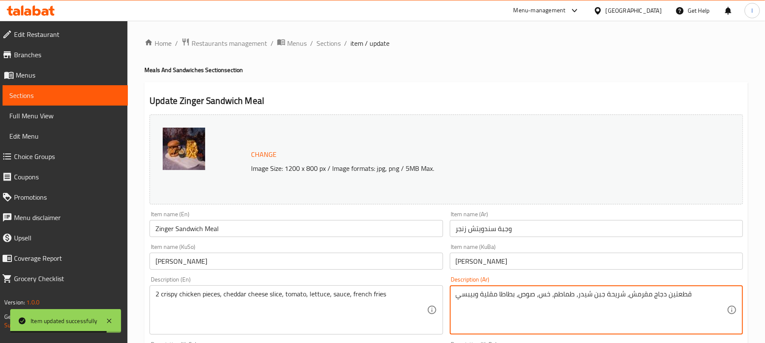
drag, startPoint x: 479, startPoint y: 296, endPoint x: 425, endPoint y: 294, distance: 54.4
click at [492, 298] on textarea "قطعتين دجاج مقرمش، شريحة جبن شيدر، طماطم، خس، صوص، بطاطا مقلية" at bounding box center [591, 310] width 271 height 40
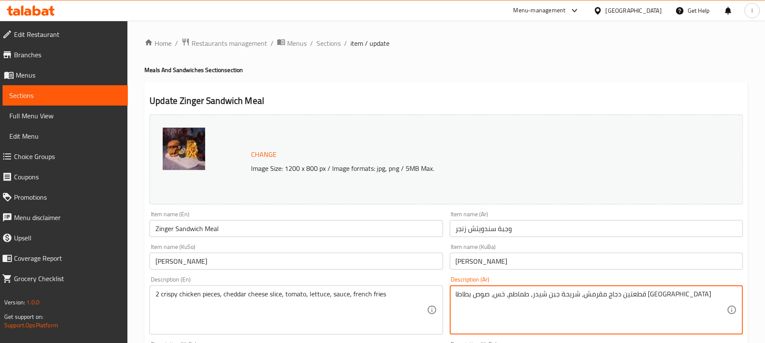
click at [490, 297] on textarea "قطعتين دجاج مقرمش، شريحة جبن شيدر، طماطم، خس، صوص بطاطا مقلية" at bounding box center [591, 310] width 271 height 40
drag, startPoint x: 495, startPoint y: 296, endPoint x: 469, endPoint y: 298, distance: 26.0
click at [469, 298] on textarea "قطعتين دجاج مقرمش، شريحة جبن شيدر، طماطم، خس، صوص وبطاطا مقلية" at bounding box center [591, 310] width 271 height 40
click at [486, 297] on textarea "قطعتين دجاج مقرمش، شريحة جبن شيدر، طماطم، خس، صوص وبطاطا مقلية" at bounding box center [591, 310] width 271 height 40
click at [495, 295] on textarea "قطعتين دجاج مقرمش، شريحة جبن شيدر، طماطم، خس، صوص وبطاطا مقلية" at bounding box center [591, 310] width 271 height 40
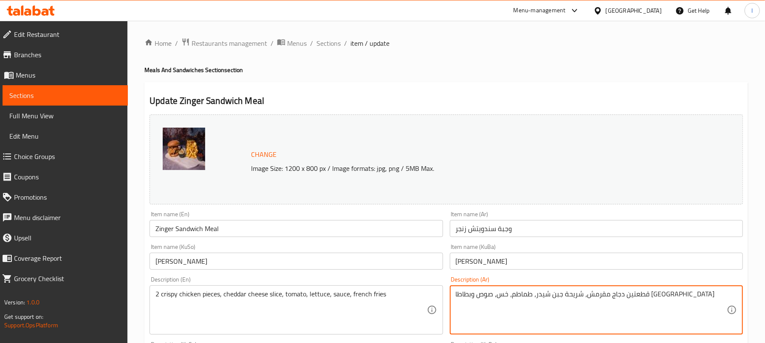
click at [492, 294] on textarea "قطعتين دجاج مقرمش، شريحة جبن شيدر، طماطم، خس، صوص وبطاطا مقلية" at bounding box center [591, 310] width 271 height 40
drag, startPoint x: 493, startPoint y: 294, endPoint x: 452, endPoint y: 296, distance: 41.7
click at [452, 296] on div "قطعتين دجاج مقرمش، شريحة جبن شيدر، طماطم، خس، صوص وبطاطا مقلية Description (Ar)" at bounding box center [596, 310] width 293 height 49
type textarea "قطعتين دجاج مقرمش، شريحة جبن شيدر، طماطم، خس، صوص وبطاطا مقلية"
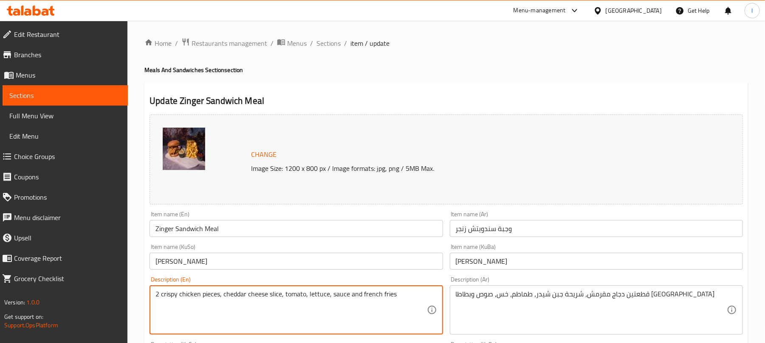
drag, startPoint x: 349, startPoint y: 296, endPoint x: 398, endPoint y: 295, distance: 49.3
click at [398, 295] on textarea "2 crispy chicken pieces, cheddar cheese slice, tomato, lettuce, sauce and frenc…" at bounding box center [290, 310] width 271 height 40
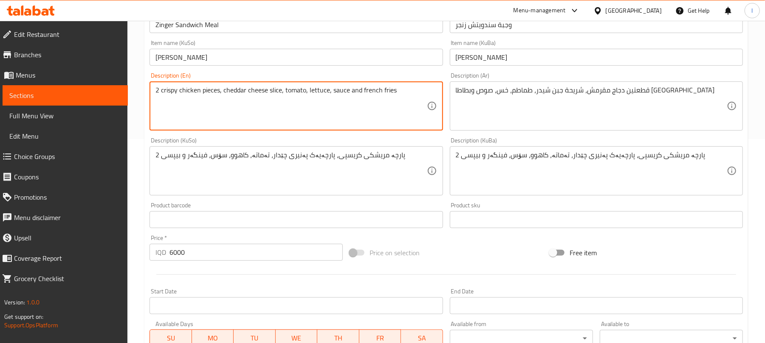
scroll to position [208, 0]
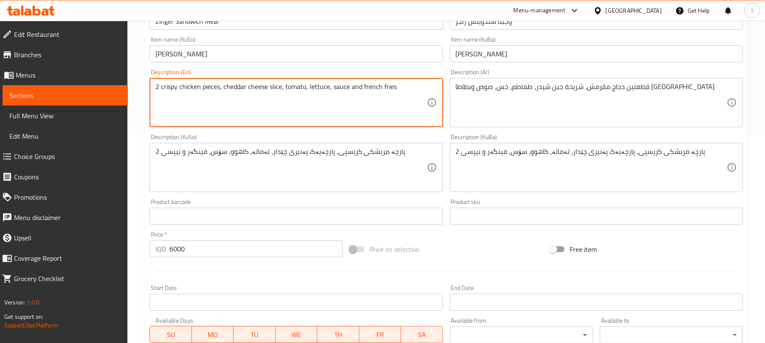
type textarea "2 crispy chicken pieces, cheddar cheese slice, tomato, lettuce, sauce and frenc…"
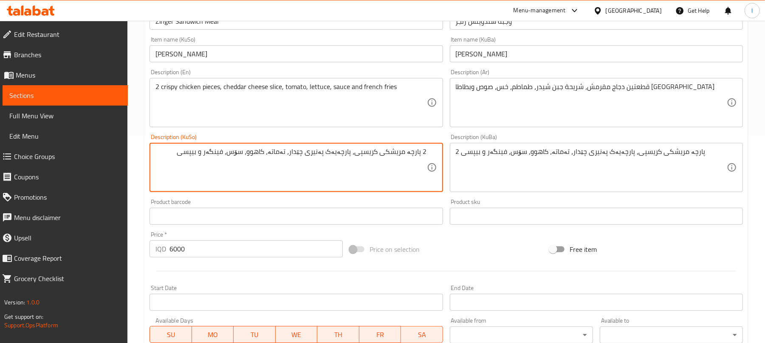
drag, startPoint x: 216, startPoint y: 155, endPoint x: 141, endPoint y: 148, distance: 75.5
click at [141, 148] on div "Home / Restaurants management / Menus / Sections / item / update Meals And Sand…" at bounding box center [445, 175] width 637 height 724
click at [236, 150] on textarea "2 پارچە مریشکی کریسپی، پارچەیەک پەنیری چێدار، تەماتە، کاهوو، سۆس، فینگەر" at bounding box center [290, 168] width 271 height 40
drag, startPoint x: 237, startPoint y: 153, endPoint x: 189, endPoint y: 153, distance: 48.0
click at [189, 153] on textarea "2 پارچە مریشکی کریسپی، پارچەیەک پەنیری چێدار، تەماتە، کاهوو، سۆس و فینگەر" at bounding box center [290, 168] width 271 height 40
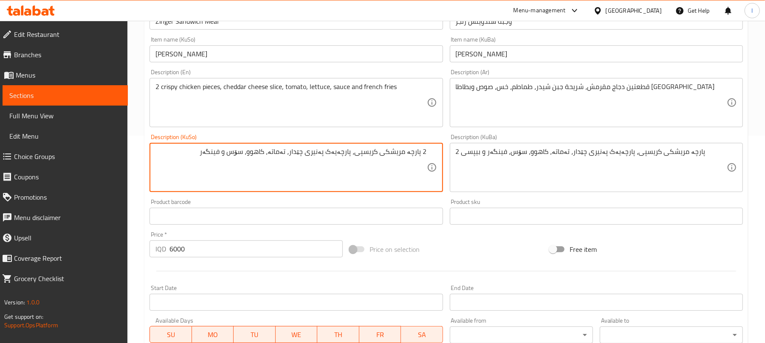
scroll to position [401, 0]
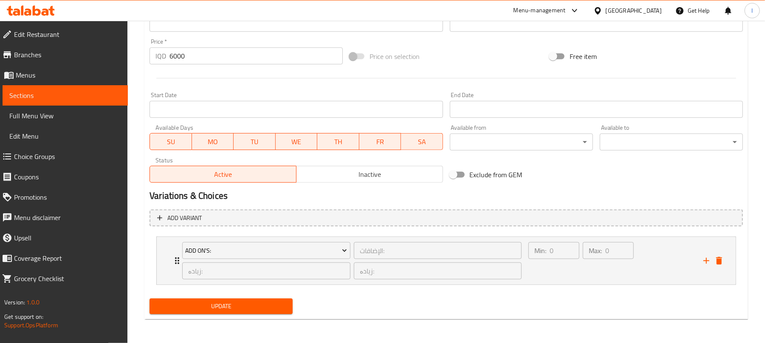
type textarea "2 پارچە مریشکی کریسپی، پارچەیەک پەنیری چێدار، تەماتە، کاهوو، سۆس و فینگەر"
click at [245, 309] on span "Update" at bounding box center [221, 306] width 130 height 11
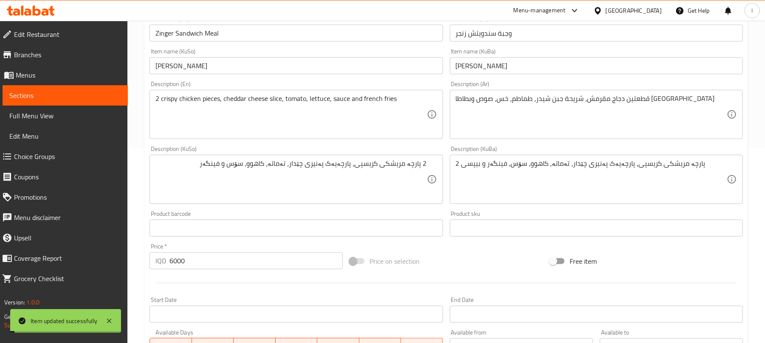
scroll to position [208, 0]
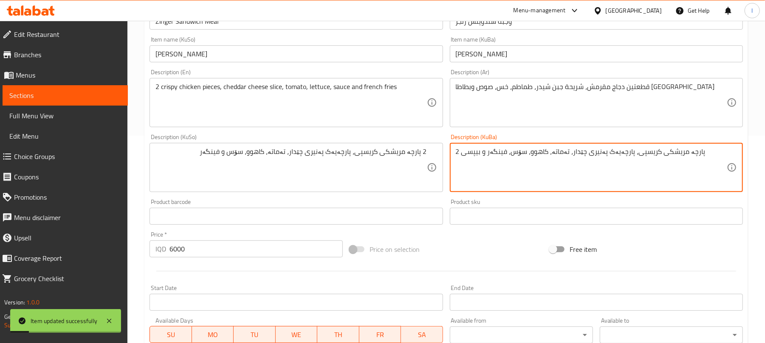
click at [508, 157] on textarea "2 پارچە مریشکی کریسپی، پارچەیەک پەنیری چێدار، تەماتە، کاهوو، سۆس، فینگەر و بیپسی" at bounding box center [591, 168] width 271 height 40
click at [509, 157] on textarea "2 پارچە مریشکی کریسپی، پارچەیەک پەنیری چێدار، تەماتە، کاهوو، سۆس، فینگەر و بیپسی" at bounding box center [591, 168] width 271 height 40
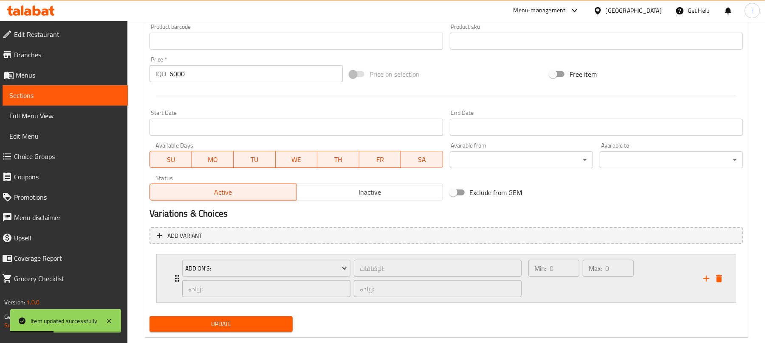
scroll to position [401, 0]
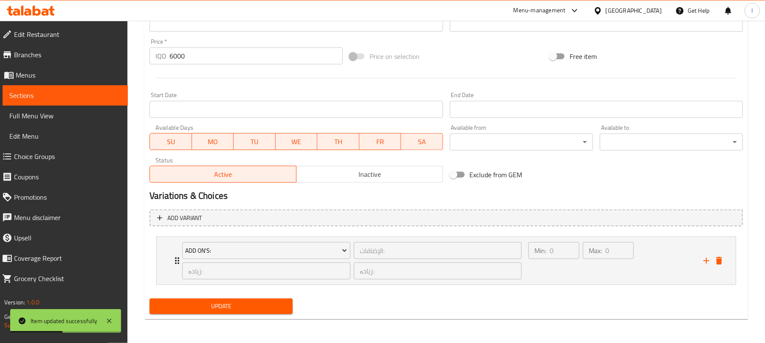
click at [260, 303] on span "Update" at bounding box center [221, 306] width 130 height 11
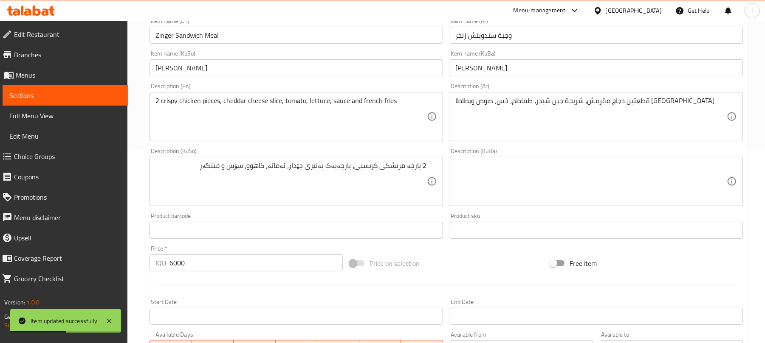
scroll to position [0, 0]
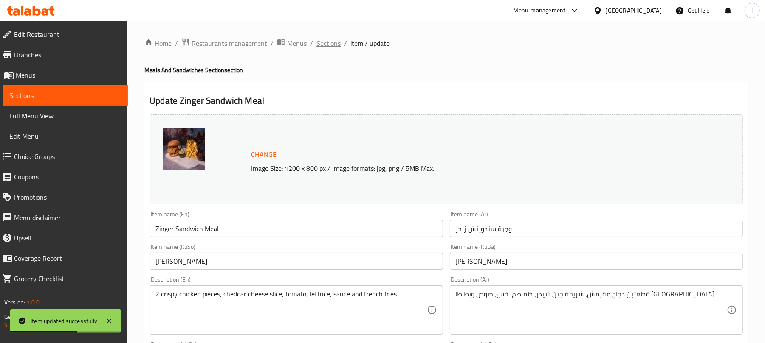
click at [333, 40] on span "Sections" at bounding box center [328, 43] width 24 height 10
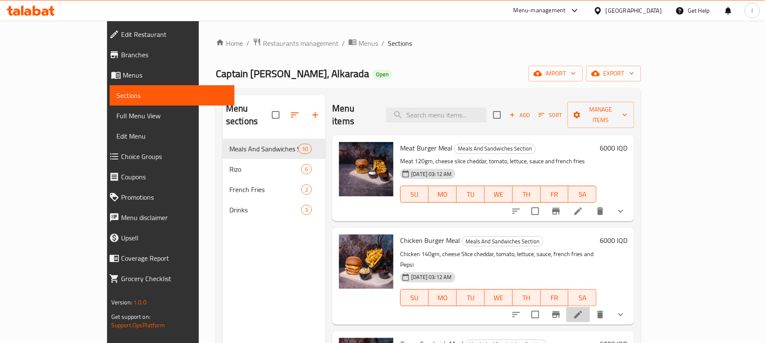
click at [590, 307] on li at bounding box center [578, 314] width 24 height 15
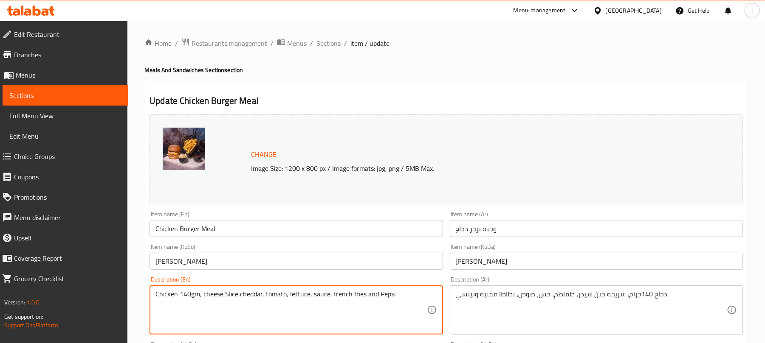
drag, startPoint x: 330, startPoint y: 296, endPoint x: 398, endPoint y: 299, distance: 67.6
paste textarea "and french fries"
type textarea "Chicken 140gm, cheese Slice cheddar, tomato, lettuce, sauce, and french fries"
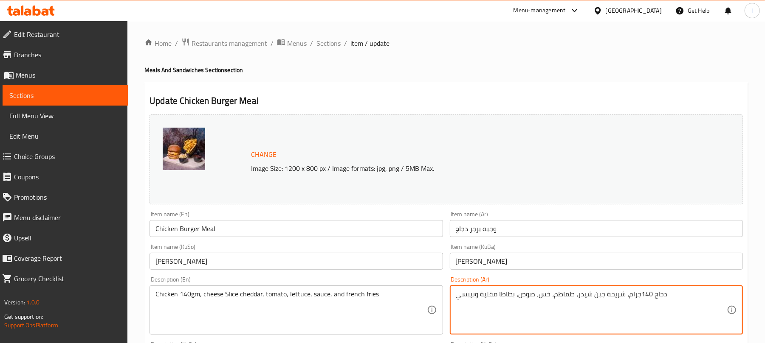
drag, startPoint x: 517, startPoint y: 296, endPoint x: 443, endPoint y: 296, distance: 73.5
paste textarea "وبطاطا مقلية"
click at [583, 299] on textarea "دجاج 140جرام، شريحة جبن شيدر، طماطم، خس، صوصوبطاطا مقلية" at bounding box center [591, 310] width 271 height 40
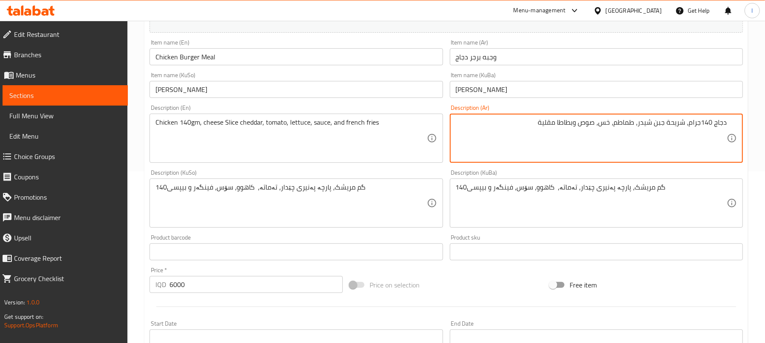
scroll to position [176, 0]
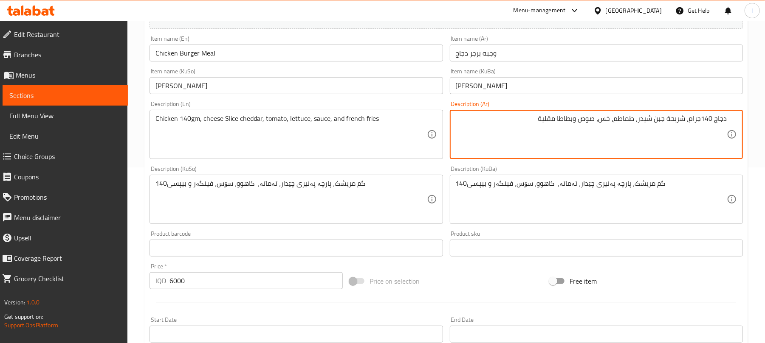
type textarea "دجاج 140جرام، شريحة جبن شيدر، طماطم، خس، صوص وبطاطا مقلية"
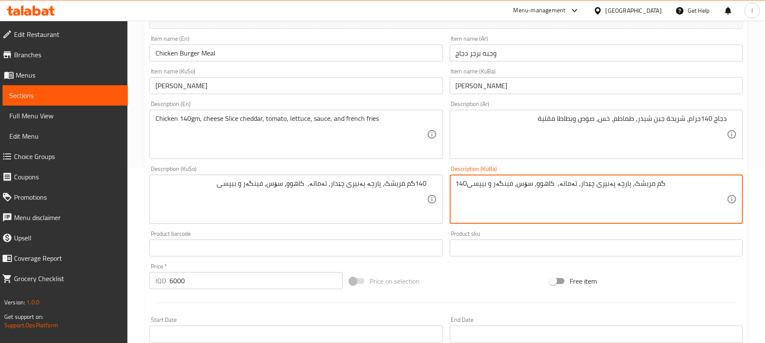
click at [557, 193] on textarea "140گم مریشک، پارچە پەنیری چێدار، تەماتە، کاهوو، سۆس، فینگەر و بیپسی" at bounding box center [591, 200] width 271 height 40
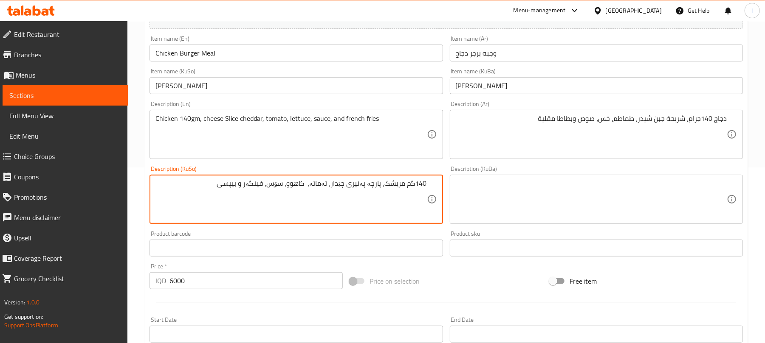
drag, startPoint x: 275, startPoint y: 183, endPoint x: 175, endPoint y: 188, distance: 99.9
click at [177, 188] on textarea "140گم مریشک، پارچە پەنیری چێدار، تەماتە، کاهوو، سۆس، فینگەر و بیپسی" at bounding box center [290, 200] width 271 height 40
paste textarea "و فینگەر"
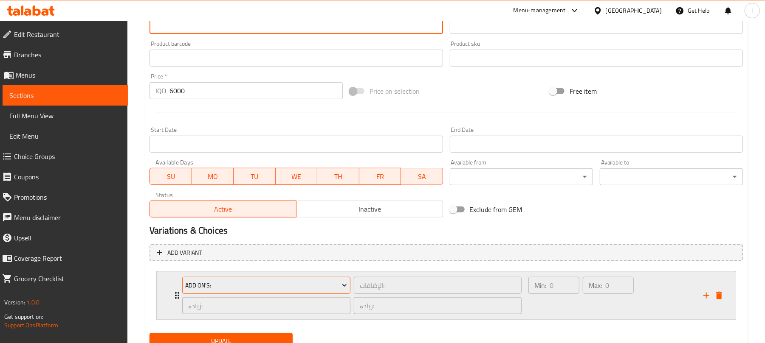
scroll to position [401, 0]
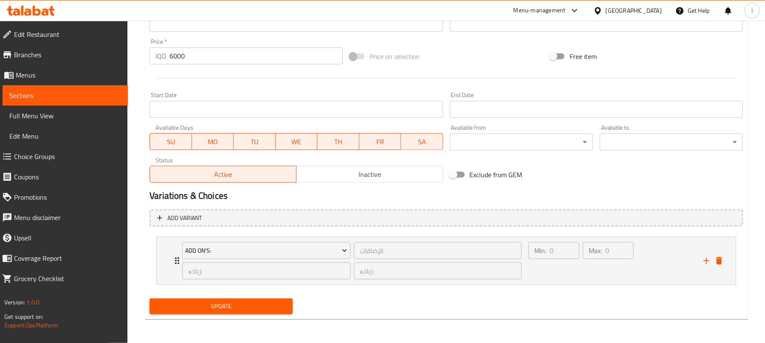
type textarea "140گم مریشک، پارچە پەنیری چێدار، تەماتە، کاهوو، سۆس و فینگەر"
click at [290, 302] on button "Update" at bounding box center [220, 307] width 143 height 16
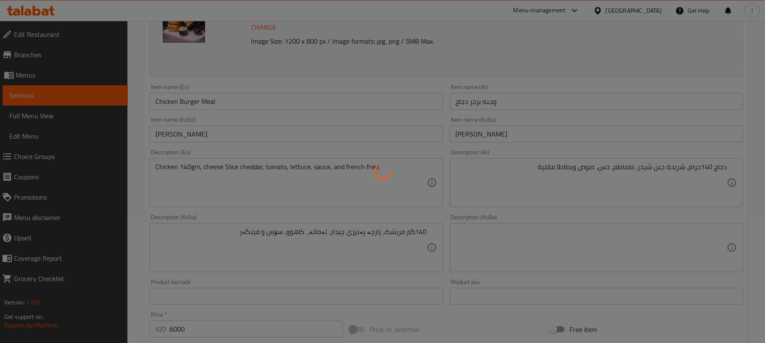
scroll to position [0, 0]
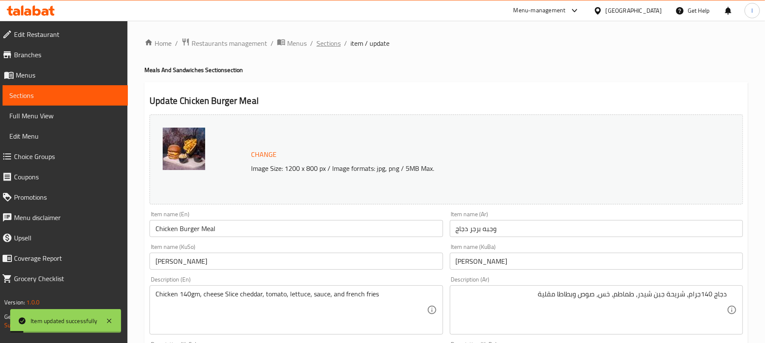
click at [337, 45] on span "Sections" at bounding box center [328, 43] width 24 height 10
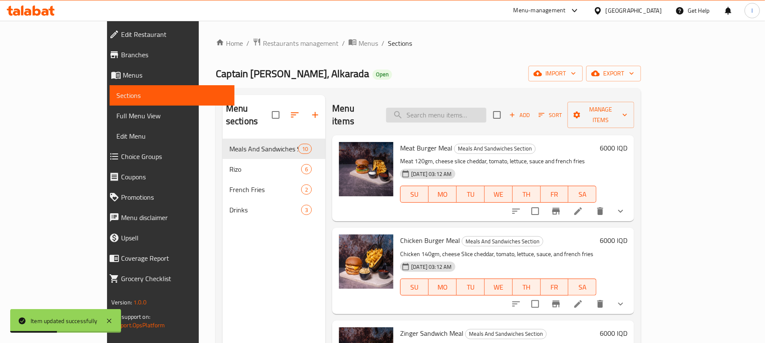
click at [458, 109] on input "search" at bounding box center [436, 115] width 100 height 15
paste input "Scallop Sandwich Mea"
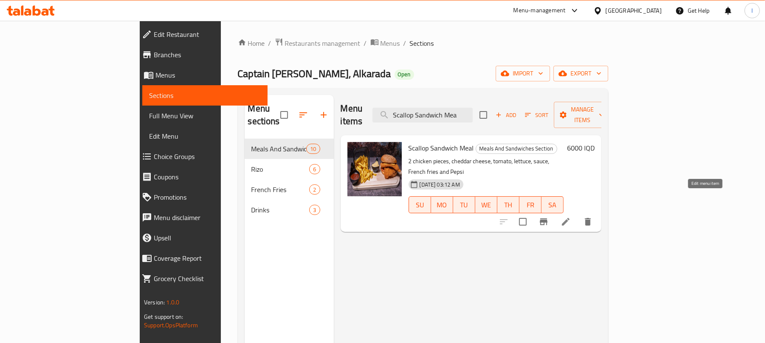
type input "Scallop Sandwich Mea"
click at [571, 217] on icon at bounding box center [565, 222] width 10 height 10
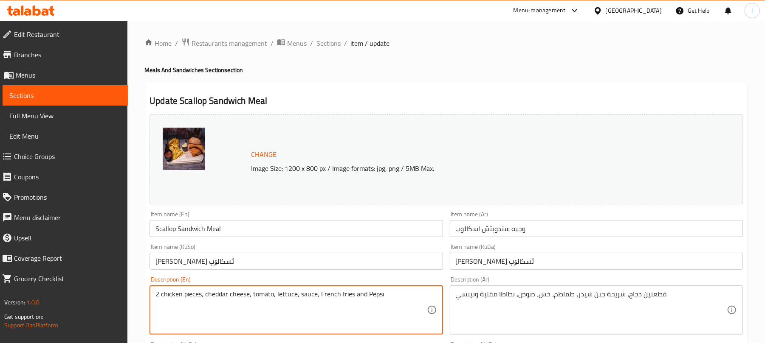
drag, startPoint x: 319, startPoint y: 300, endPoint x: 391, endPoint y: 298, distance: 71.4
paste textarea "and french fries"
type textarea "2 chicken pieces, cheddar cheese, tomato, lettuce, sauce, and french fries"
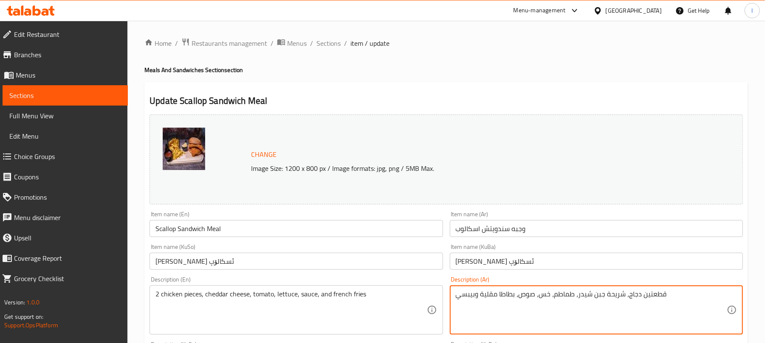
drag, startPoint x: 479, startPoint y: 296, endPoint x: 422, endPoint y: 294, distance: 57.4
drag, startPoint x: 583, startPoint y: 296, endPoint x: 489, endPoint y: 290, distance: 93.6
click at [489, 290] on div "قطعتين دجاج، شريحة جبن شيدر، طماطم، خس، صوص، بطاطا مقلية Description (Ar)" at bounding box center [596, 310] width 293 height 49
paste textarea "وبطاطا مقلية"
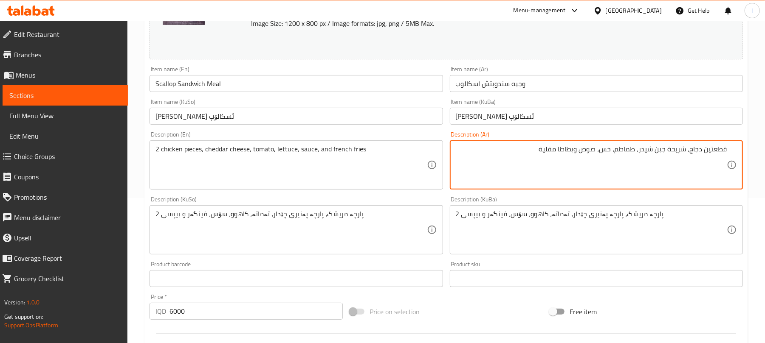
scroll to position [148, 0]
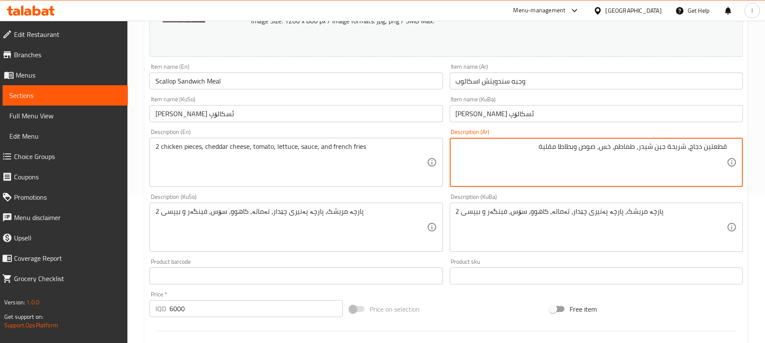
type textarea "قطعتين دجاج، شريحة جبن شيدر، طماطم، خس، صوص وبطاطا مقلية"
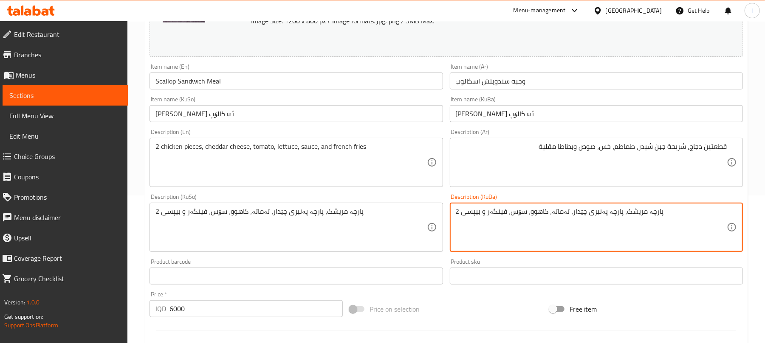
click at [499, 211] on textarea "2 پارچە مریشک، پارچە پەنیری چێدار، تەماتە، کاهوو، سۆس، فینگەر و بیپسی" at bounding box center [591, 228] width 271 height 40
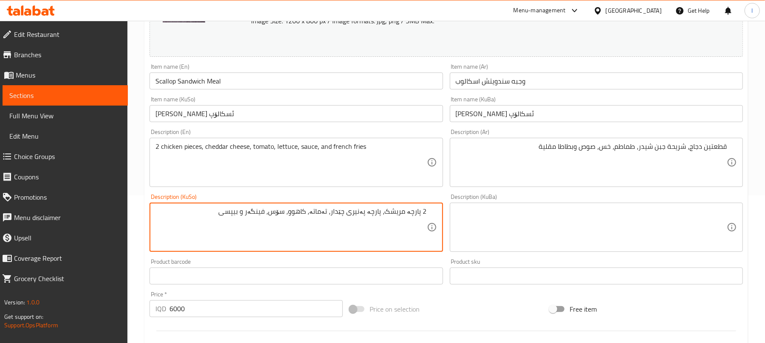
drag, startPoint x: 279, startPoint y: 212, endPoint x: 173, endPoint y: 211, distance: 106.2
click at [173, 211] on textarea "2 پارچە مریشک، پارچە پەنیری چێدار، تەماتە، کاهوو، سۆس، فینگەر و بیپسی" at bounding box center [290, 228] width 271 height 40
paste textarea "و فینگەر"
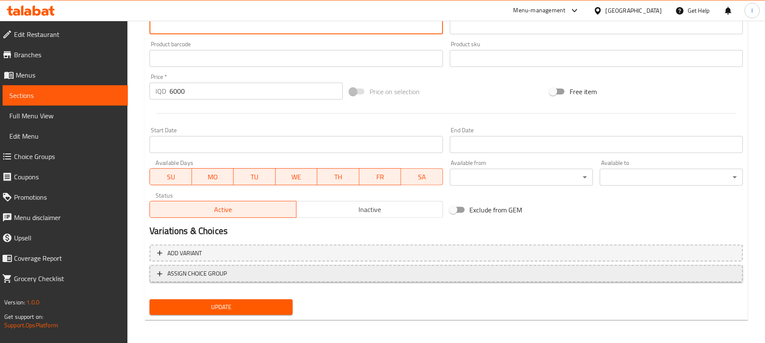
type textarea "2 پارچە مریشک، پارچە پەنیری چێدار، تەماتە، کاهوو، سۆس و فینگەر"
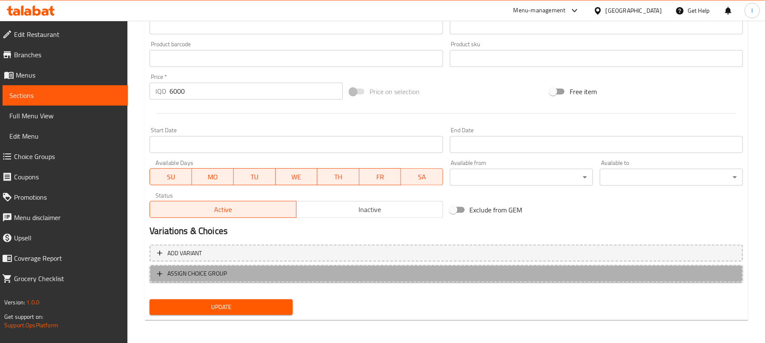
click at [287, 270] on span "ASSIGN CHOICE GROUP" at bounding box center [446, 274] width 578 height 11
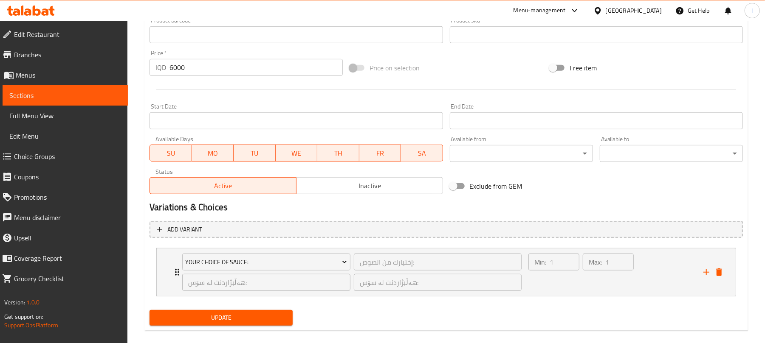
scroll to position [401, 0]
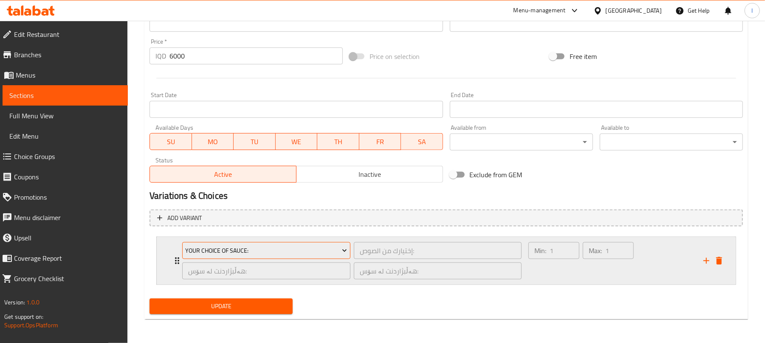
click at [309, 255] on span "Your Choice Of Sauce:" at bounding box center [267, 251] width 162 height 11
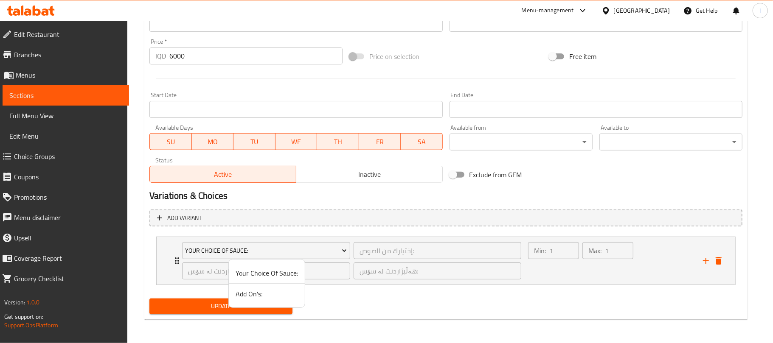
click at [277, 295] on span "Add On's:" at bounding box center [267, 294] width 62 height 10
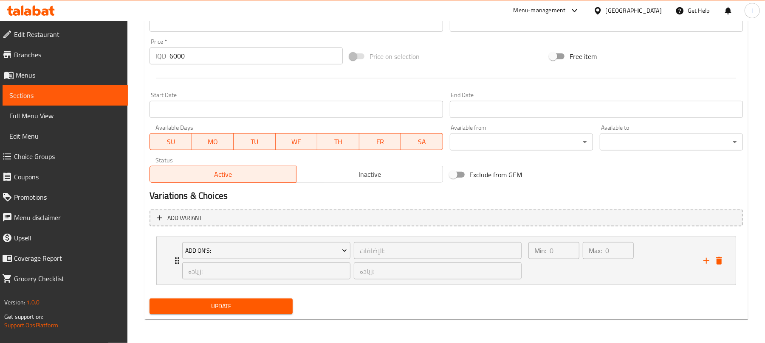
click at [258, 306] on span "Update" at bounding box center [221, 306] width 130 height 11
type textarea "2 chicken pieces, cheddar cheese, tomato, lettuce, sauce, and French fries"
click at [248, 302] on span "Update" at bounding box center [221, 306] width 130 height 11
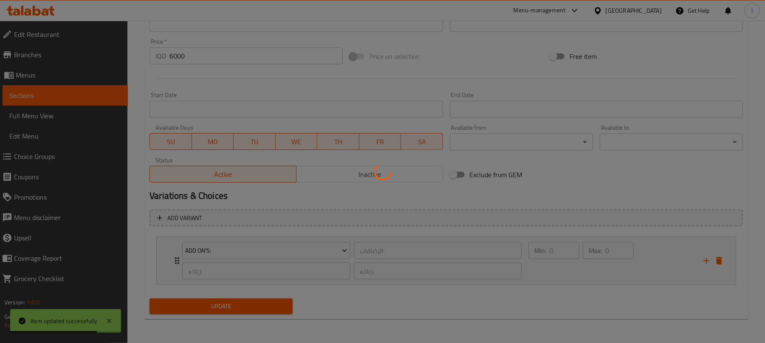
scroll to position [0, 0]
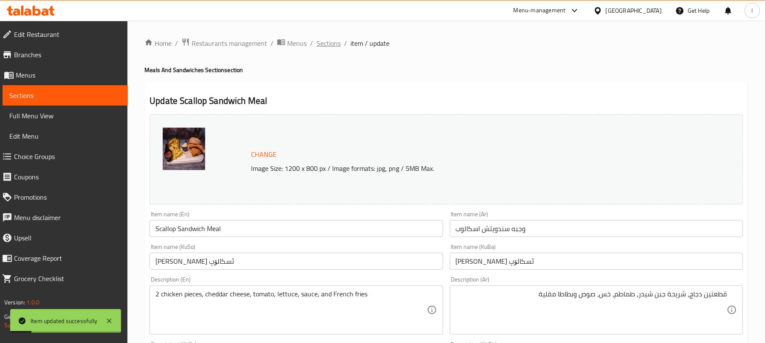
click at [328, 42] on span "Sections" at bounding box center [328, 43] width 24 height 10
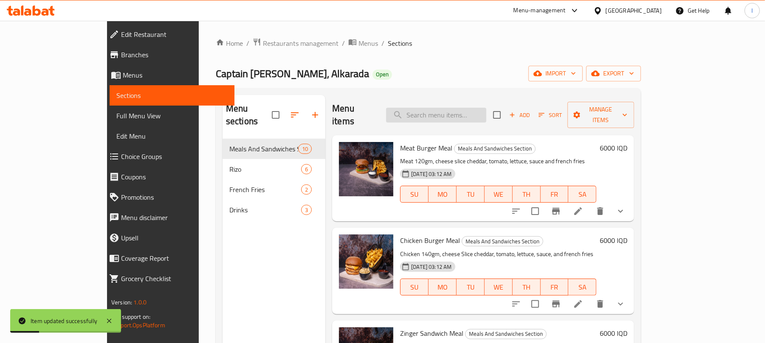
click at [456, 108] on input "search" at bounding box center [436, 115] width 100 height 15
paste input "Twister Mea"
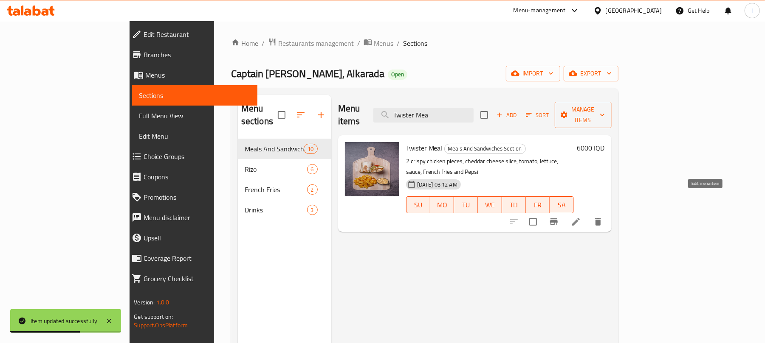
type input "Twister Mea"
click at [580, 218] on icon at bounding box center [576, 222] width 8 height 8
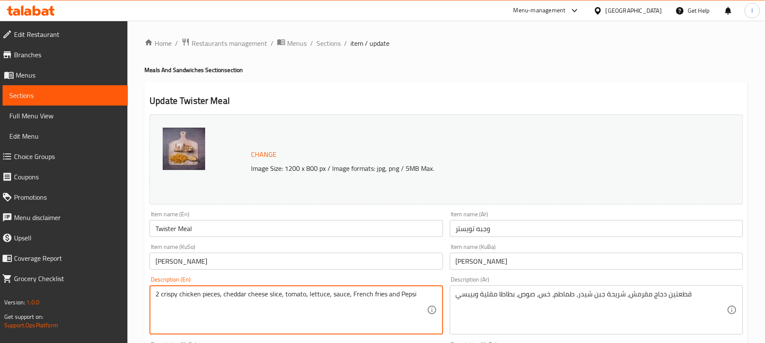
drag, startPoint x: 350, startPoint y: 295, endPoint x: 447, endPoint y: 296, distance: 96.4
paste textarea "and french fries"
type textarea "2 crispy chicken pieces, cheddar cheese slice, tomato, lettuce, sauce, and fren…"
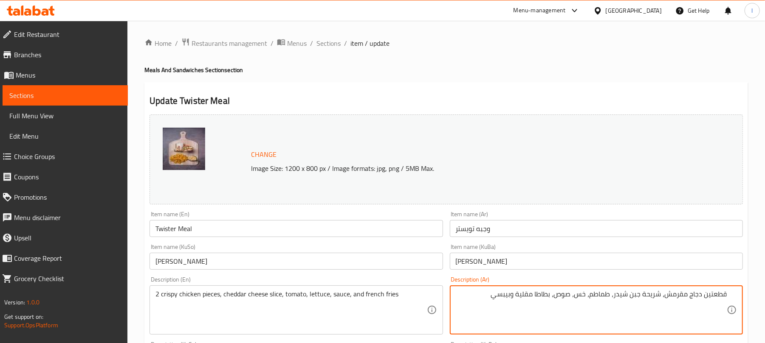
drag, startPoint x: 556, startPoint y: 294, endPoint x: 433, endPoint y: 289, distance: 123.3
click at [433, 289] on div "Change Image Size: 1200 x 800 px / Image formats: jpg, png / 5MB Max. Item name…" at bounding box center [446, 349] width 600 height 476
paste textarea "وبطاطا مقلية"
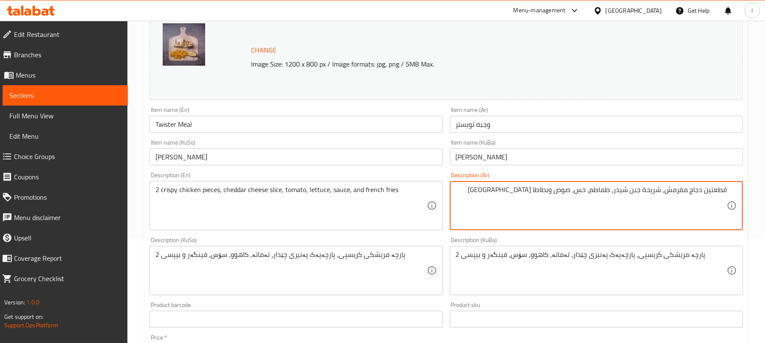
scroll to position [113, 0]
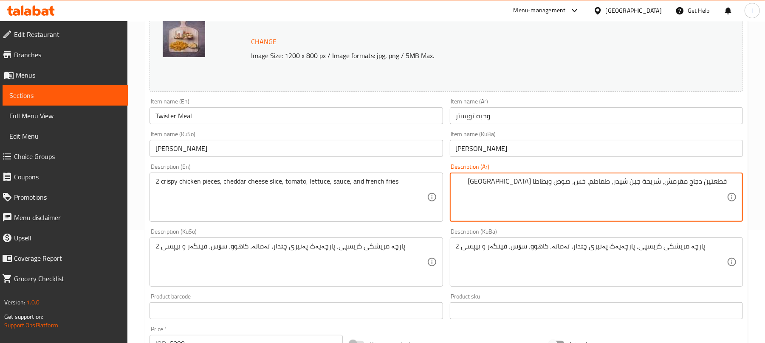
type textarea "قطعتين دجاج مقرمش، شريحة جبن شيدر، طماطم، خس، صوص وبطاطا مقلية"
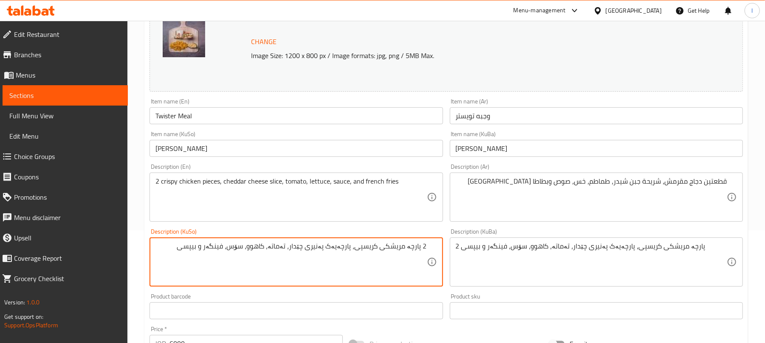
drag, startPoint x: 238, startPoint y: 248, endPoint x: 155, endPoint y: 250, distance: 82.8
click at [155, 250] on textarea "2 پارچە مریشکی کریسپی، پارچەیەک پەنیری چێدار، تەماتە، کاهوو، سۆس، فینگەر و بیپسی" at bounding box center [290, 262] width 271 height 40
paste textarea "و فینگەر"
type textarea "2 پارچە مریشکی کریسپی، پارچەیەک پەنیری چێدار، تەماتە، کاهوو، سۆس و فینگەر"
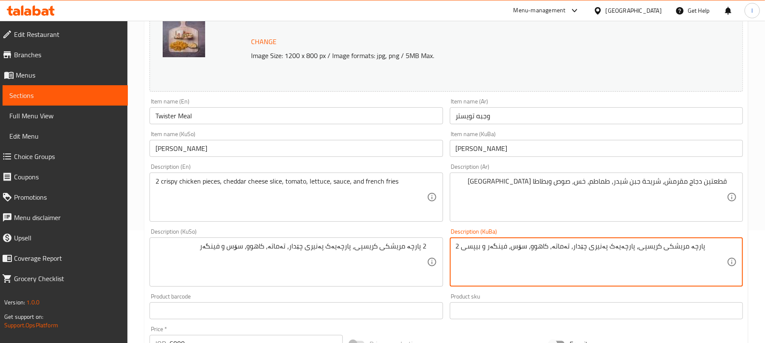
click at [491, 256] on textarea "2 پارچە مریشکی کریسپی، پارچەیەک پەنیری چێدار، تەماتە، کاهوو، سۆس، فینگەر و بیپسی" at bounding box center [591, 262] width 271 height 40
click at [492, 257] on textarea "2 پارچە مریشکی کریسپی، پارچەیەک پەنیری چێدار، تەماتە، کاهوو، سۆس، فینگەر و بیپسی" at bounding box center [591, 262] width 271 height 40
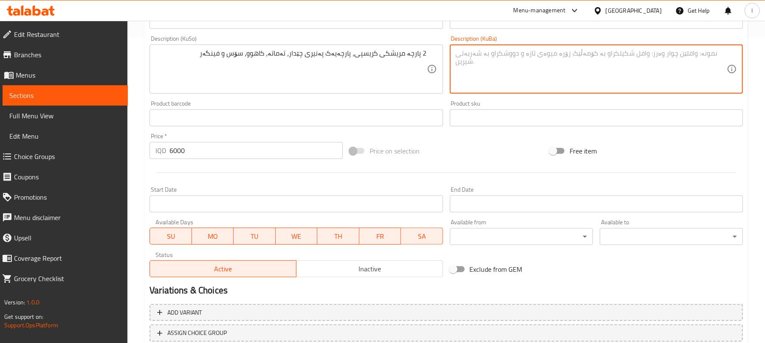
scroll to position [366, 0]
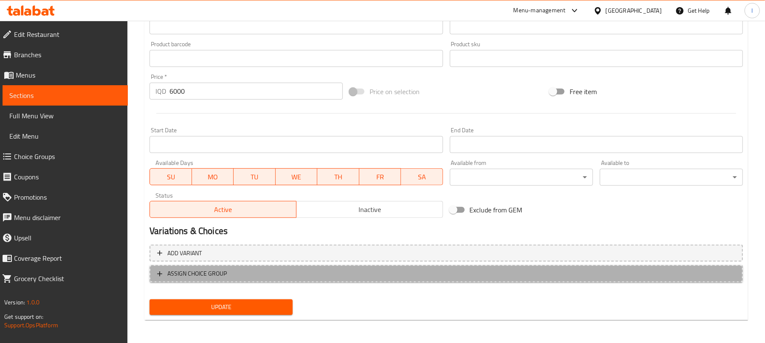
click at [214, 269] on span "ASSIGN CHOICE GROUP" at bounding box center [196, 274] width 59 height 11
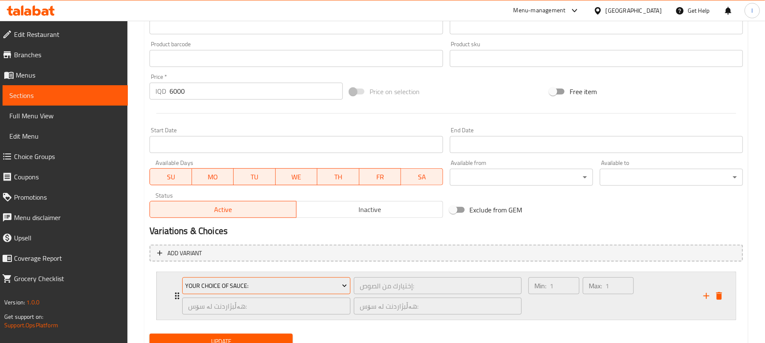
click at [245, 283] on span "Your Choice Of Sauce:" at bounding box center [267, 286] width 162 height 11
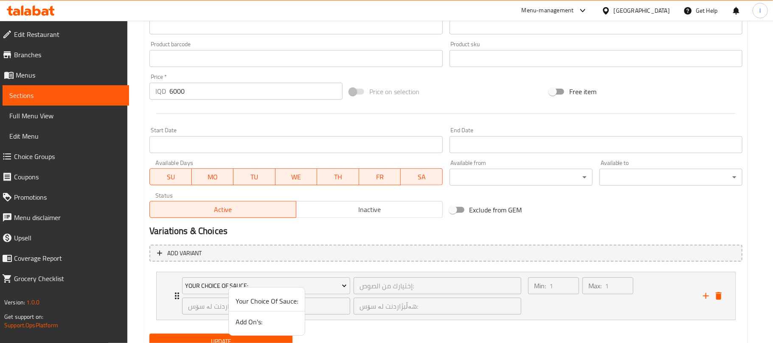
click at [264, 323] on span "Add On's:" at bounding box center [267, 322] width 62 height 10
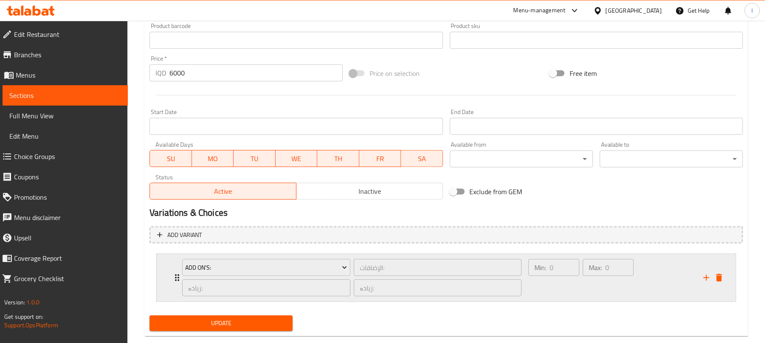
scroll to position [401, 0]
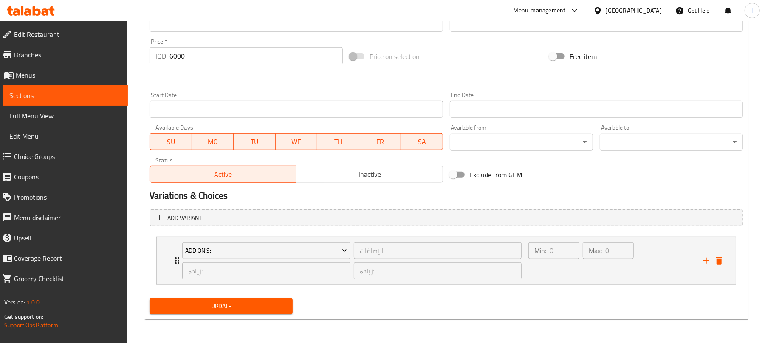
click at [270, 310] on span "Update" at bounding box center [221, 306] width 130 height 11
click at [283, 300] on button "Update" at bounding box center [220, 307] width 143 height 16
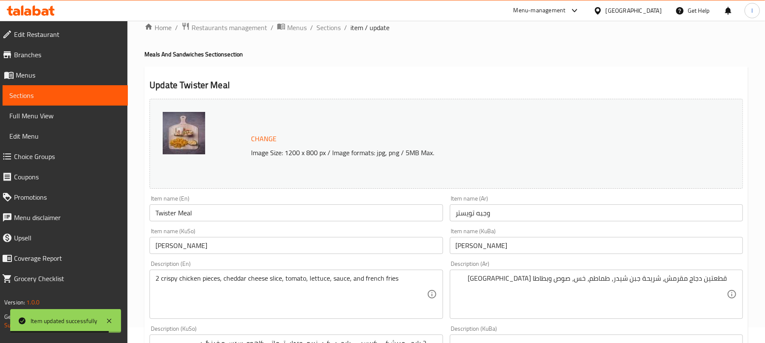
scroll to position [0, 0]
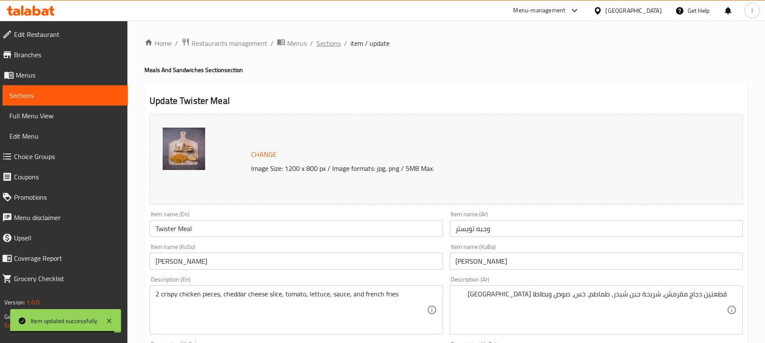
click at [319, 45] on span "Sections" at bounding box center [328, 43] width 24 height 10
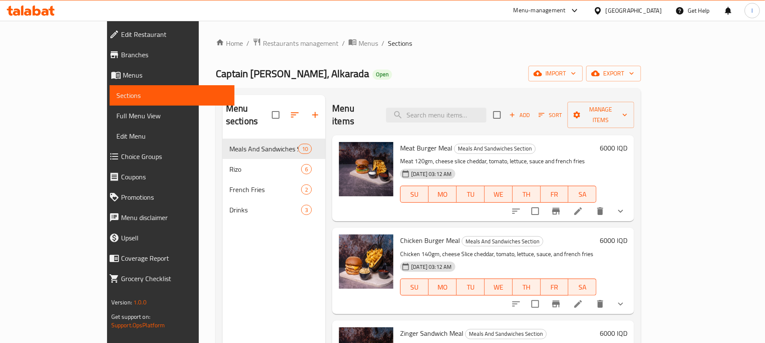
drag, startPoint x: 340, startPoint y: 0, endPoint x: 401, endPoint y: 55, distance: 81.8
click at [401, 55] on div "Home / Restaurants management / Menus / Sections Captain Burger, Alkarada Open …" at bounding box center [428, 242] width 425 height 408
click at [453, 108] on input "search" at bounding box center [436, 115] width 100 height 15
paste input "Twister Mea"
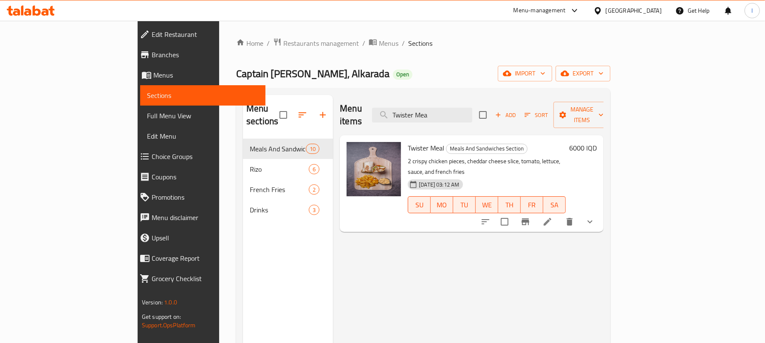
type input "Twister Mea"
click at [147, 117] on span "Full Menu View" at bounding box center [203, 116] width 112 height 10
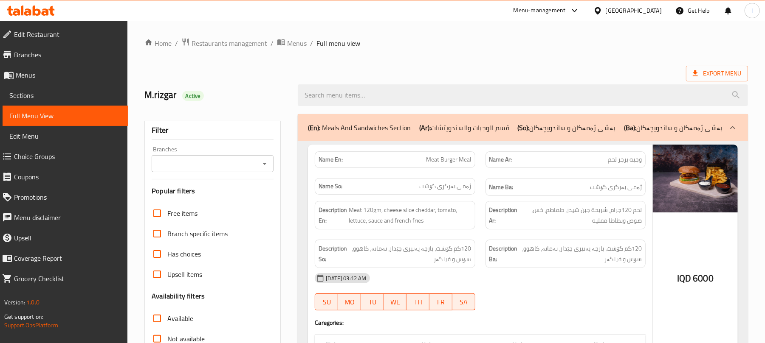
click at [262, 166] on icon "Open" at bounding box center [264, 164] width 10 height 10
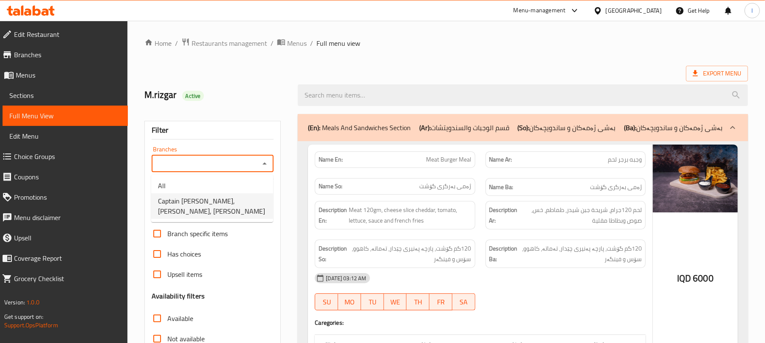
click at [213, 211] on span "Captain Burger, Alkarada, Karada Dakhel" at bounding box center [212, 206] width 108 height 20
type input "Captain Burger, Alkarada, Karada Dakhel"
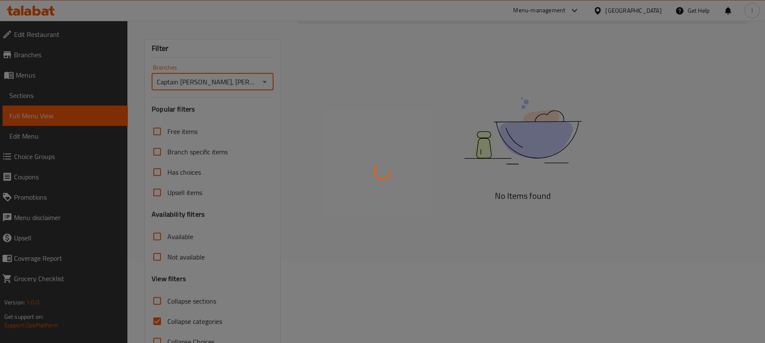
scroll to position [109, 0]
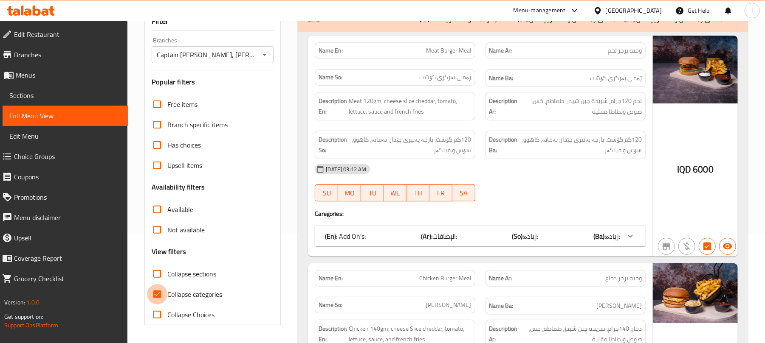
click at [158, 301] on input "Collapse categories" at bounding box center [157, 294] width 20 height 20
checkbox input "false"
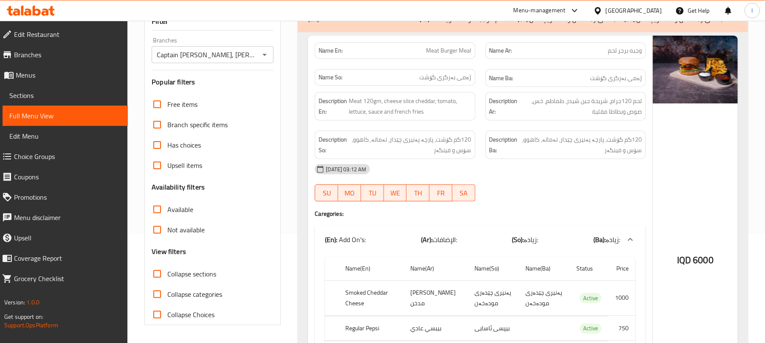
click at [158, 278] on input "Collapse sections" at bounding box center [157, 274] width 20 height 20
checkbox input "true"
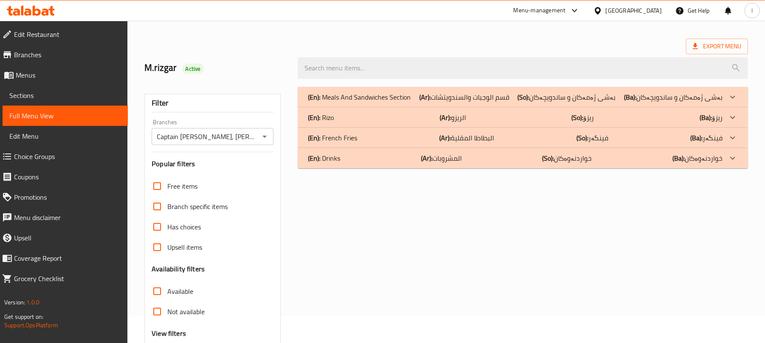
scroll to position [0, 0]
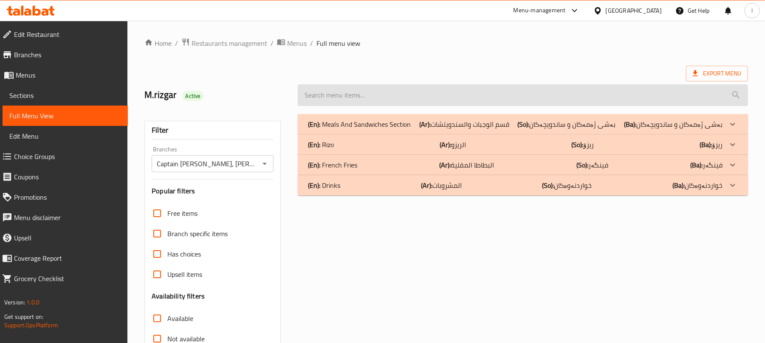
click at [372, 101] on input "search" at bounding box center [523, 95] width 450 height 22
paste input "Meat Burger Meal"
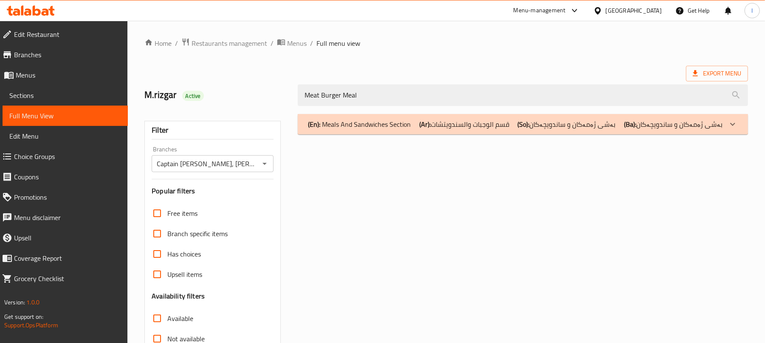
click at [383, 124] on p "(En): Meals And Sandwiches Section" at bounding box center [359, 124] width 103 height 10
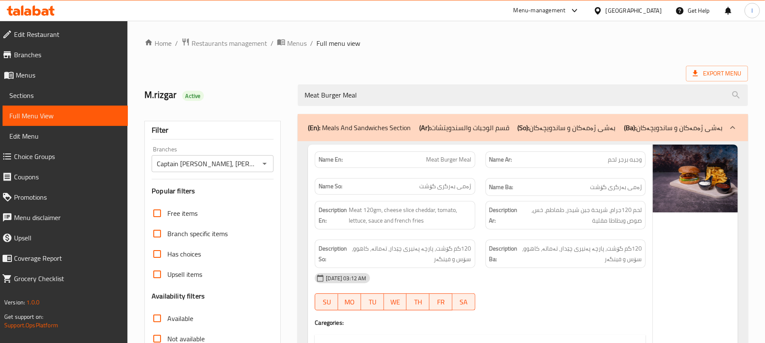
drag, startPoint x: 367, startPoint y: 89, endPoint x: 148, endPoint y: 76, distance: 219.5
click at [148, 76] on div "Home / Restaurants management / Menus / Full menu view Export Menu M.rizgar Act…" at bounding box center [445, 301] width 603 height 527
paste input "Chicken"
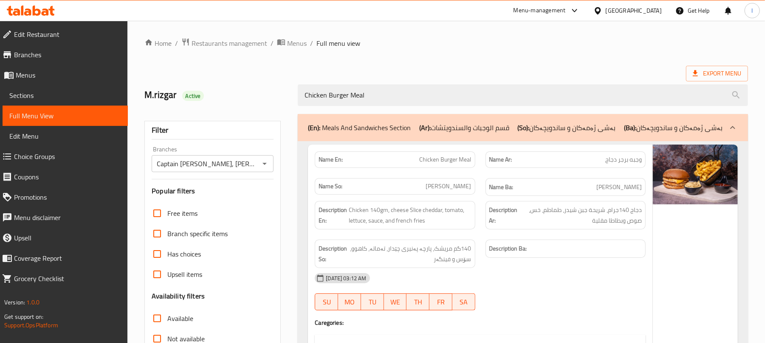
drag, startPoint x: 403, startPoint y: 90, endPoint x: 219, endPoint y: 84, distance: 184.4
click at [216, 87] on div "M.rizgar Active Chicken Burger Meal" at bounding box center [446, 95] width 614 height 38
paste input "Zinger Sandwich"
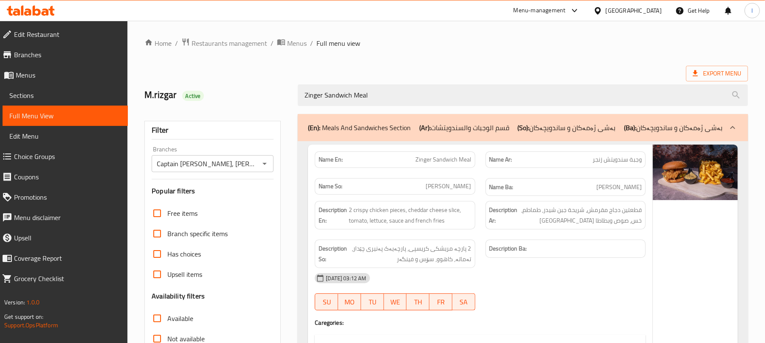
drag, startPoint x: 388, startPoint y: 100, endPoint x: 186, endPoint y: 105, distance: 202.6
click at [187, 104] on div "M.rizgar Active Zinger Sandwich Meal" at bounding box center [446, 95] width 614 height 38
paste input "Scallop Sandwich Meal"
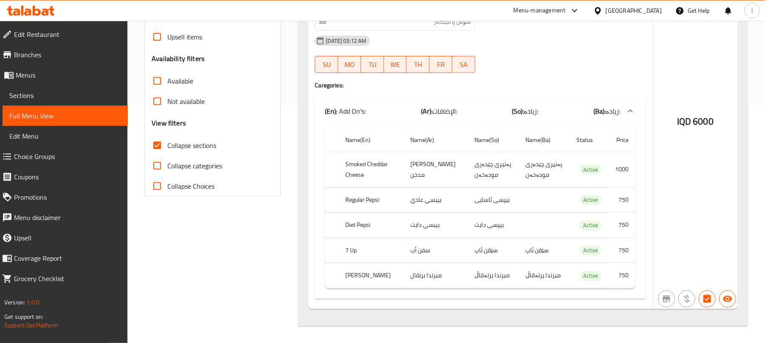
scroll to position [33, 0]
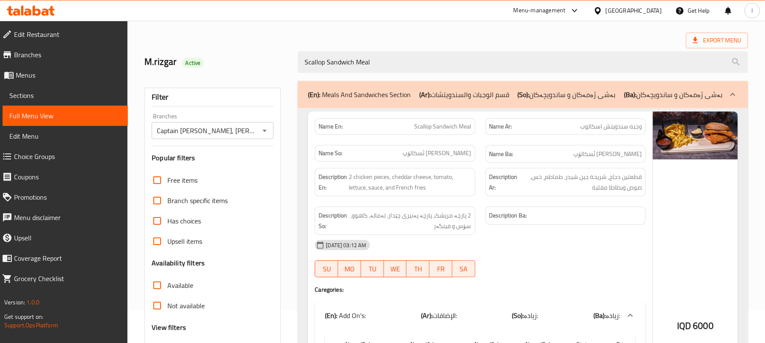
drag, startPoint x: 380, startPoint y: 65, endPoint x: 76, endPoint y: 55, distance: 305.0
click at [76, 55] on div "Edit Restaurant Branches Menus Sections Full Menu View Edit Menu Choice Groups …" at bounding box center [382, 268] width 765 height 560
paste input "Twister"
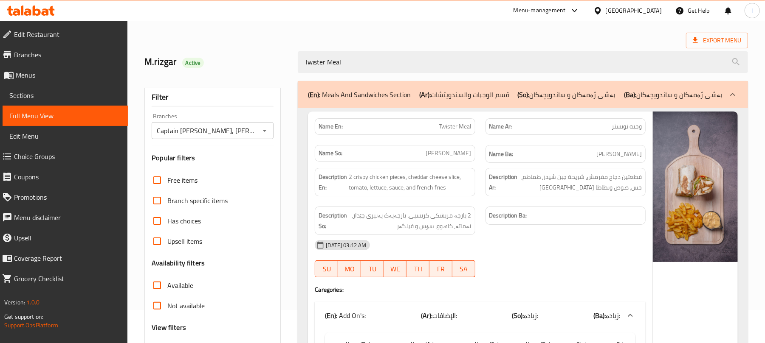
scroll to position [241, 0]
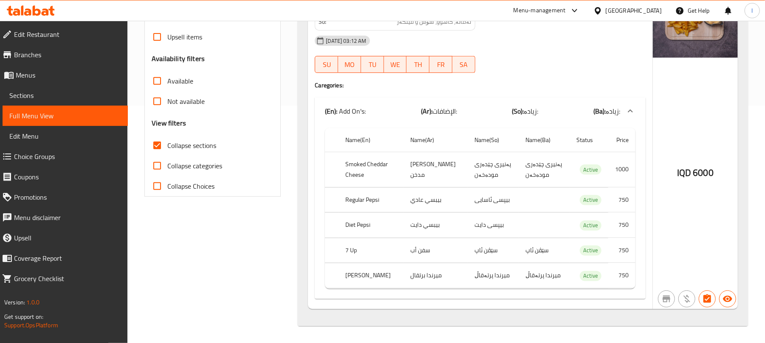
type input "Twister Meal"
click at [156, 146] on input "Collapse sections" at bounding box center [157, 145] width 20 height 20
checkbox input "false"
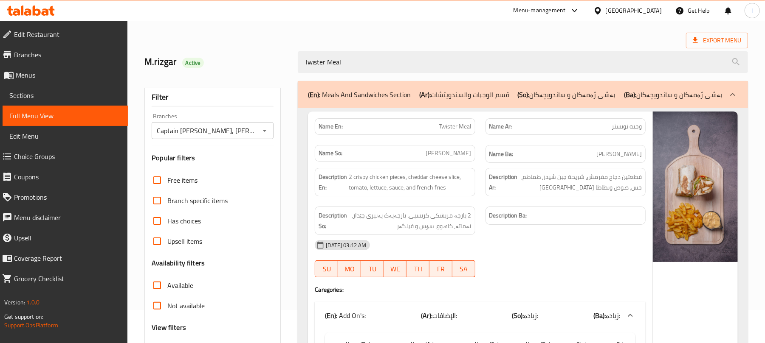
drag, startPoint x: 364, startPoint y: 63, endPoint x: 111, endPoint y: 46, distance: 254.1
click at [111, 46] on div "Edit Restaurant Branches Menus Sections Full Menu View Edit Menu Choice Groups …" at bounding box center [382, 268] width 765 height 560
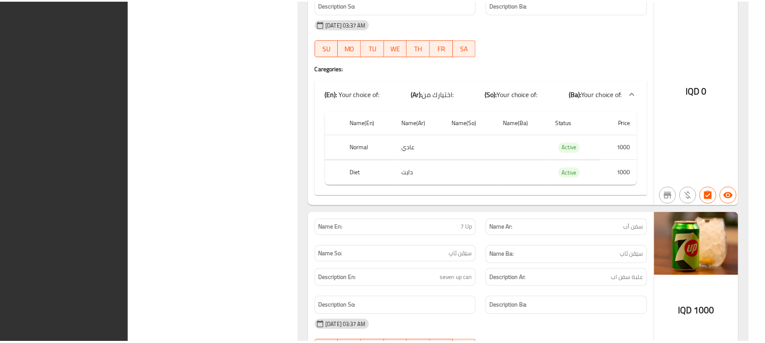
scroll to position [5145, 0]
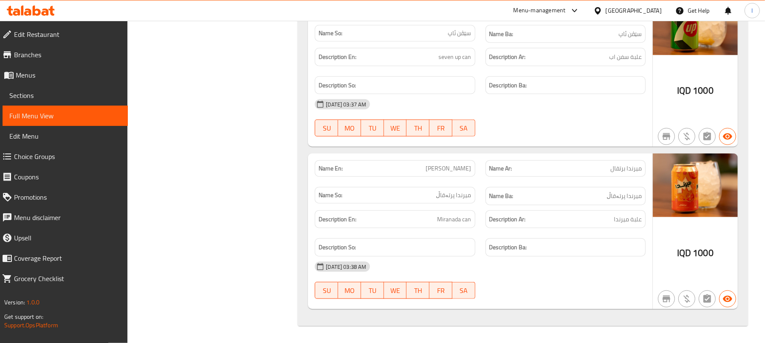
click at [56, 56] on span "Branches" at bounding box center [67, 55] width 107 height 10
